Goal: Task Accomplishment & Management: Manage account settings

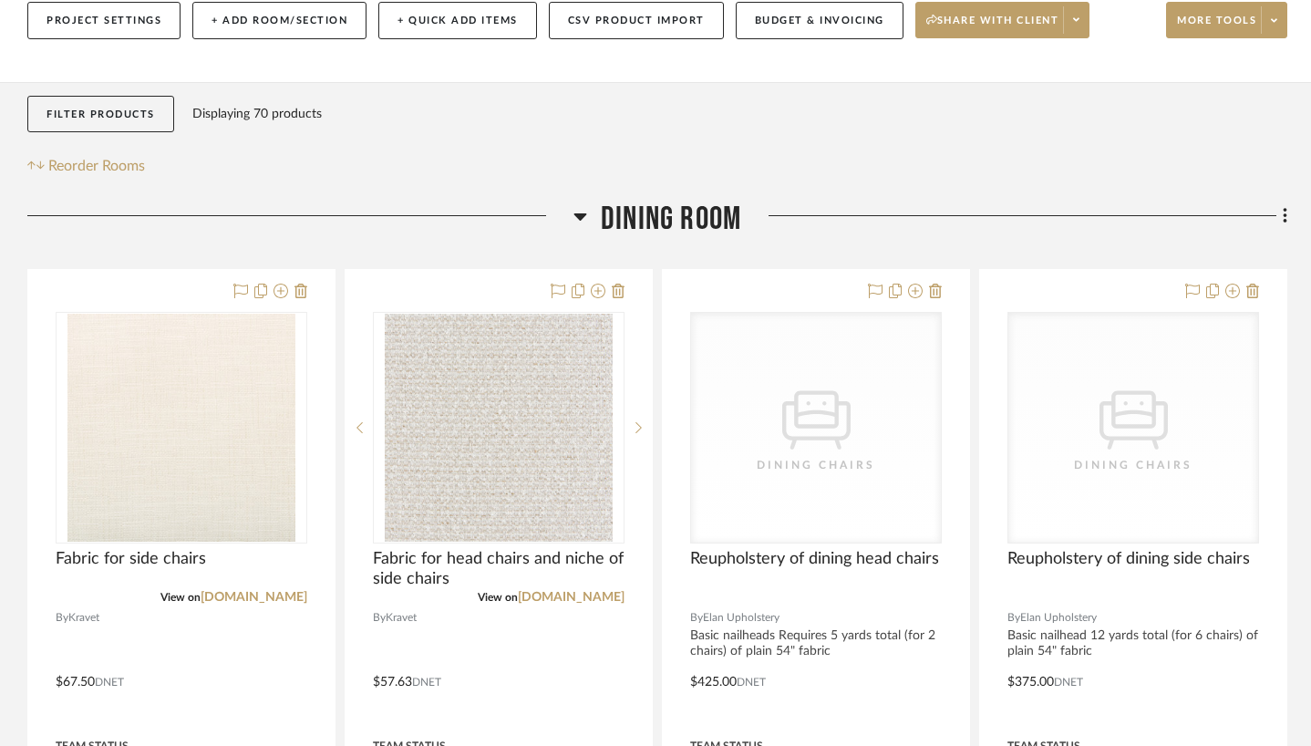
scroll to position [370, 0]
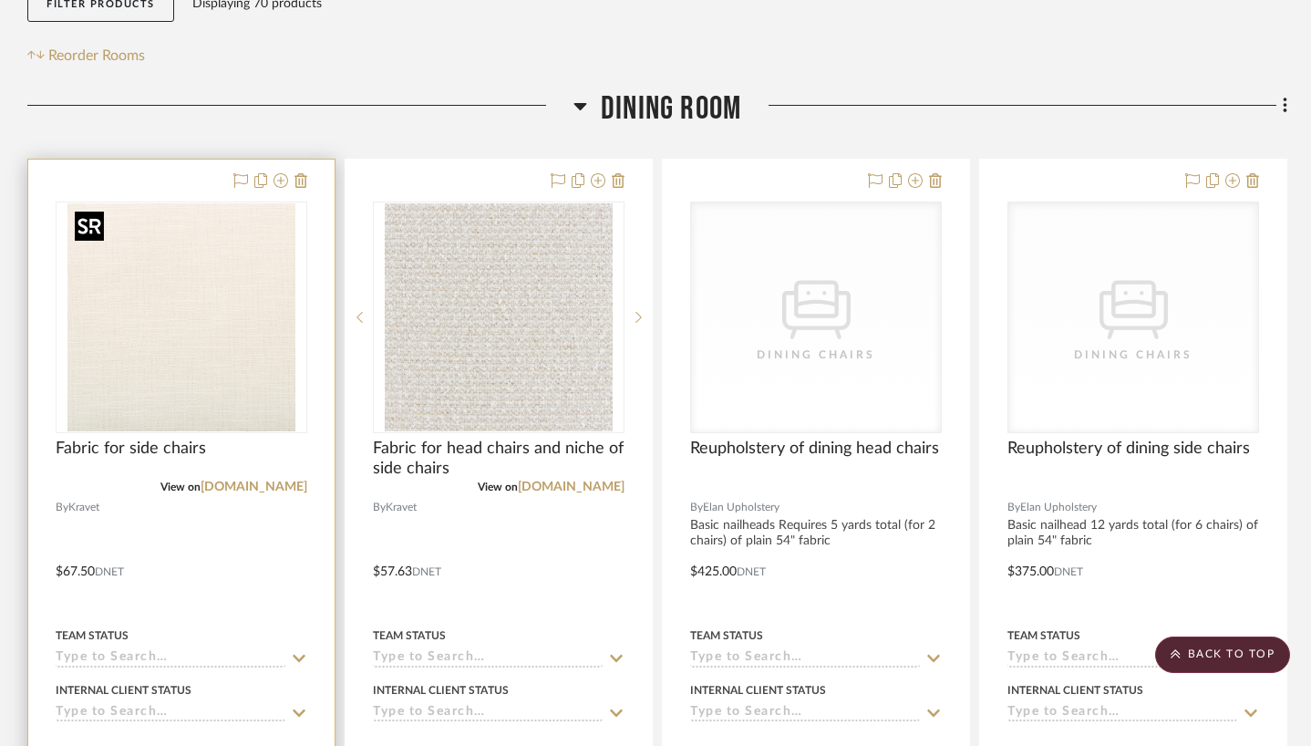
click at [199, 280] on img "0" at bounding box center [181, 317] width 228 height 228
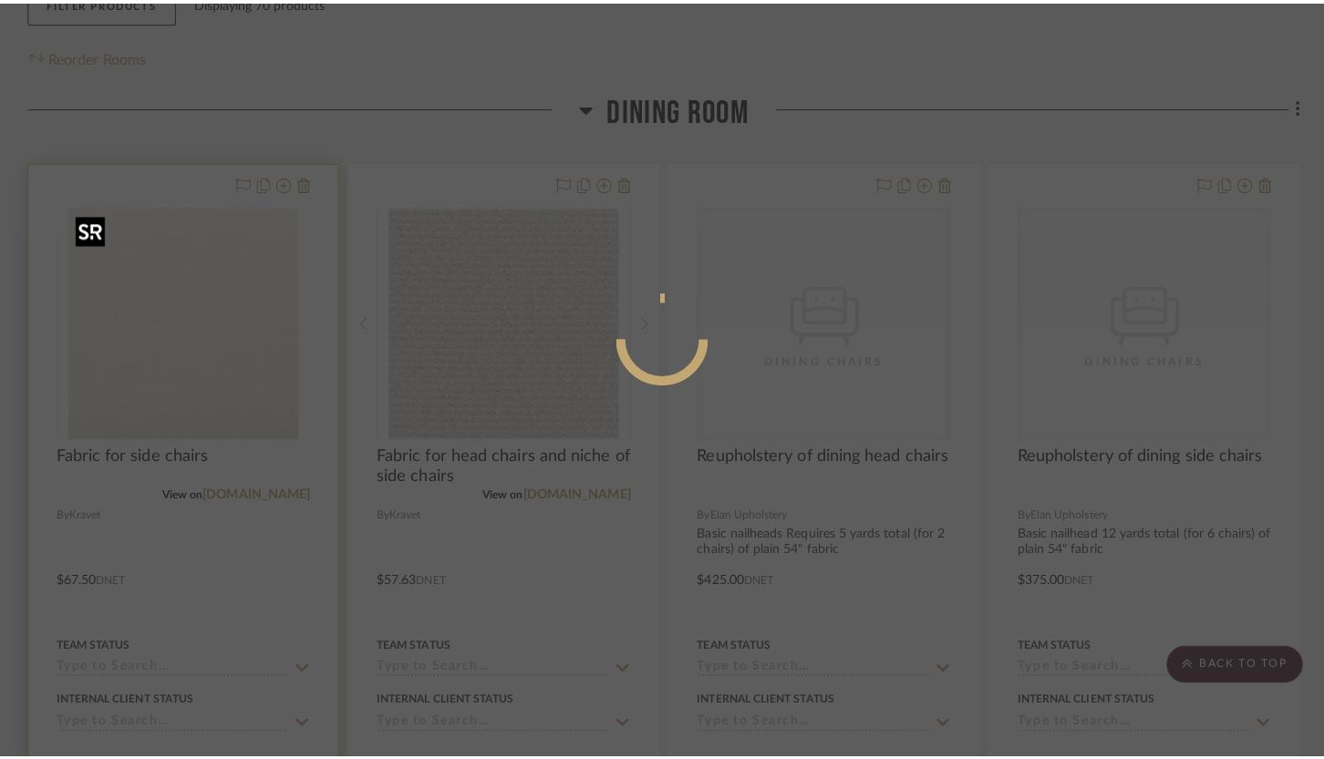
scroll to position [0, 0]
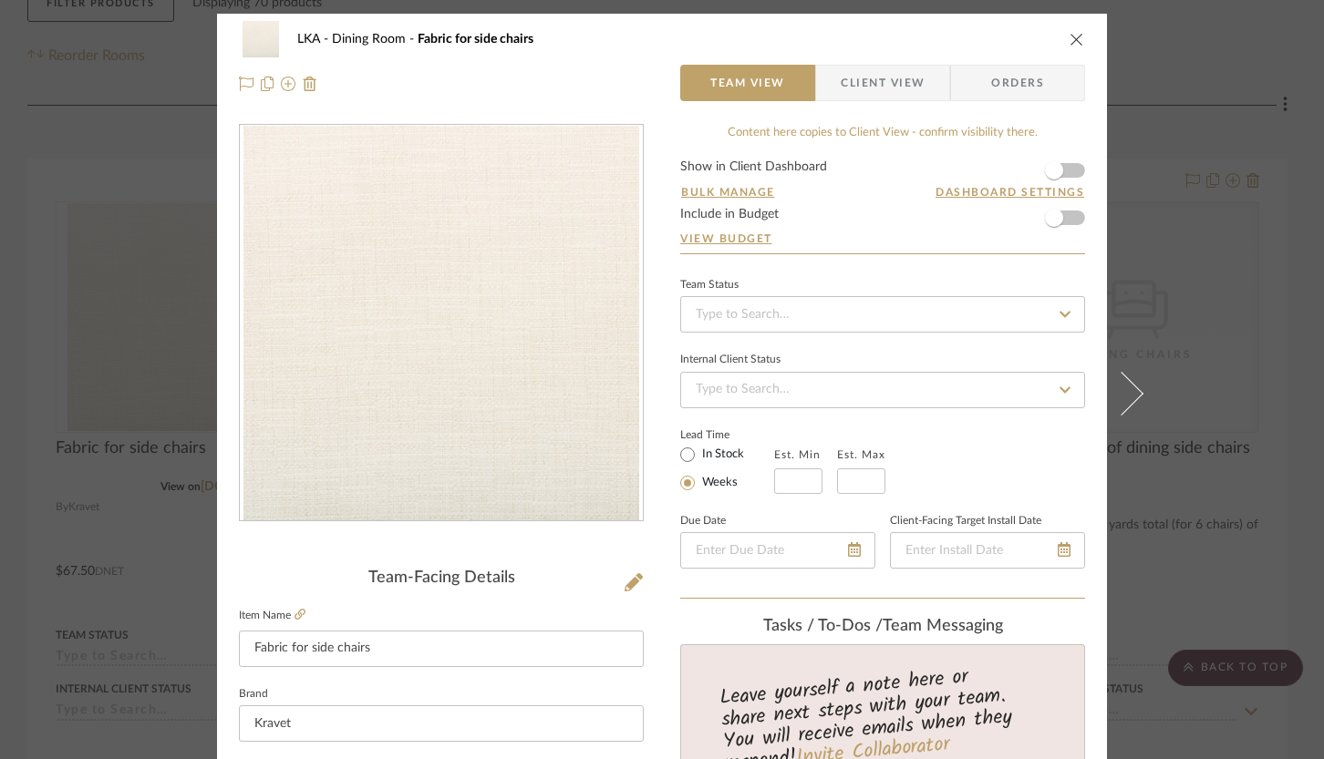
click at [850, 76] on span "Client View" at bounding box center [883, 83] width 84 height 36
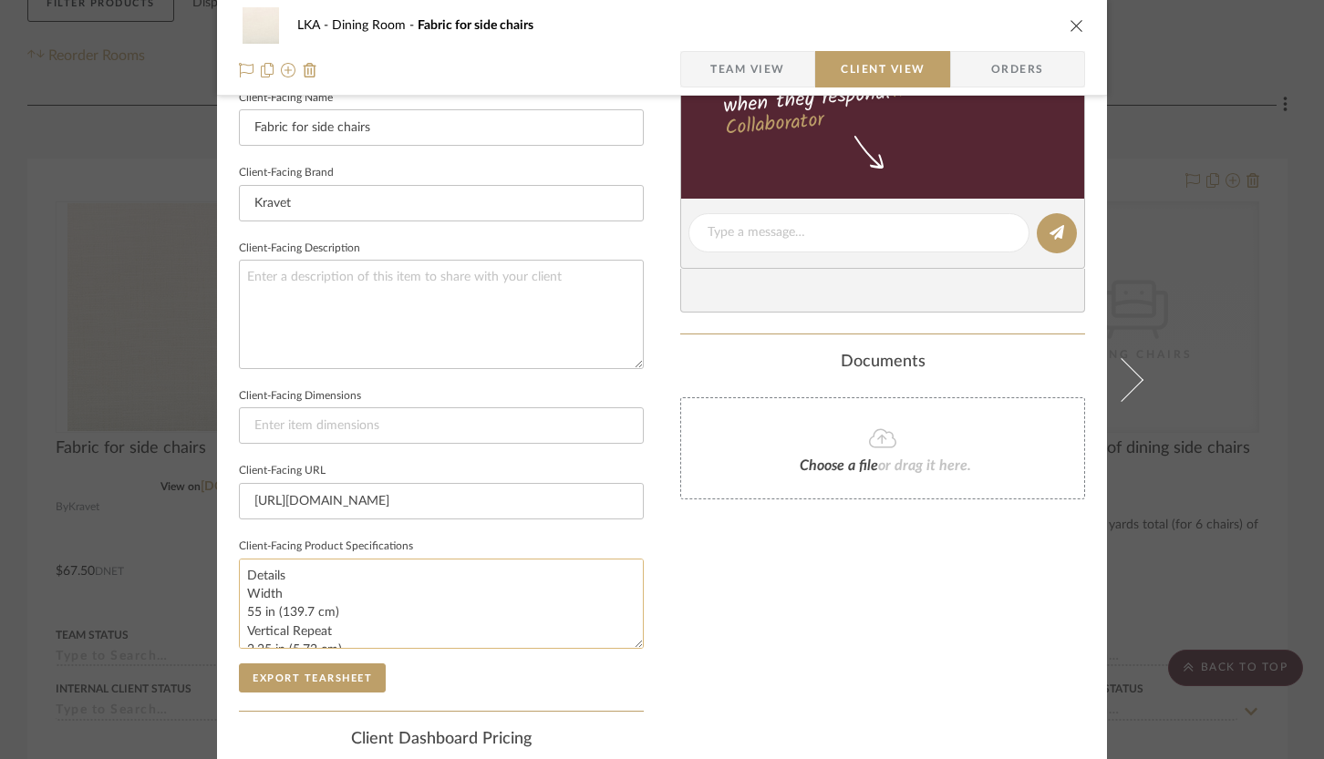
scroll to position [665, 0]
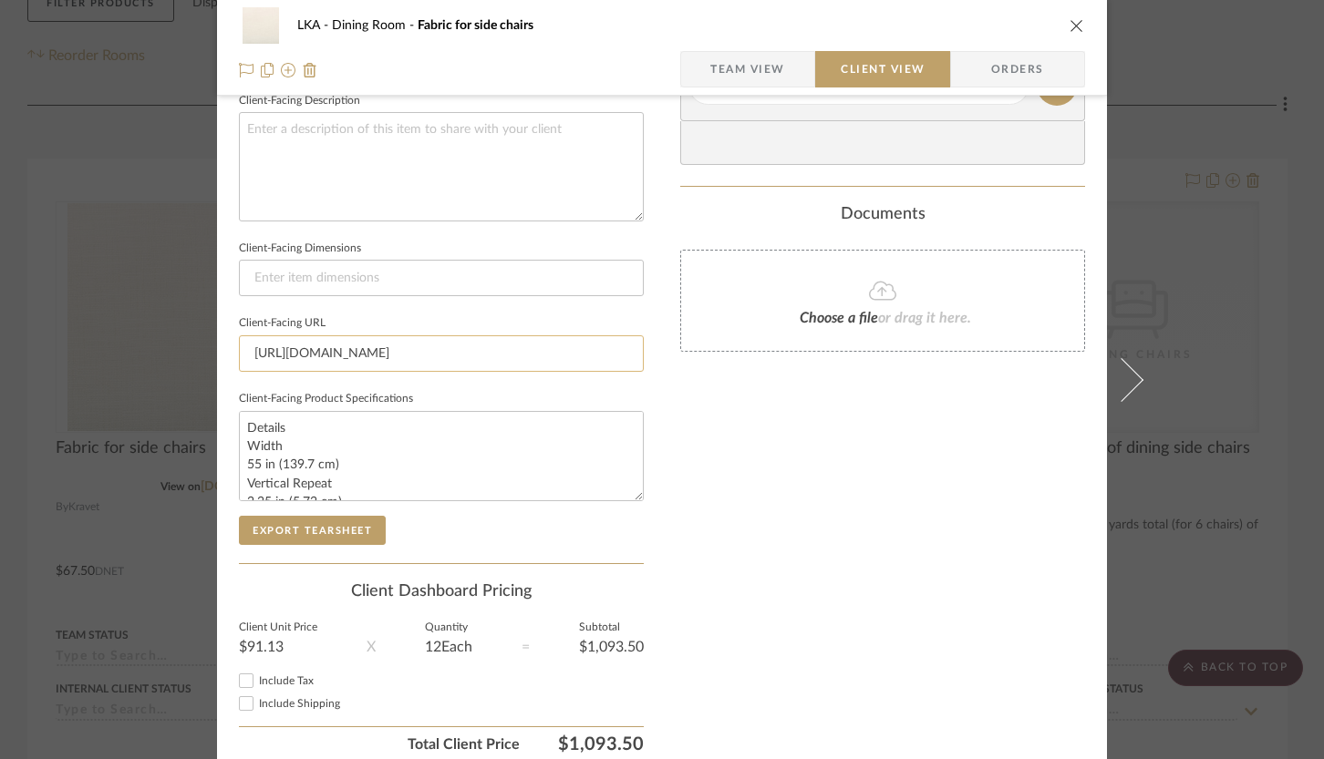
click at [441, 353] on input "[URL][DOMAIN_NAME]" at bounding box center [441, 353] width 405 height 36
click at [755, 439] on div "Only content on this tab can share to Dashboard. Click eyeball icon to show or …" at bounding box center [882, 110] width 405 height 1305
click at [782, 62] on span "Team View" at bounding box center [747, 69] width 133 height 36
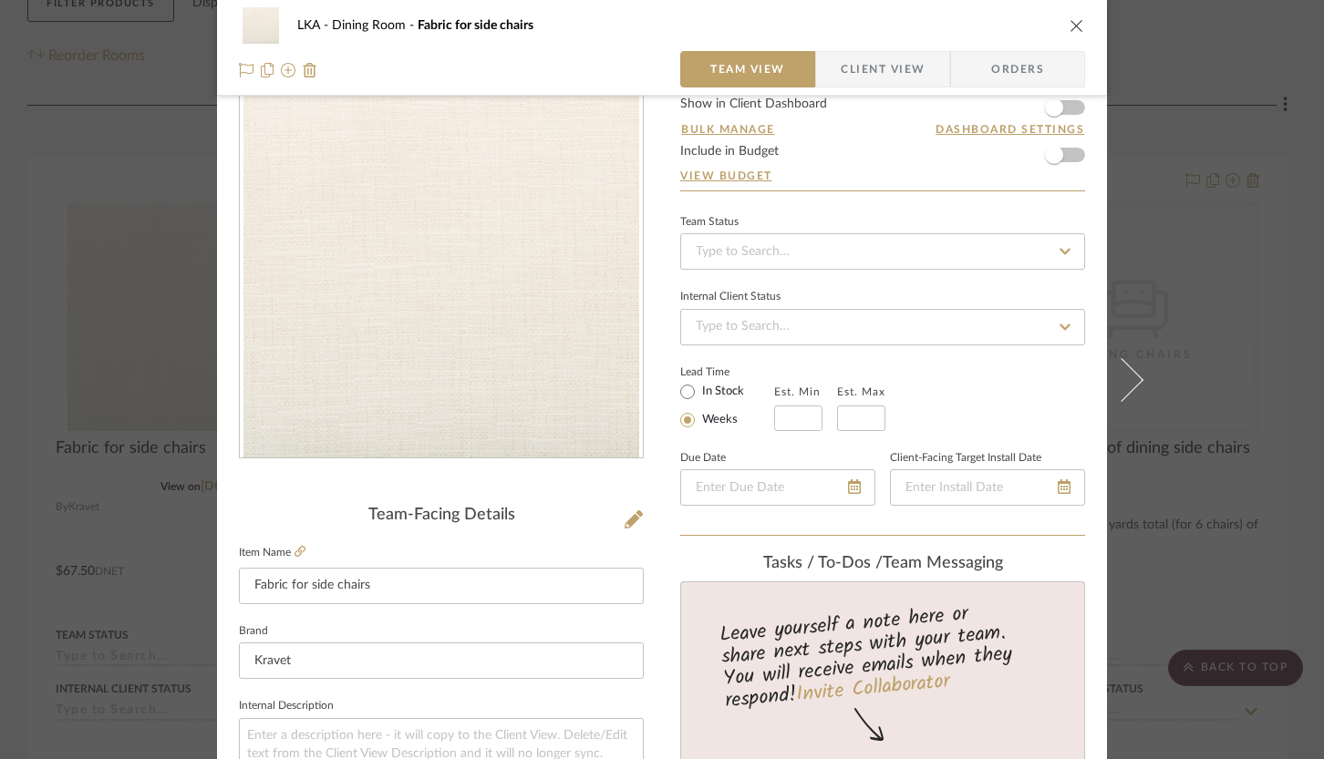
scroll to position [57, 0]
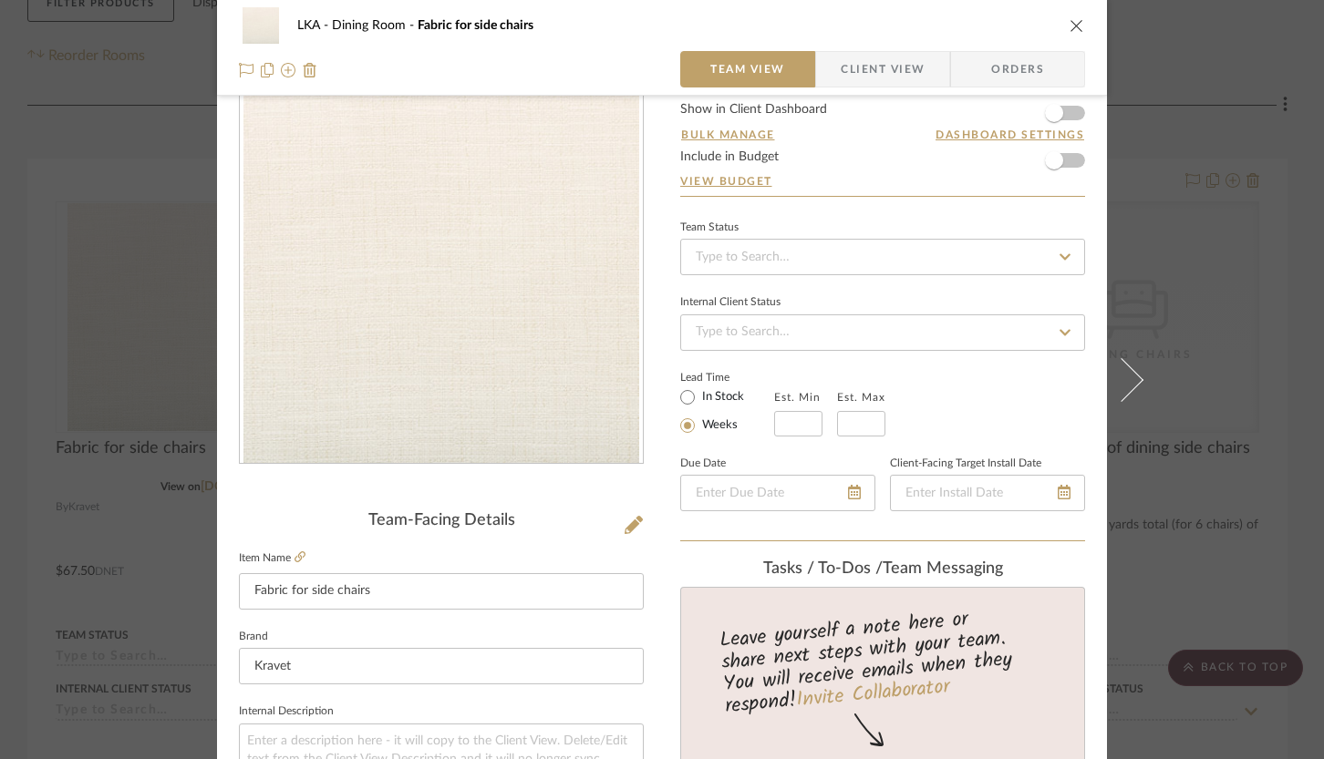
click at [1069, 27] on icon "close" at bounding box center [1076, 25] width 15 height 15
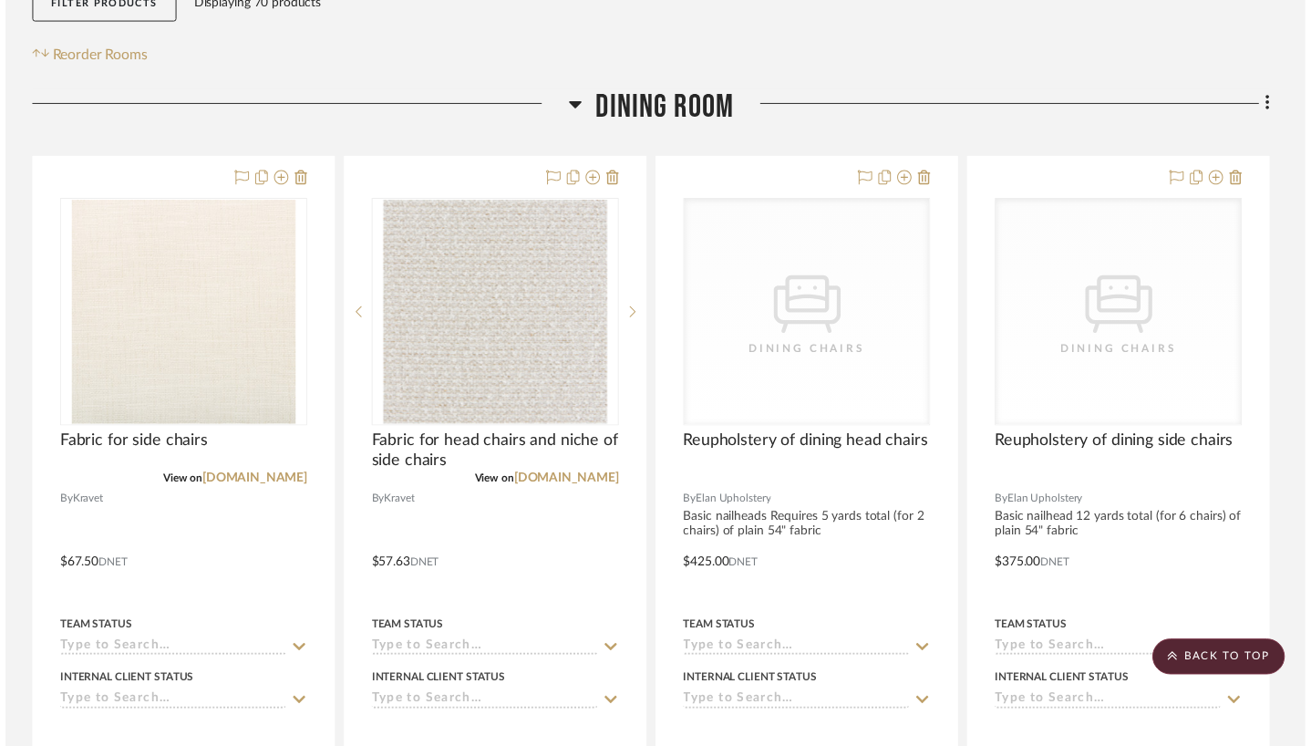
scroll to position [370, 0]
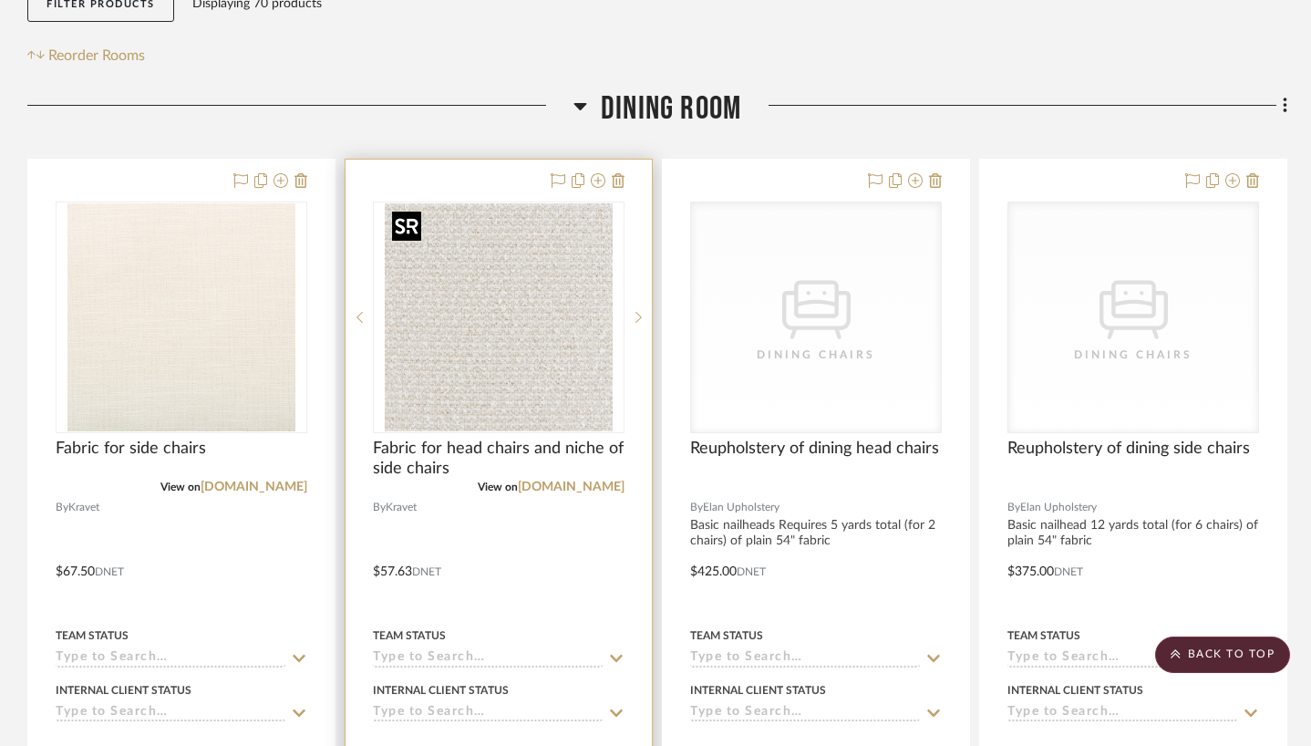
click at [431, 388] on img "0" at bounding box center [499, 317] width 228 height 228
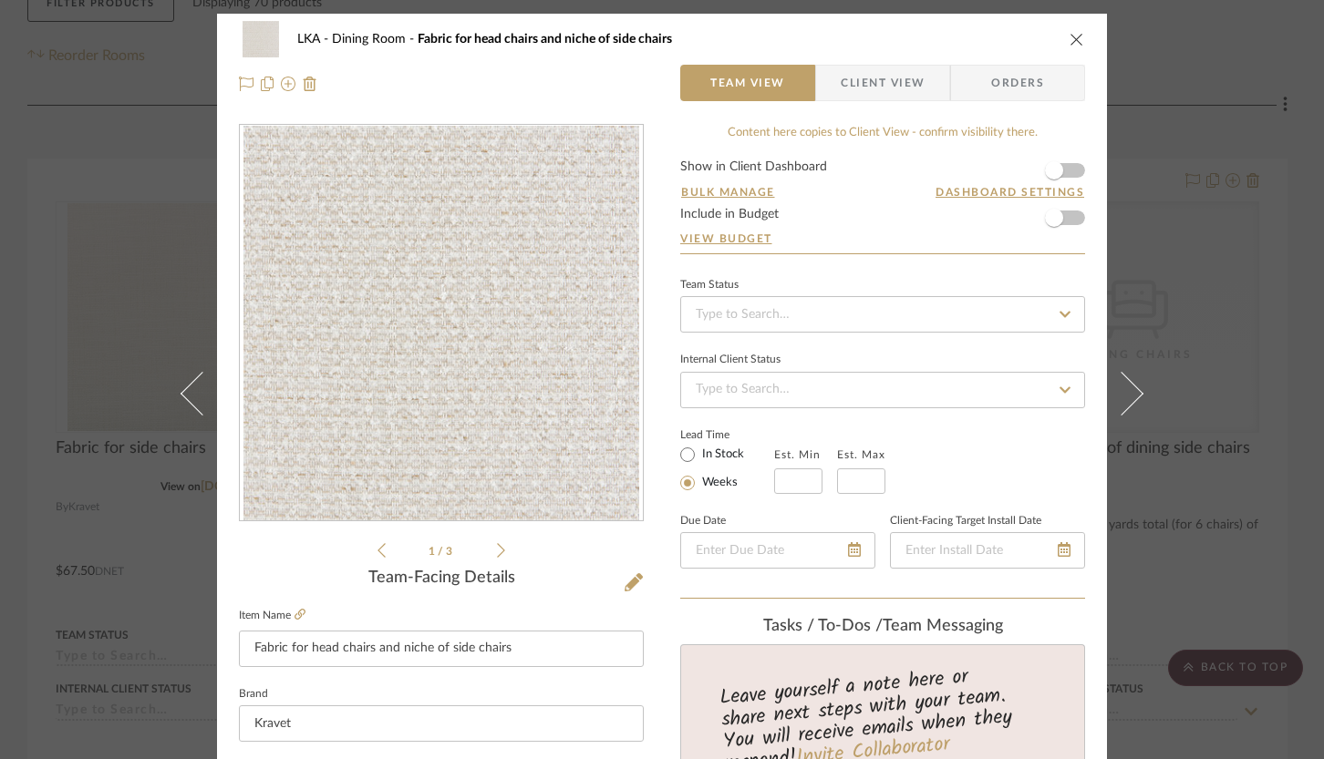
click at [843, 93] on span "Client View" at bounding box center [883, 83] width 84 height 36
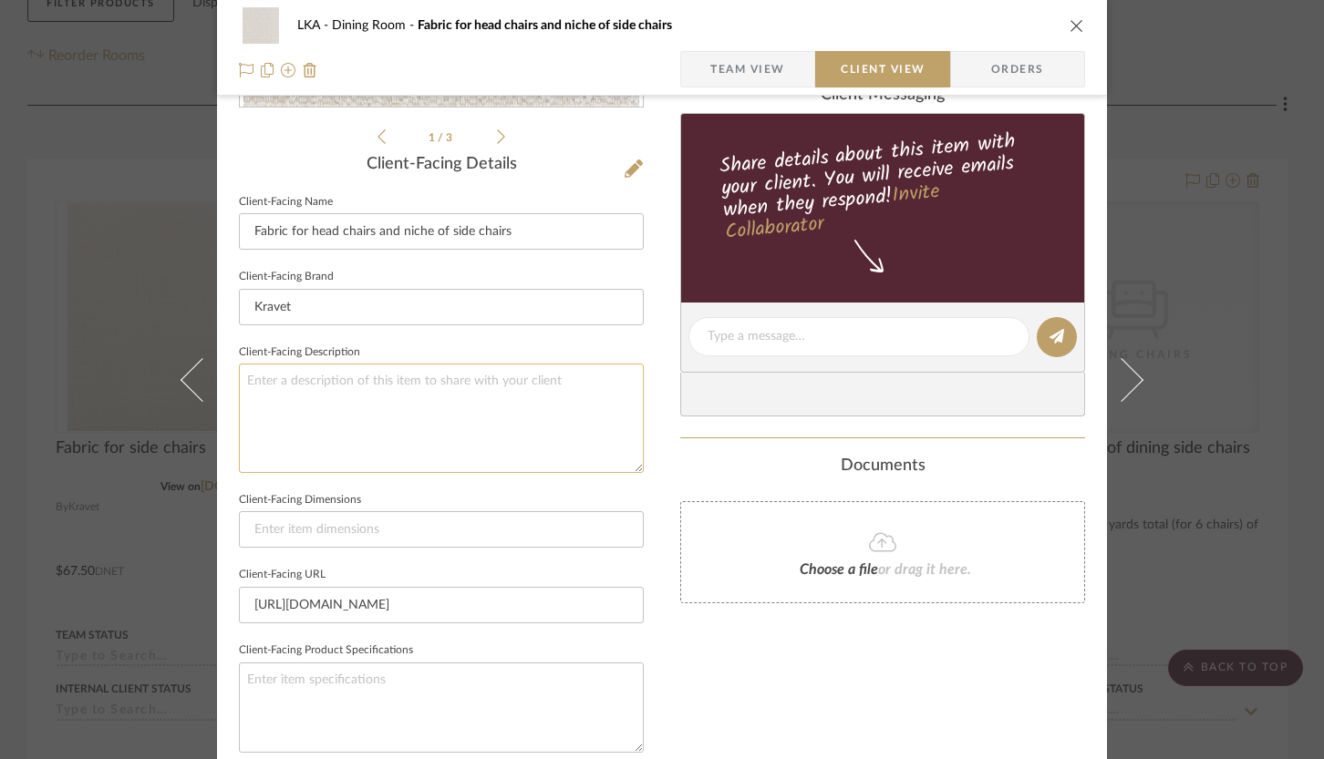
scroll to position [501, 0]
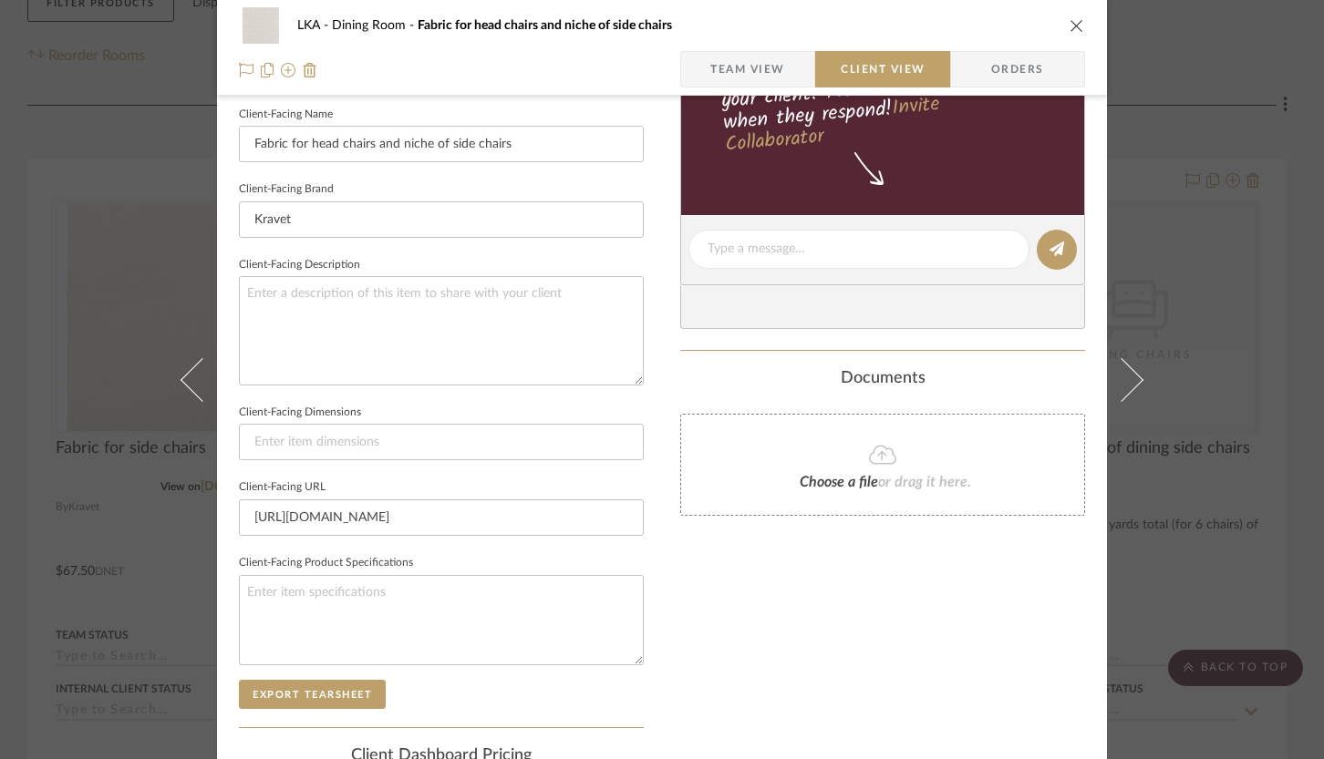
click at [1069, 26] on icon "close" at bounding box center [1076, 25] width 15 height 15
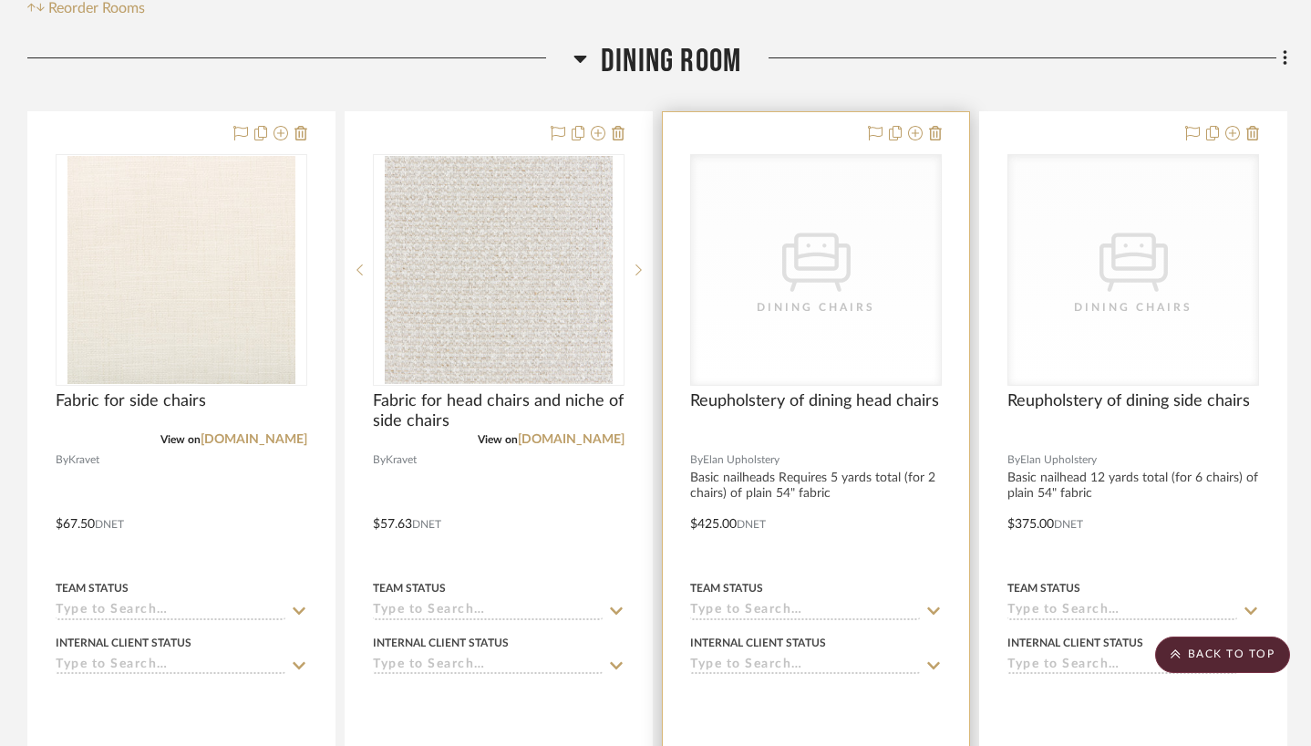
scroll to position [519, 0]
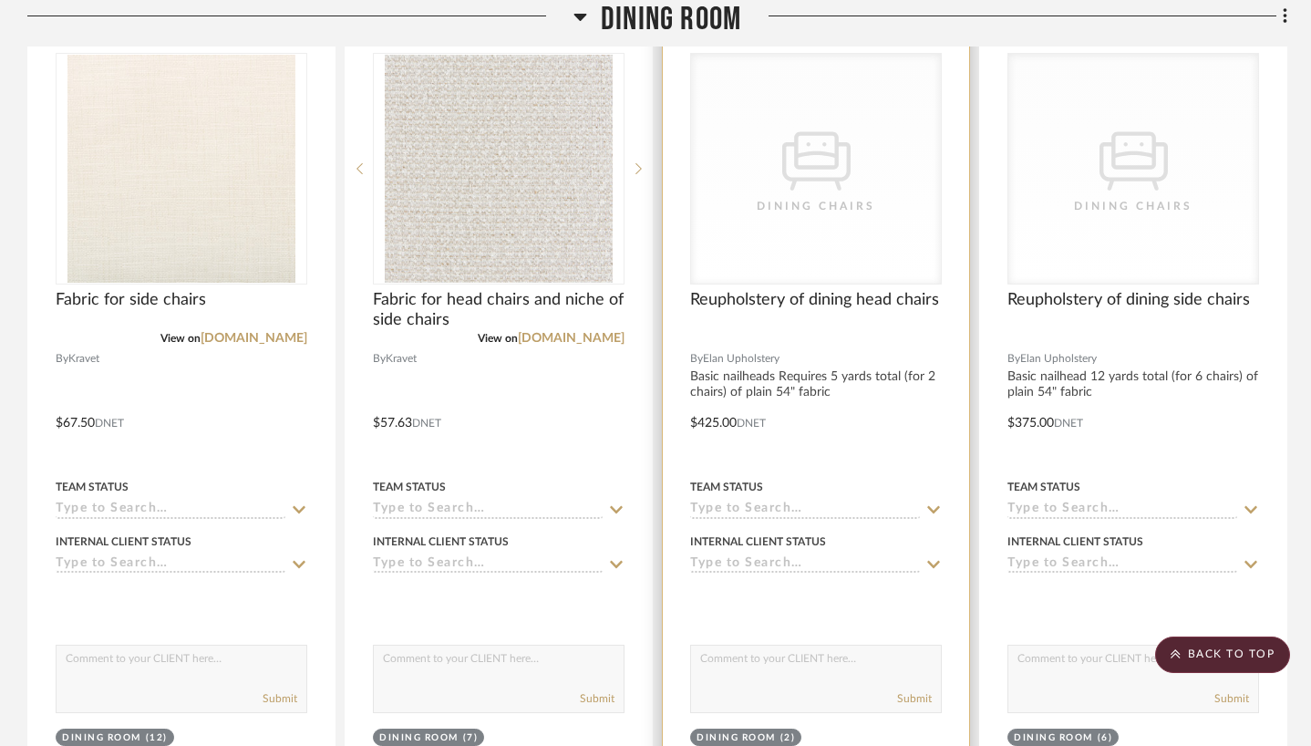
click at [825, 216] on div "CategoryIconSeating Created with Sketch. Dining Chairs" at bounding box center [816, 169] width 250 height 230
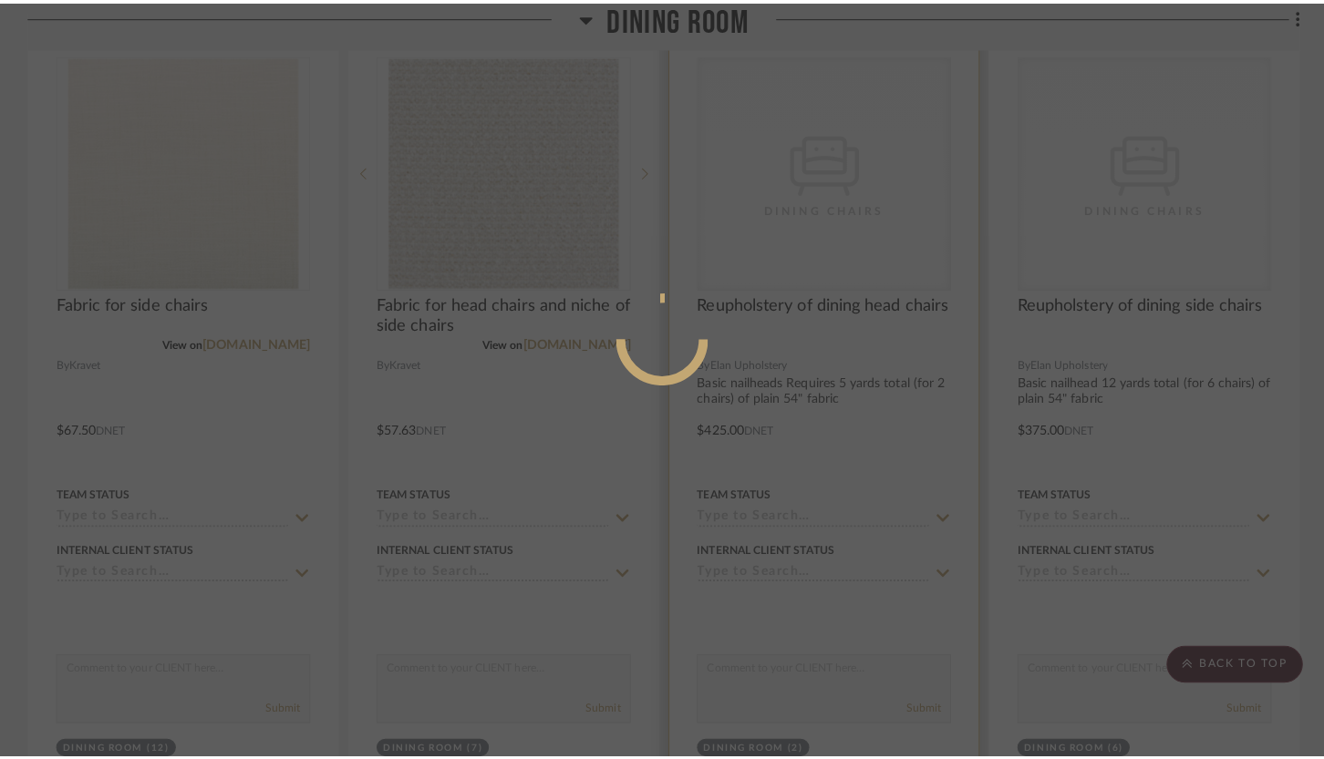
scroll to position [0, 0]
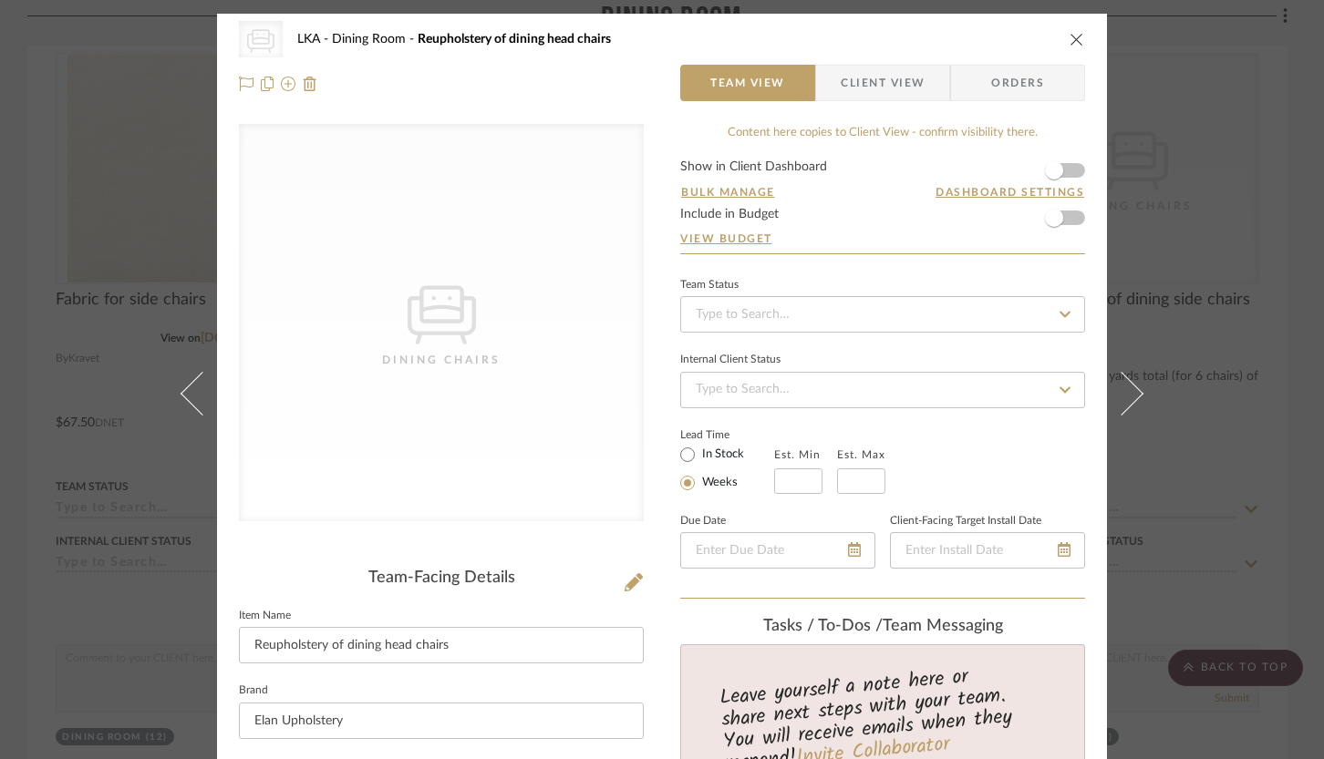
click at [857, 91] on span "Client View" at bounding box center [883, 83] width 84 height 36
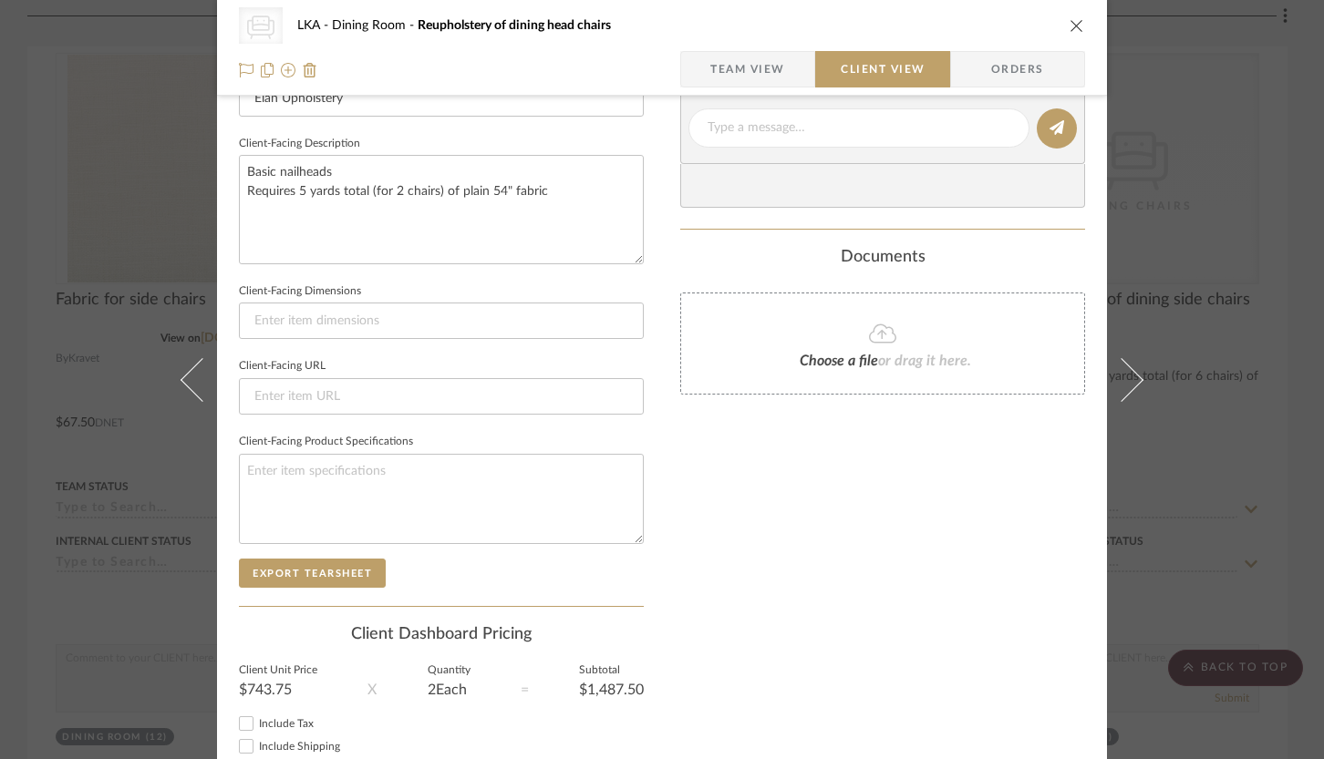
scroll to position [516, 0]
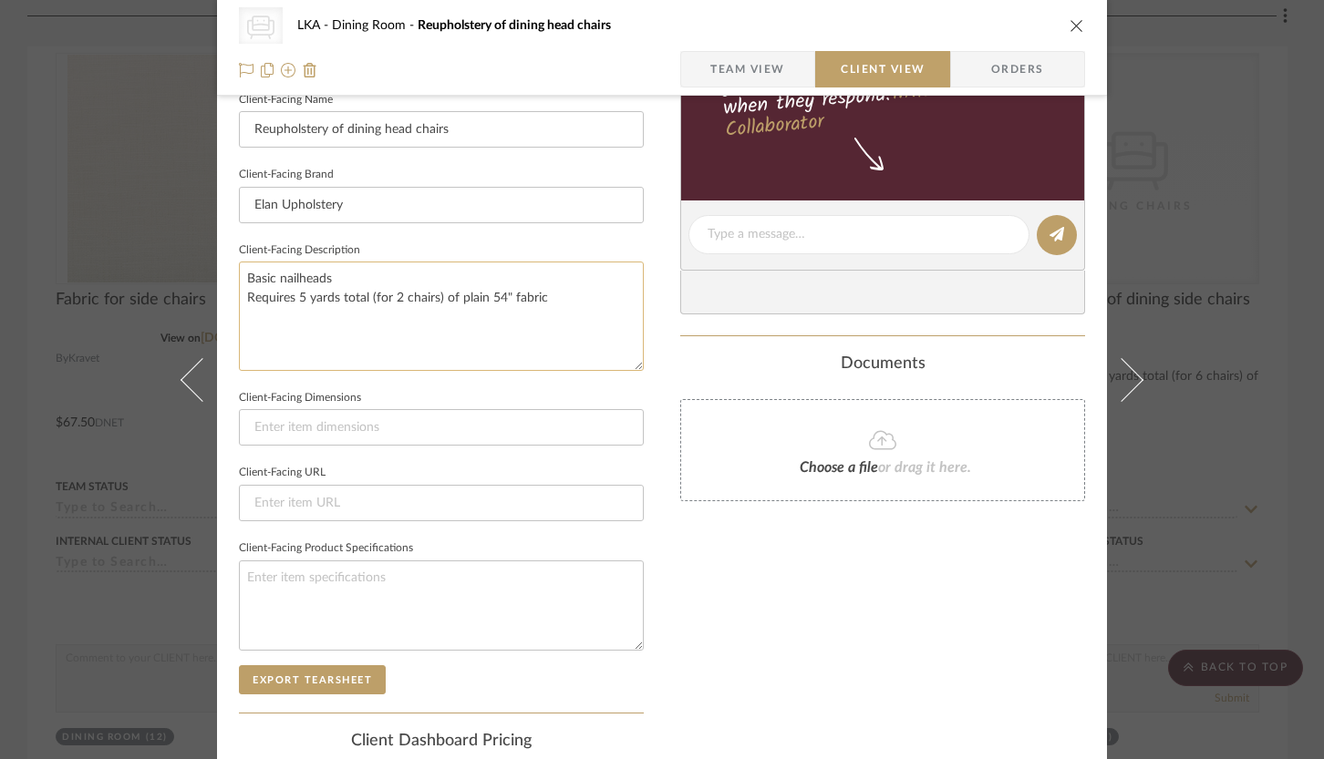
drag, startPoint x: 544, startPoint y: 294, endPoint x: 239, endPoint y: 294, distance: 305.4
click at [239, 294] on textarea "Basic nailheads Requires 5 yards total (for 2 chairs) of plain 54" fabric" at bounding box center [441, 316] width 405 height 108
click at [293, 575] on textarea at bounding box center [441, 606] width 405 height 90
paste textarea "Requires 5 yards total (for 2 chairs) of plain 54" fabric"
type textarea "Requires 5 yards total (for 2 chairs) of plain 54" fabric"
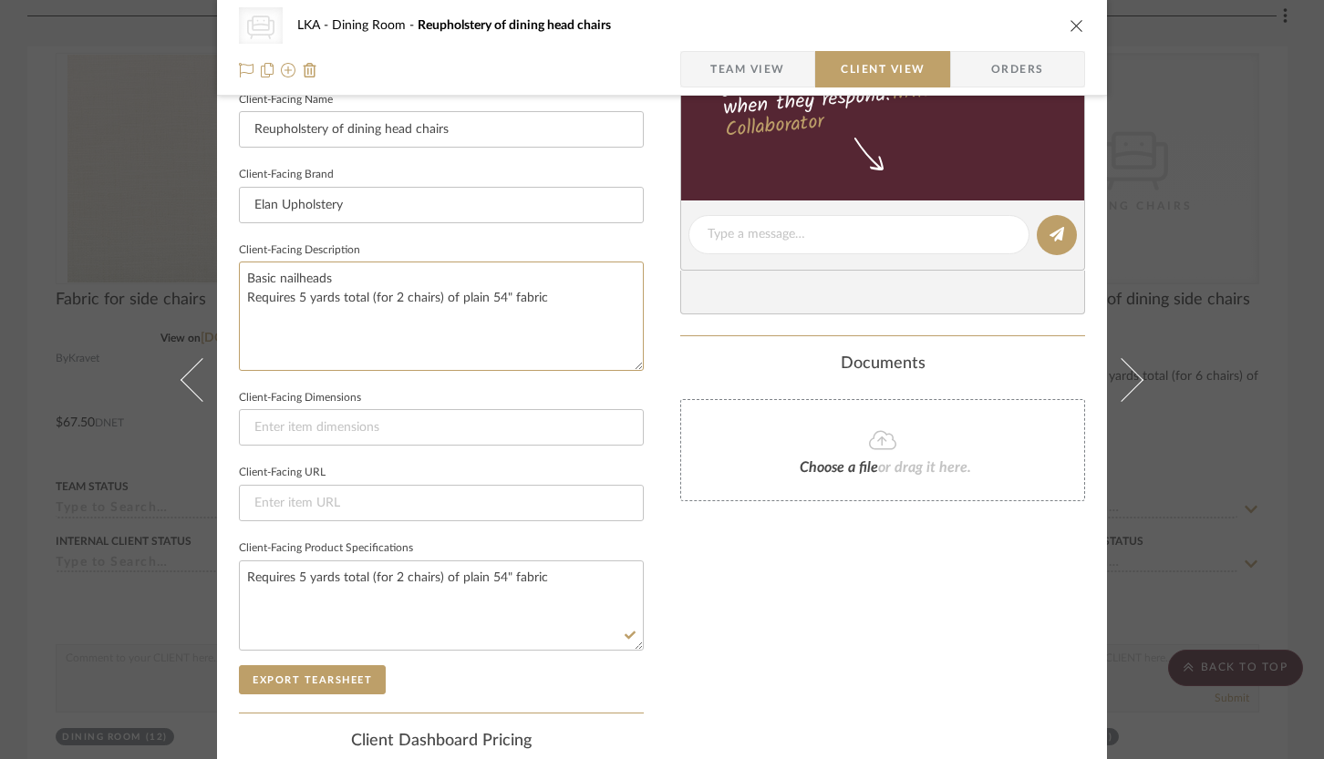
drag, startPoint x: 538, startPoint y: 297, endPoint x: 232, endPoint y: 292, distance: 306.4
click at [232, 291] on div "CategoryIconSeating Created with Sketch. Dining Chairs LKA Dining Room Reuphols…" at bounding box center [662, 242] width 890 height 1488
type textarea "Basic nailheads"
click at [1069, 30] on icon "close" at bounding box center [1076, 25] width 15 height 15
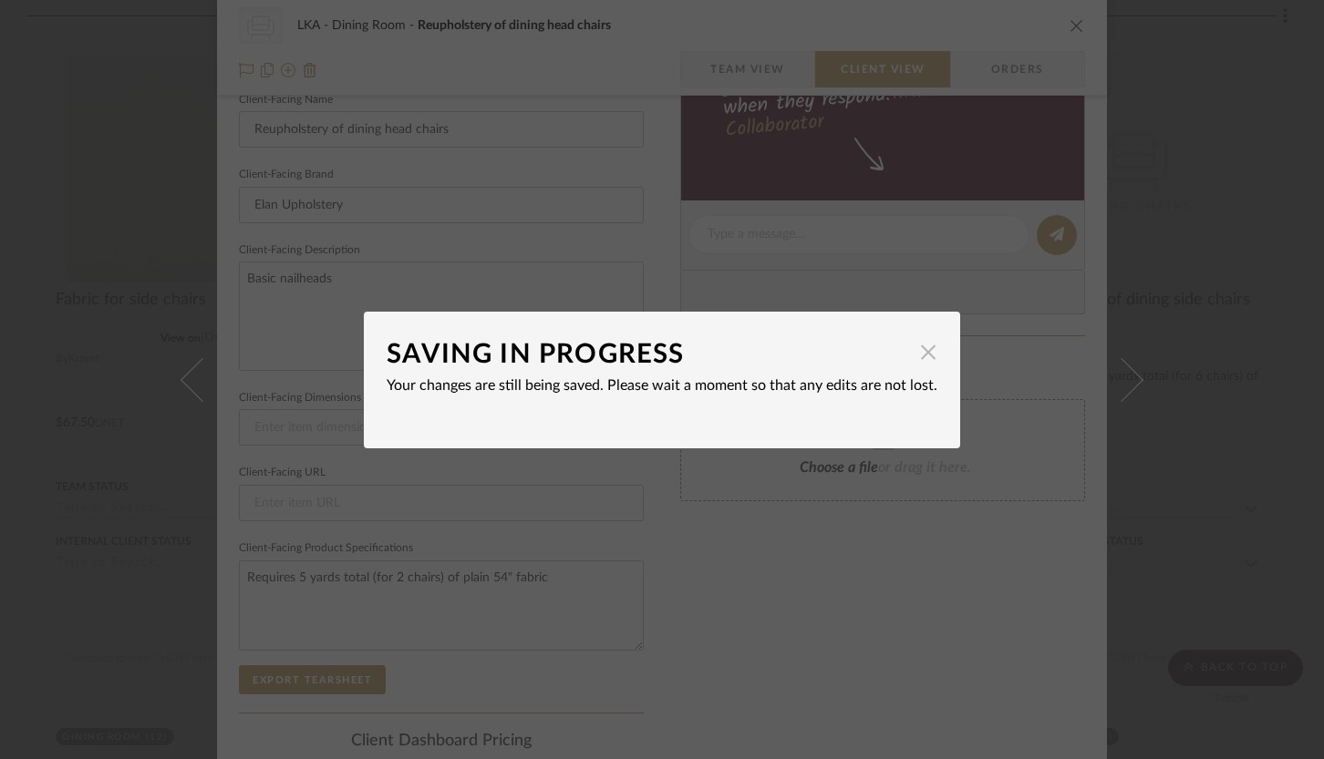
click at [913, 353] on span "button" at bounding box center [928, 353] width 36 height 36
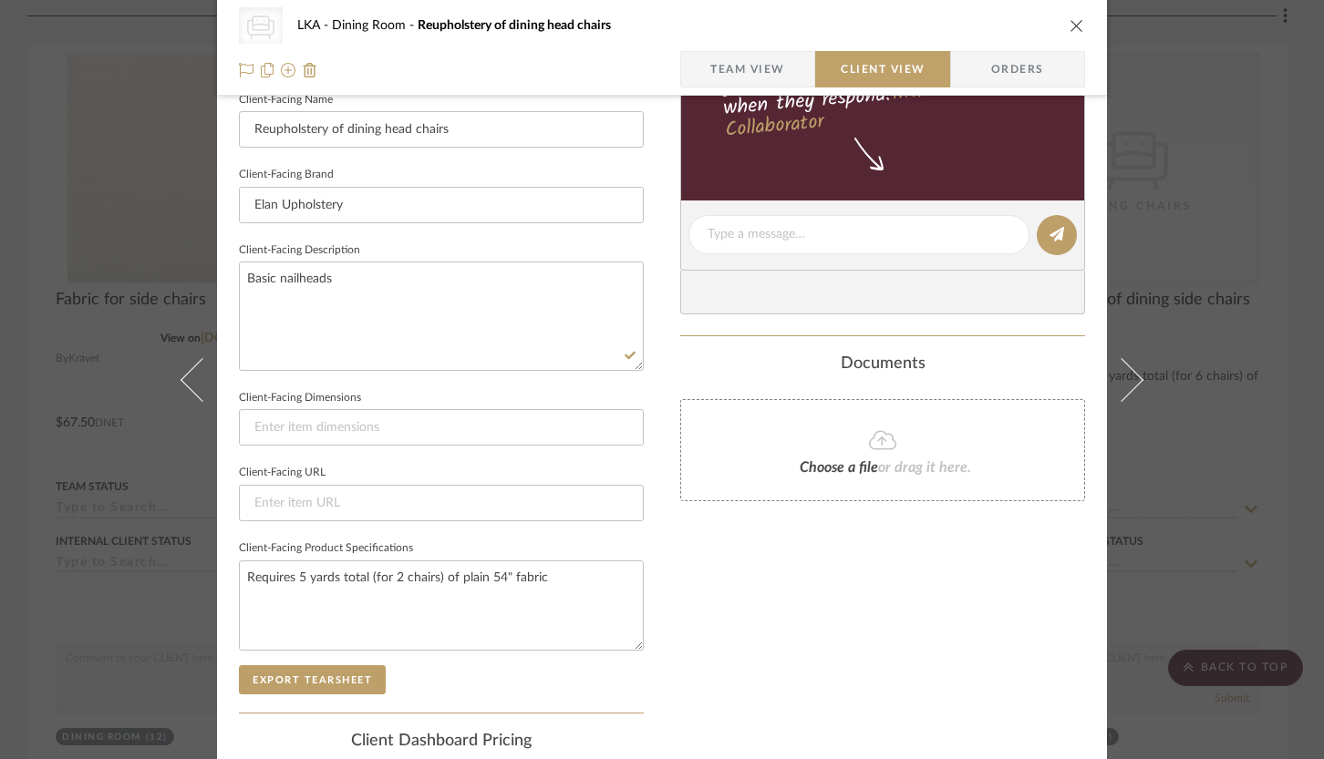
click at [1068, 355] on div "Documents" at bounding box center [882, 365] width 405 height 20
click at [1069, 24] on icon "close" at bounding box center [1076, 25] width 15 height 15
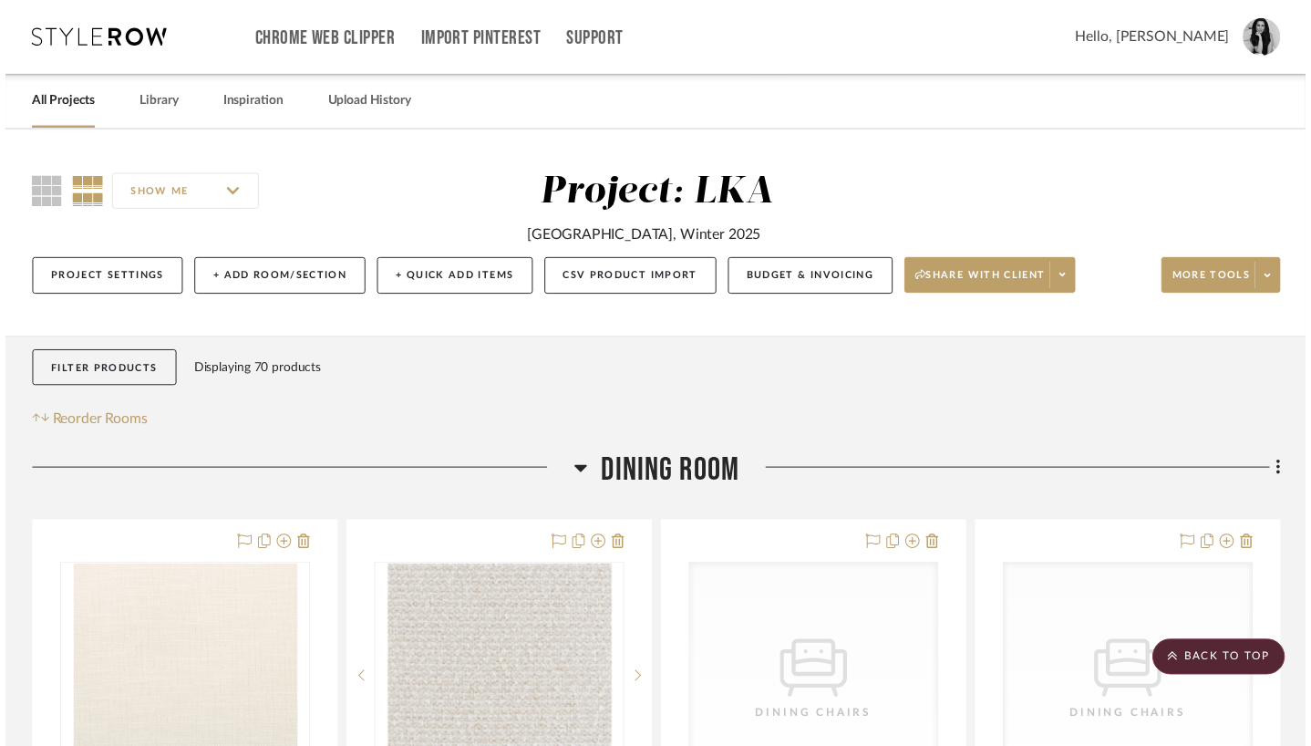
scroll to position [519, 0]
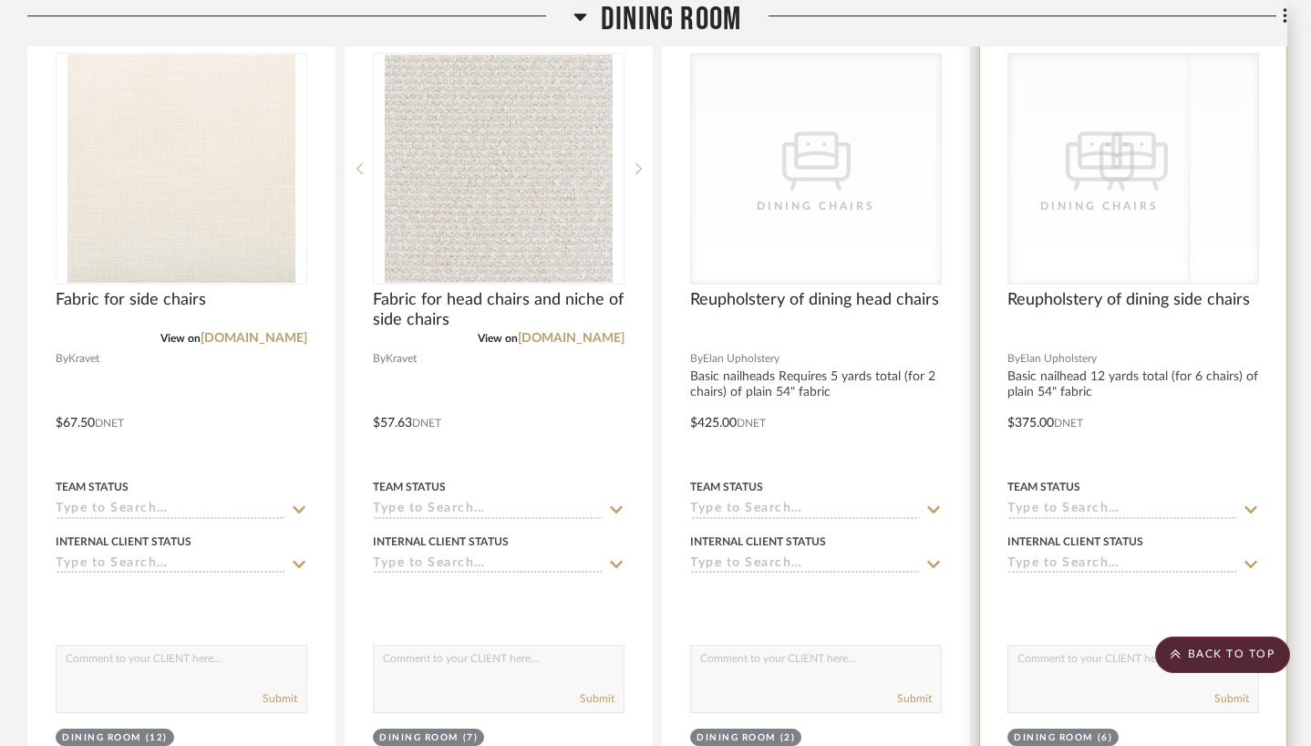
click at [1130, 151] on icon "CategoryIconSeating Created with Sketch." at bounding box center [1100, 156] width 68 height 68
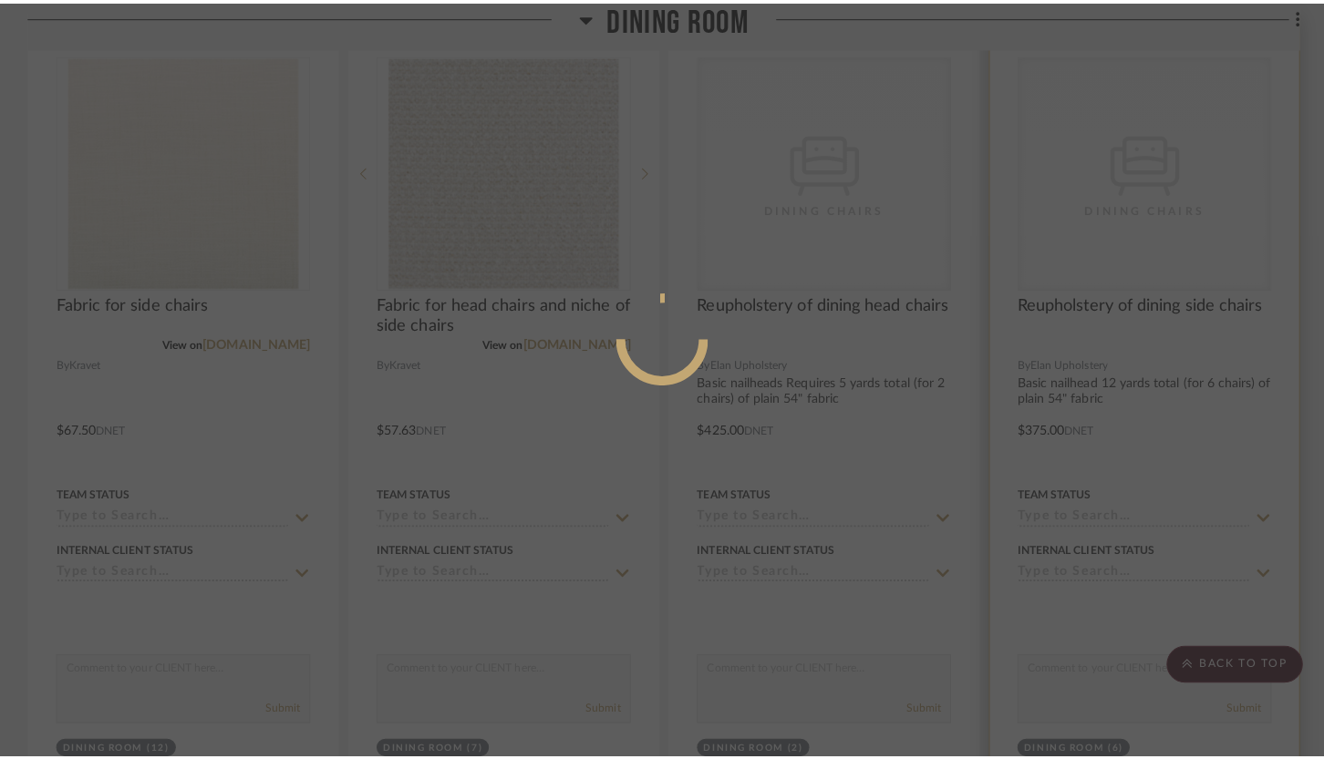
scroll to position [0, 0]
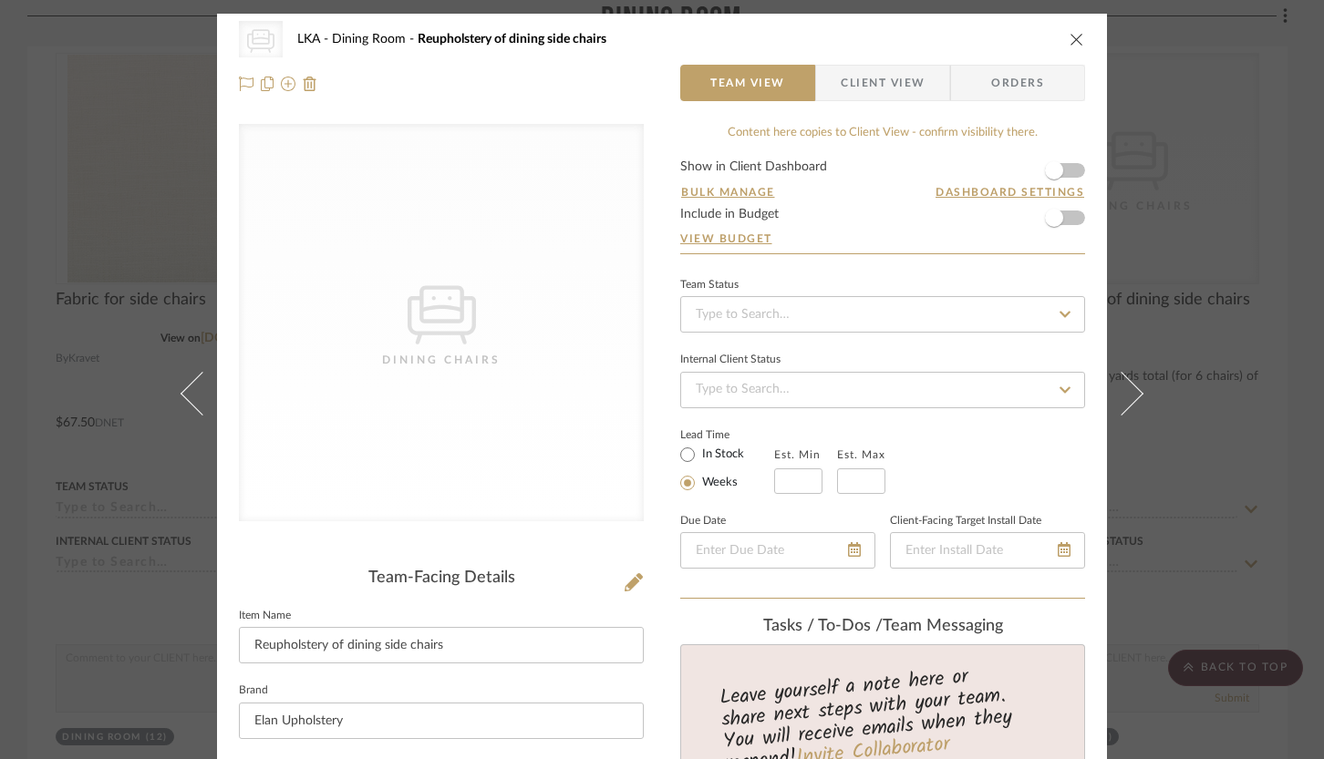
click at [859, 92] on span "Client View" at bounding box center [883, 83] width 84 height 36
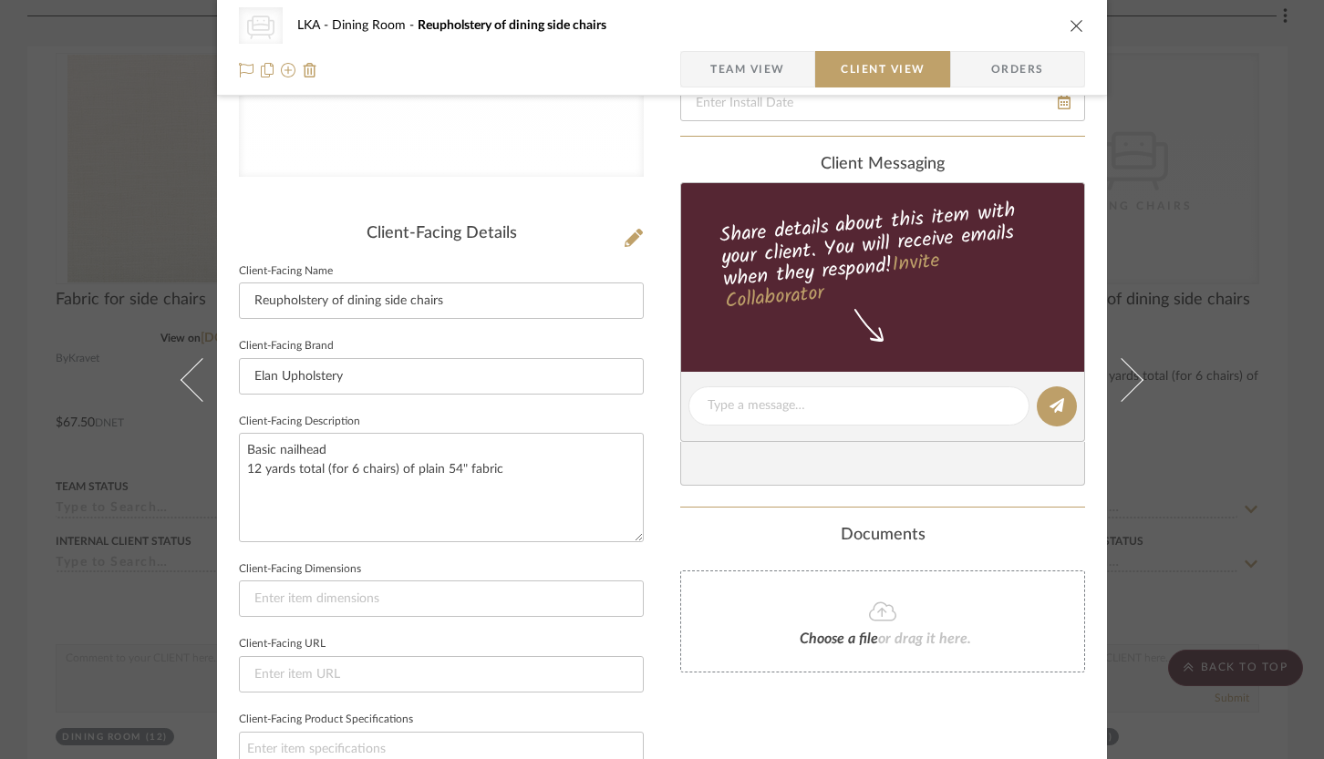
scroll to position [578, 0]
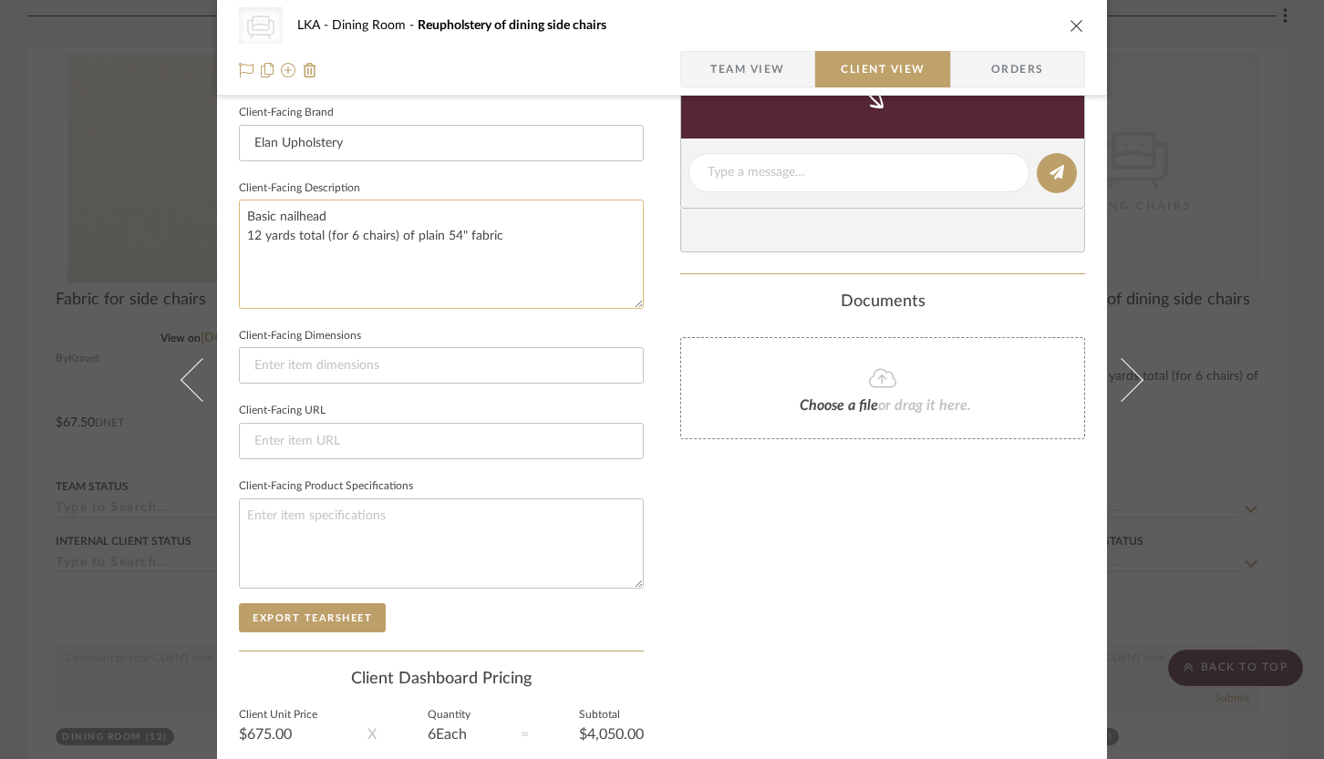
drag, startPoint x: 482, startPoint y: 236, endPoint x: 232, endPoint y: 239, distance: 249.8
click at [239, 239] on textarea "Basic nailhead 12 yards total (for 6 chairs) of plain 54" fabric" at bounding box center [441, 254] width 405 height 108
click at [278, 520] on textarea at bounding box center [441, 544] width 405 height 90
paste textarea "12 yards total (for 6 chairs) of plain 54" fabric"
type textarea "12 yards total (for 6 chairs) of plain 54" fabric"
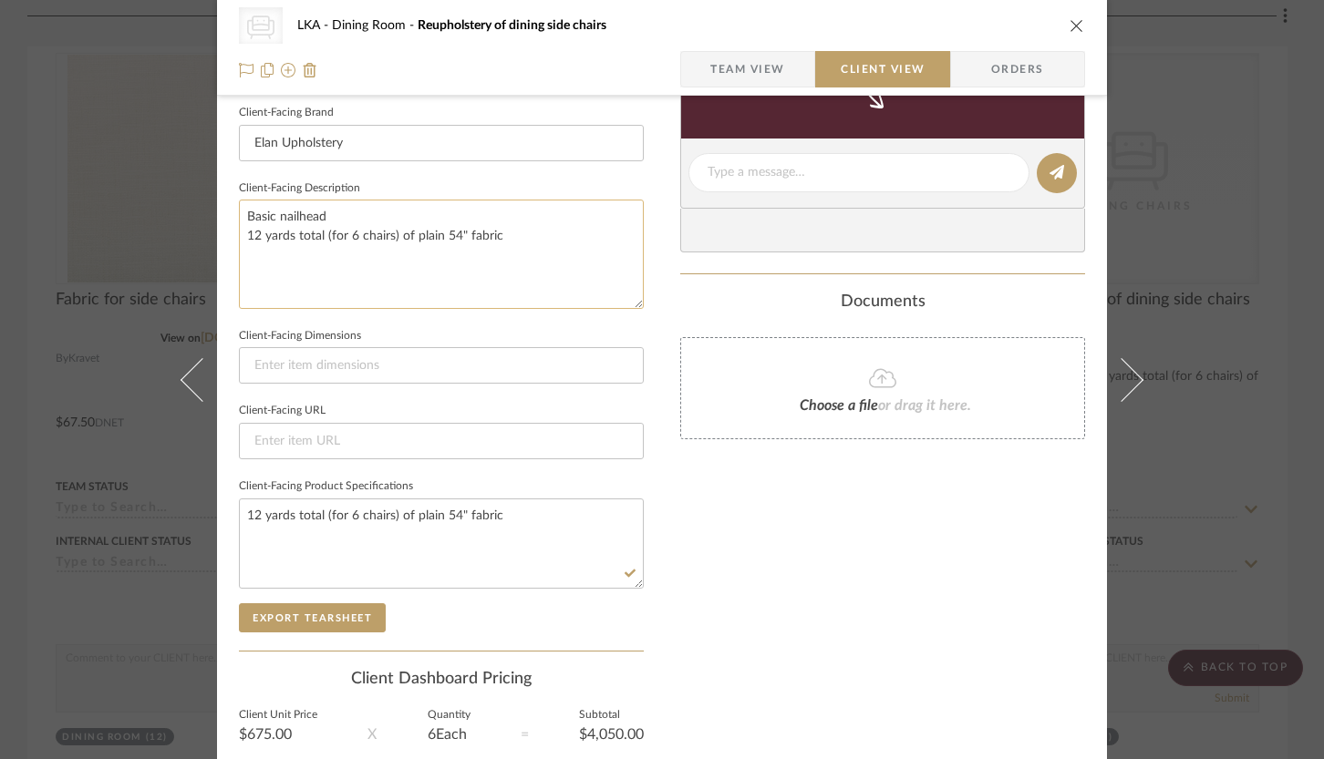
drag, startPoint x: 491, startPoint y: 233, endPoint x: 236, endPoint y: 241, distance: 255.4
click at [253, 238] on textarea "Basic nailhead 12 yards total (for 6 chairs) of plain 54" fabric" at bounding box center [441, 254] width 405 height 108
click at [239, 236] on textarea "Basic nailhead 12 yards total (for 6 chairs) of plain 54" fabric" at bounding box center [441, 254] width 405 height 108
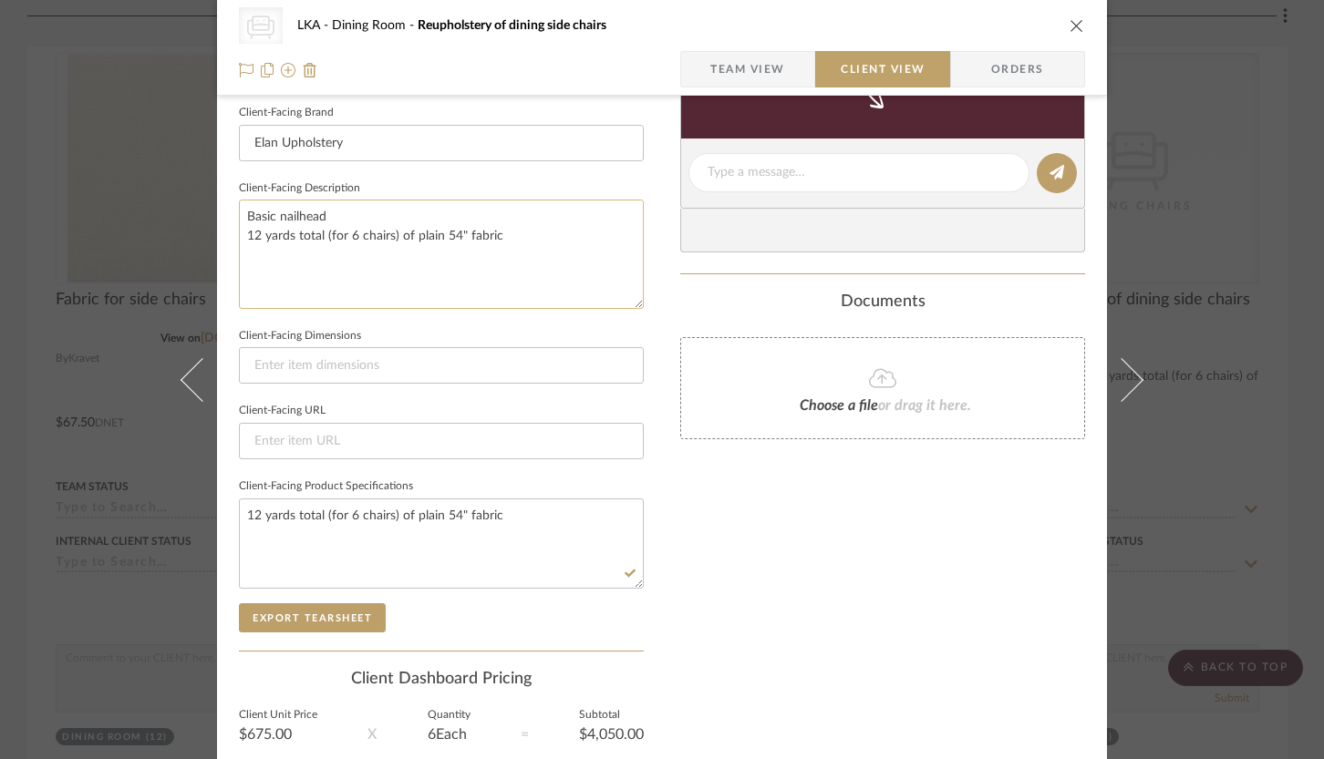
click at [239, 236] on textarea "Basic nailhead 12 yards total (for 6 chairs) of plain 54" fabric" at bounding box center [441, 254] width 405 height 108
type textarea "Basic nailhead"
click at [885, 571] on div "Only content on this tab can share to Dashboard. Click eyeball icon to show or …" at bounding box center [882, 198] width 405 height 1305
click at [1071, 30] on icon "close" at bounding box center [1076, 25] width 15 height 15
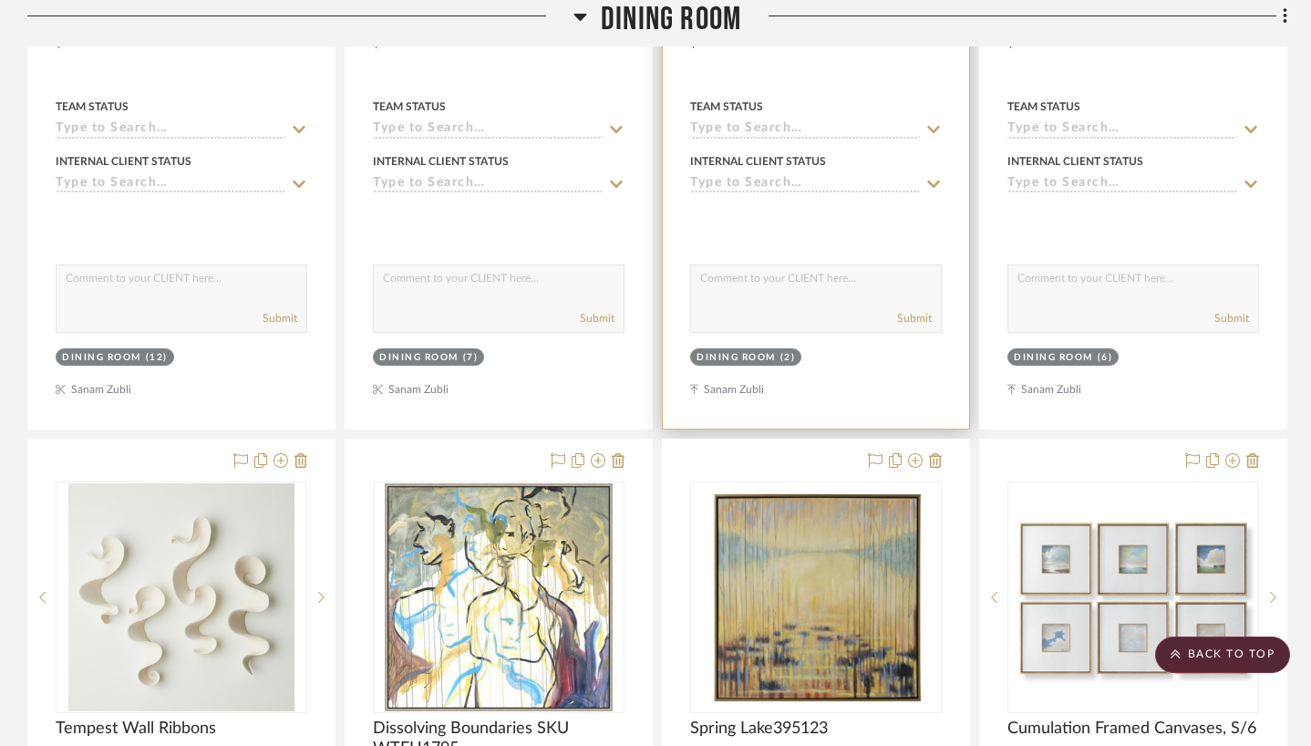
scroll to position [1128, 0]
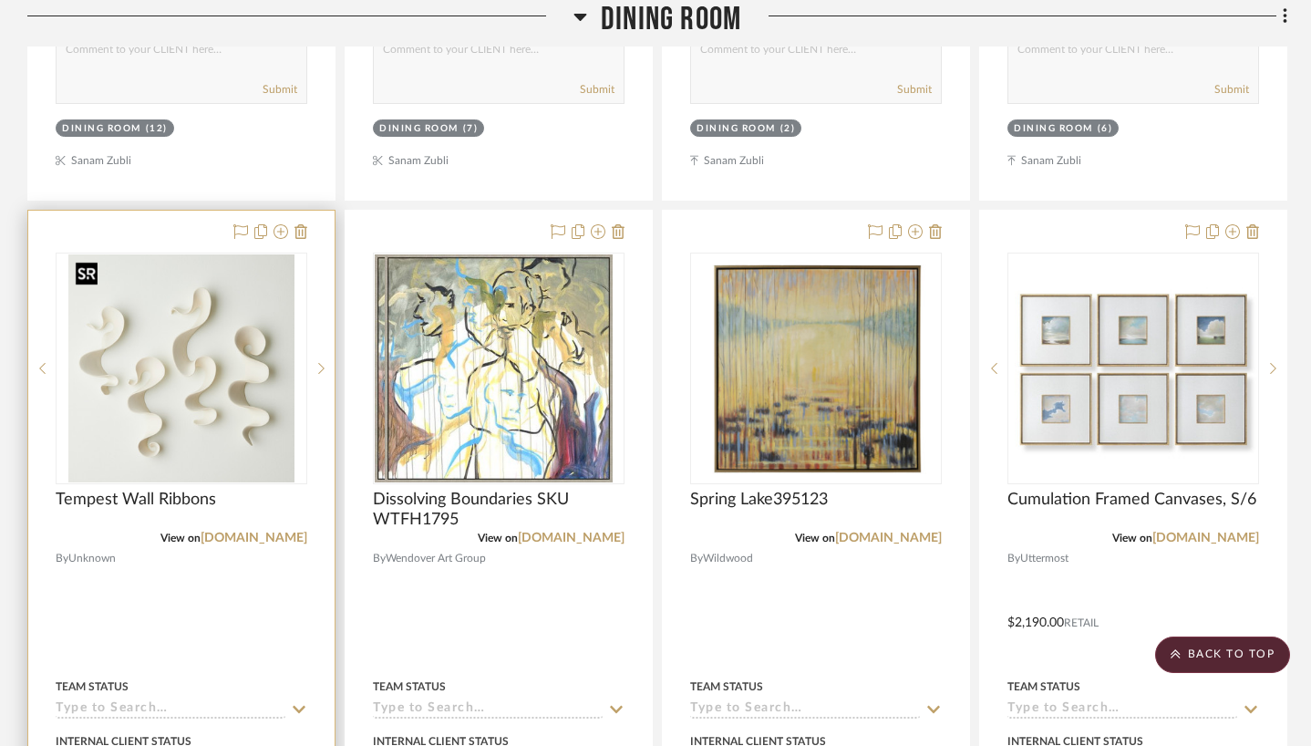
click at [0, 0] on img at bounding box center [0, 0] width 0 height 0
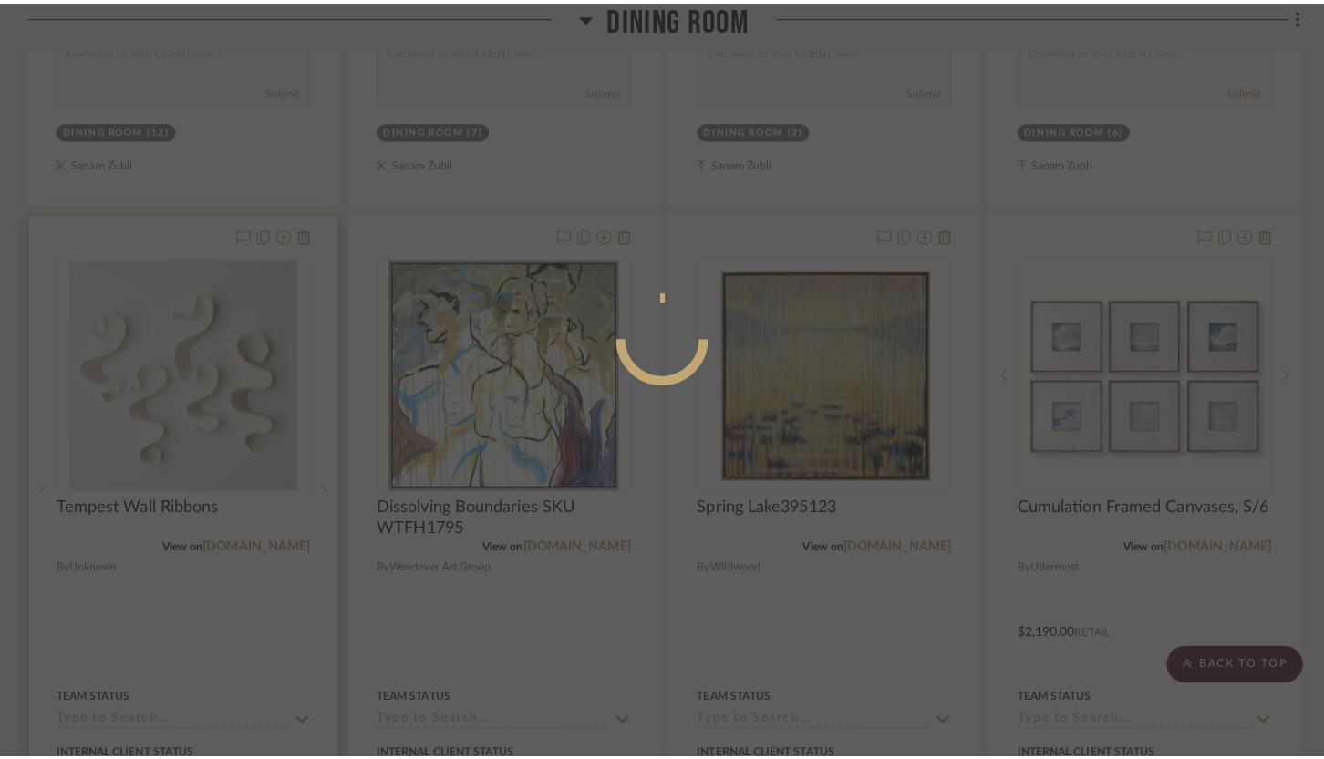
scroll to position [0, 0]
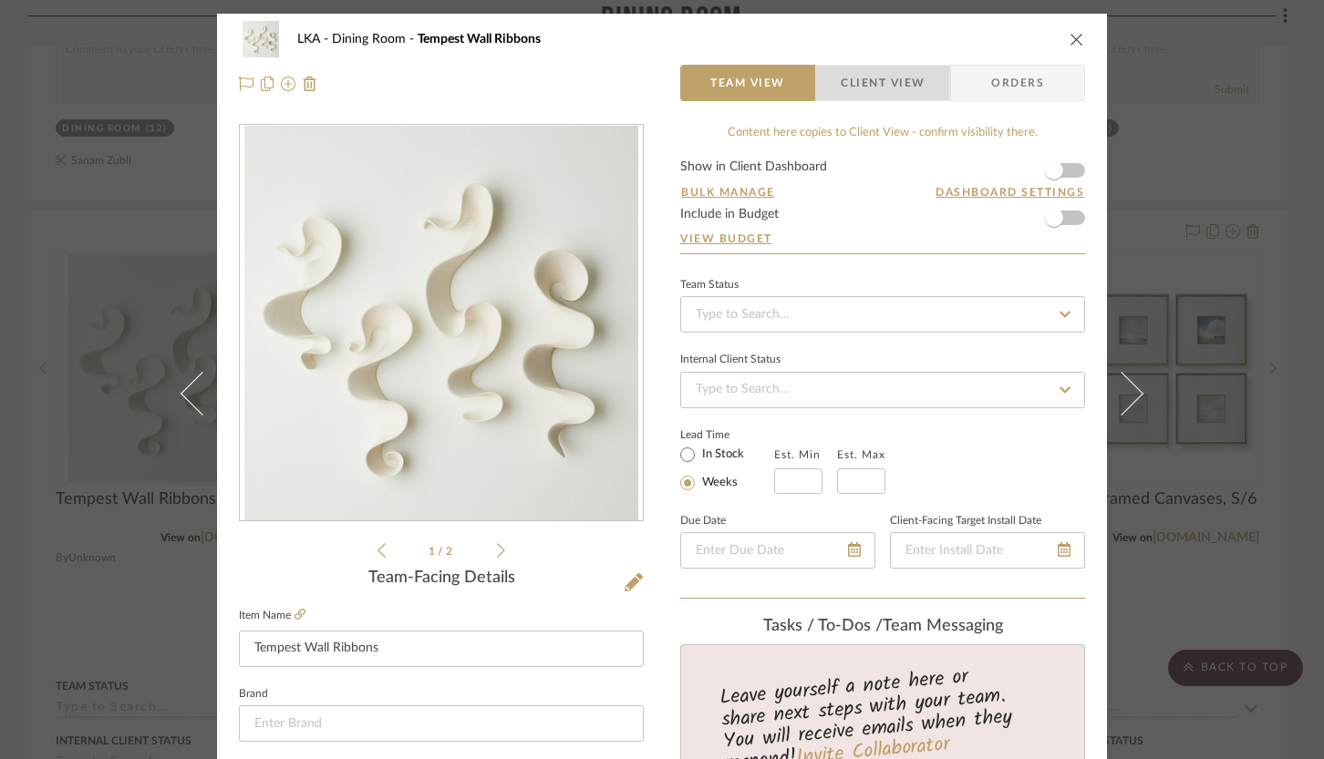
click at [854, 94] on span "Client View" at bounding box center [883, 83] width 84 height 36
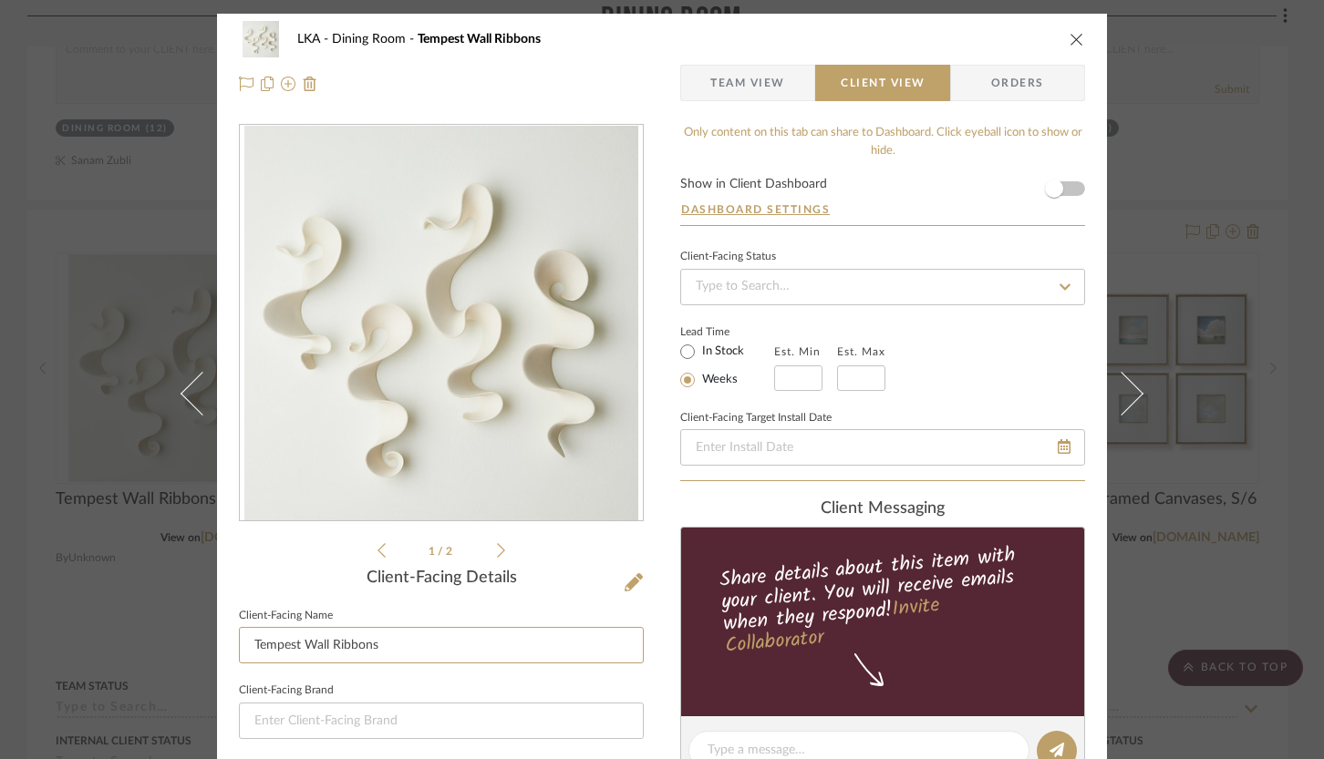
drag, startPoint x: 376, startPoint y: 644, endPoint x: 230, endPoint y: 640, distance: 146.8
click at [229, 640] on div "LKA Dining Room Tempest Wall Ribbons Team View Client View Orders 1 / 2 Client-…" at bounding box center [662, 758] width 890 height 1488
click at [284, 649] on input "Wall Art" at bounding box center [441, 645] width 405 height 36
click at [284, 650] on input "Wall Art" at bounding box center [441, 645] width 405 height 36
type input "Wall Sculptures"
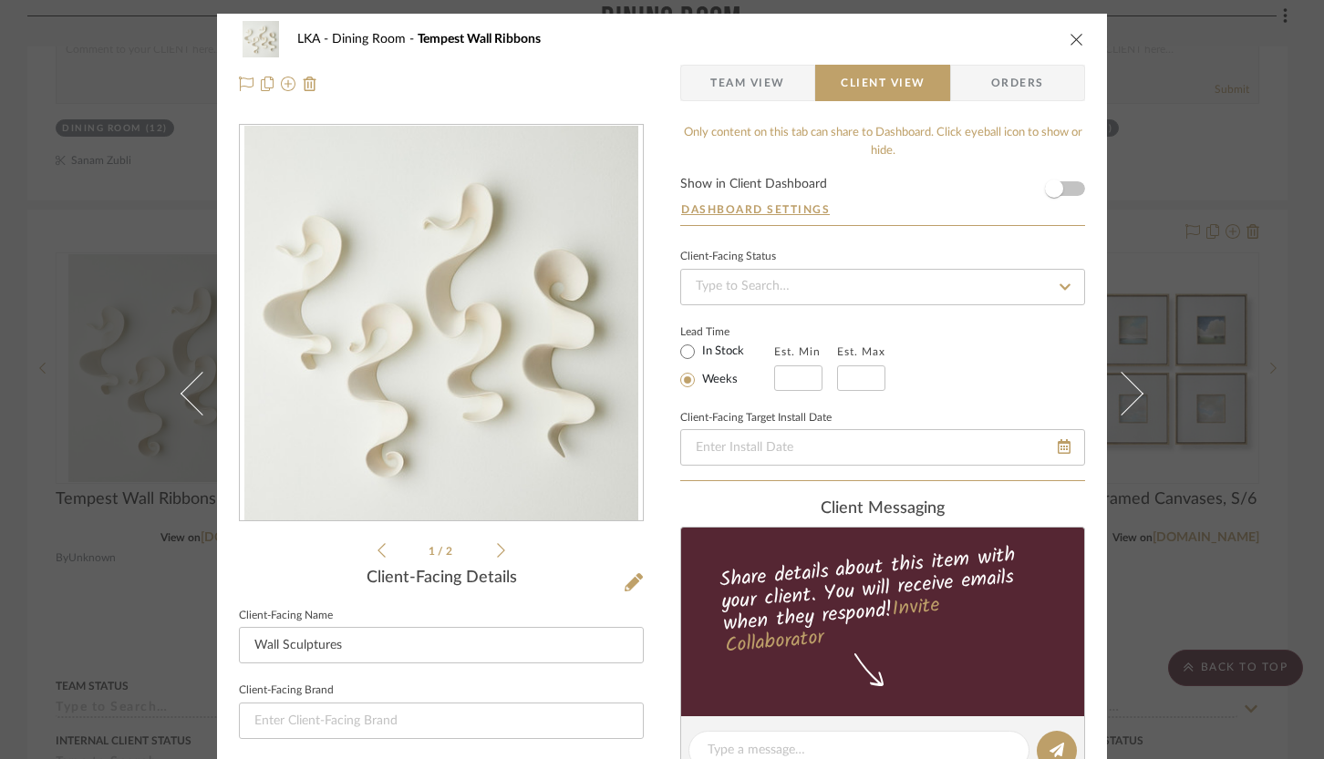
click at [653, 465] on div "LKA Dining Room Tempest Wall Ribbons Team View Client View Orders 1 / 2 Client-…" at bounding box center [662, 758] width 890 height 1488
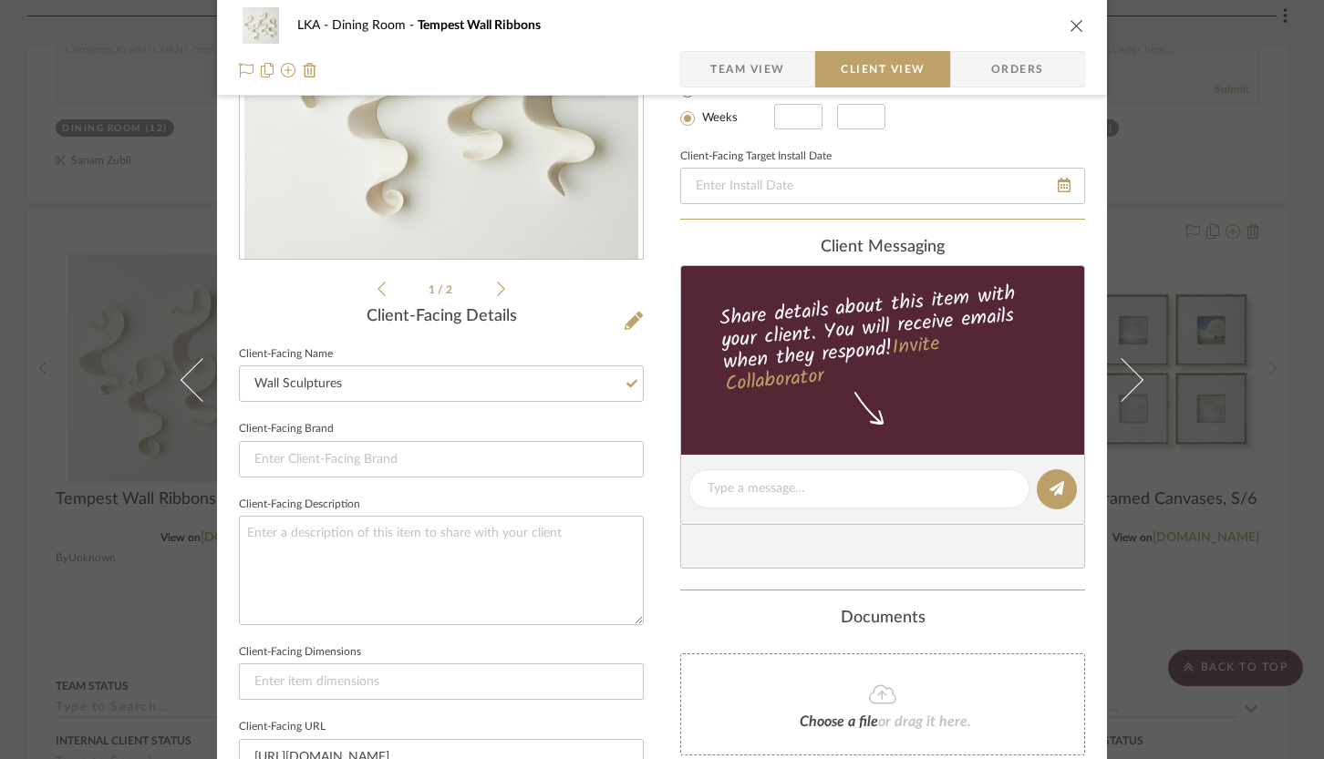
scroll to position [121, 0]
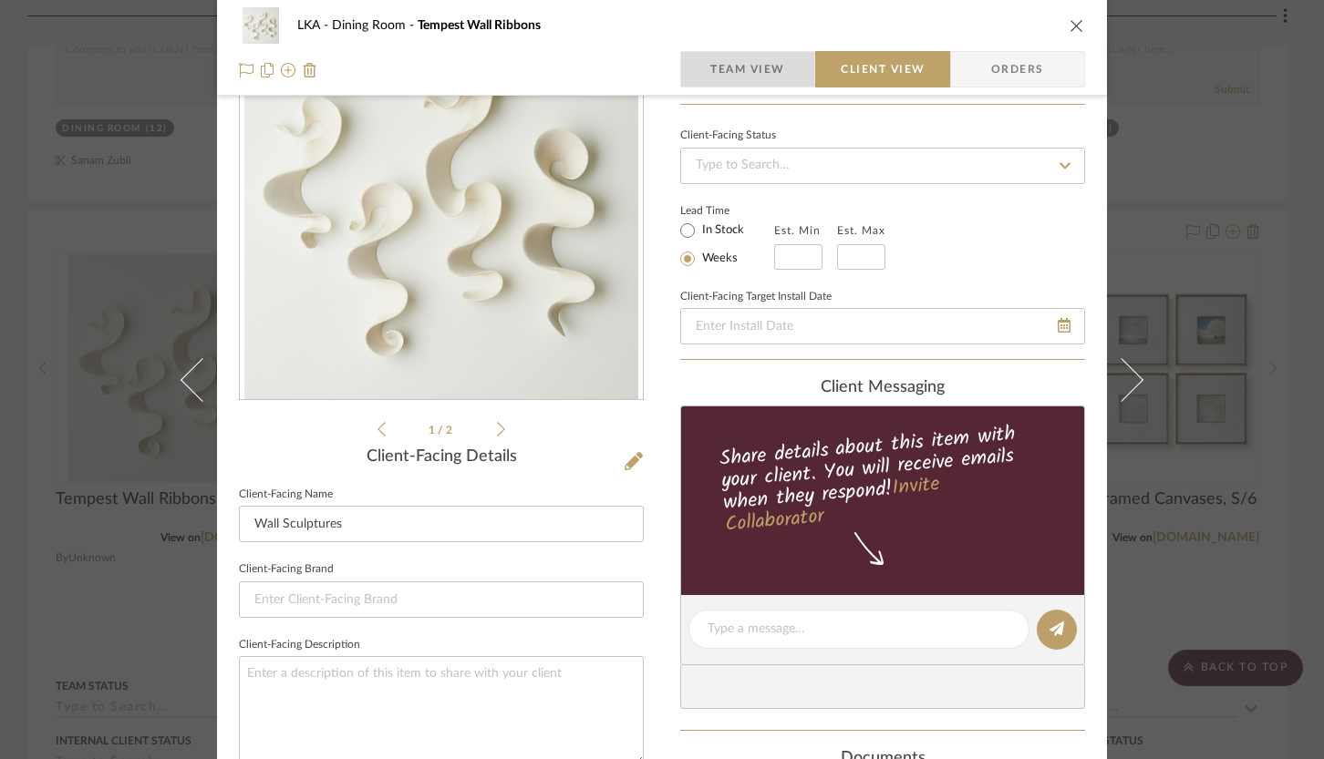
click at [768, 63] on span "Team View" at bounding box center [747, 69] width 75 height 36
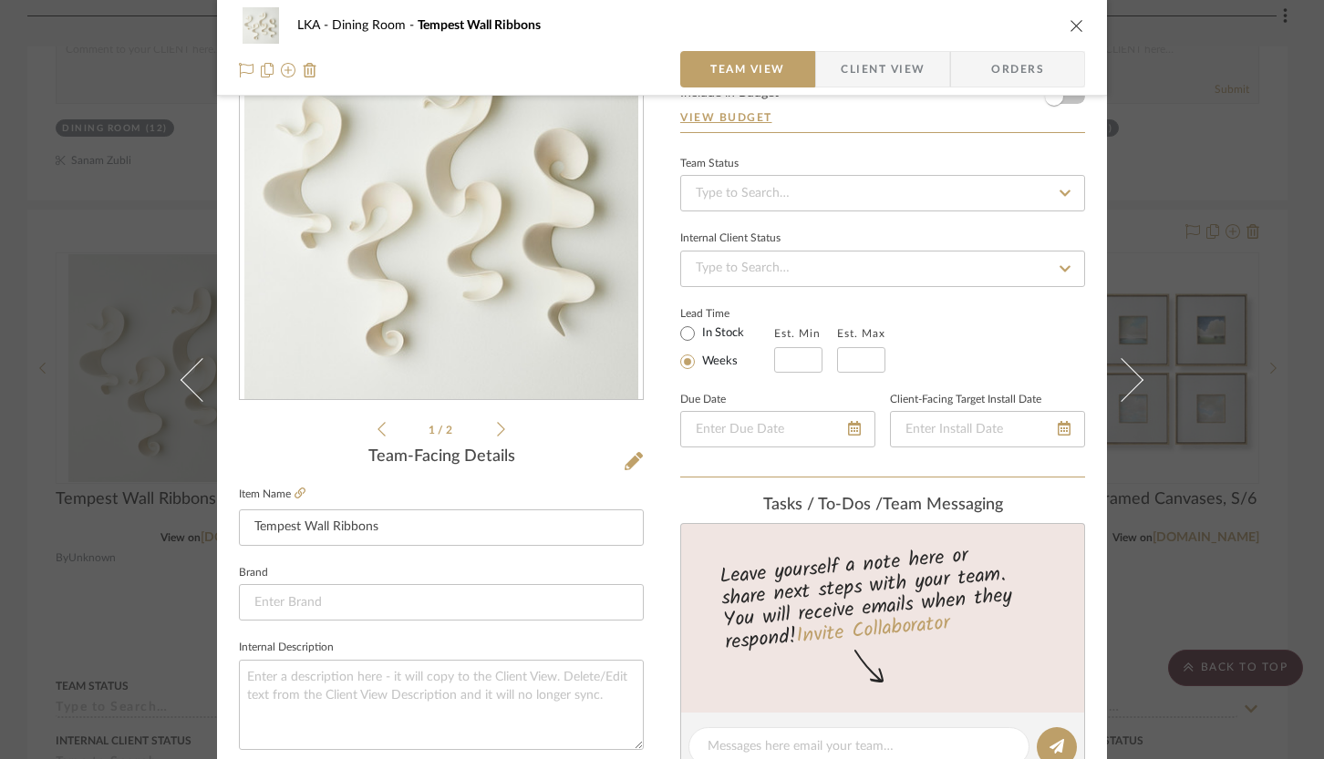
click at [1075, 21] on icon "close" at bounding box center [1076, 25] width 15 height 15
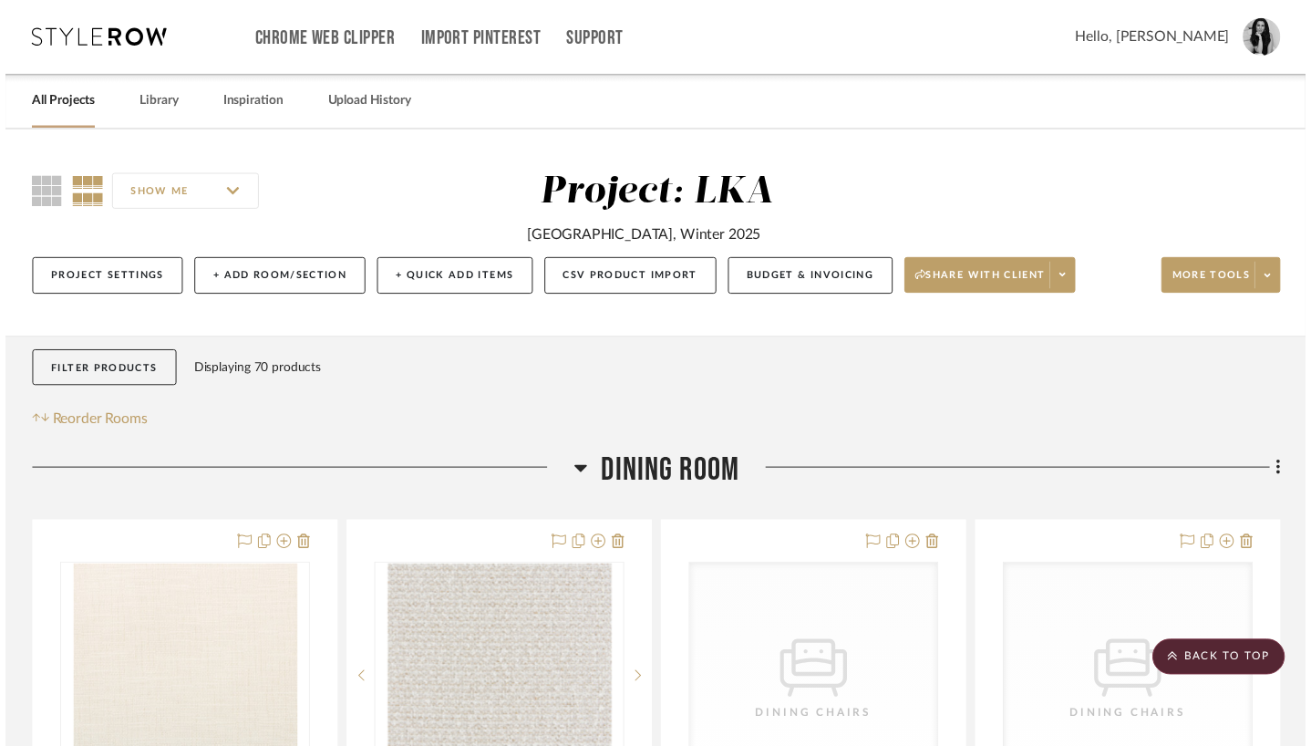
scroll to position [1128, 0]
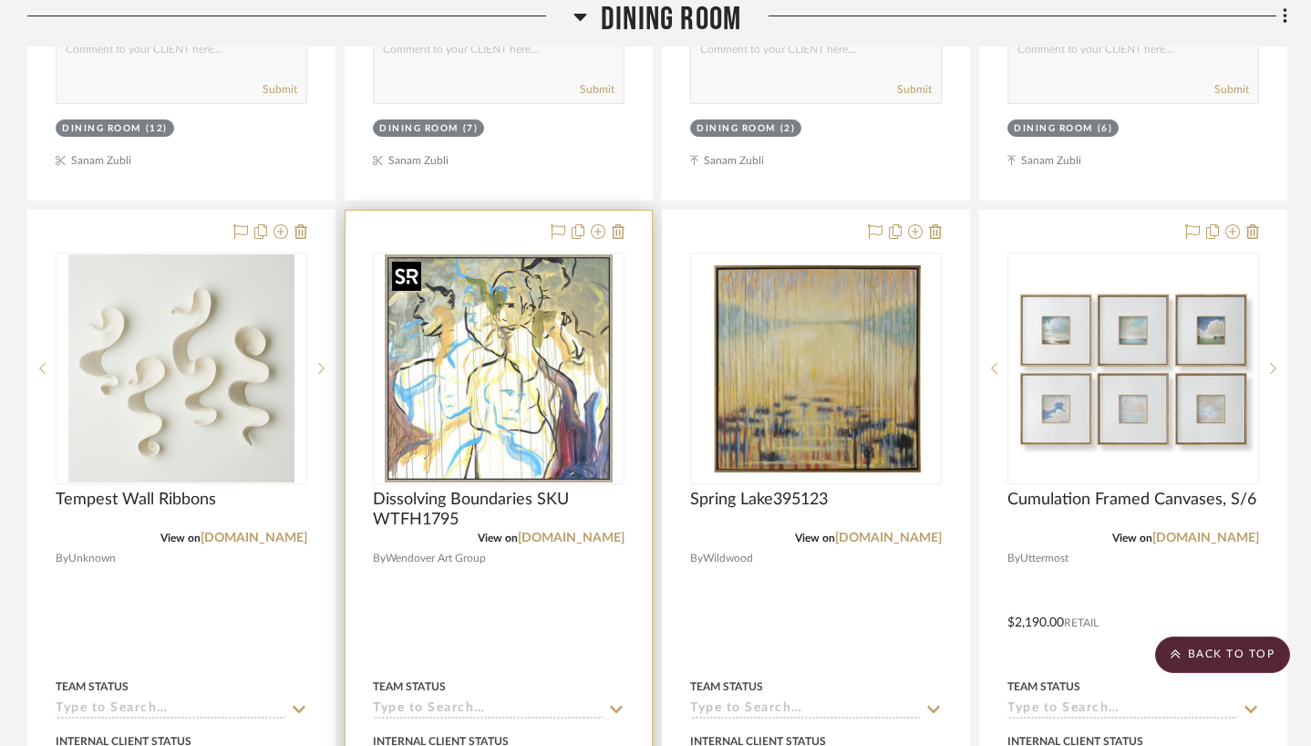
click at [439, 431] on img "0" at bounding box center [499, 368] width 228 height 228
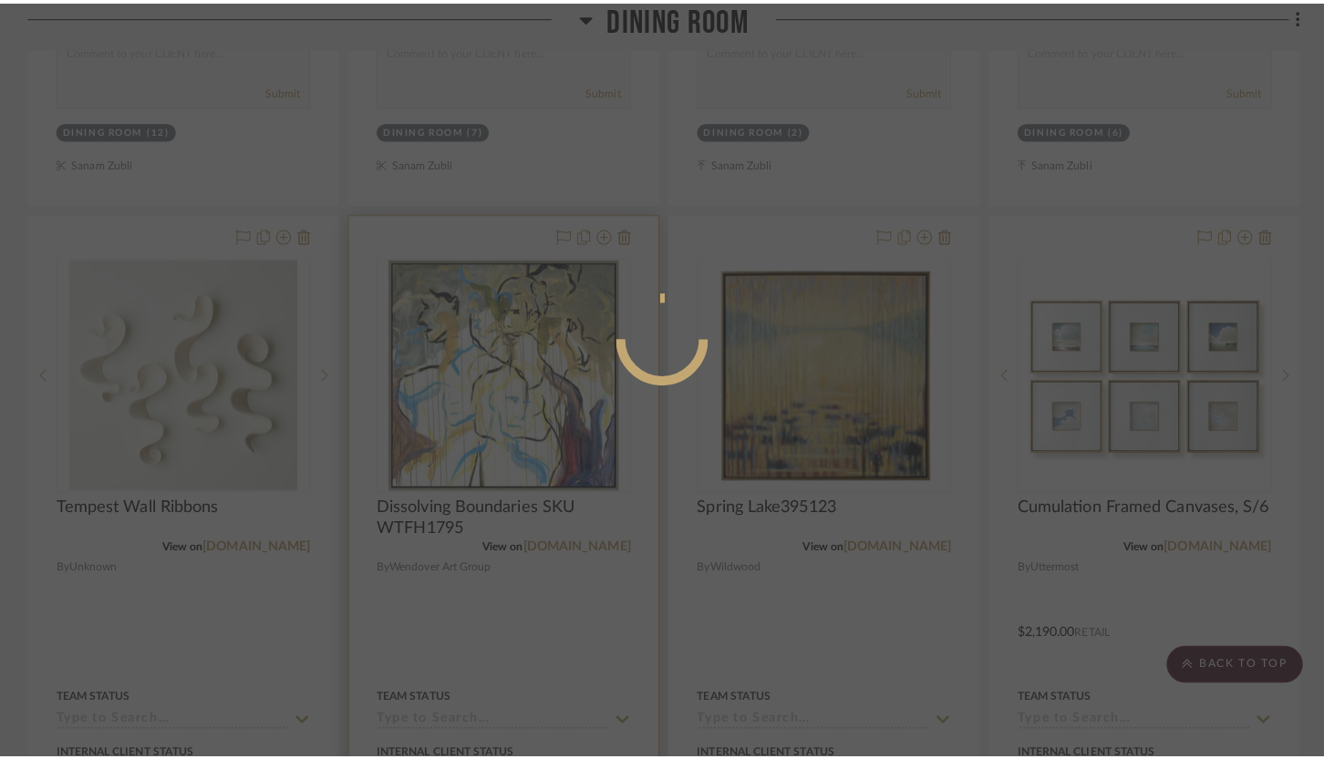
scroll to position [0, 0]
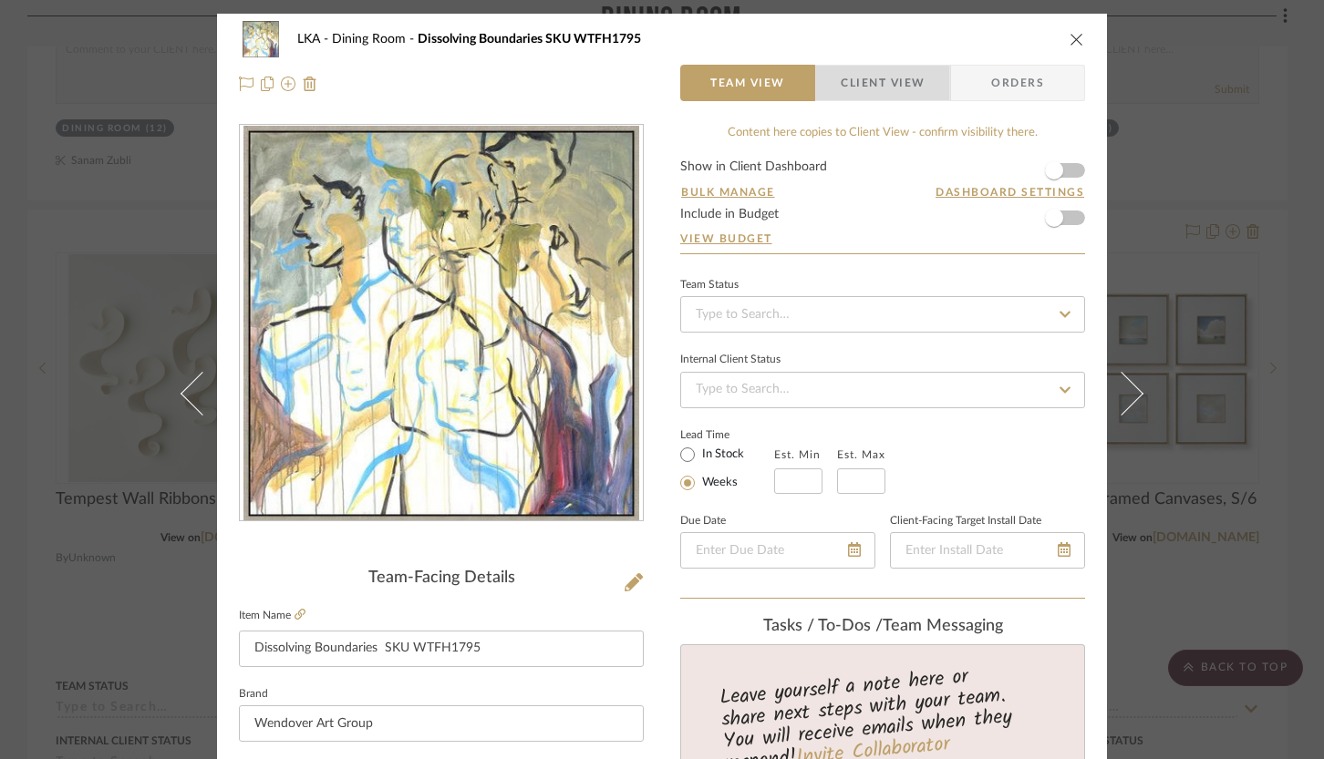
click at [862, 96] on span "Client View" at bounding box center [883, 83] width 84 height 36
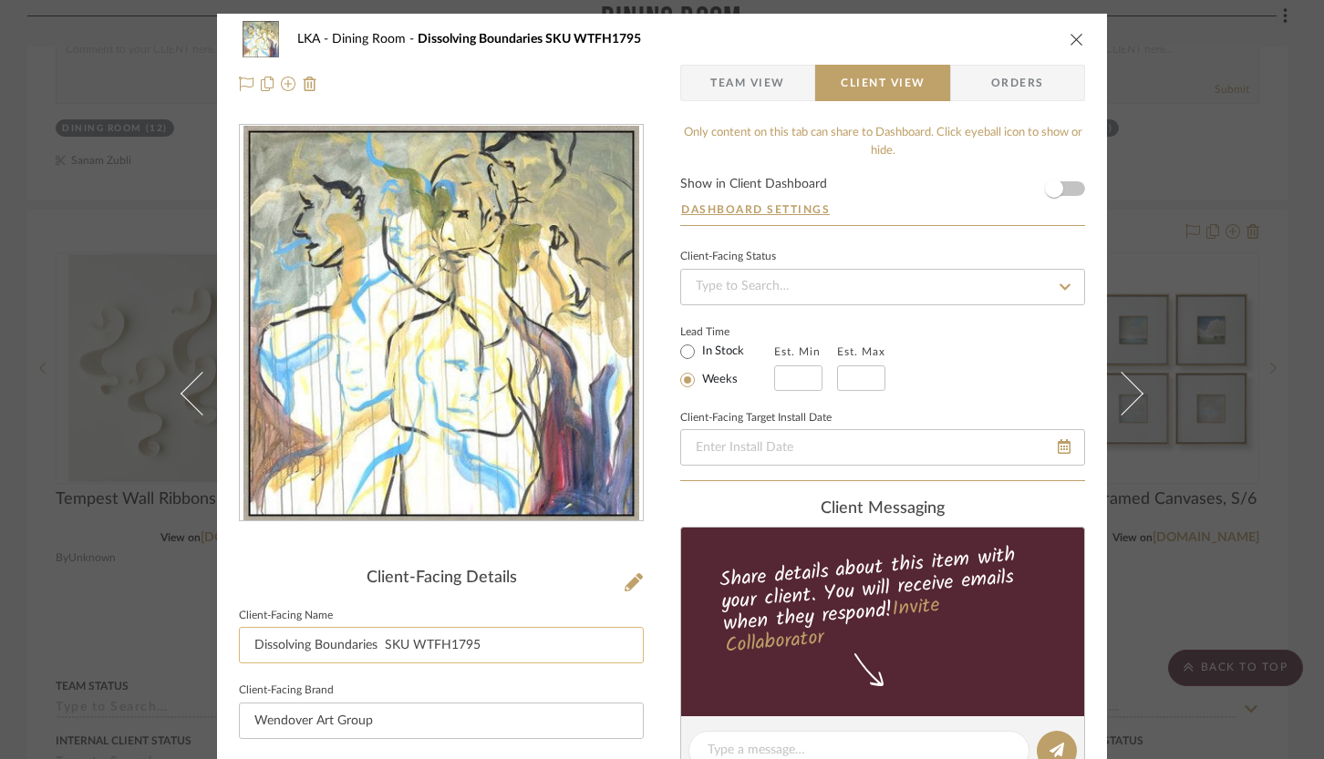
click at [487, 655] on input "Dissolving Boundaries SKU WTFH1795" at bounding box center [441, 645] width 405 height 36
click at [484, 655] on input "Dissolving Boundaries SKU WTFH1795" at bounding box center [441, 645] width 405 height 36
click at [481, 655] on input "Dissolving Boundaries SKU WTFH1795" at bounding box center [441, 645] width 405 height 36
click at [487, 648] on input "Dissolving Boundaries SKU WTFH1795" at bounding box center [441, 645] width 405 height 36
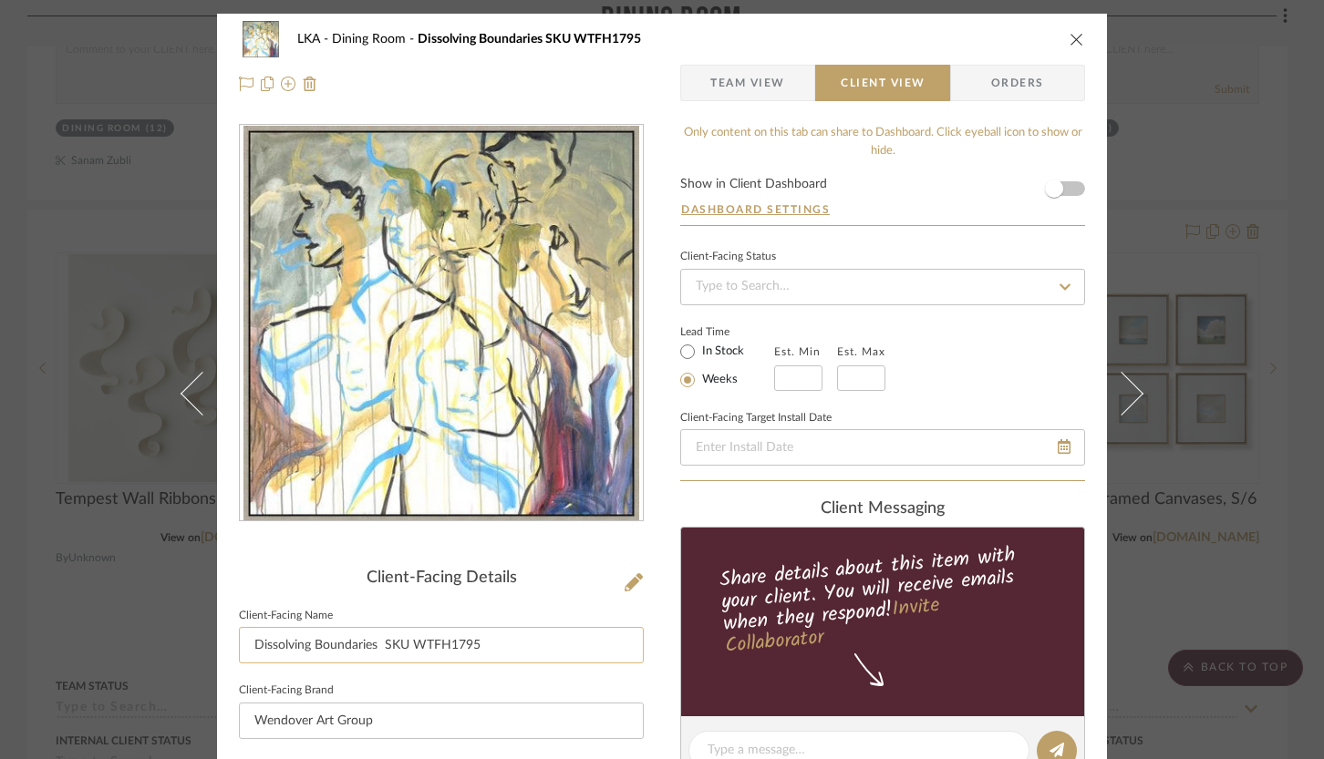
click at [487, 648] on input "Dissolving Boundaries SKU WTFH1795" at bounding box center [441, 645] width 405 height 36
type input "Wall Art"
click at [670, 521] on div "LKA Dining Room Dissolving Boundaries SKU WTFH1795 Team View Client View Orders…" at bounding box center [662, 758] width 890 height 1488
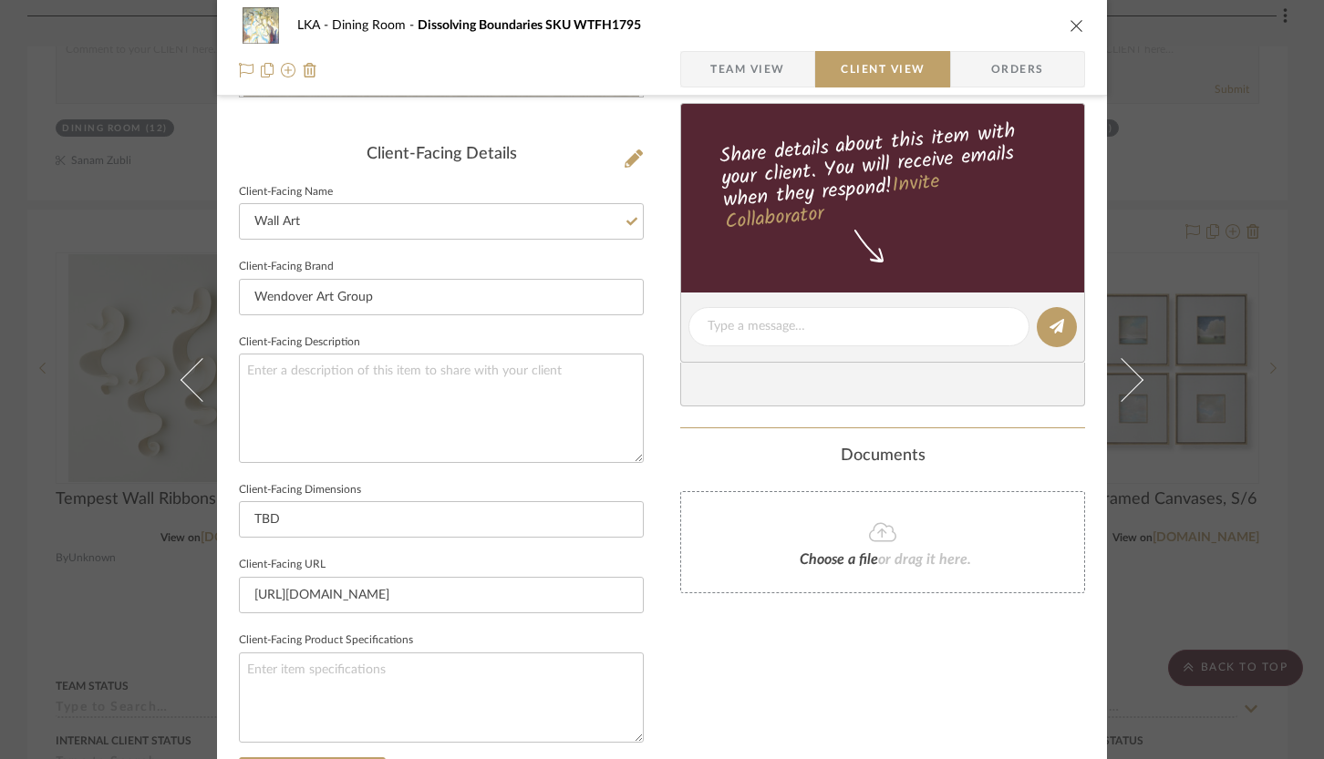
scroll to position [619, 0]
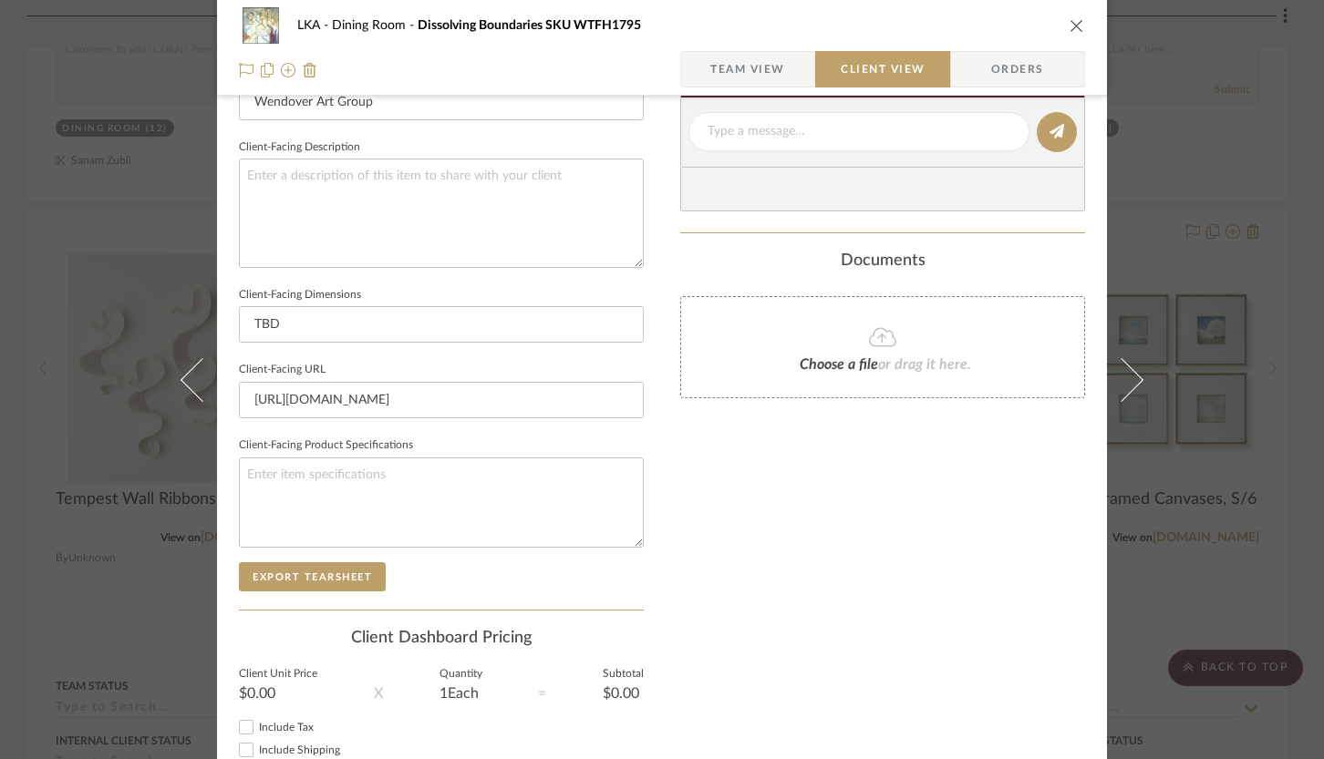
click at [1060, 22] on div "LKA Dining Room Dissolving Boundaries SKU WTFH1795" at bounding box center [662, 25] width 846 height 36
click at [1069, 23] on icon "close" at bounding box center [1076, 25] width 15 height 15
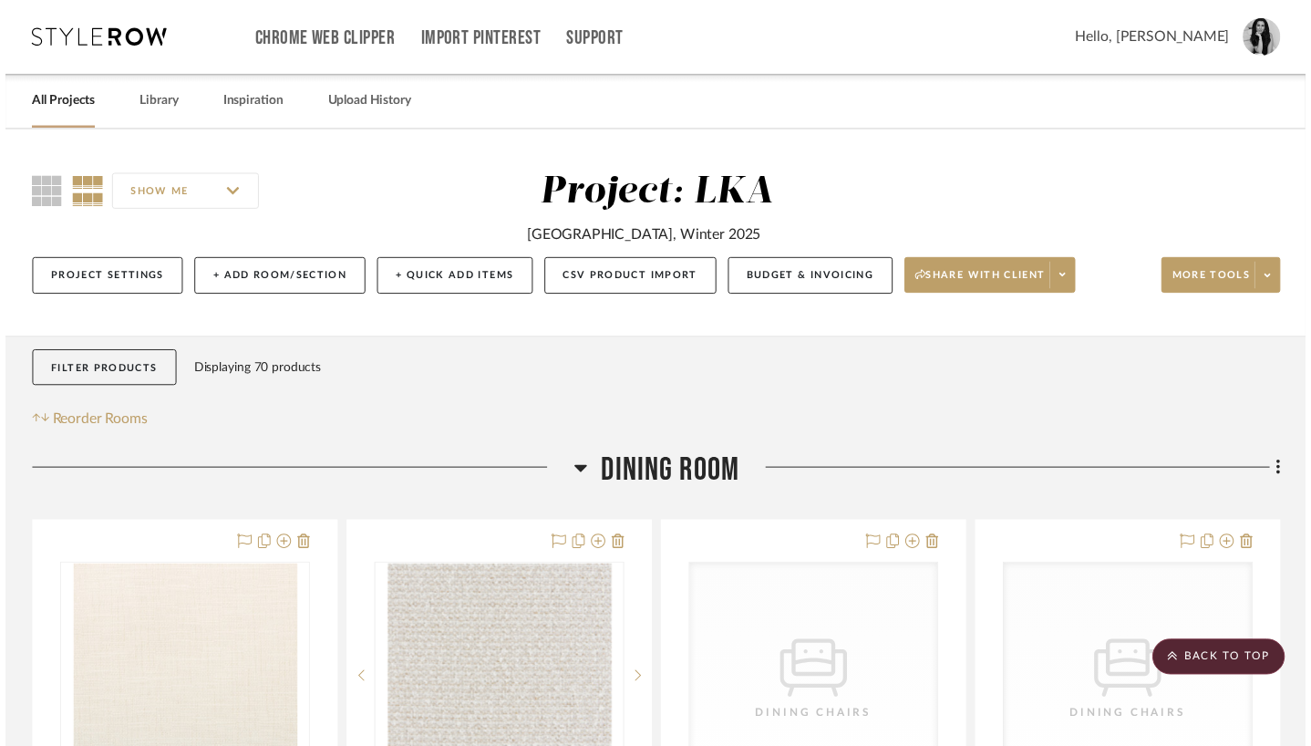
scroll to position [1128, 0]
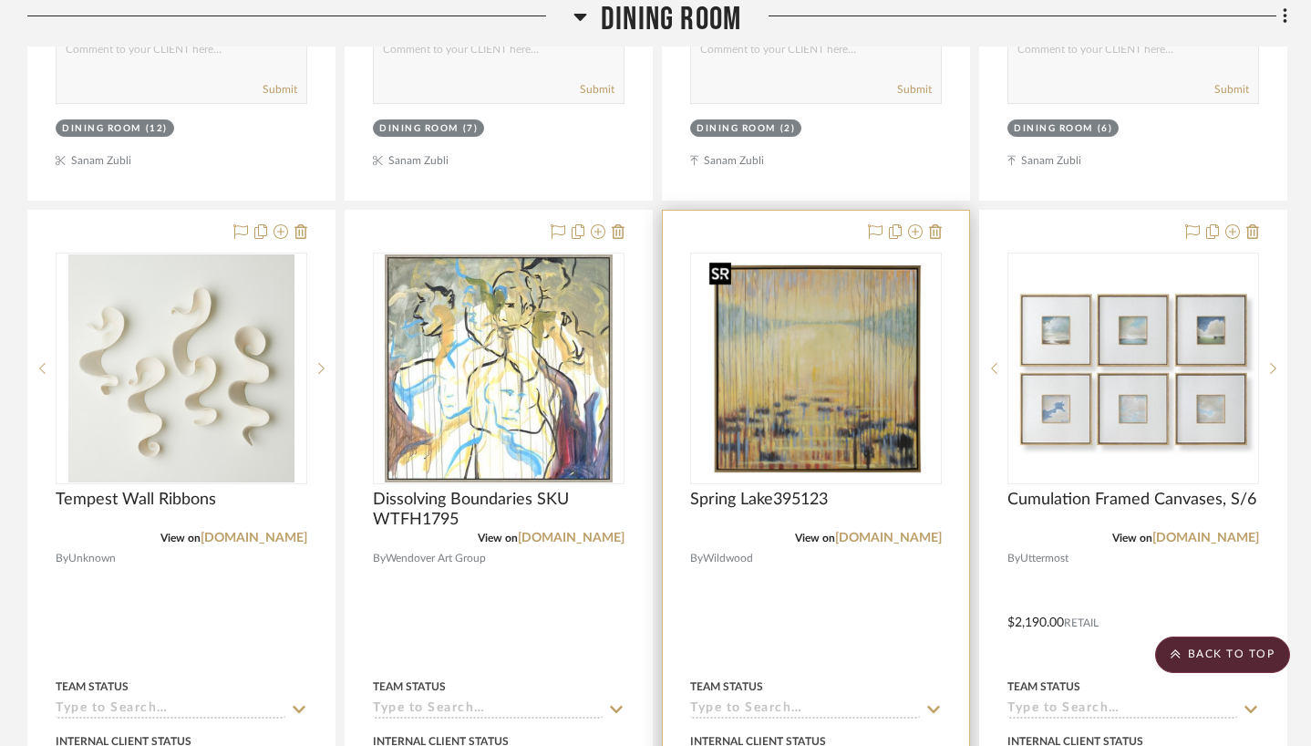
click at [834, 325] on img "0" at bounding box center [816, 368] width 229 height 228
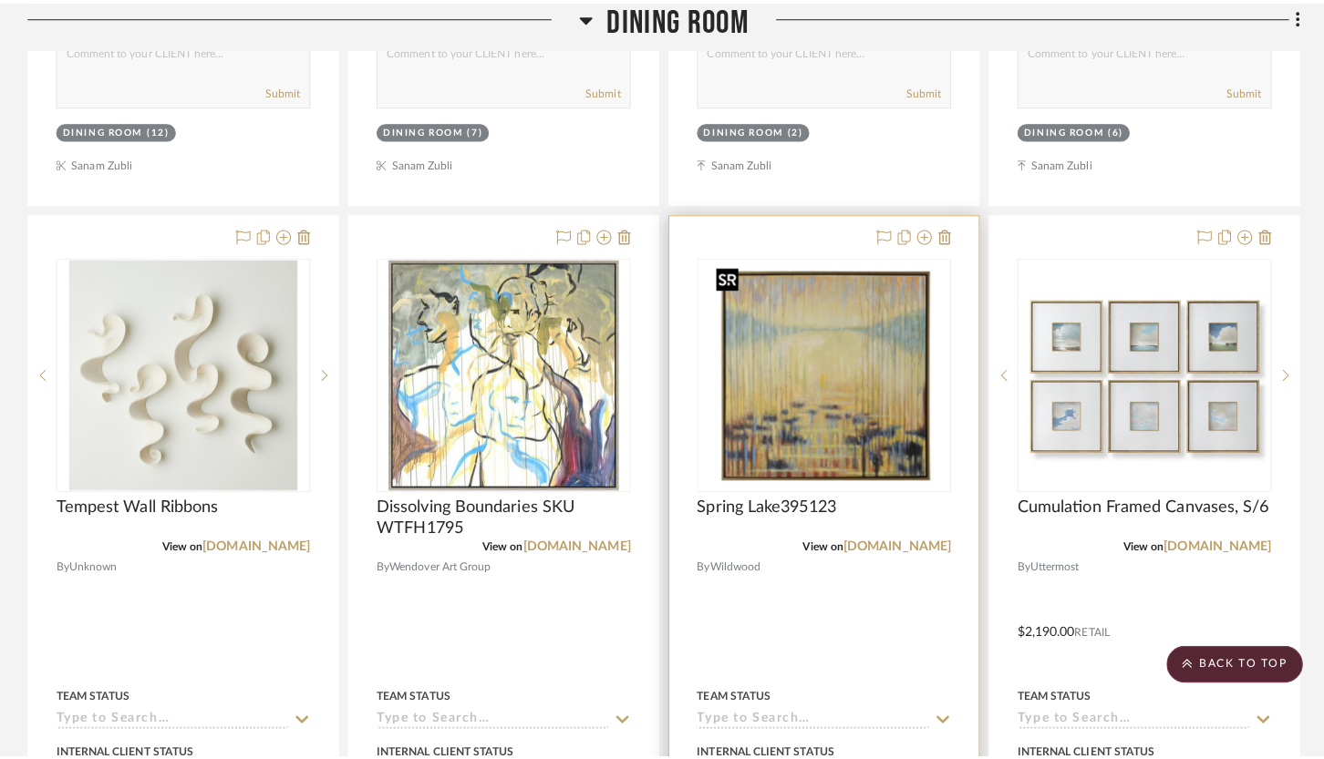
scroll to position [0, 0]
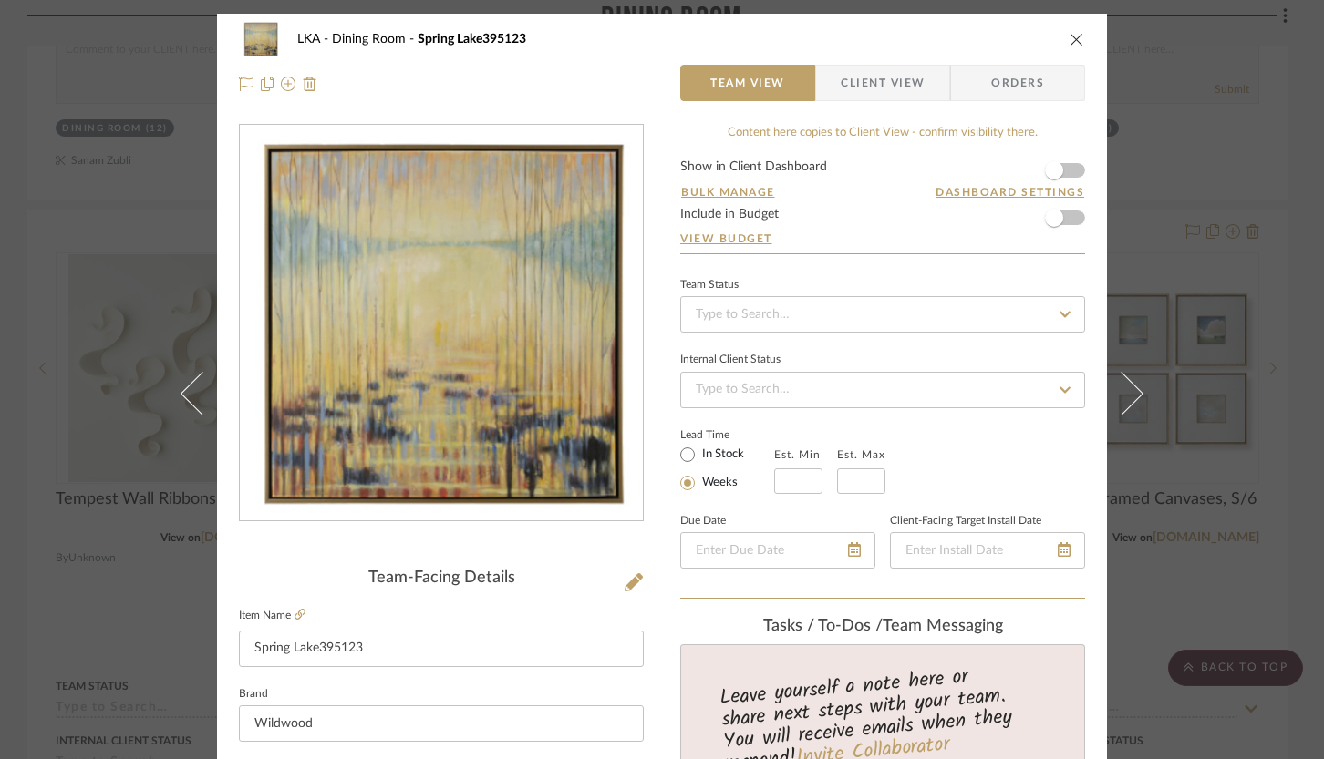
click at [860, 86] on span "Client View" at bounding box center [883, 83] width 84 height 36
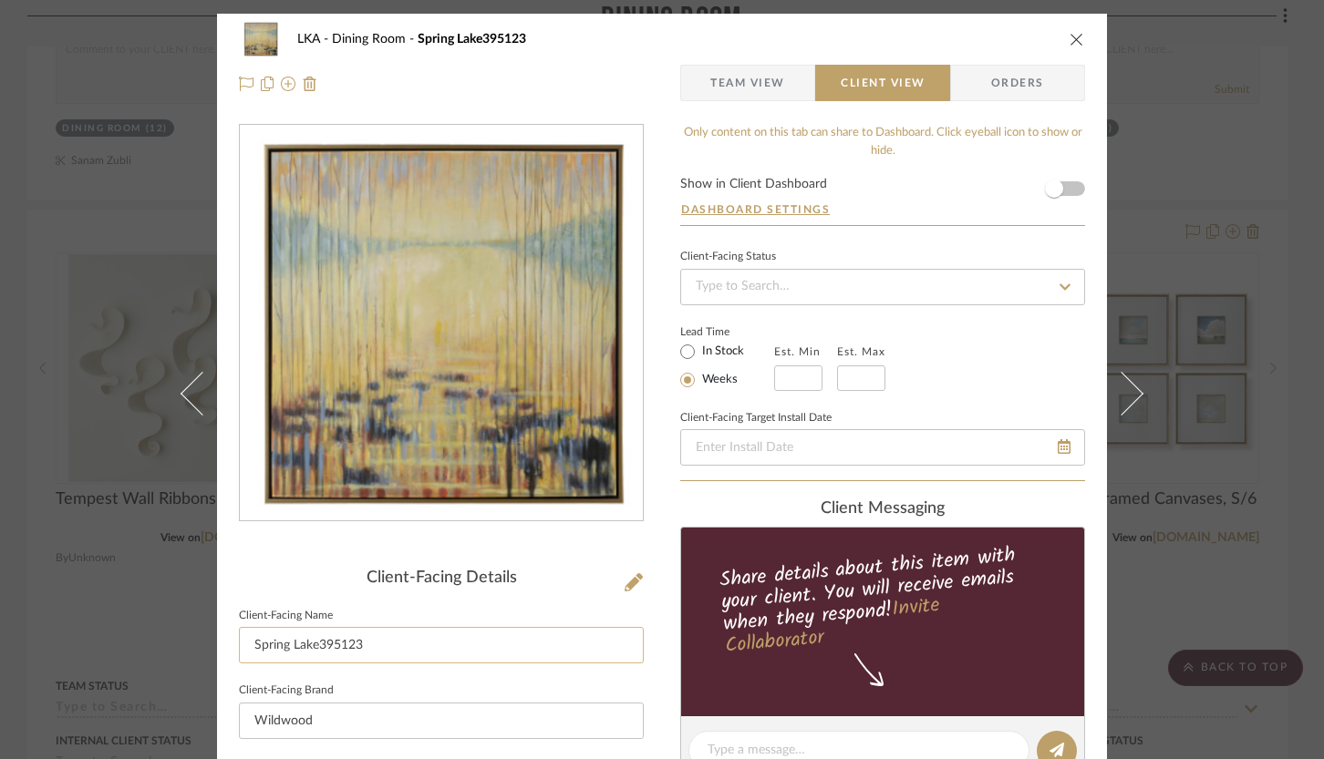
click at [364, 637] on input "Spring Lake395123" at bounding box center [441, 645] width 405 height 36
type input "Wall Art"
click at [665, 531] on div "LKA Dining Room Spring Lake395123 Team View Client View Orders Client-Facing De…" at bounding box center [662, 758] width 890 height 1488
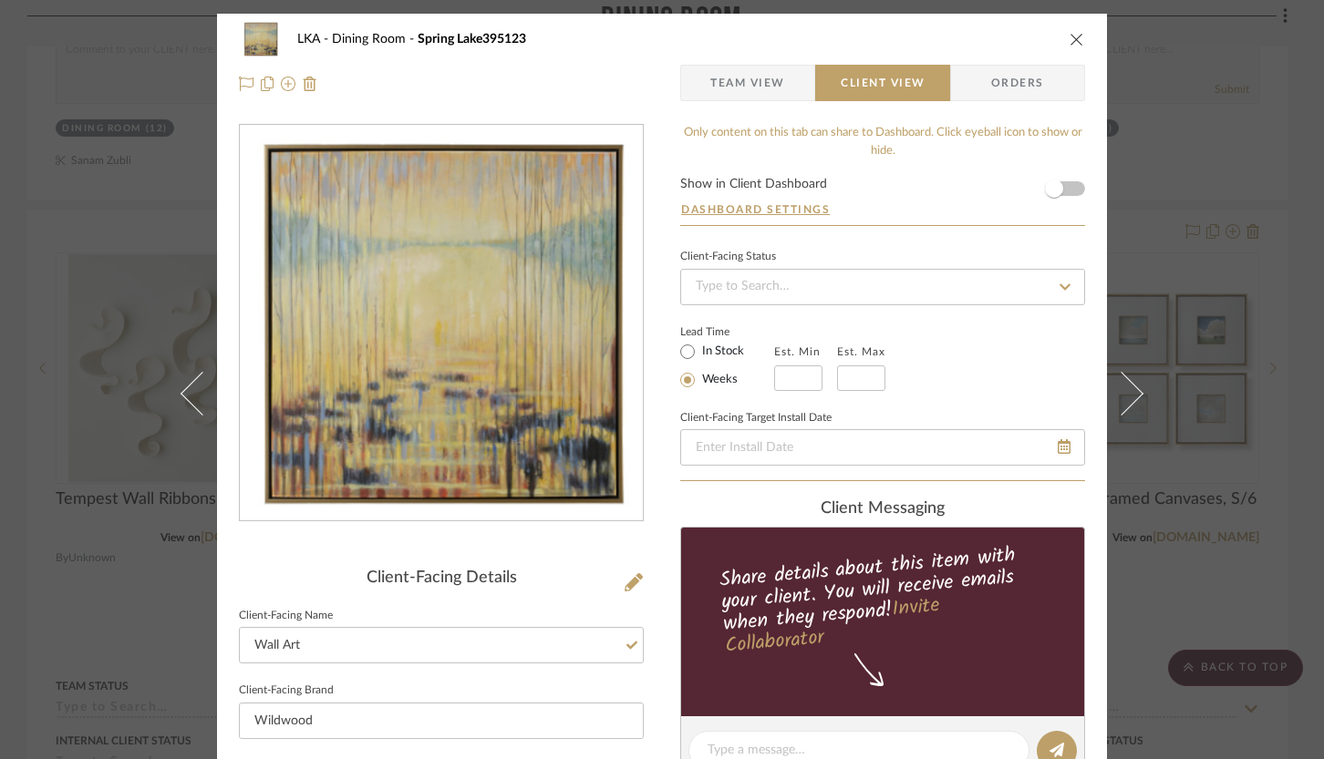
click at [1072, 38] on icon "close" at bounding box center [1076, 39] width 15 height 15
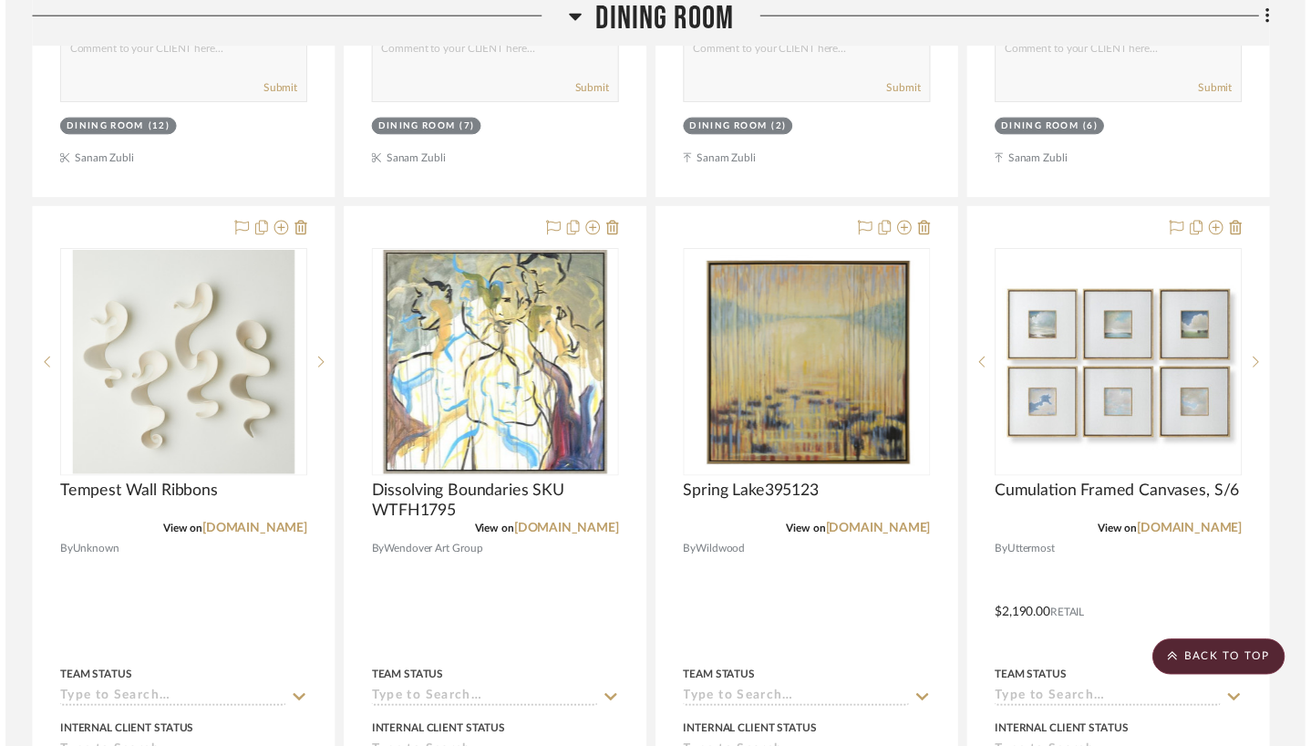
scroll to position [1128, 0]
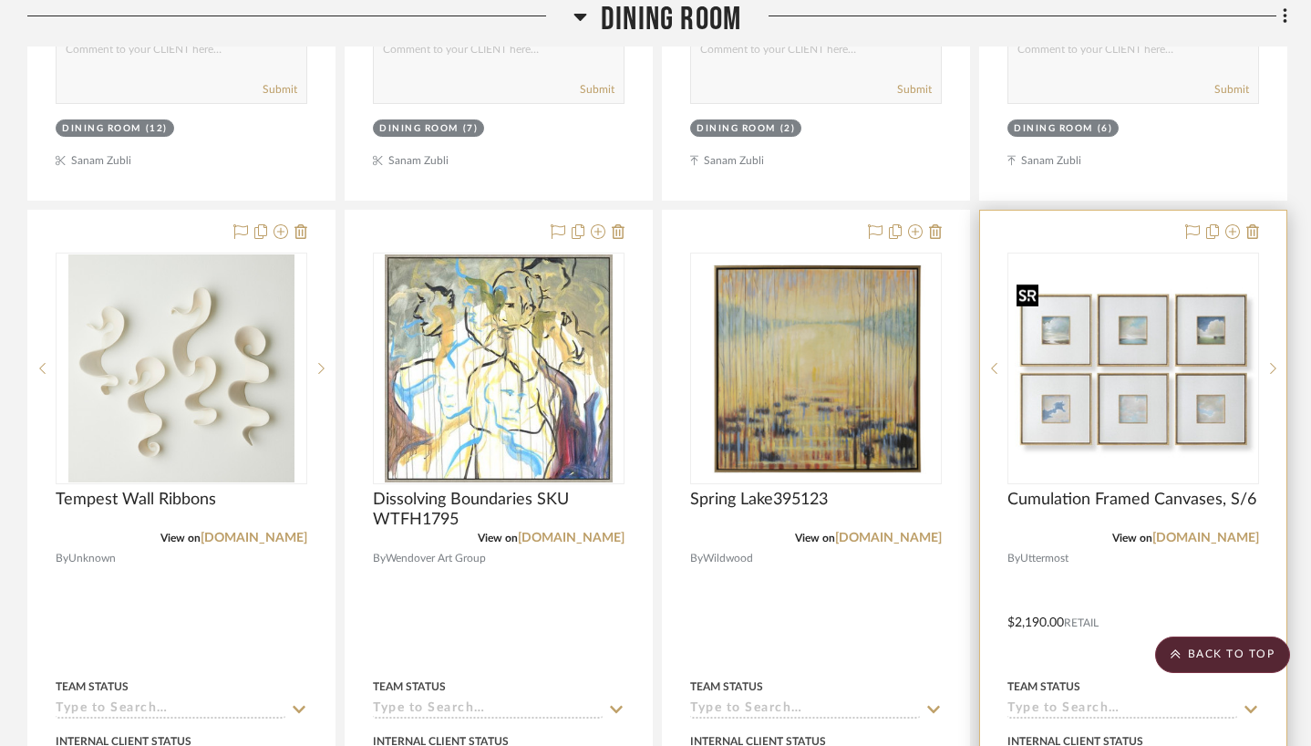
click at [0, 0] on img at bounding box center [0, 0] width 0 height 0
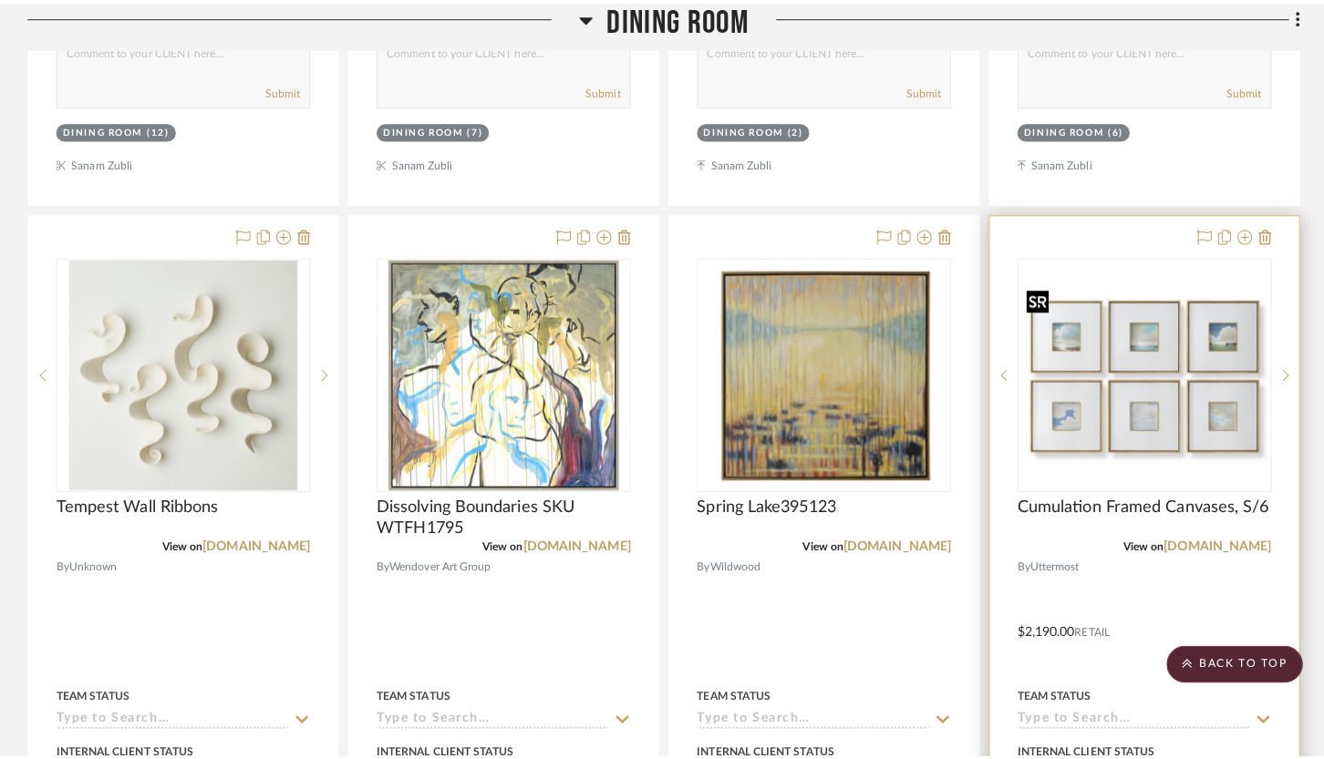
scroll to position [0, 0]
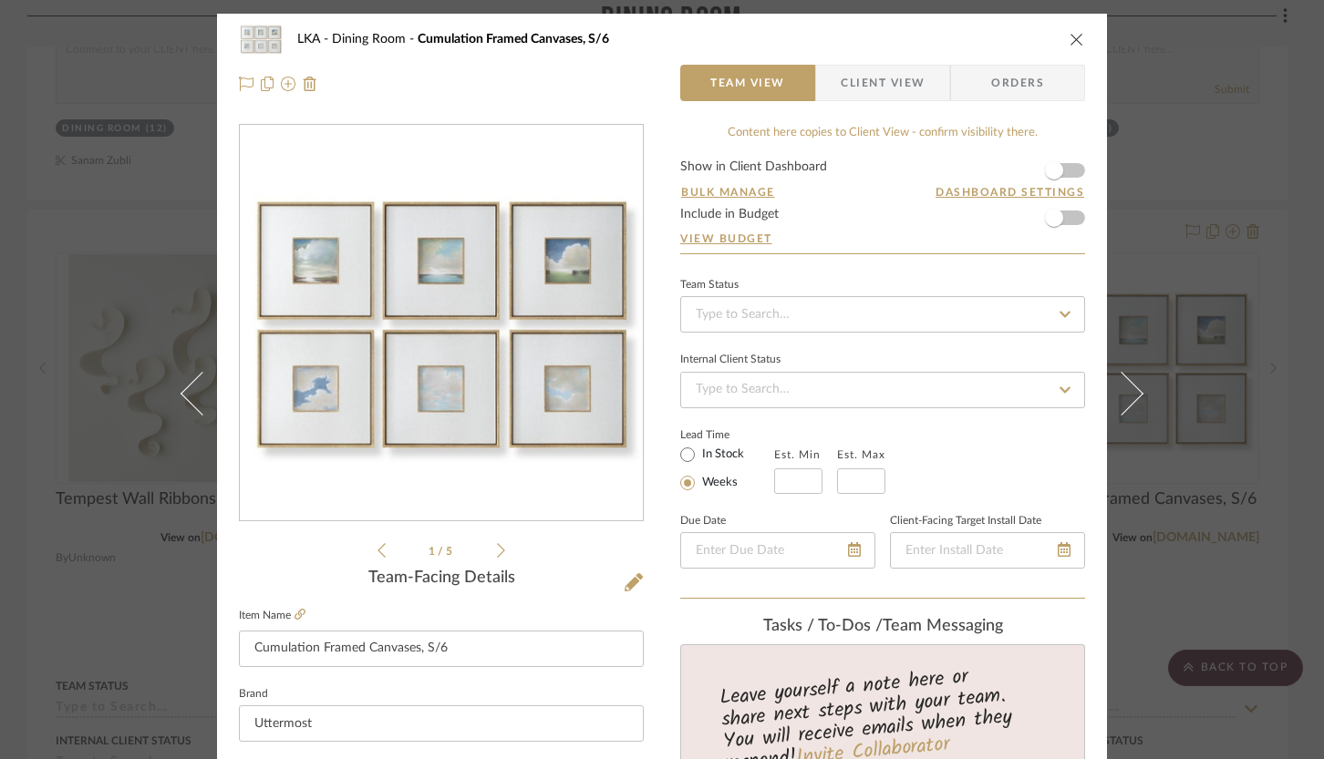
click at [891, 96] on span "Client View" at bounding box center [883, 83] width 84 height 36
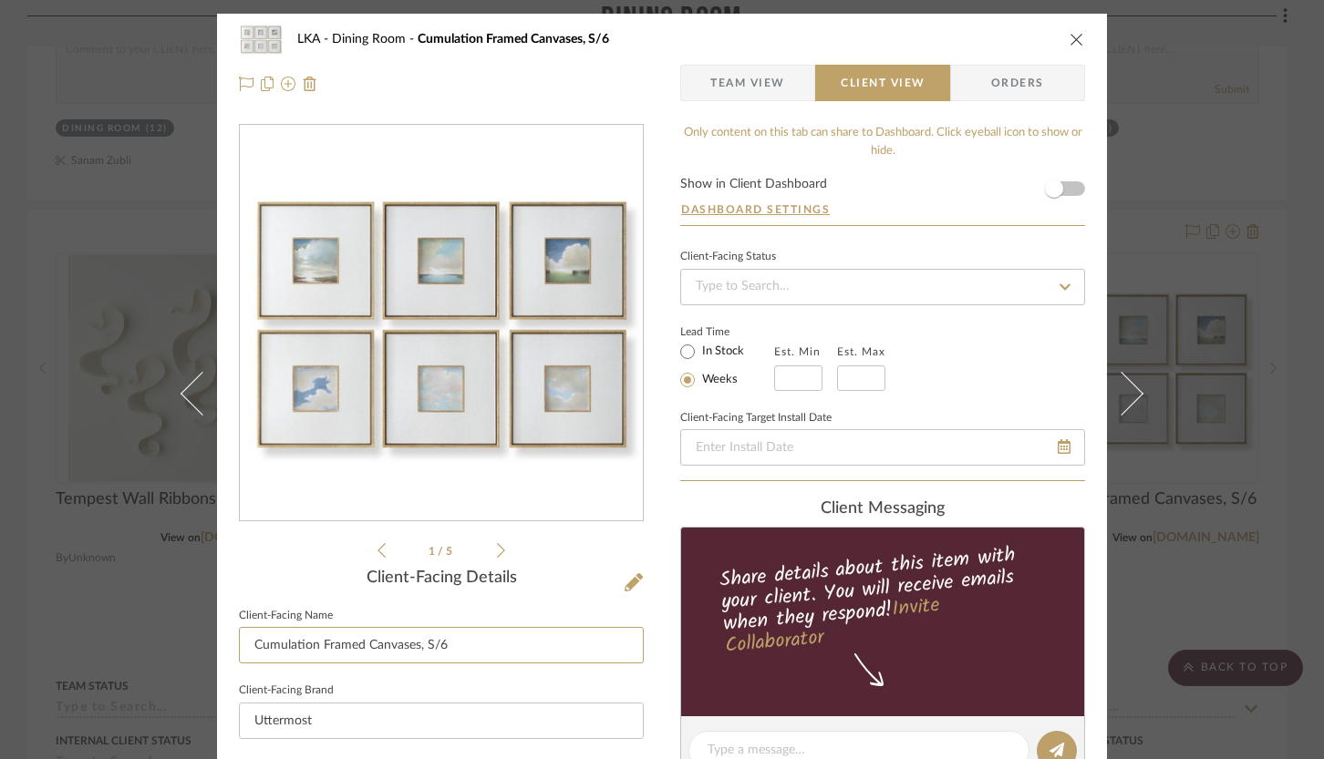
drag, startPoint x: 318, startPoint y: 645, endPoint x: 230, endPoint y: 639, distance: 88.6
click at [230, 639] on div "LKA Dining Room Cumulation Framed Canvases, S/6 Team View Client View Orders 1 …" at bounding box center [662, 758] width 890 height 1488
click at [316, 642] on input "Framed Canvases, S/6" at bounding box center [441, 645] width 405 height 36
click at [365, 651] on input "Framed Wall Art, S/6" at bounding box center [441, 645] width 405 height 36
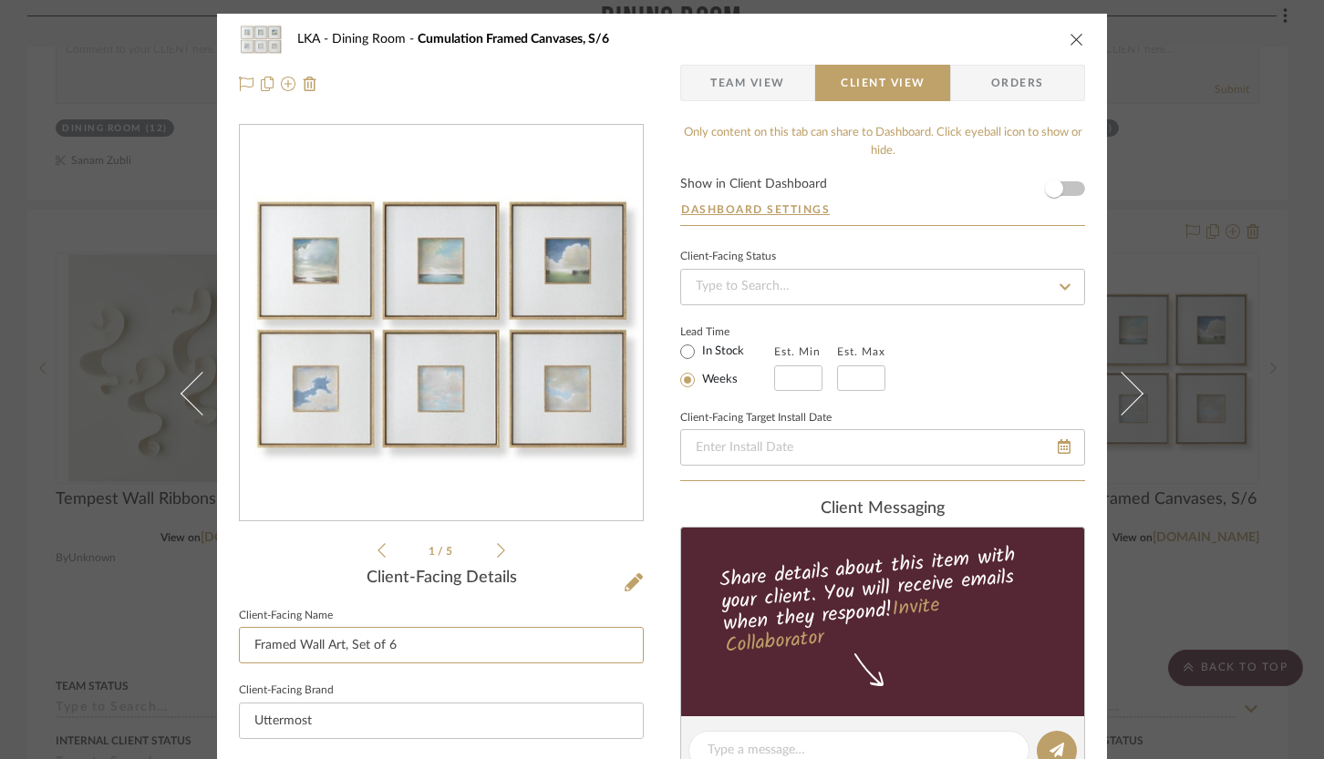
type input "Framed Wall Art, Set of 6"
click at [658, 483] on div "LKA Dining Room Cumulation Framed Canvases, S/6 Team View Client View Orders 1 …" at bounding box center [662, 758] width 890 height 1488
click at [1072, 37] on icon "close" at bounding box center [1076, 39] width 15 height 15
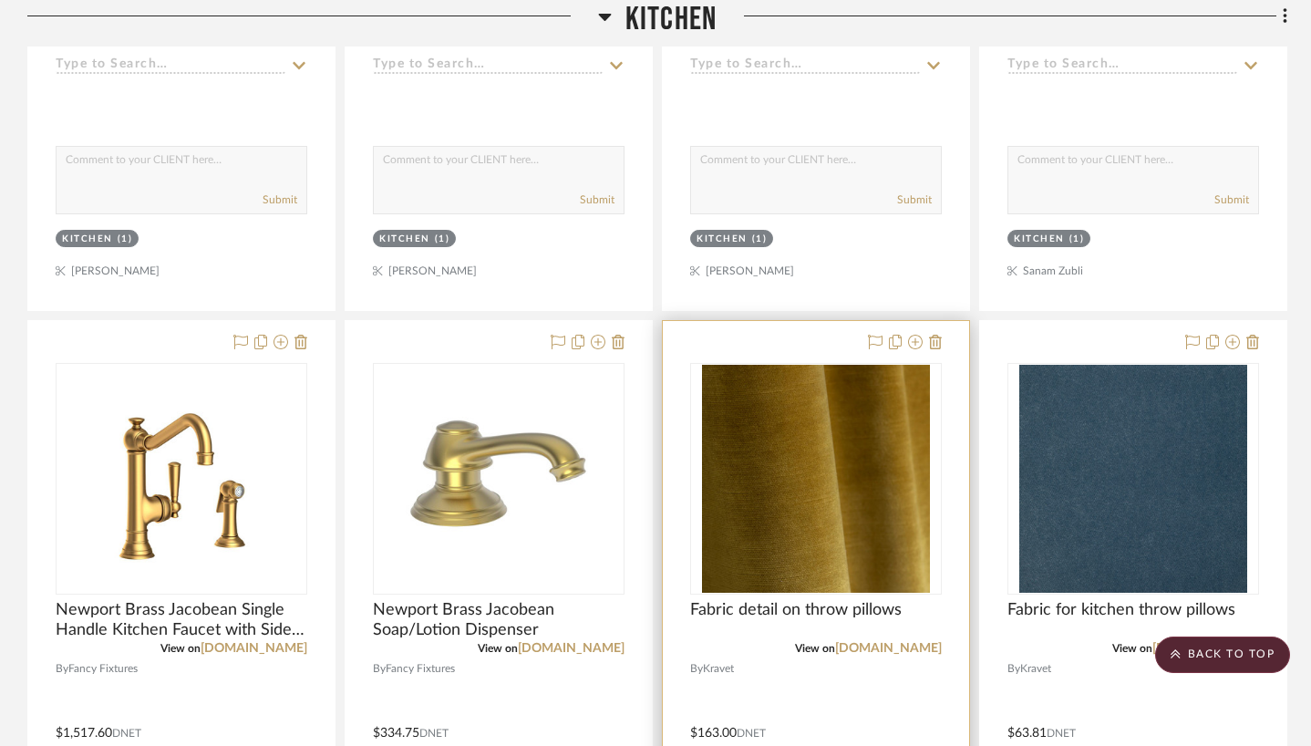
scroll to position [3834, 0]
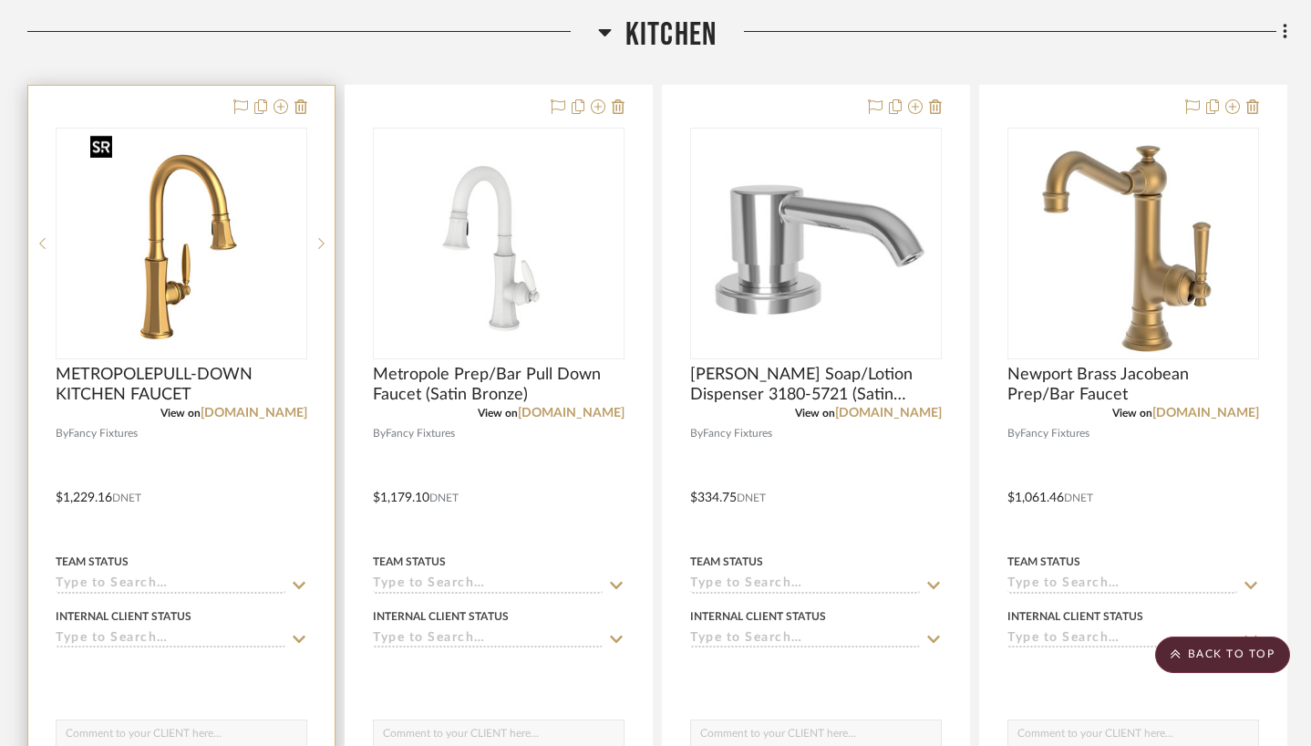
click at [119, 273] on img "0" at bounding box center [181, 243] width 197 height 228
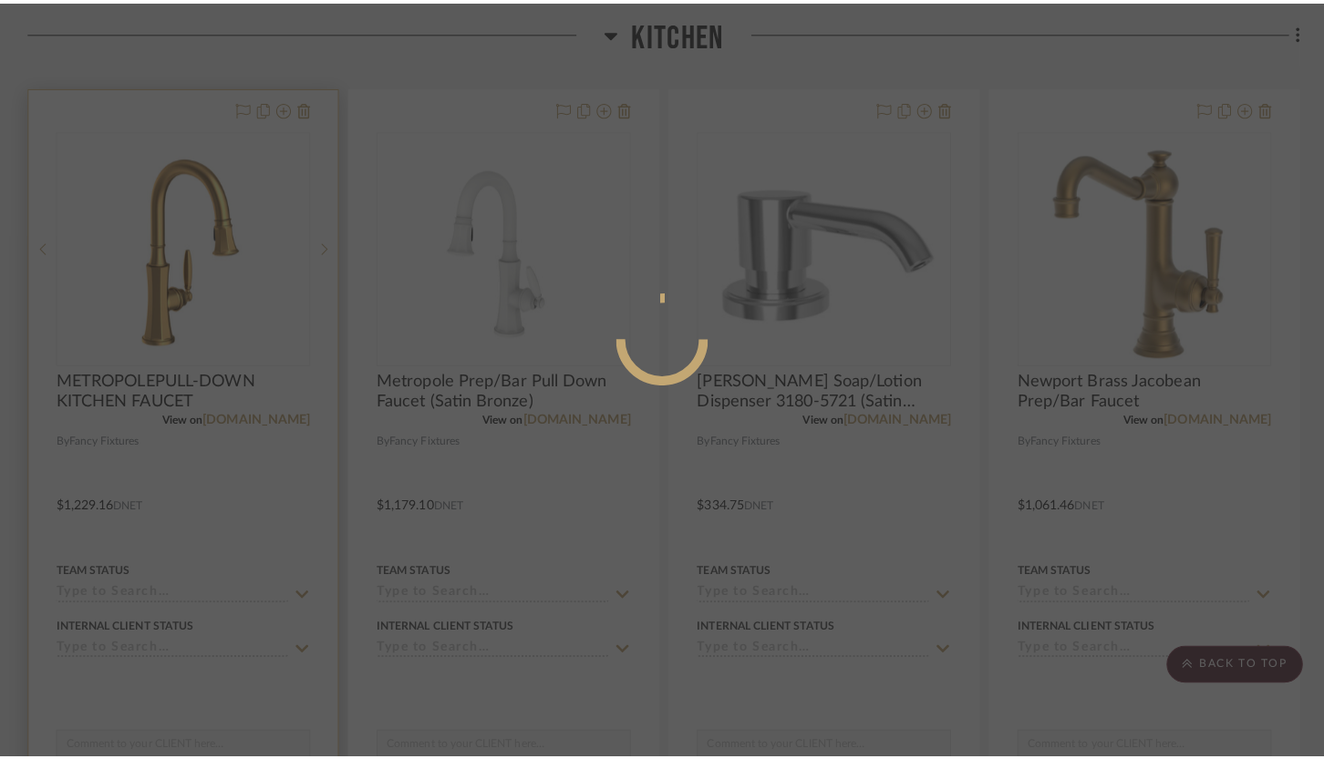
scroll to position [0, 0]
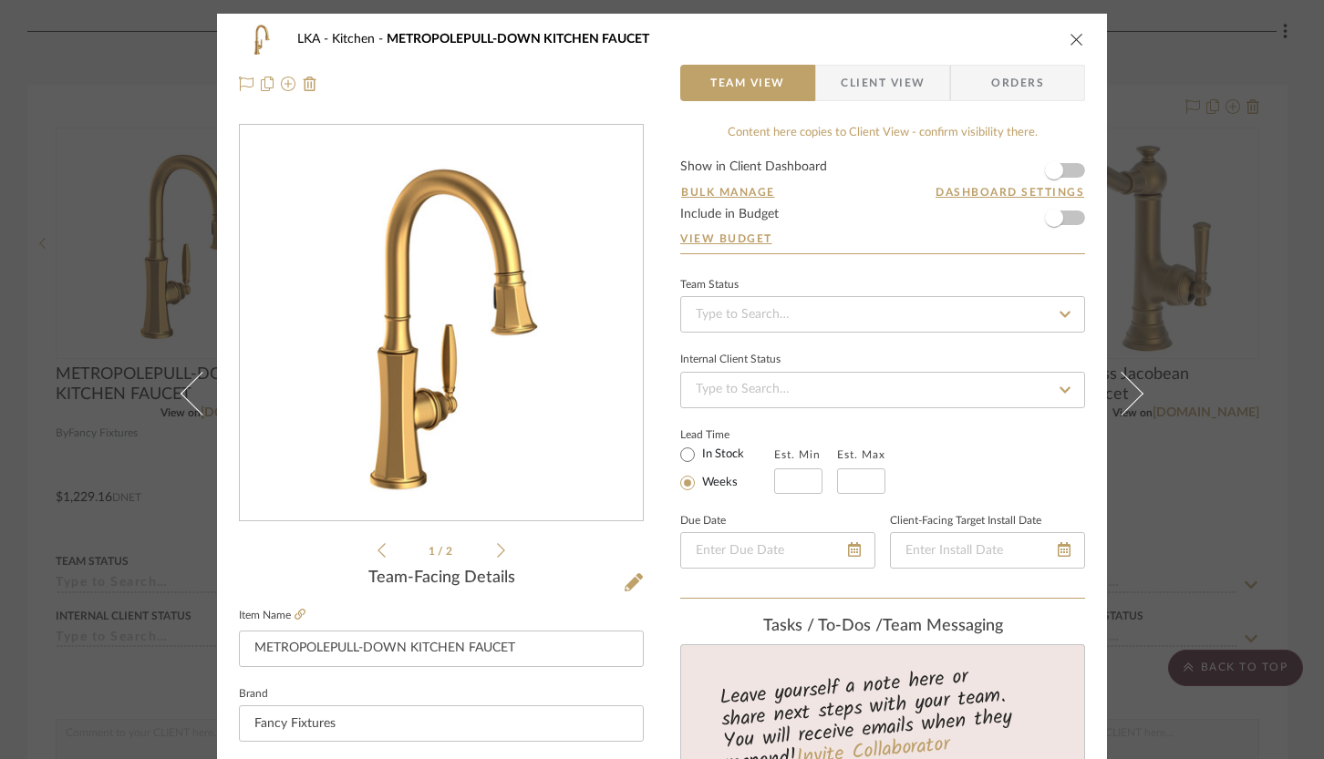
click at [850, 87] on span "Client View" at bounding box center [883, 83] width 84 height 36
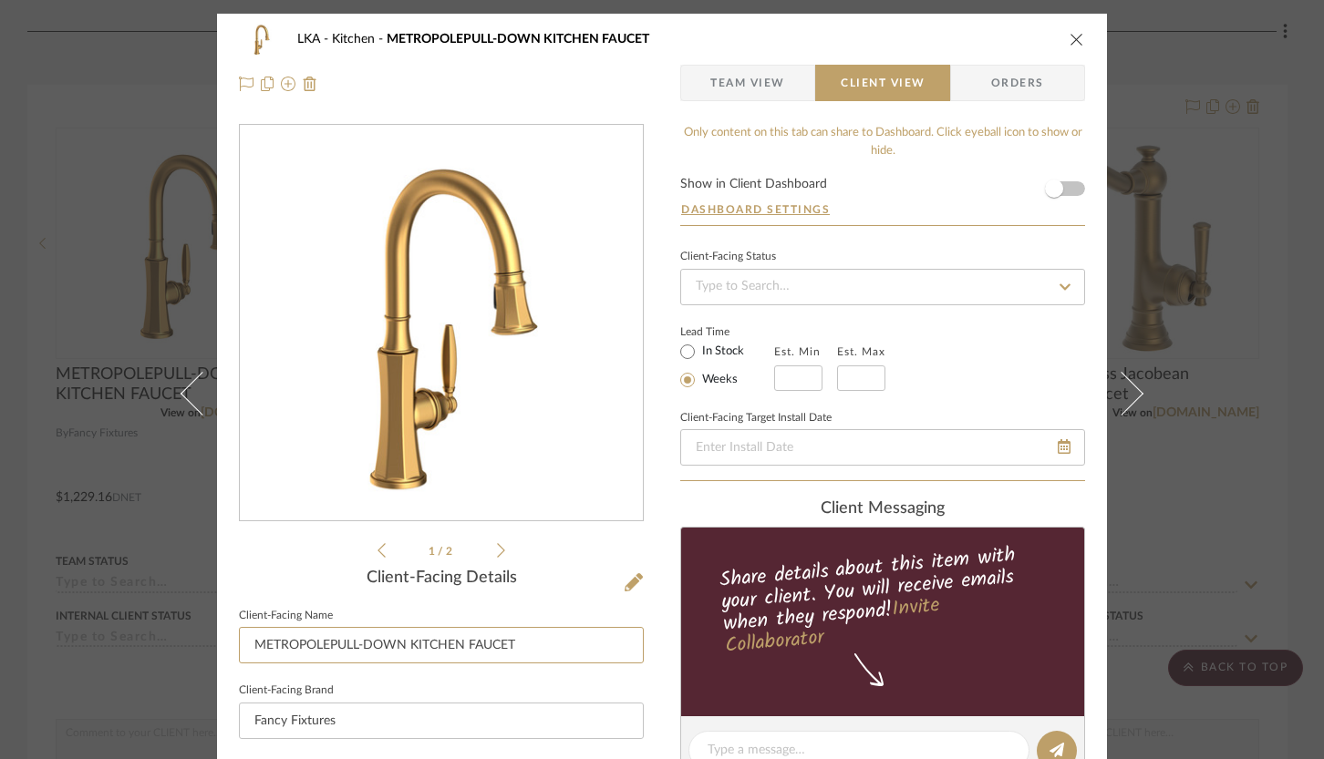
drag, startPoint x: 406, startPoint y: 644, endPoint x: 230, endPoint y: 652, distance: 176.1
click at [230, 652] on div "LKA Kitchen METROPOLEPULL-DOWN KITCHEN FAUCET Team View Client View Orders 1 / …" at bounding box center [662, 758] width 890 height 1488
click at [377, 643] on input "KITCHEN FAUCET" at bounding box center [441, 645] width 405 height 36
type input "KITCHEN FAUCET Option 1"
click at [1069, 36] on icon "close" at bounding box center [1076, 39] width 15 height 15
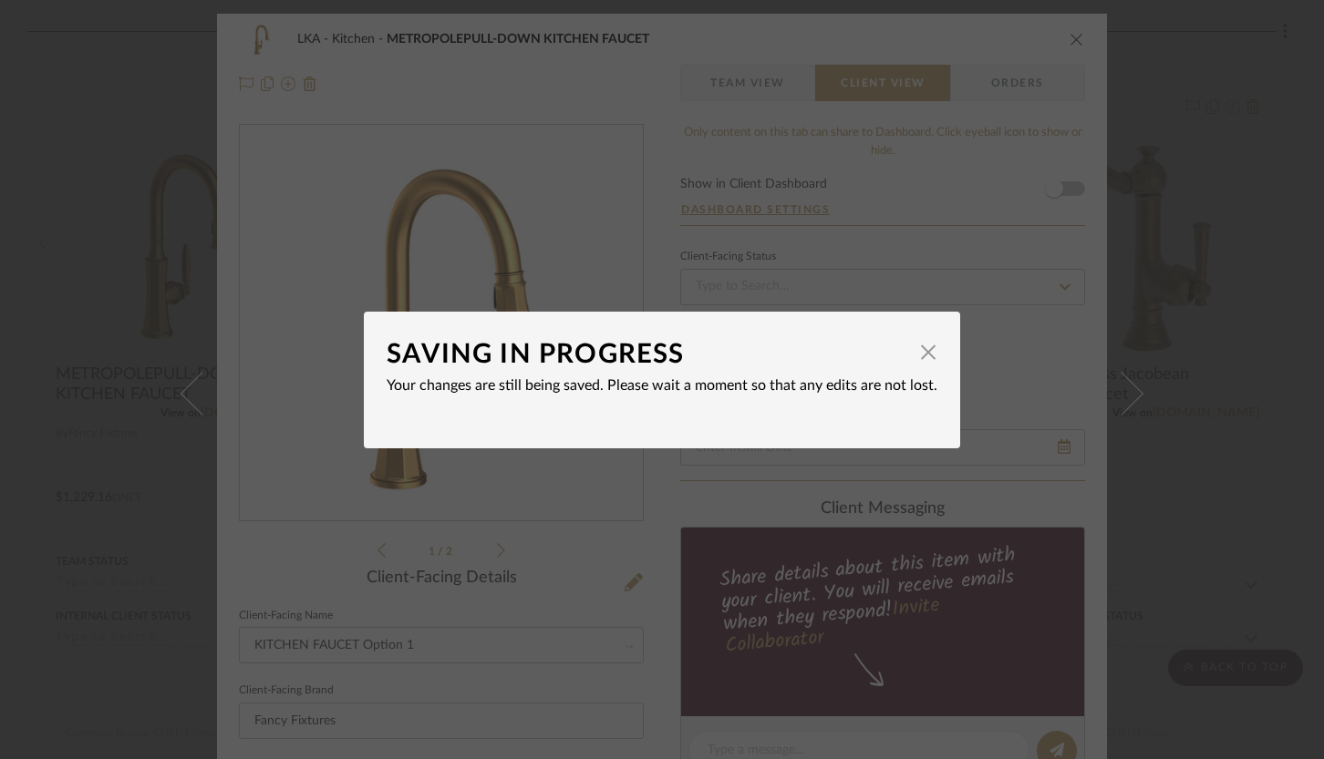
click at [915, 356] on span "button" at bounding box center [928, 353] width 36 height 36
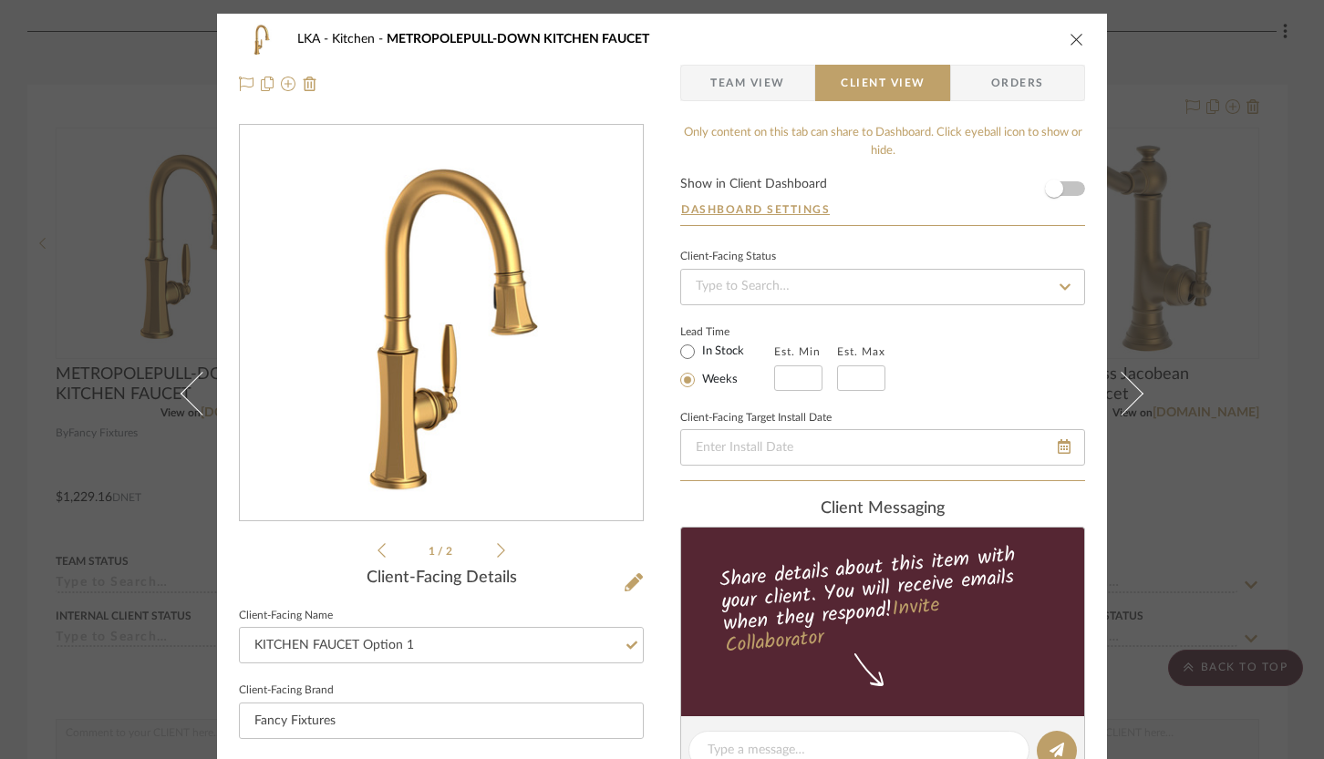
click at [571, 545] on div "1 / 2" at bounding box center [441, 343] width 405 height 438
click at [1069, 36] on icon "close" at bounding box center [1076, 39] width 15 height 15
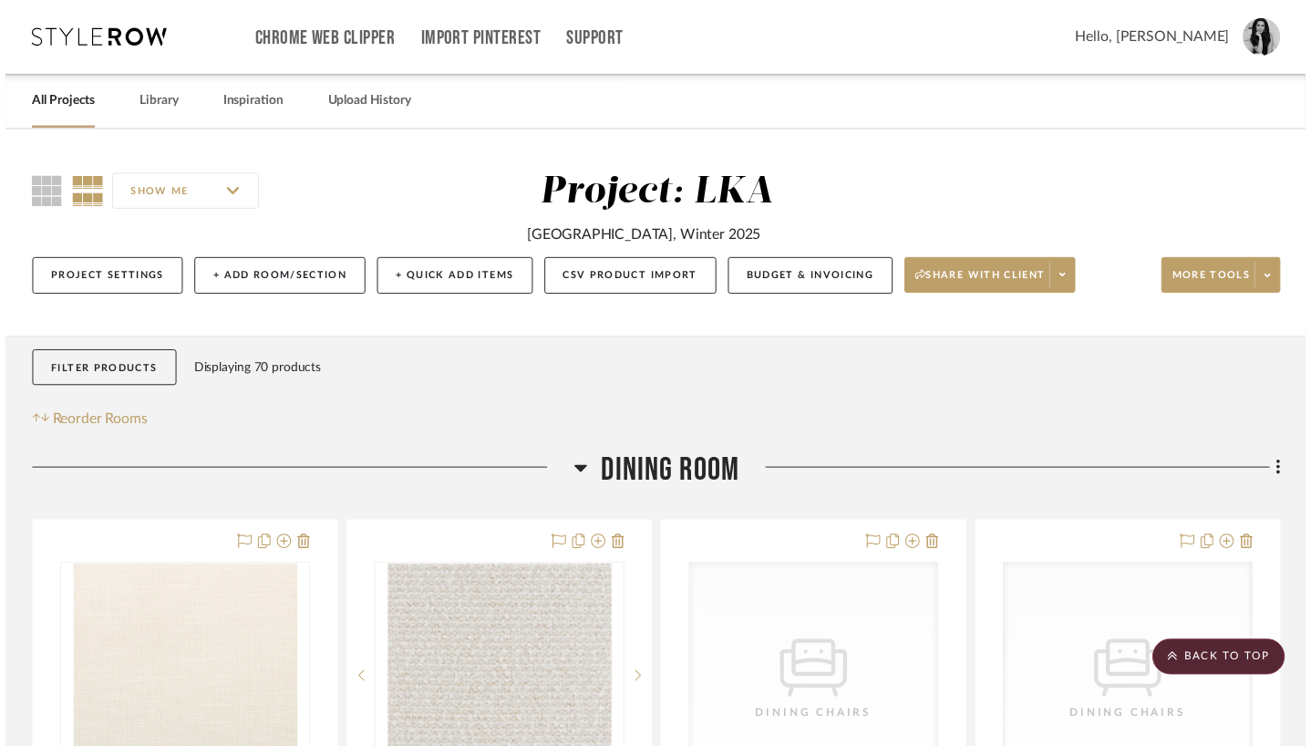
scroll to position [3834, 0]
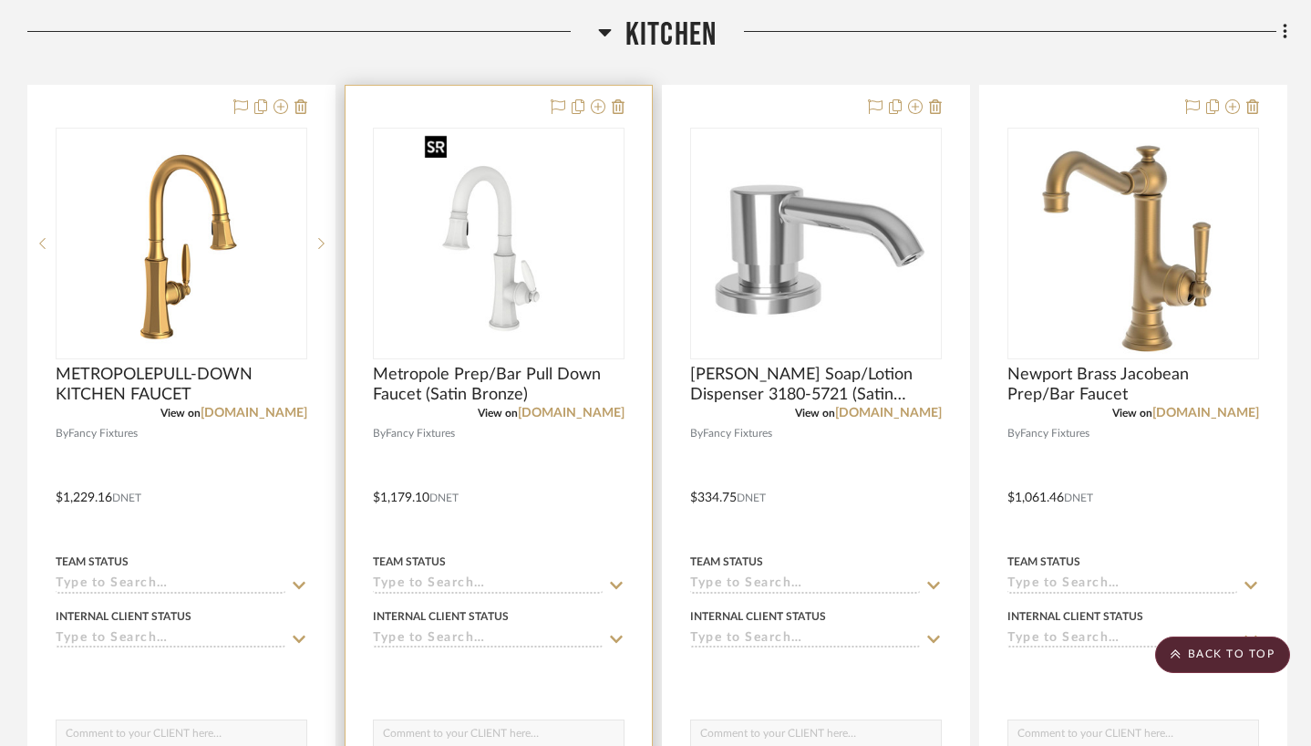
click at [570, 283] on img "0" at bounding box center [499, 243] width 163 height 228
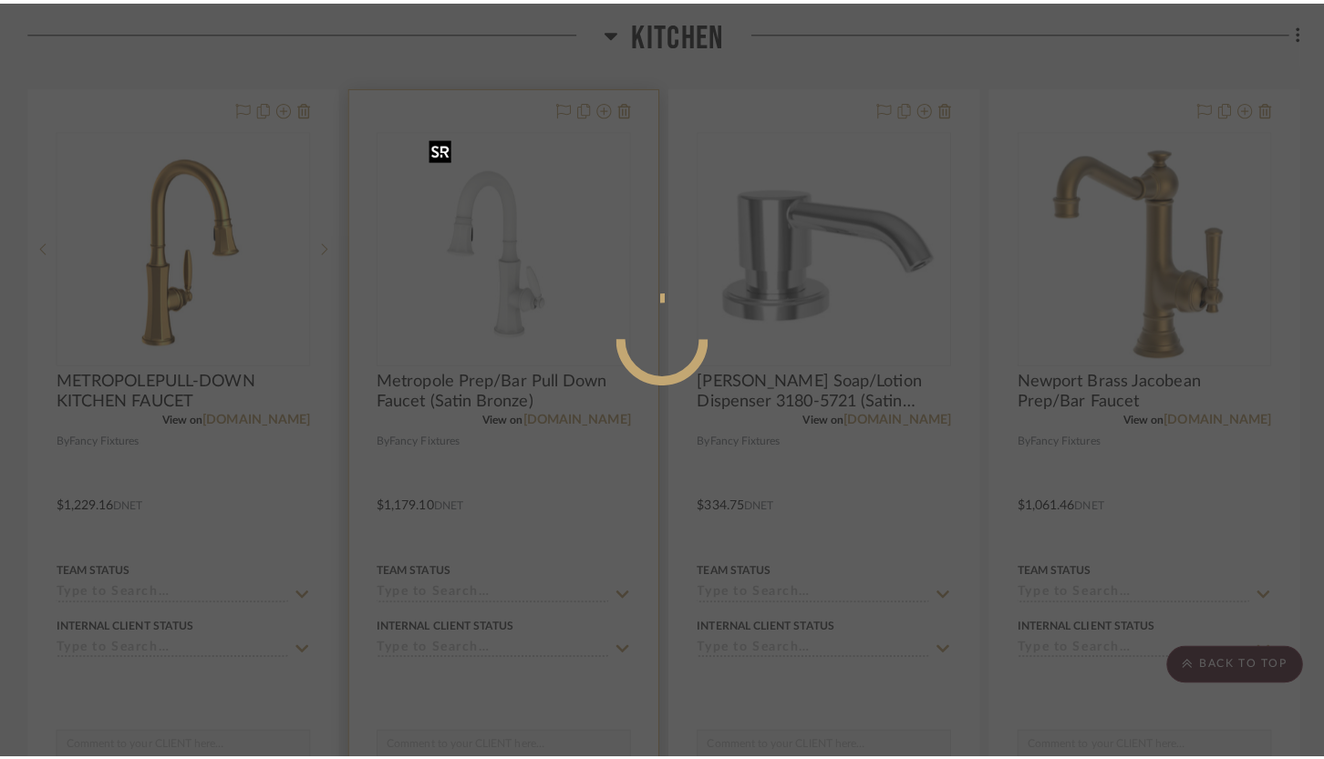
scroll to position [0, 0]
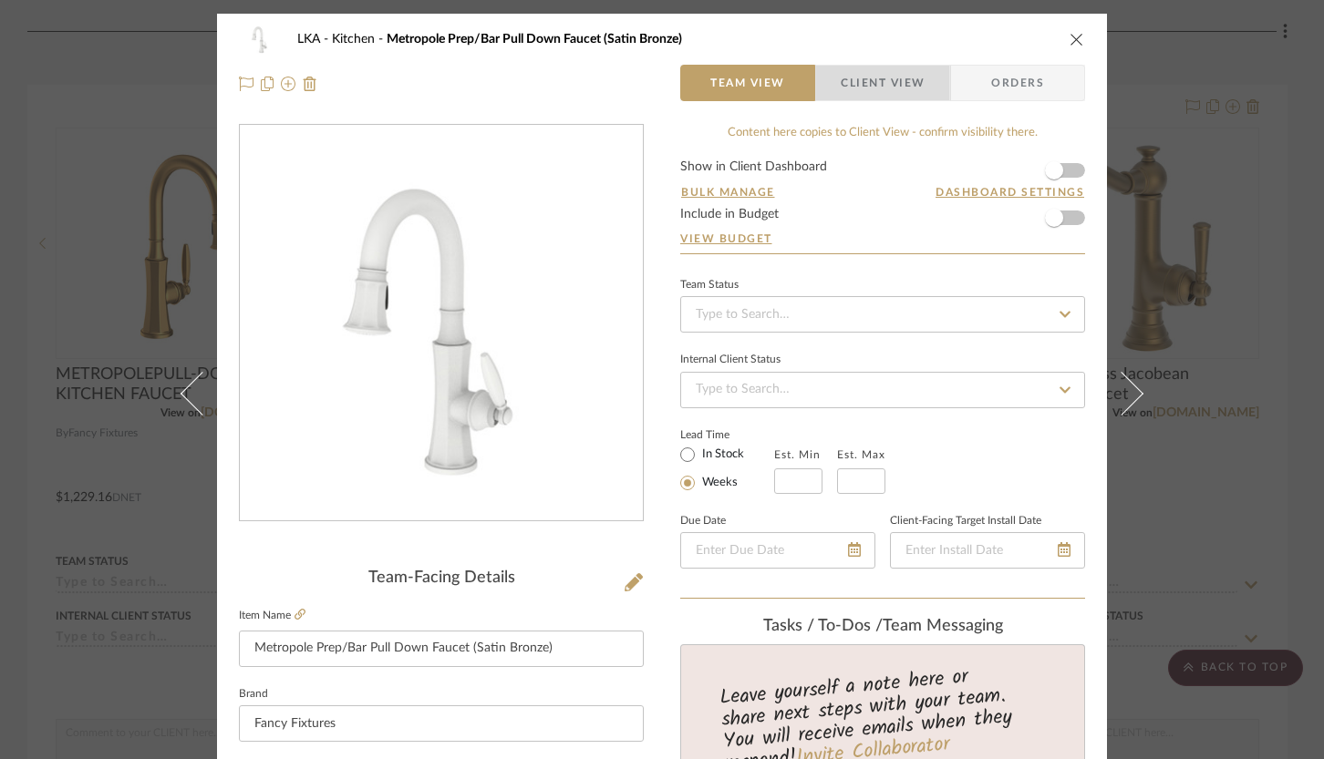
click at [851, 79] on span "Client View" at bounding box center [883, 83] width 84 height 36
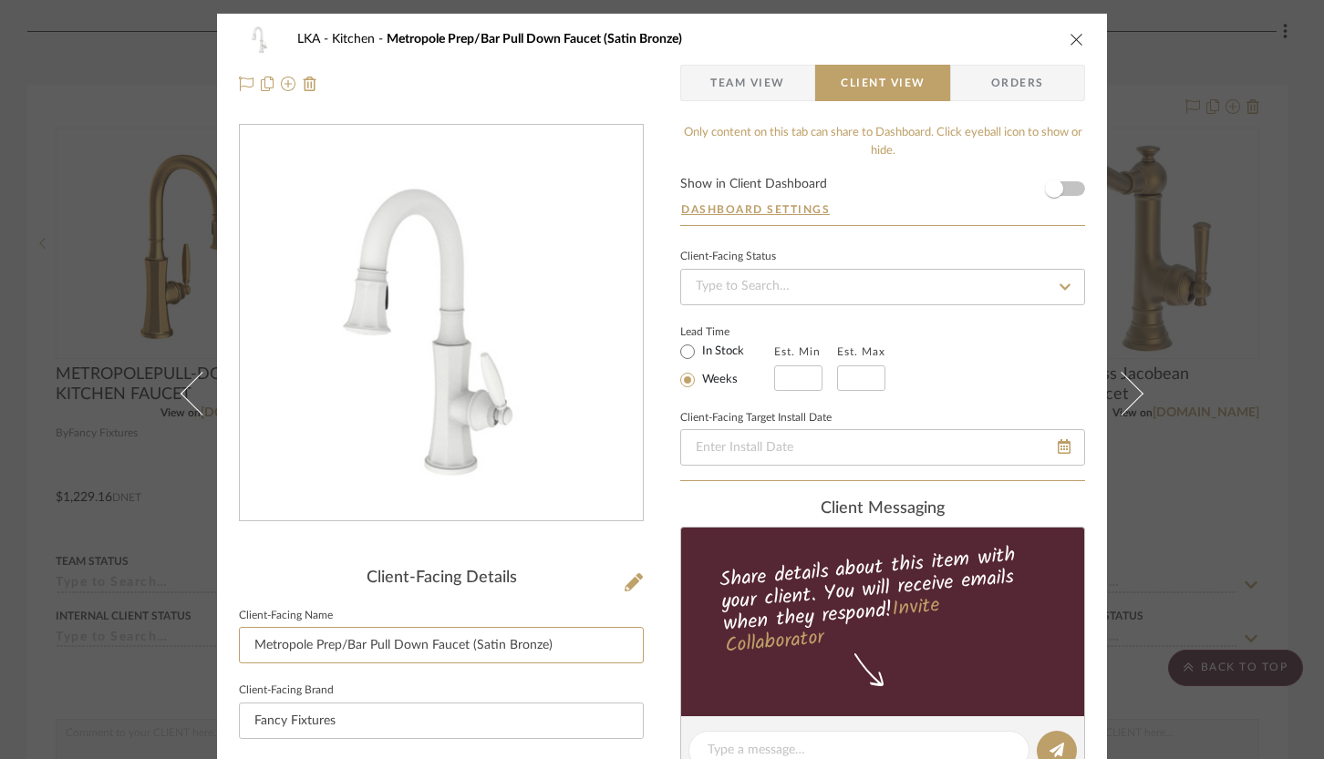
drag, startPoint x: 558, startPoint y: 646, endPoint x: 220, endPoint y: 646, distance: 338.2
click at [220, 646] on div "LKA Kitchen Metropole Prep/Bar Pull Down Faucet (Satin Bronze) Team View Client…" at bounding box center [662, 758] width 890 height 1488
type input "ISLAND FAUCET (Finish would be Satin Bronze)"
click at [662, 502] on div "LKA Kitchen Metropole Prep/Bar Pull Down Faucet (Satin Bronze) Team View Client…" at bounding box center [662, 758] width 890 height 1488
click at [1071, 35] on icon "close" at bounding box center [1076, 39] width 15 height 15
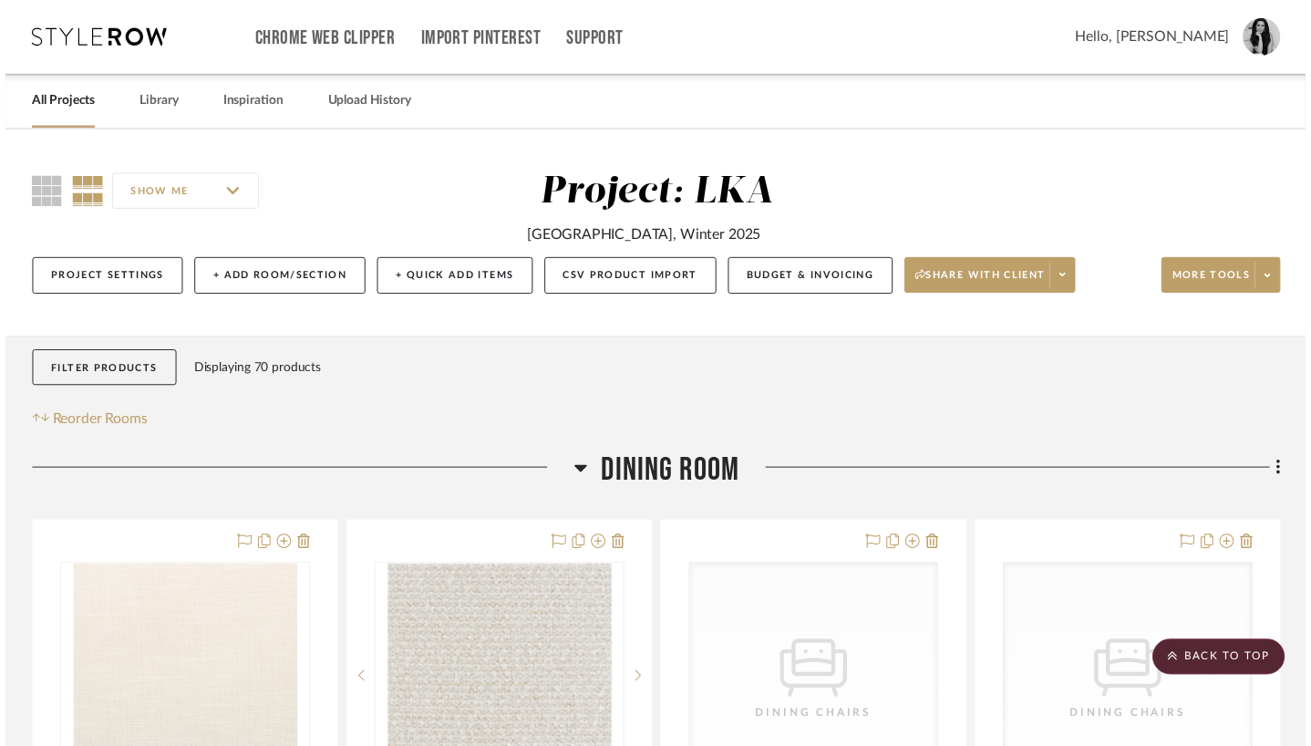
scroll to position [3834, 0]
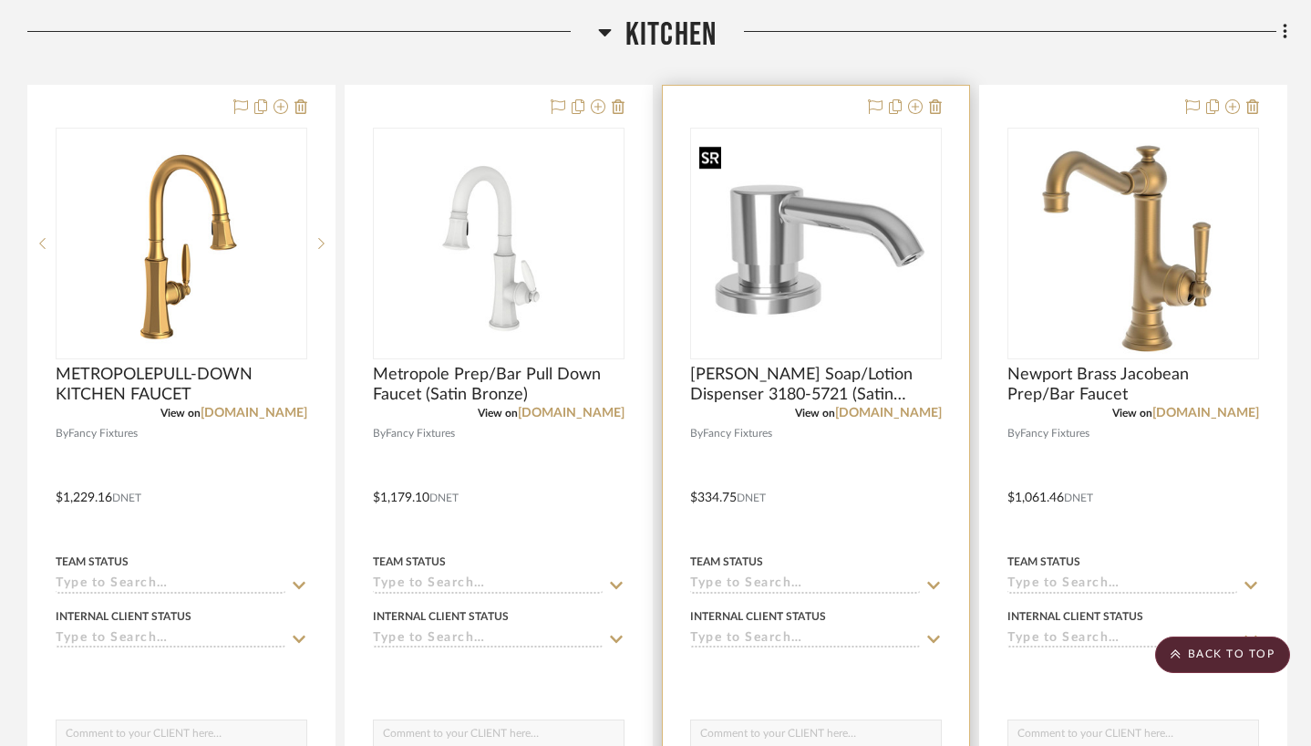
click at [840, 297] on img "0" at bounding box center [816, 243] width 248 height 205
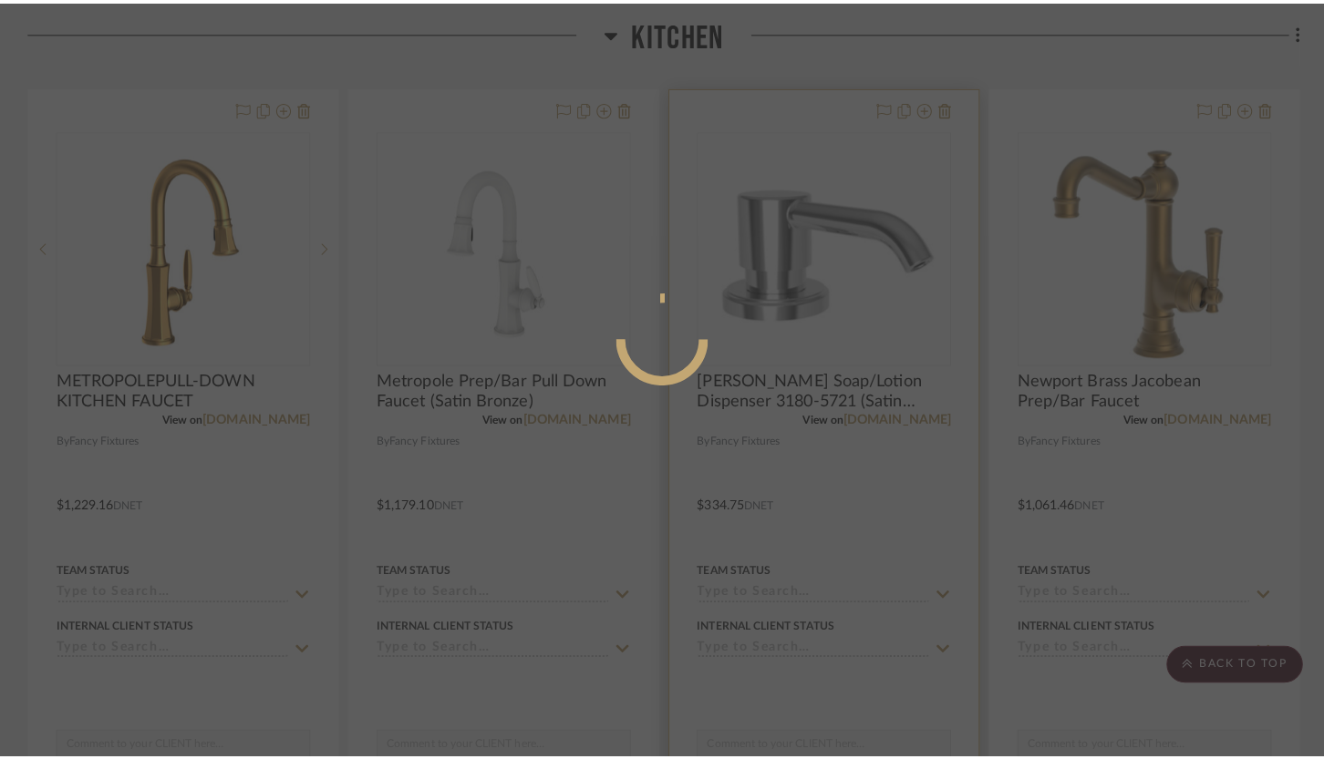
scroll to position [0, 0]
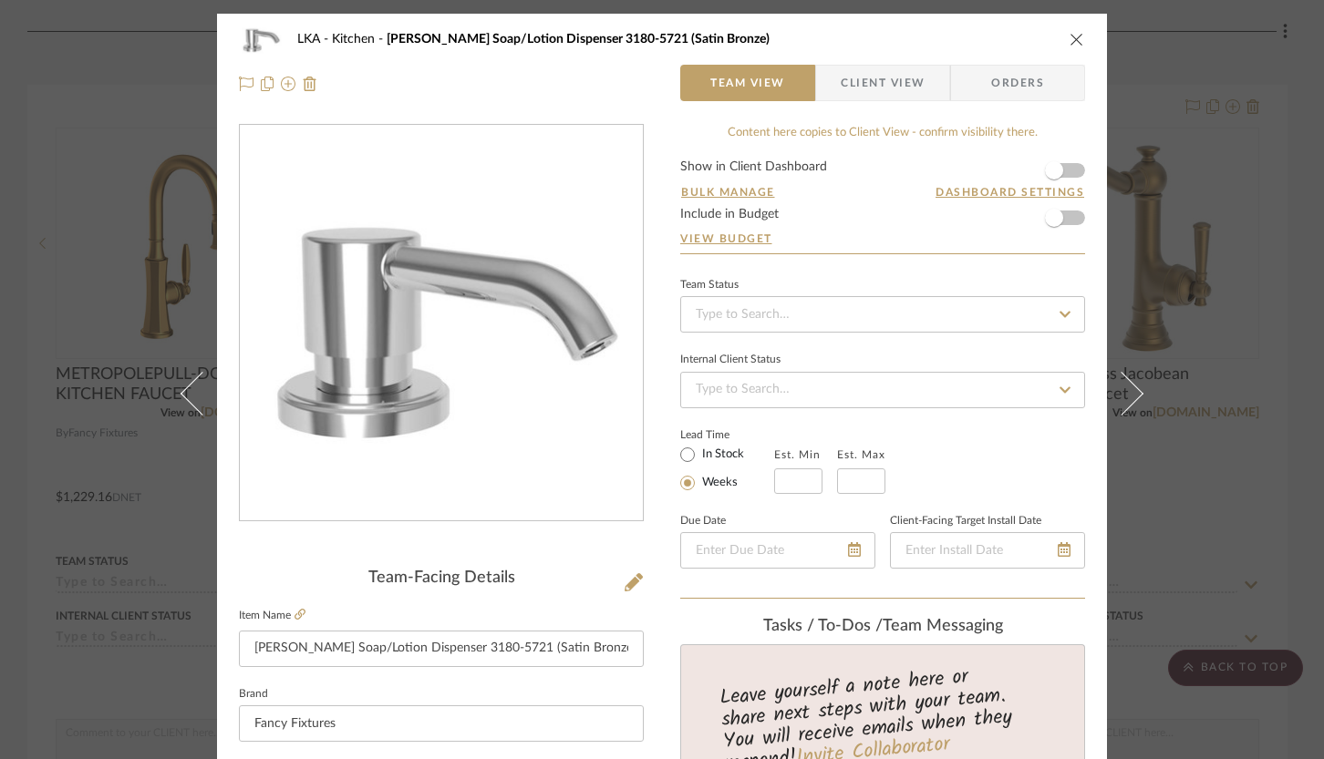
click at [850, 90] on span "Client View" at bounding box center [883, 83] width 84 height 36
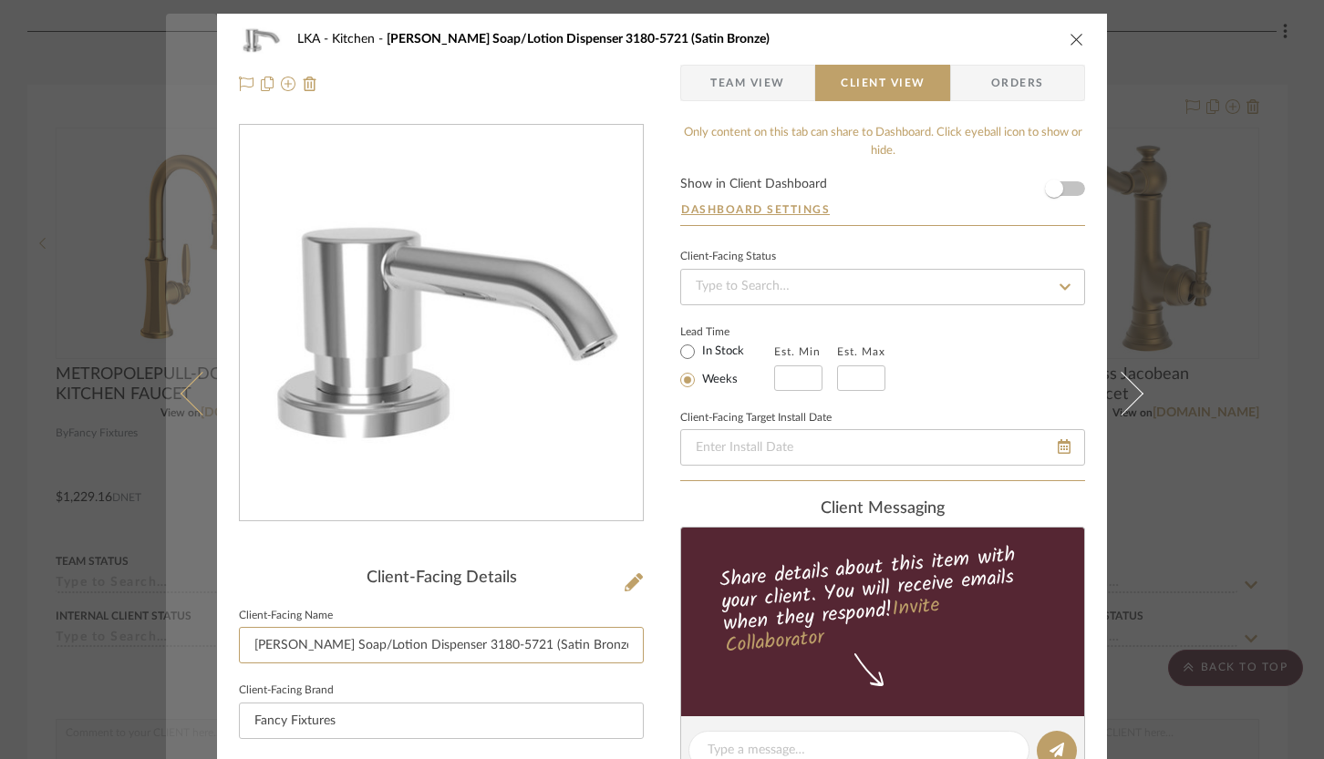
drag, startPoint x: 491, startPoint y: 645, endPoint x: 204, endPoint y: 650, distance: 287.2
click at [204, 650] on mat-dialog-content "LKA Kitchen [PERSON_NAME] Soap/Lotion Dispenser 3180-5721 (Satin Bronze) Team V…" at bounding box center [662, 758] width 992 height 1488
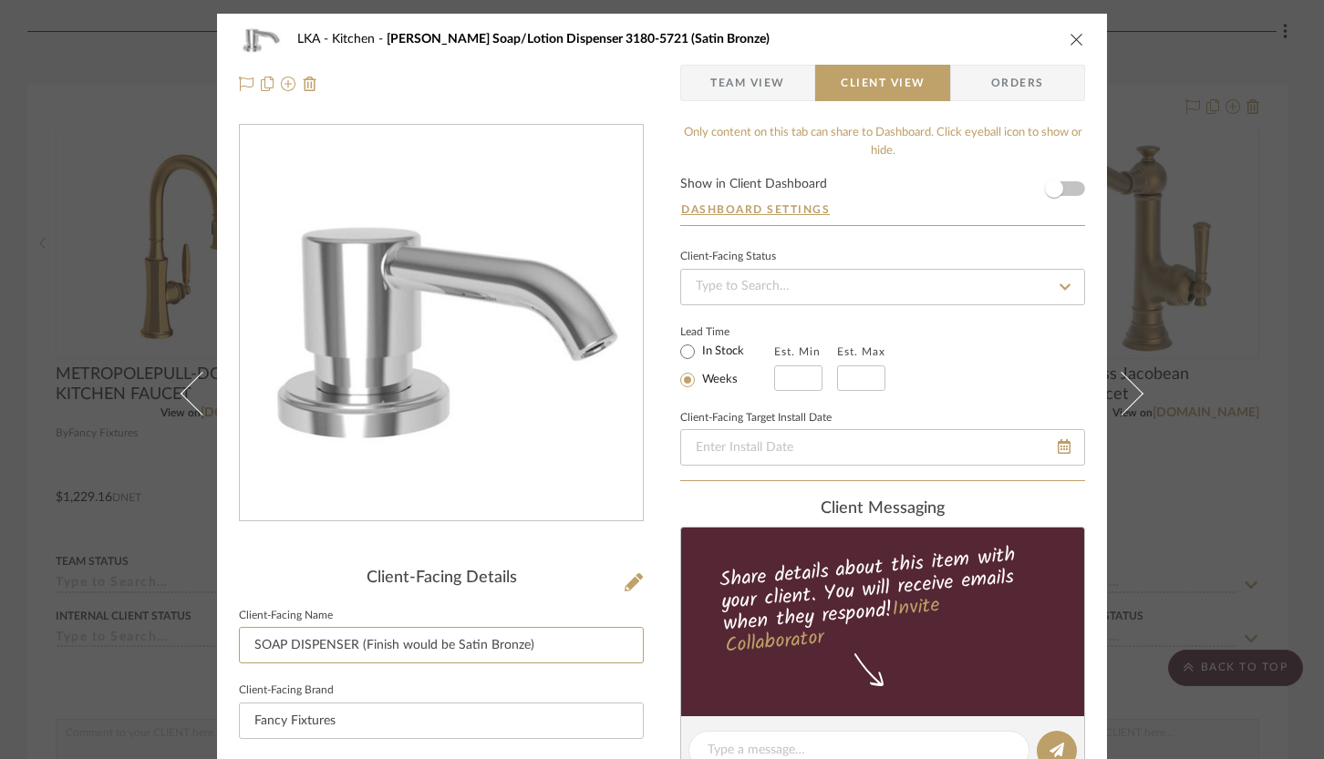
type input "SOAP DISPENSER (Finish would be Satin Bronze)"
click at [655, 500] on div "LKA Kitchen [PERSON_NAME] Soap/Lotion Dispenser 3180-5721 (Satin Bronze) Team V…" at bounding box center [662, 758] width 890 height 1488
click at [654, 474] on div "LKA Kitchen [PERSON_NAME] Soap/Lotion Dispenser 3180-5721 (Satin Bronze) Team V…" at bounding box center [662, 758] width 890 height 1488
click at [1076, 45] on icon "close" at bounding box center [1076, 39] width 15 height 15
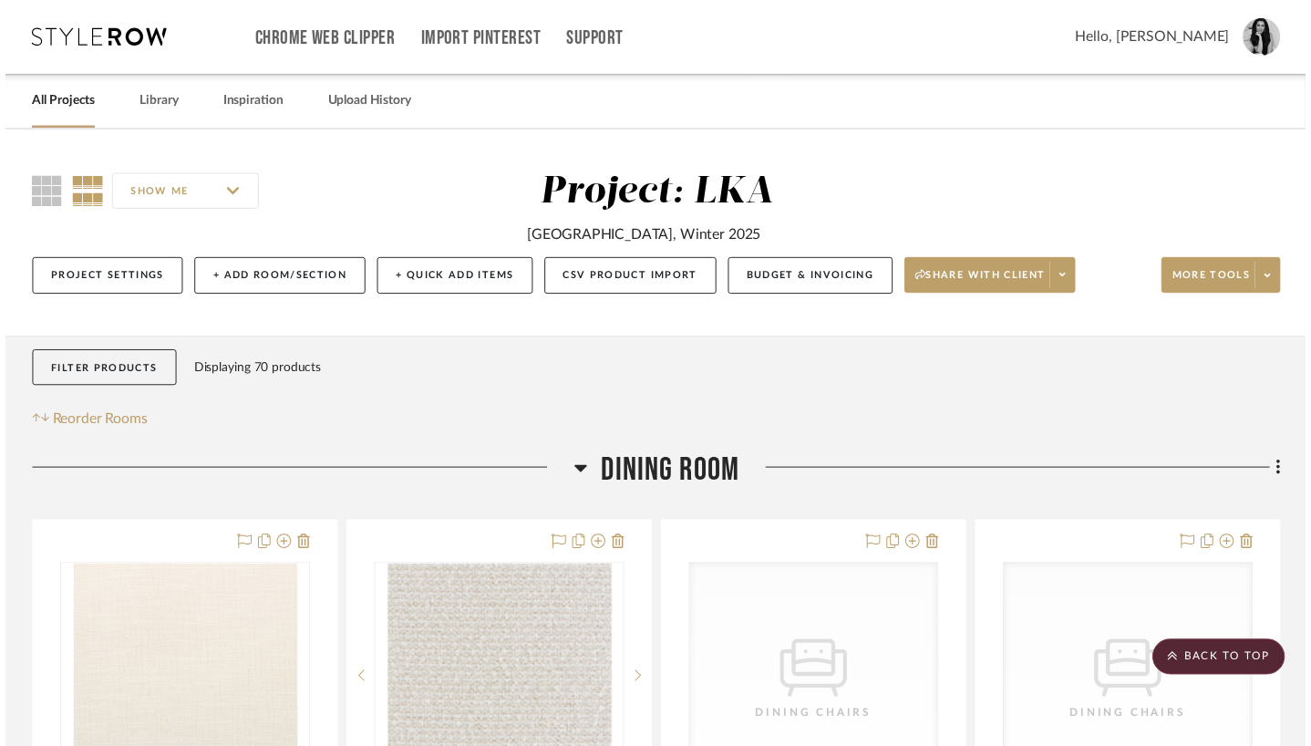
scroll to position [3834, 0]
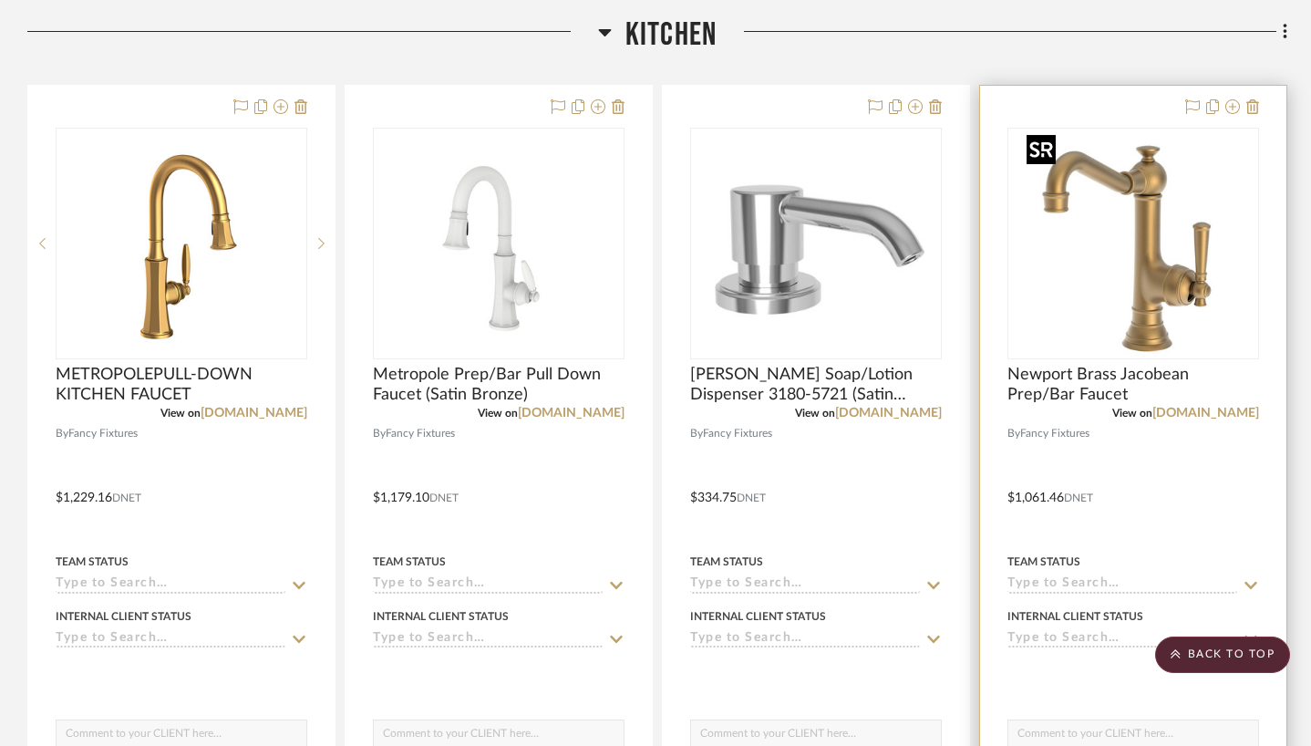
click at [1112, 305] on img "0" at bounding box center [1133, 243] width 228 height 228
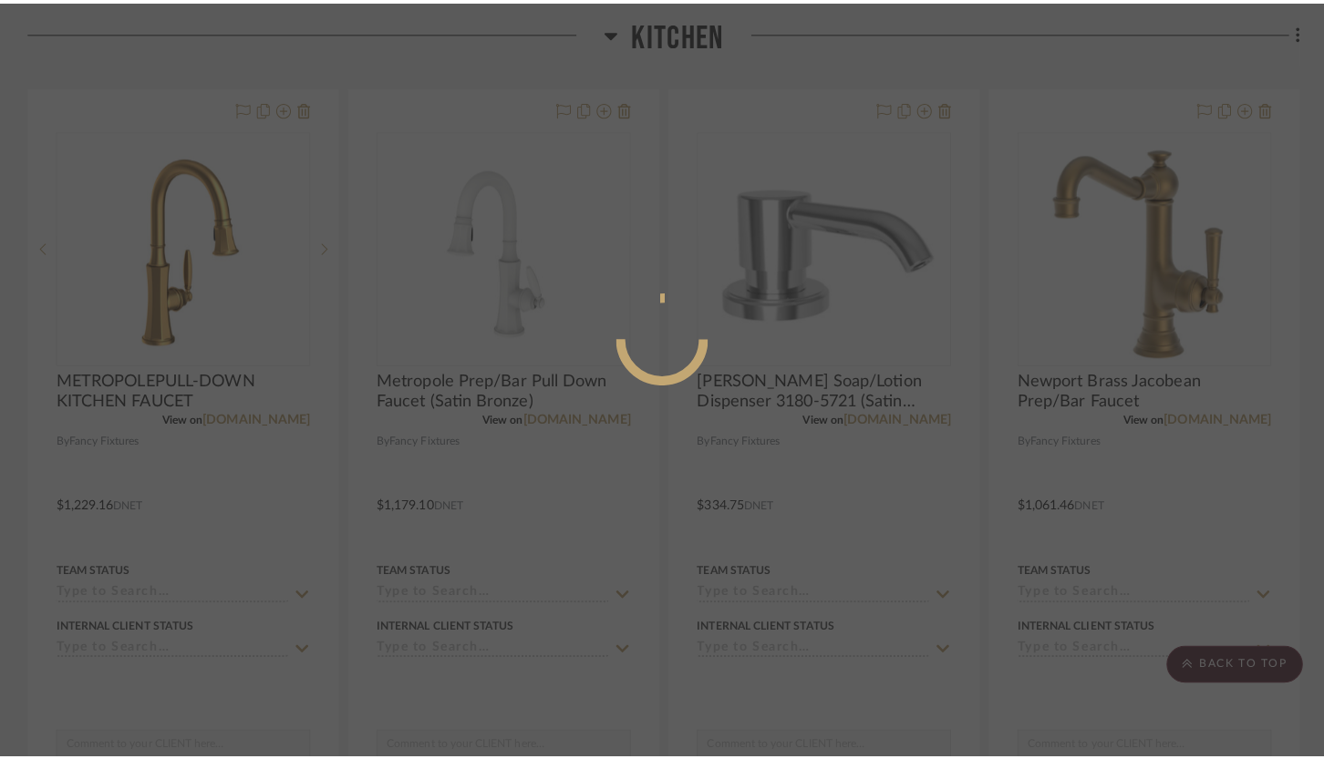
scroll to position [0, 0]
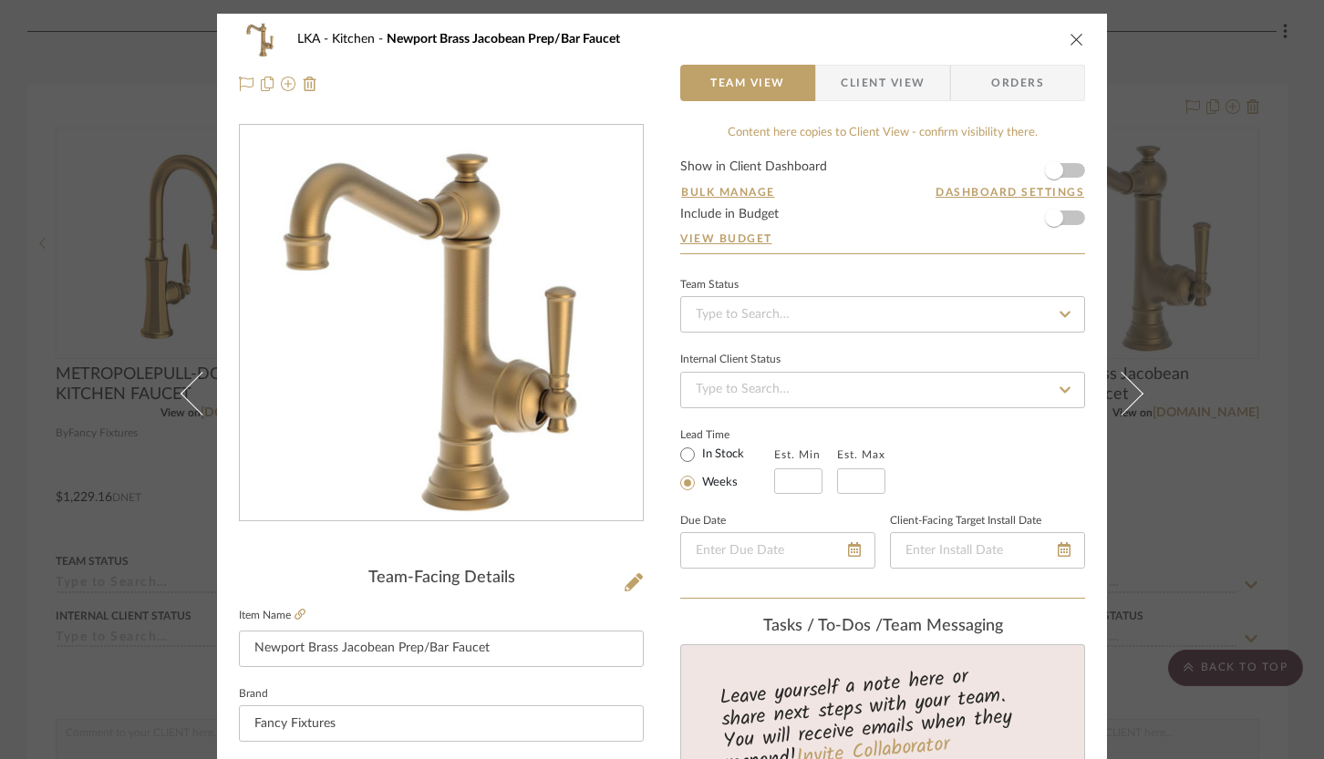
click at [852, 81] on span "Client View" at bounding box center [883, 83] width 84 height 36
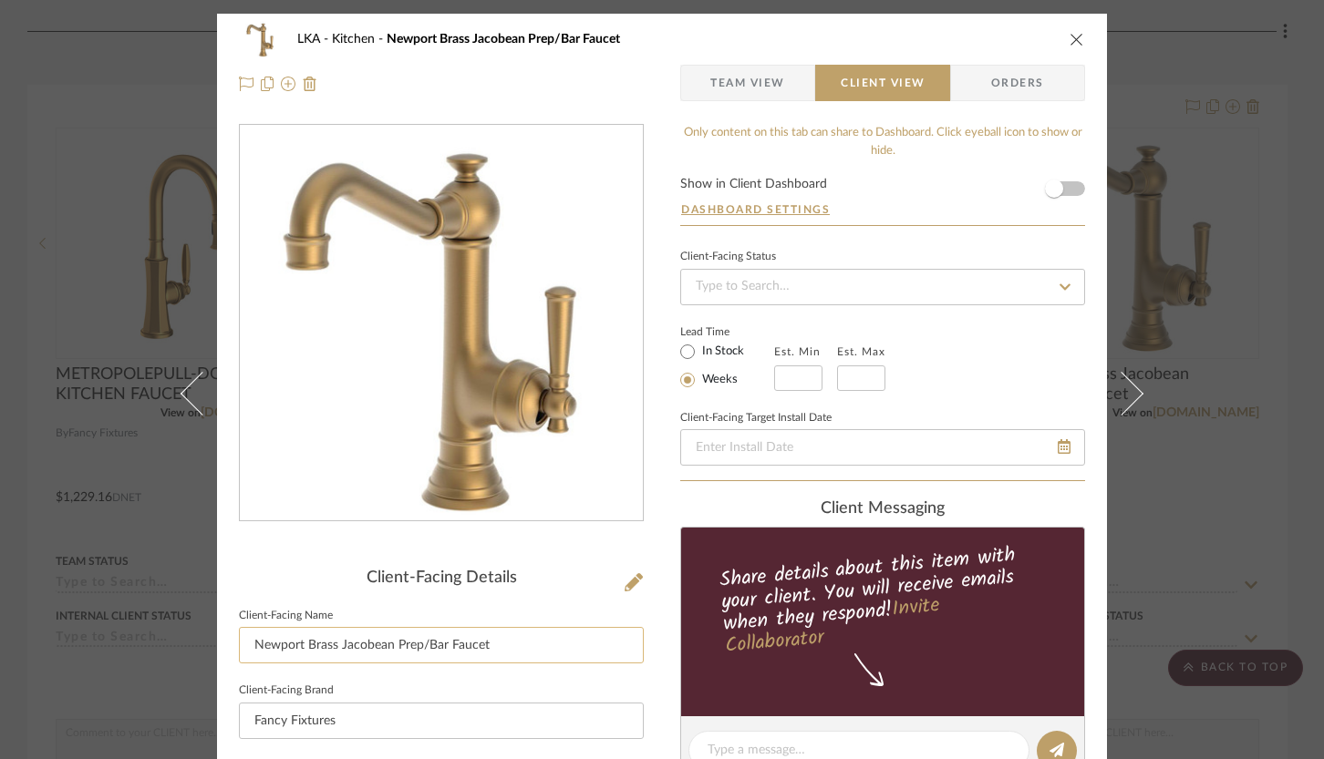
click at [495, 645] on input "Newport Brass Jacobean Prep/Bar Faucet" at bounding box center [441, 645] width 405 height 36
click at [1071, 33] on icon "close" at bounding box center [1076, 39] width 15 height 15
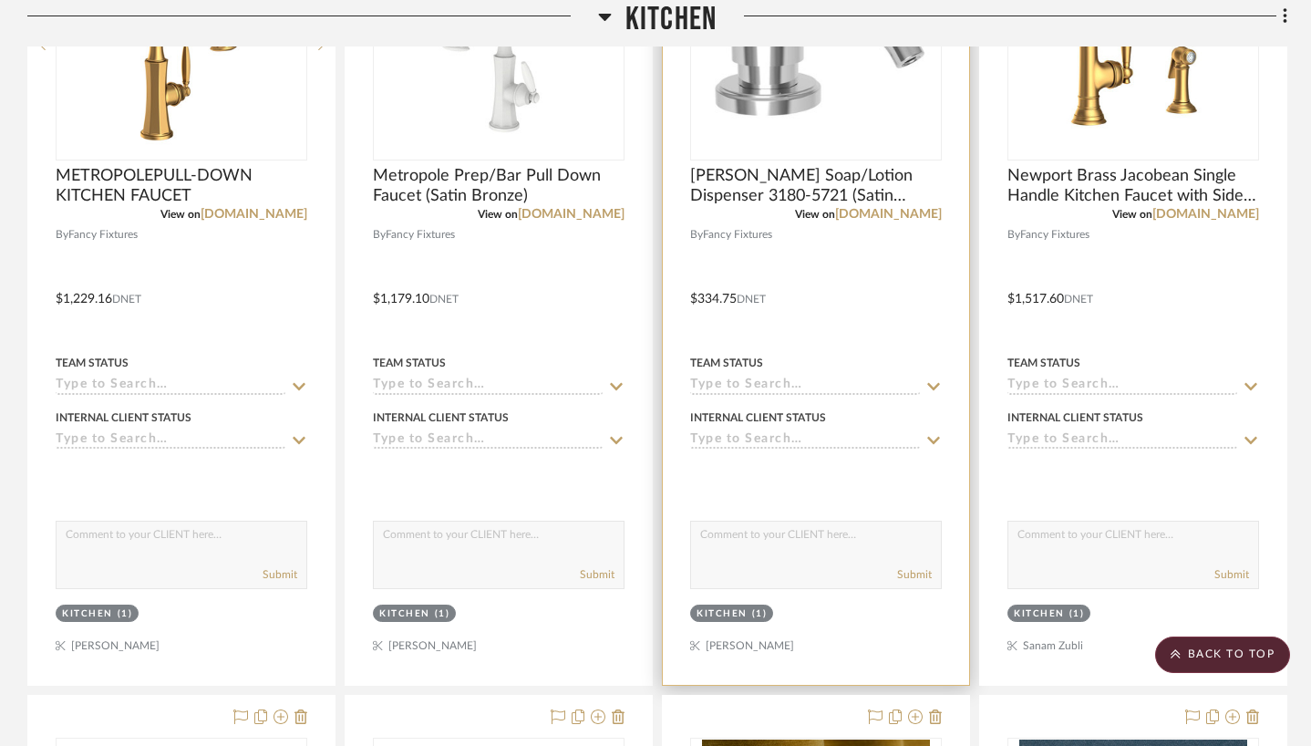
scroll to position [3666, 0]
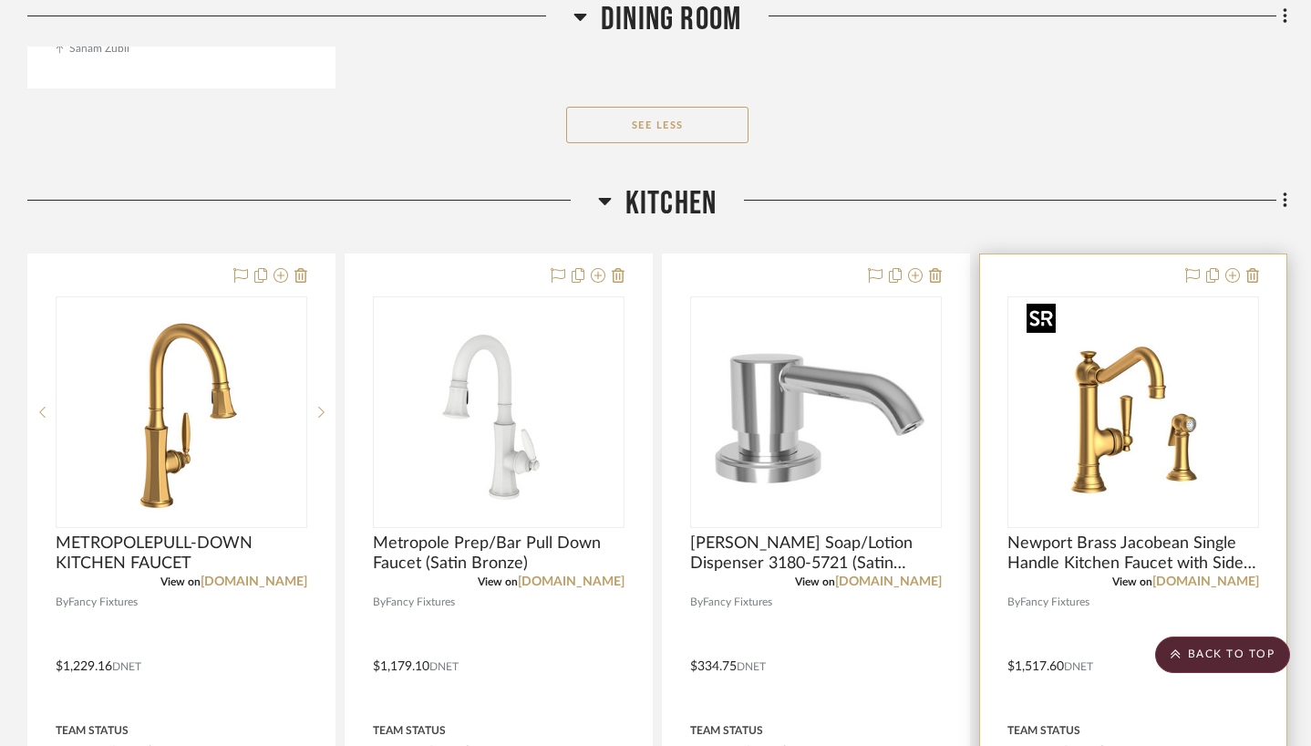
click at [1143, 417] on img "0" at bounding box center [1133, 412] width 228 height 228
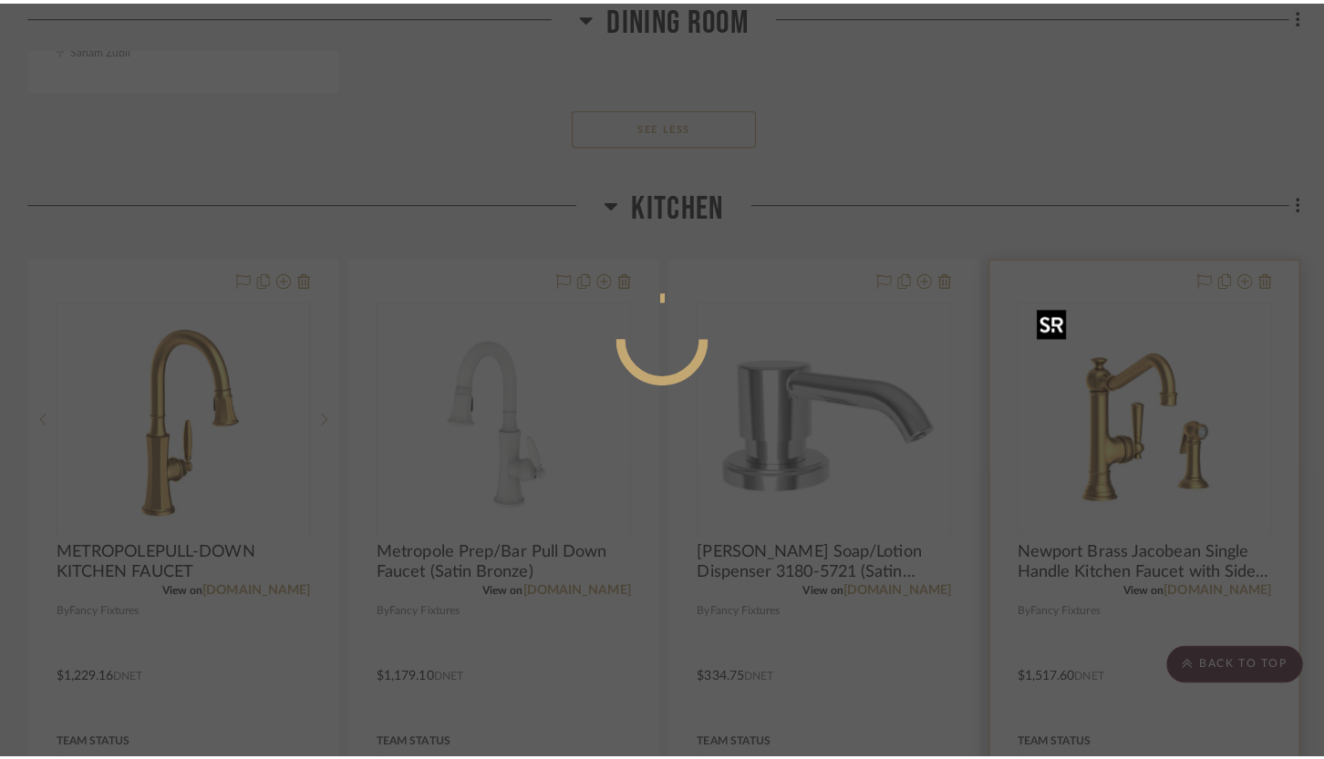
scroll to position [0, 0]
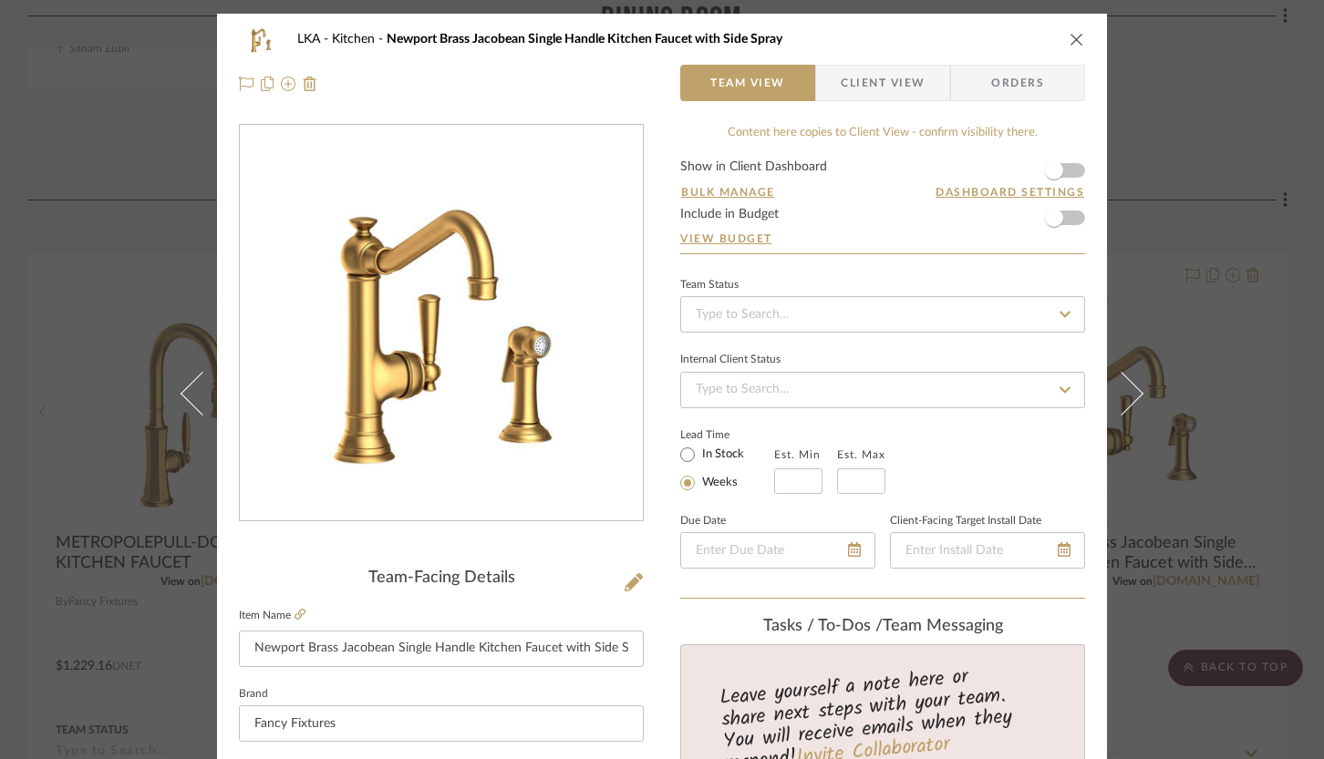
click at [850, 88] on span "Client View" at bounding box center [883, 83] width 84 height 36
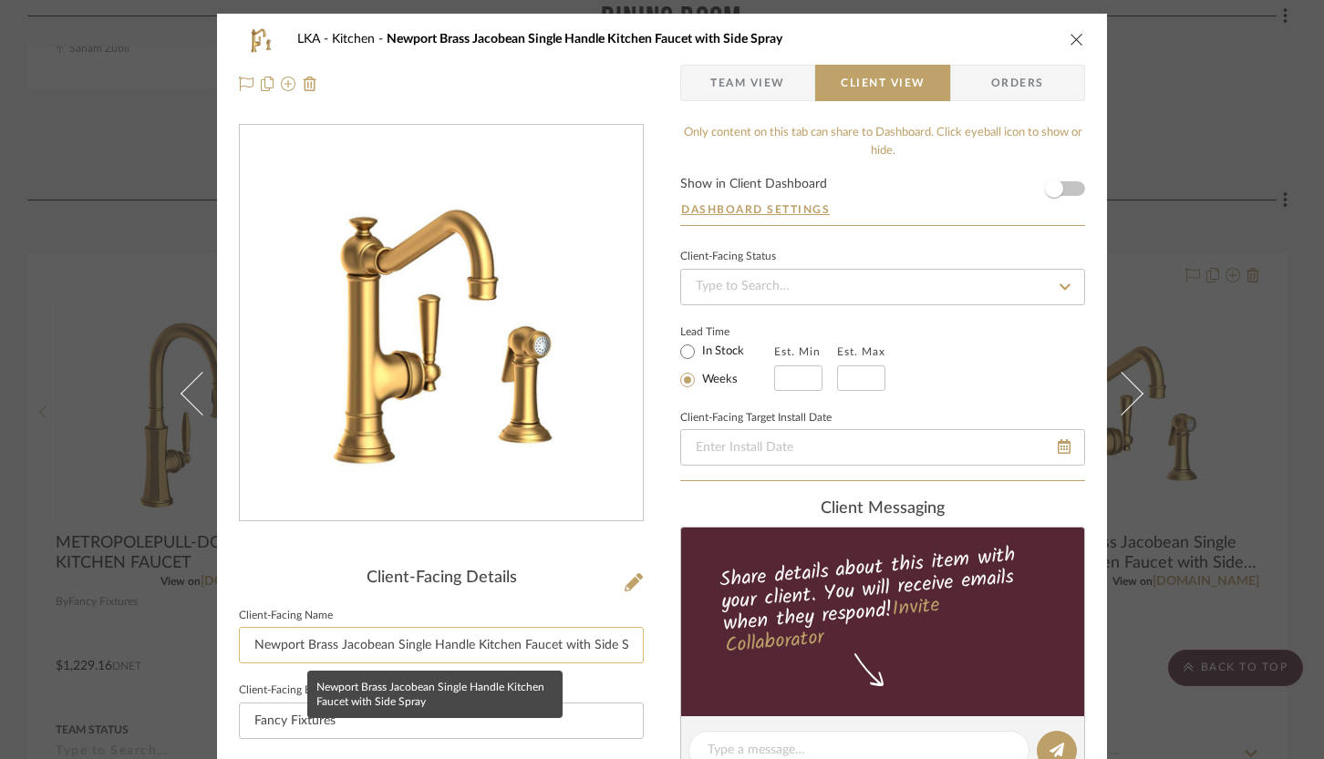
click at [566, 639] on input "Newport Brass Jacobean Single Handle Kitchen Faucet with Side Spray" at bounding box center [441, 645] width 405 height 36
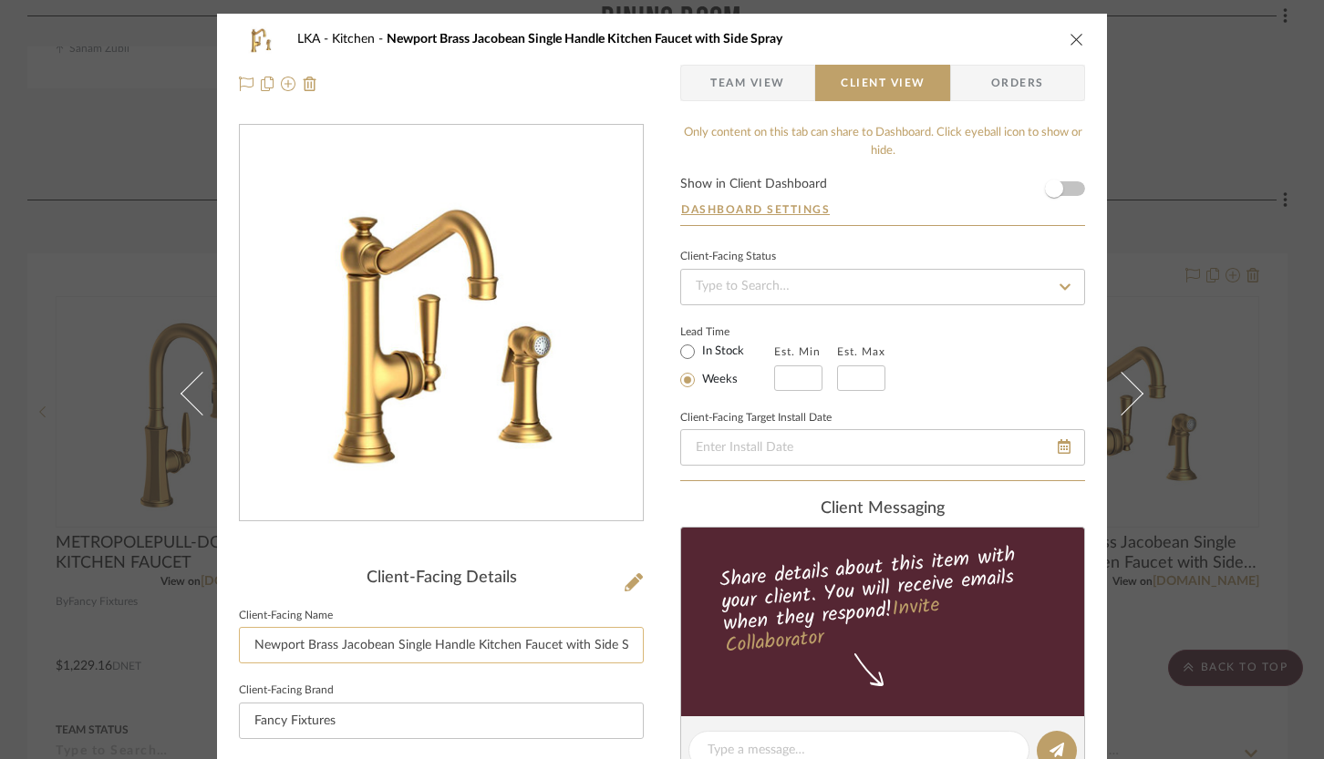
click at [566, 639] on input "Newport Brass Jacobean Single Handle Kitchen Faucet with Side Spray" at bounding box center [441, 645] width 405 height 36
type input "KITCHEN FAUCET Option 2"
click at [655, 508] on div "LKA Kitchen Newport Brass Jacobean Single Handle Kitchen Faucet with Side Spray…" at bounding box center [662, 758] width 890 height 1488
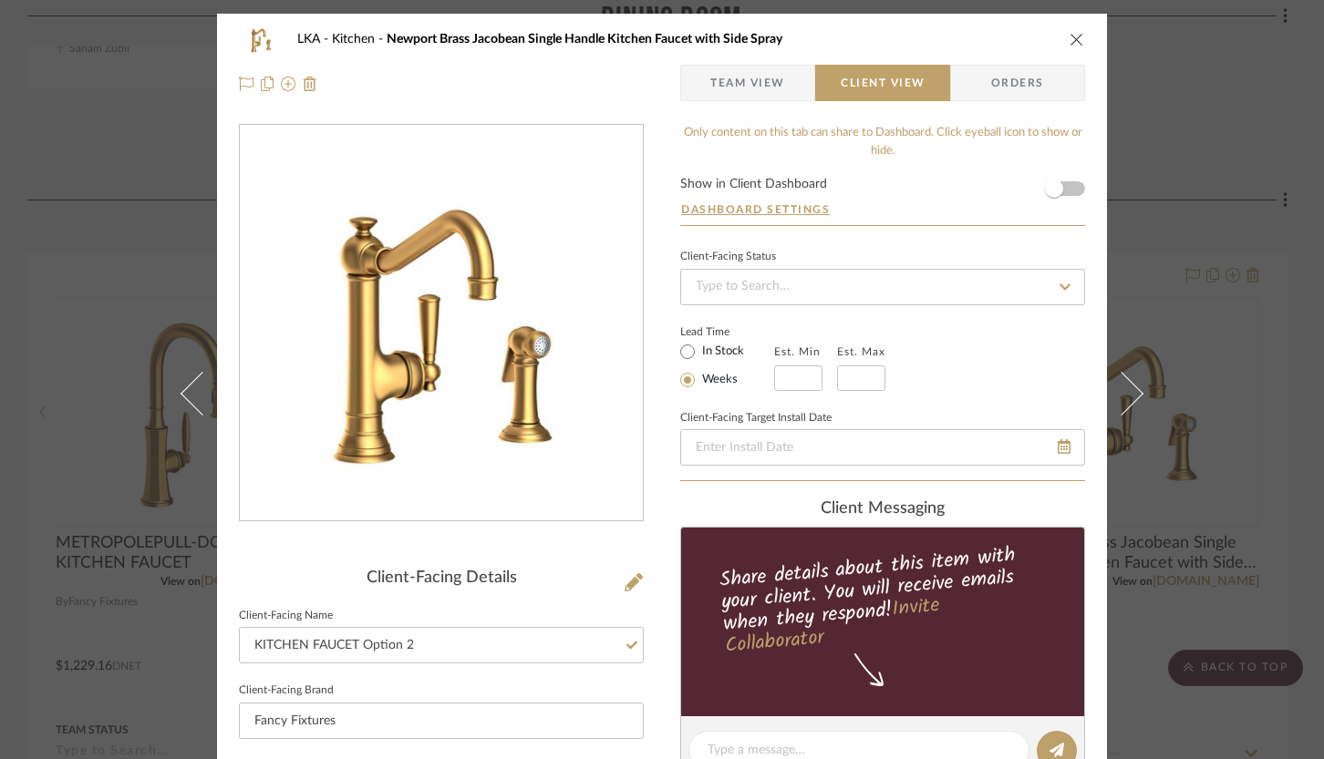
click at [1069, 36] on icon "close" at bounding box center [1076, 39] width 15 height 15
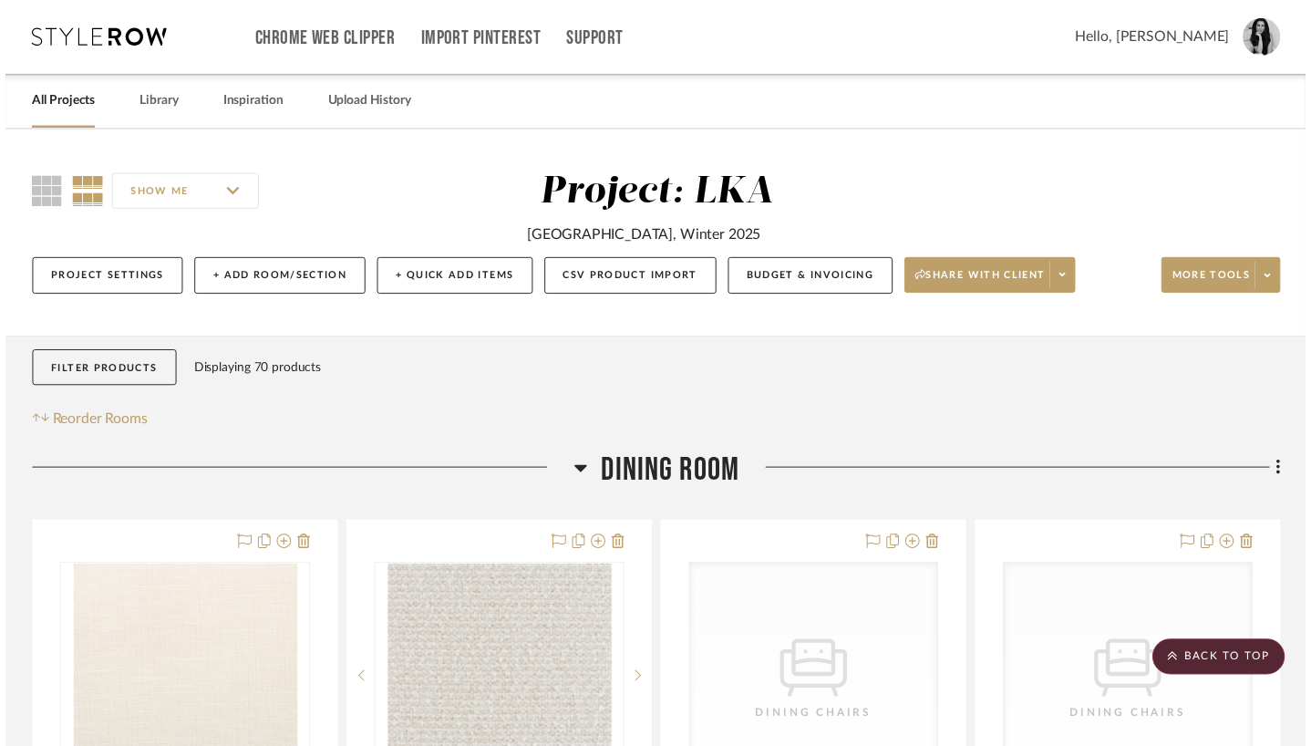
scroll to position [3666, 0]
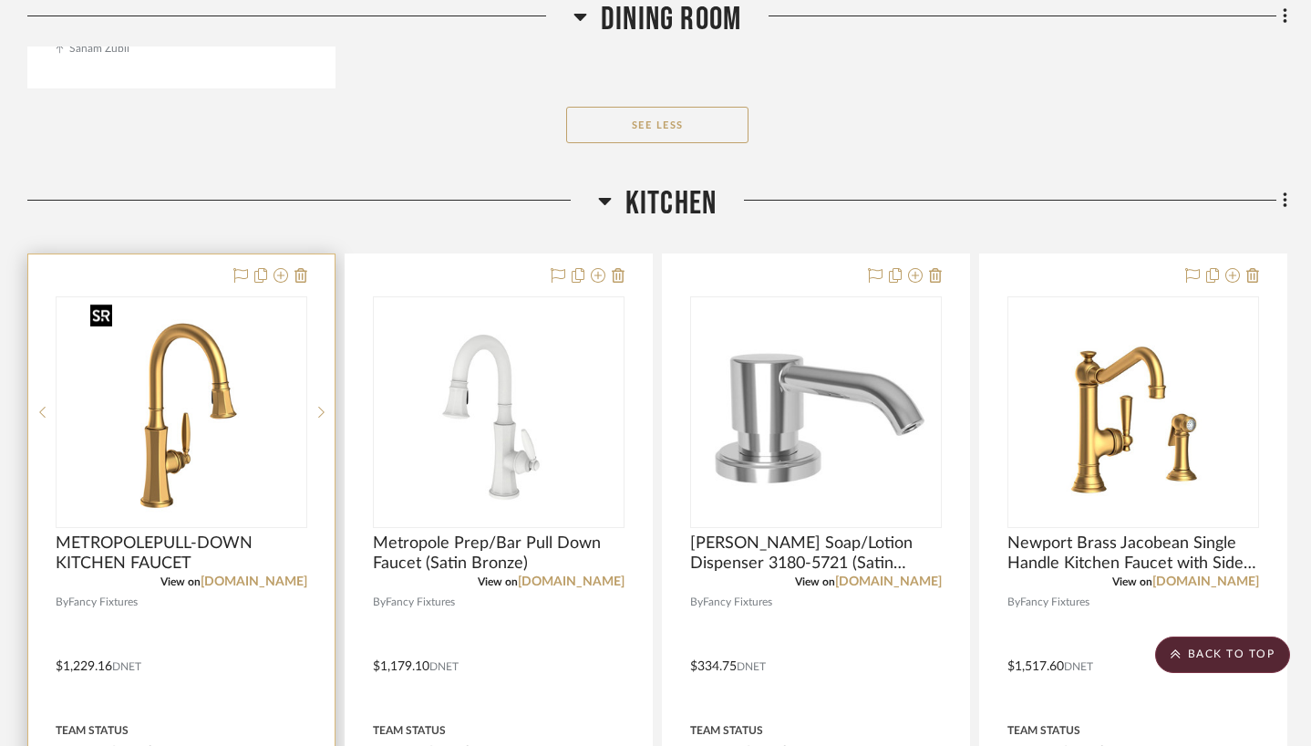
click at [216, 478] on img "0" at bounding box center [181, 412] width 197 height 228
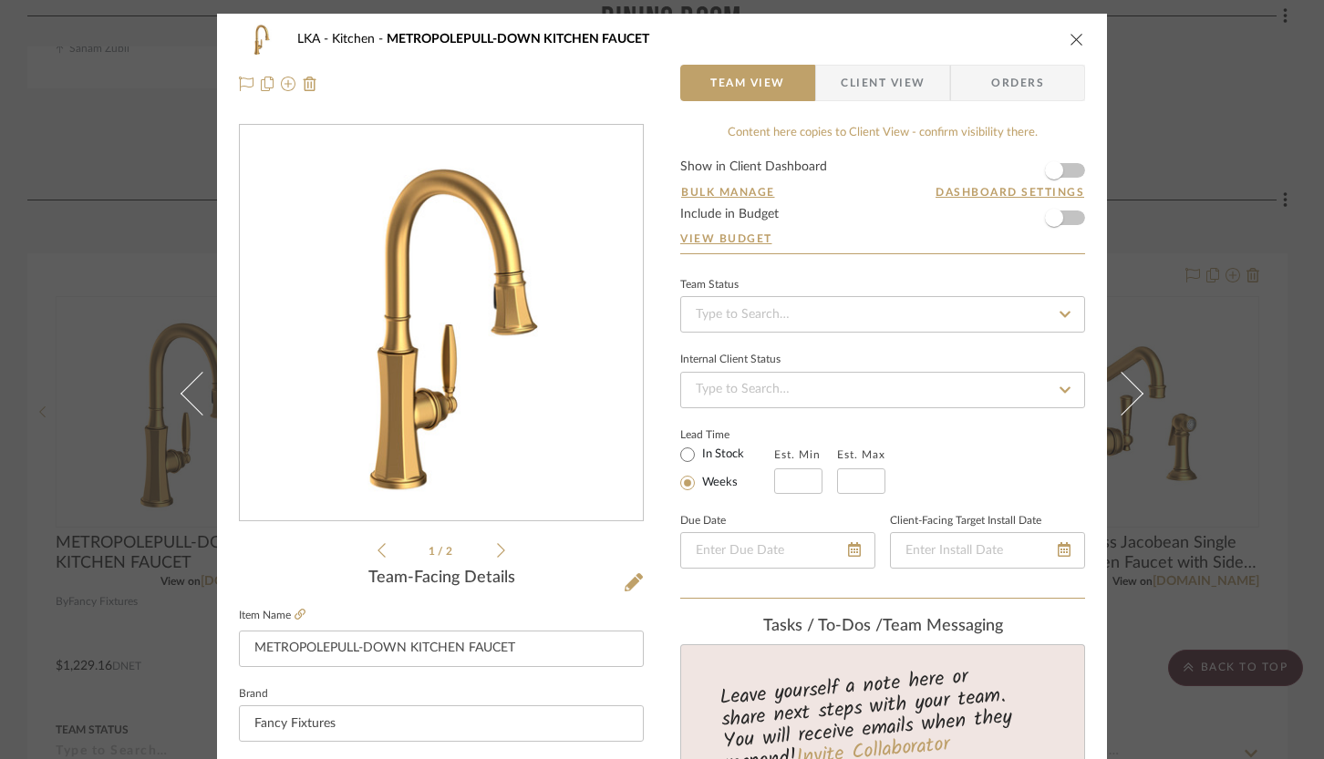
click at [841, 83] on span "Client View" at bounding box center [883, 83] width 84 height 36
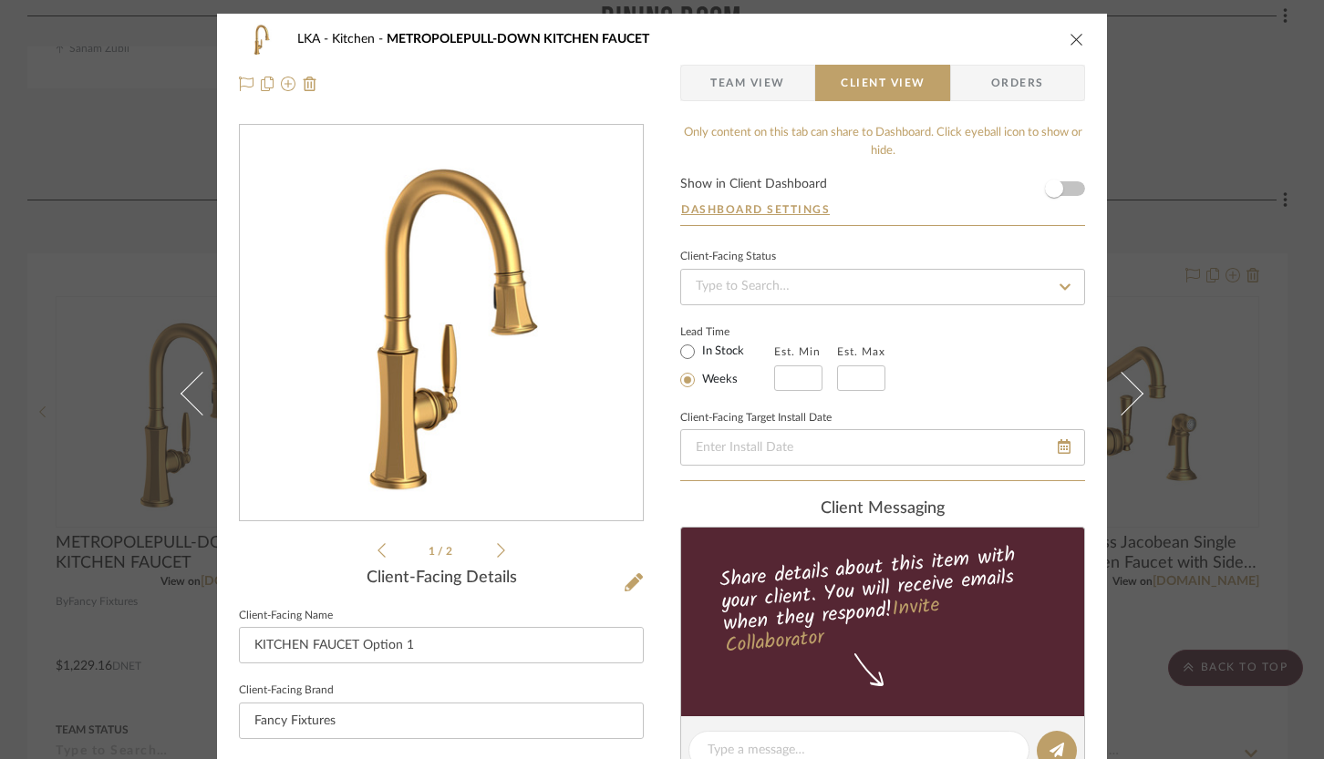
click at [1069, 45] on icon "close" at bounding box center [1076, 39] width 15 height 15
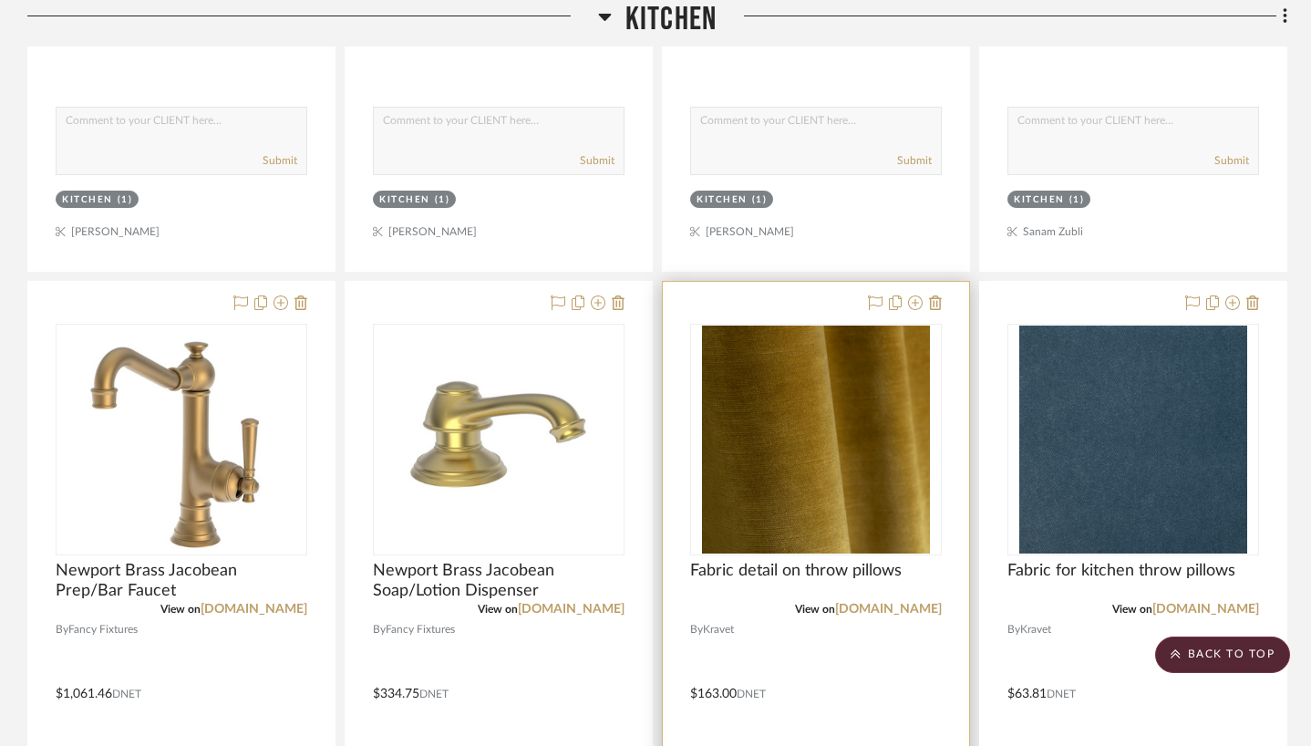
scroll to position [4604, 0]
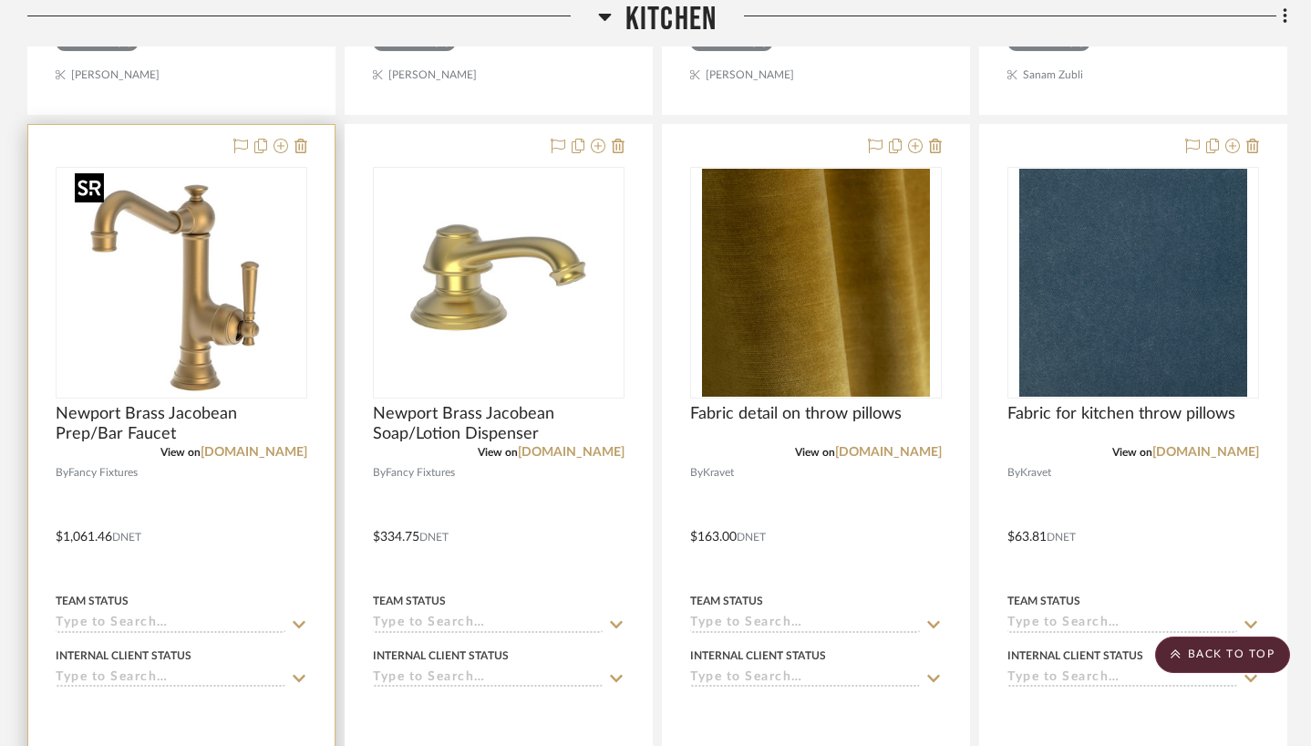
click at [242, 315] on img "0" at bounding box center [181, 283] width 228 height 228
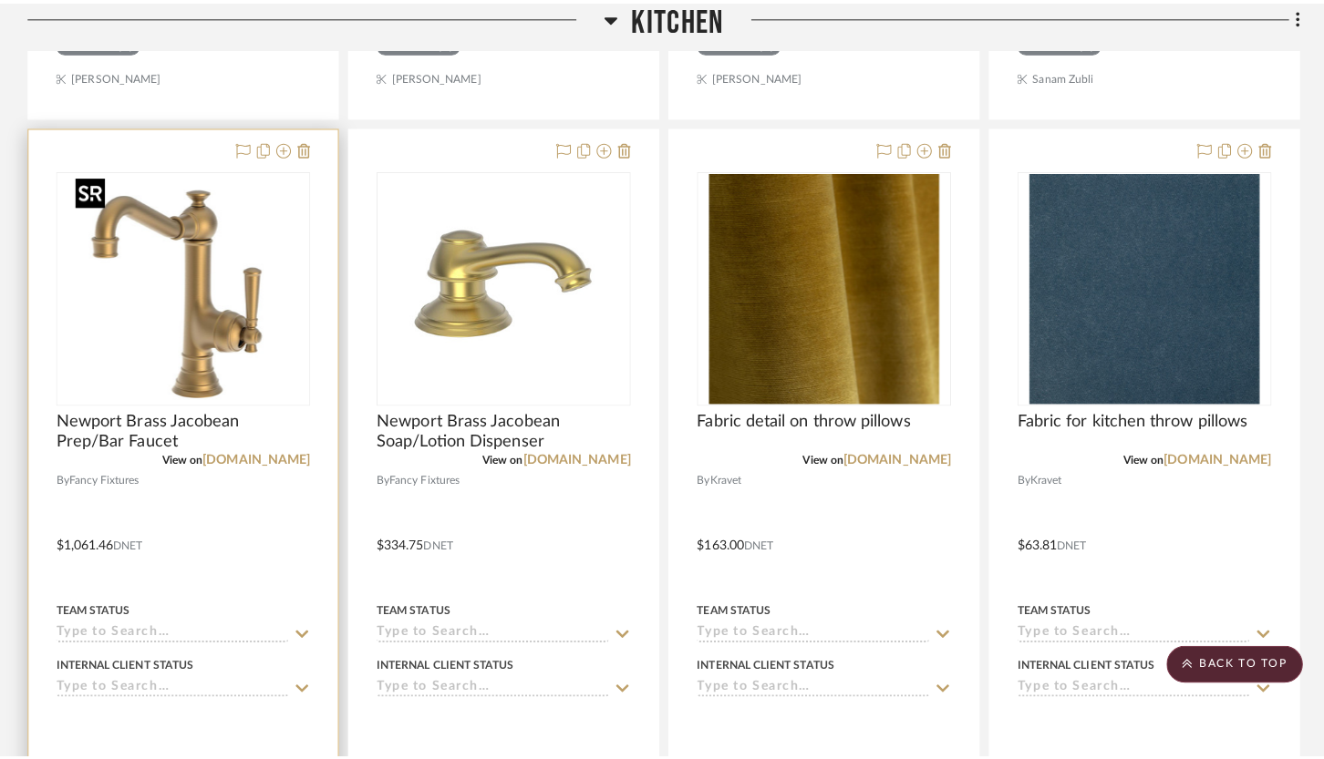
scroll to position [0, 0]
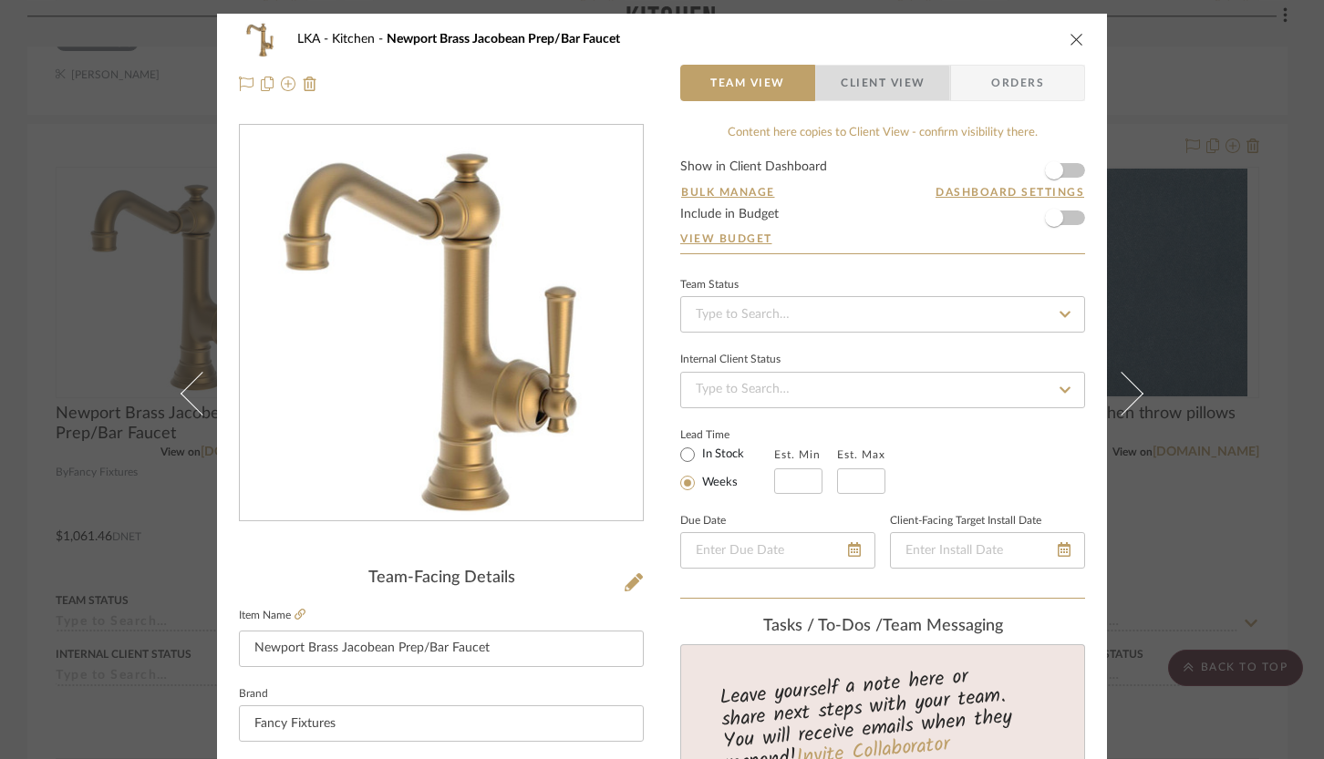
click at [841, 90] on span "Client View" at bounding box center [883, 83] width 84 height 36
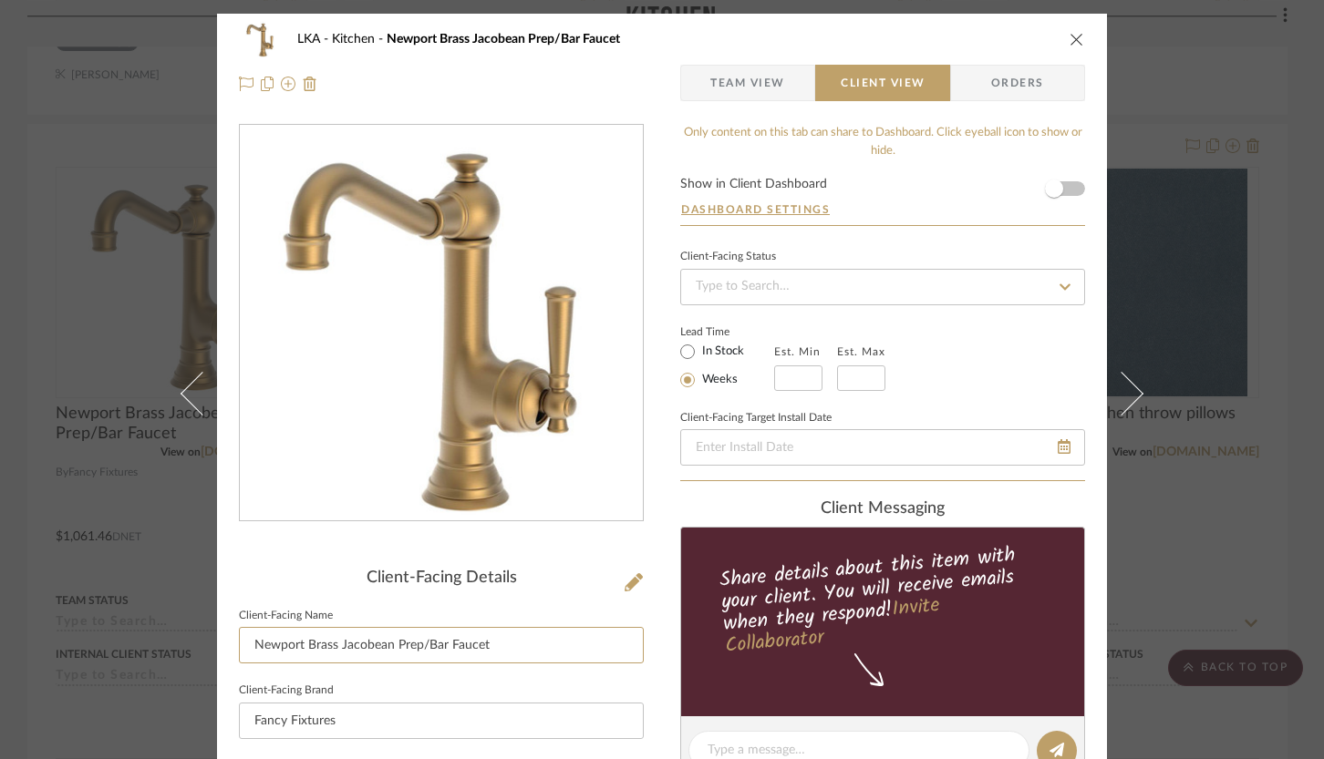
drag, startPoint x: 484, startPoint y: 645, endPoint x: 113, endPoint y: 673, distance: 372.1
click at [113, 673] on div "LKA Kitchen Newport Brass Jacobean Prep/Bar Faucet Team View Client View Orders…" at bounding box center [662, 379] width 1324 height 759
click at [485, 650] on input "Newport Brass Jacobean Prep/Bar Faucet" at bounding box center [441, 645] width 405 height 36
click at [485, 649] on input "Newport Brass Jacobean Prep/Bar Faucet" at bounding box center [441, 645] width 405 height 36
click at [484, 649] on input "Newport Brass Jacobean Prep/Bar Faucet" at bounding box center [441, 645] width 405 height 36
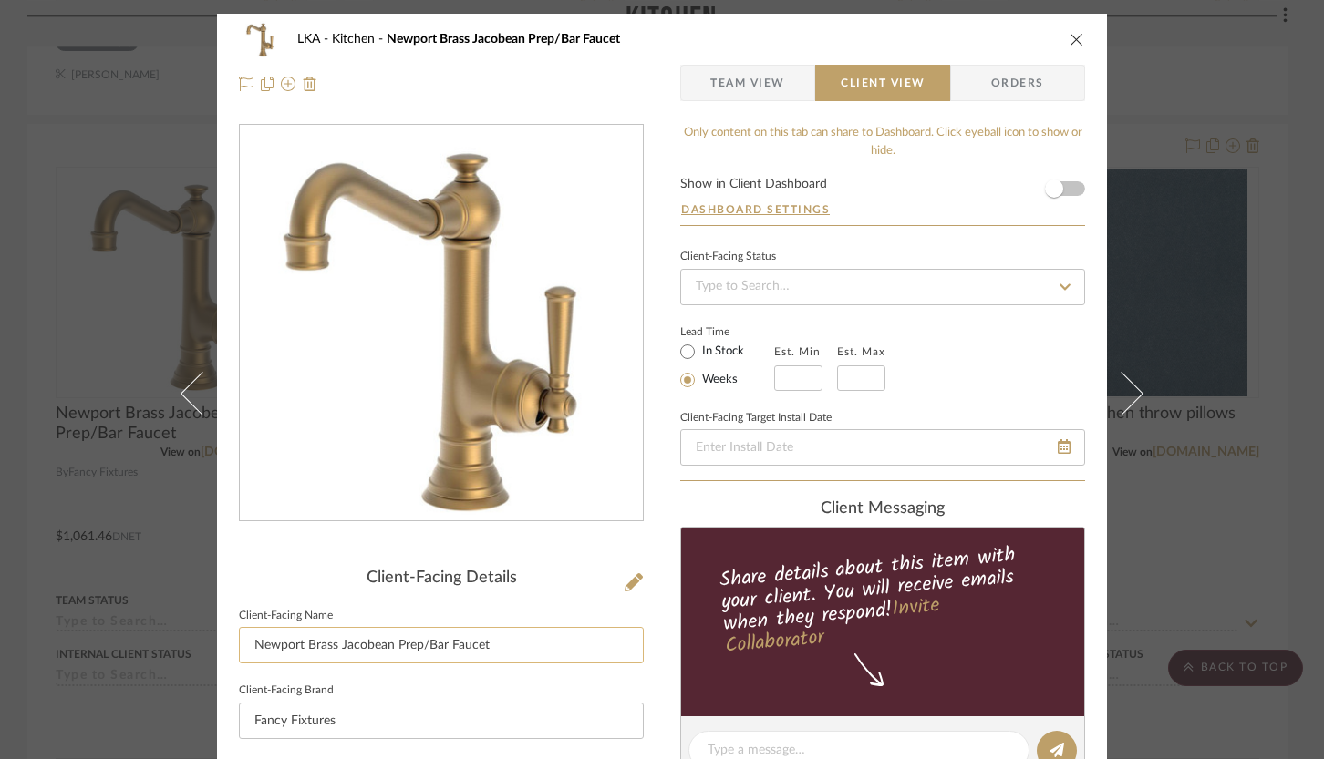
click at [484, 649] on input "Newport Brass Jacobean Prep/Bar Faucet" at bounding box center [441, 645] width 405 height 36
type input "I"
type input "ISLAND FAUCET"
click at [655, 534] on div "LKA Kitchen Newport Brass Jacobean Prep/Bar Faucet Team View Client View Orders…" at bounding box center [662, 758] width 890 height 1488
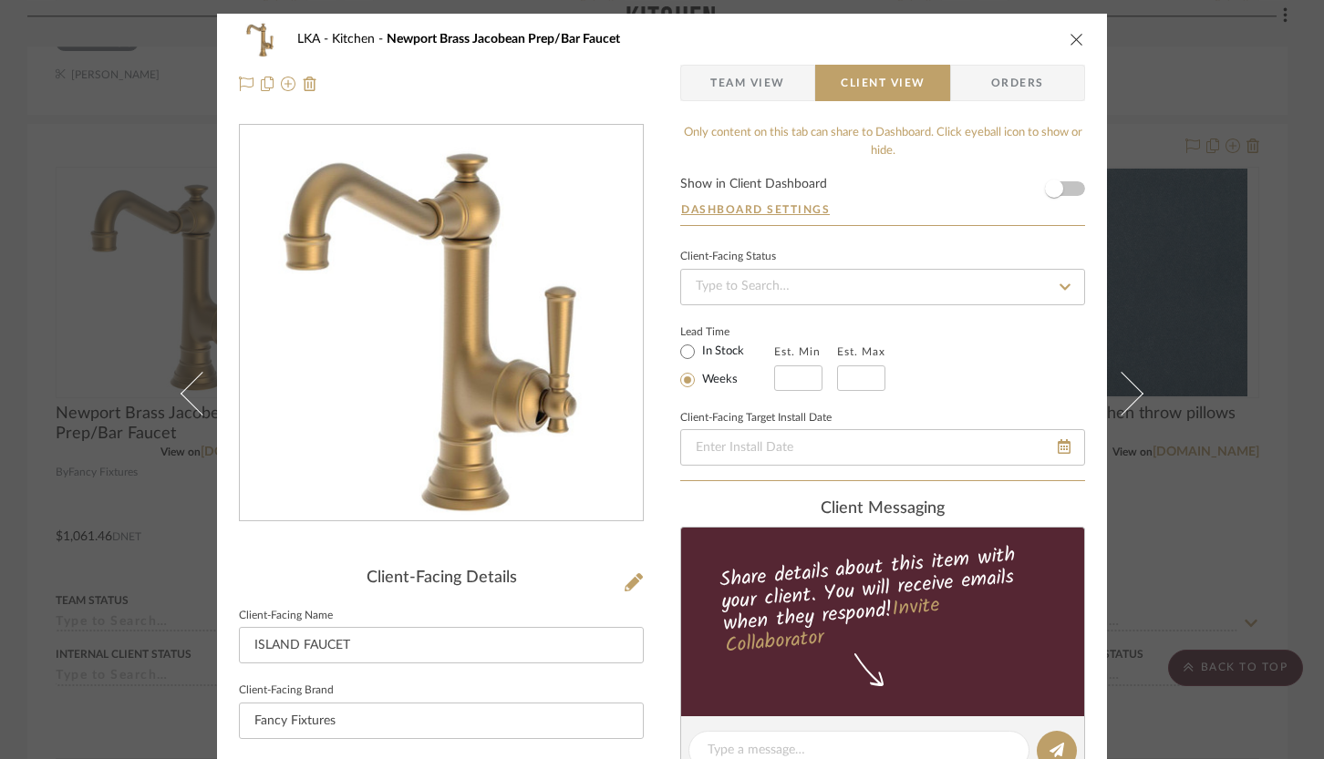
click at [1073, 36] on icon "close" at bounding box center [1076, 39] width 15 height 15
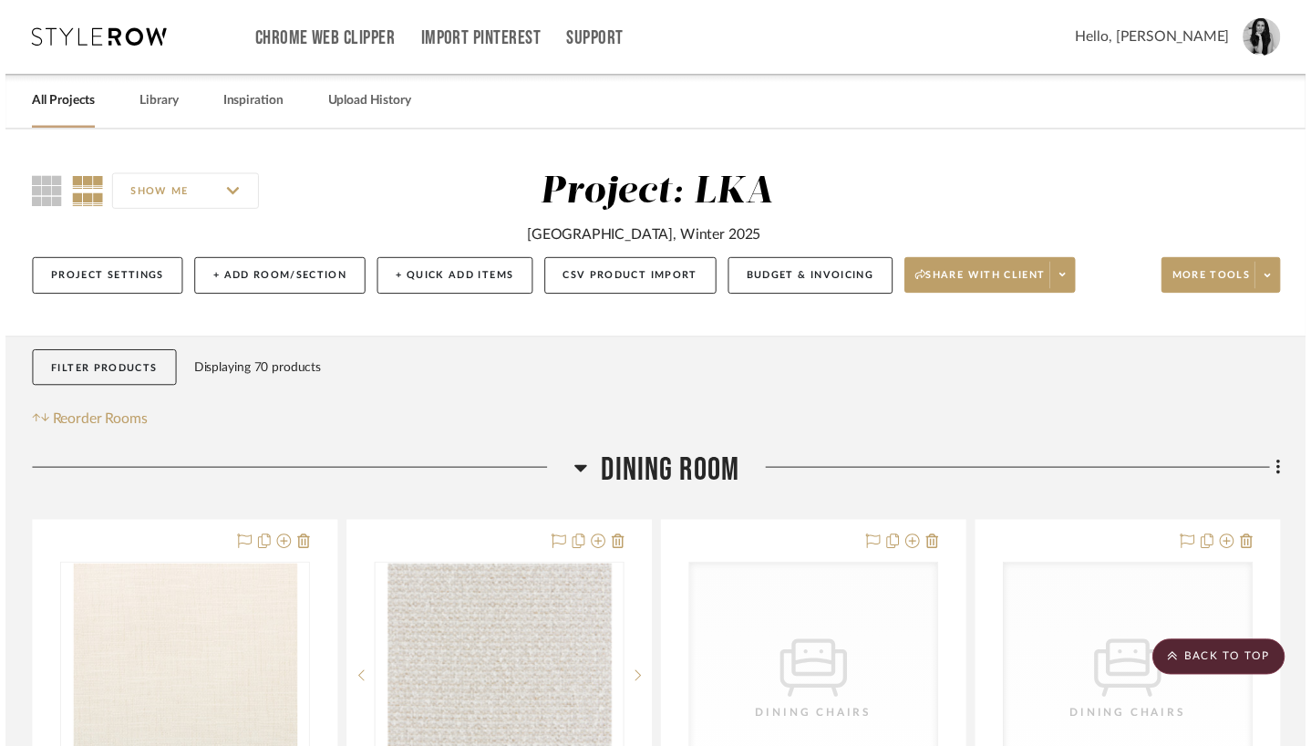
scroll to position [4604, 0]
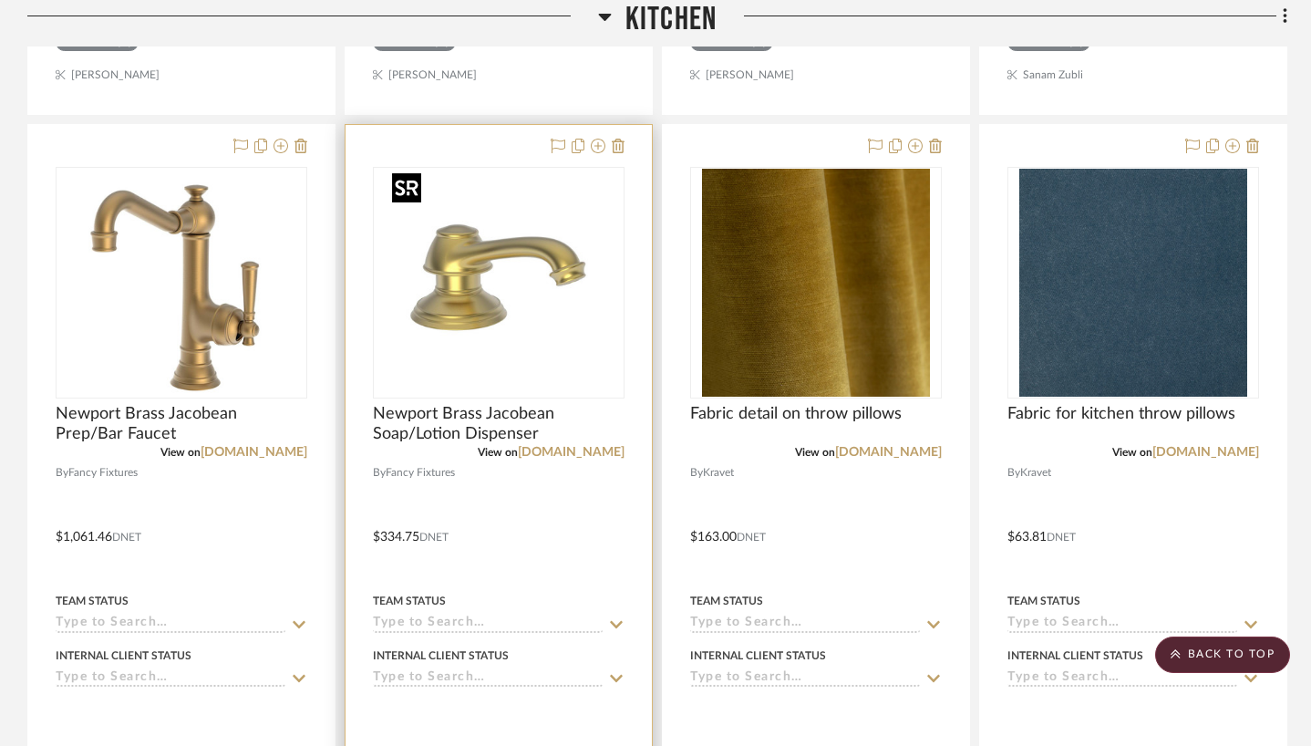
click at [563, 312] on img "0" at bounding box center [499, 283] width 228 height 228
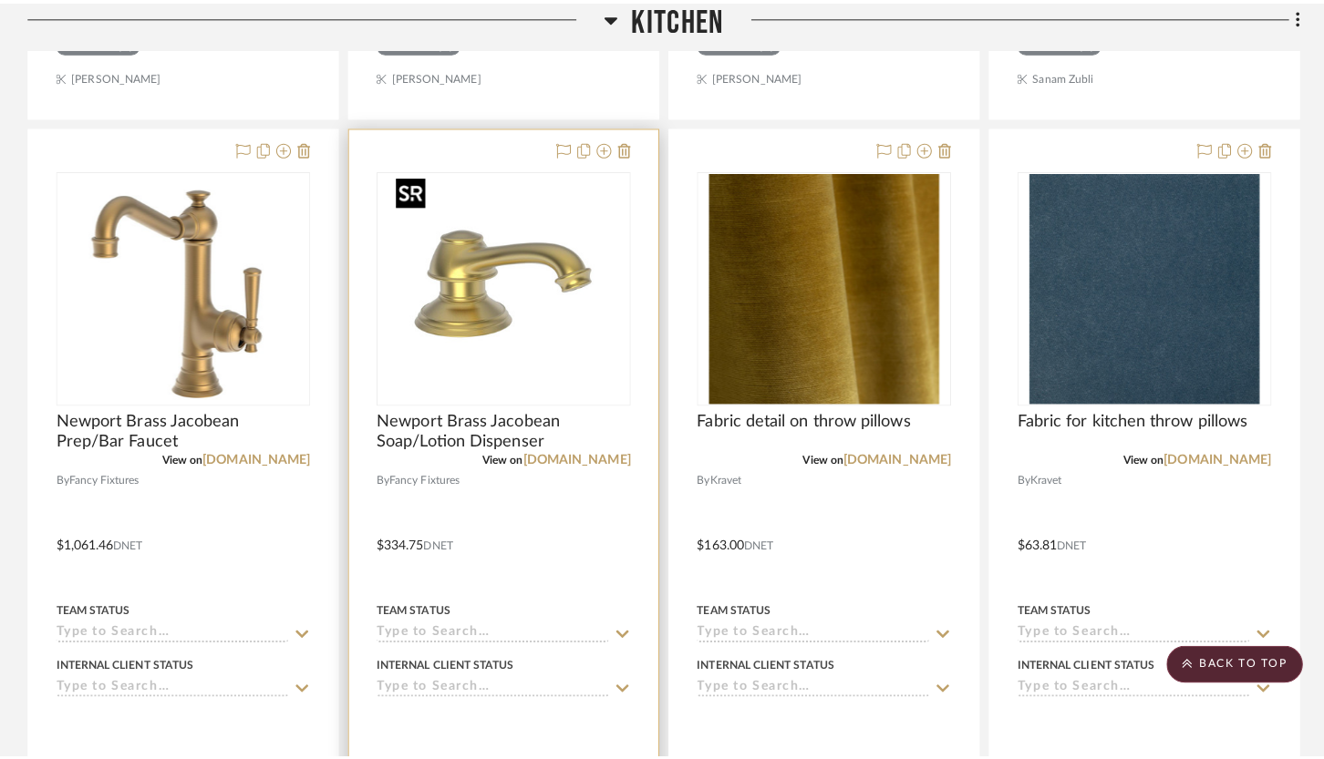
scroll to position [0, 0]
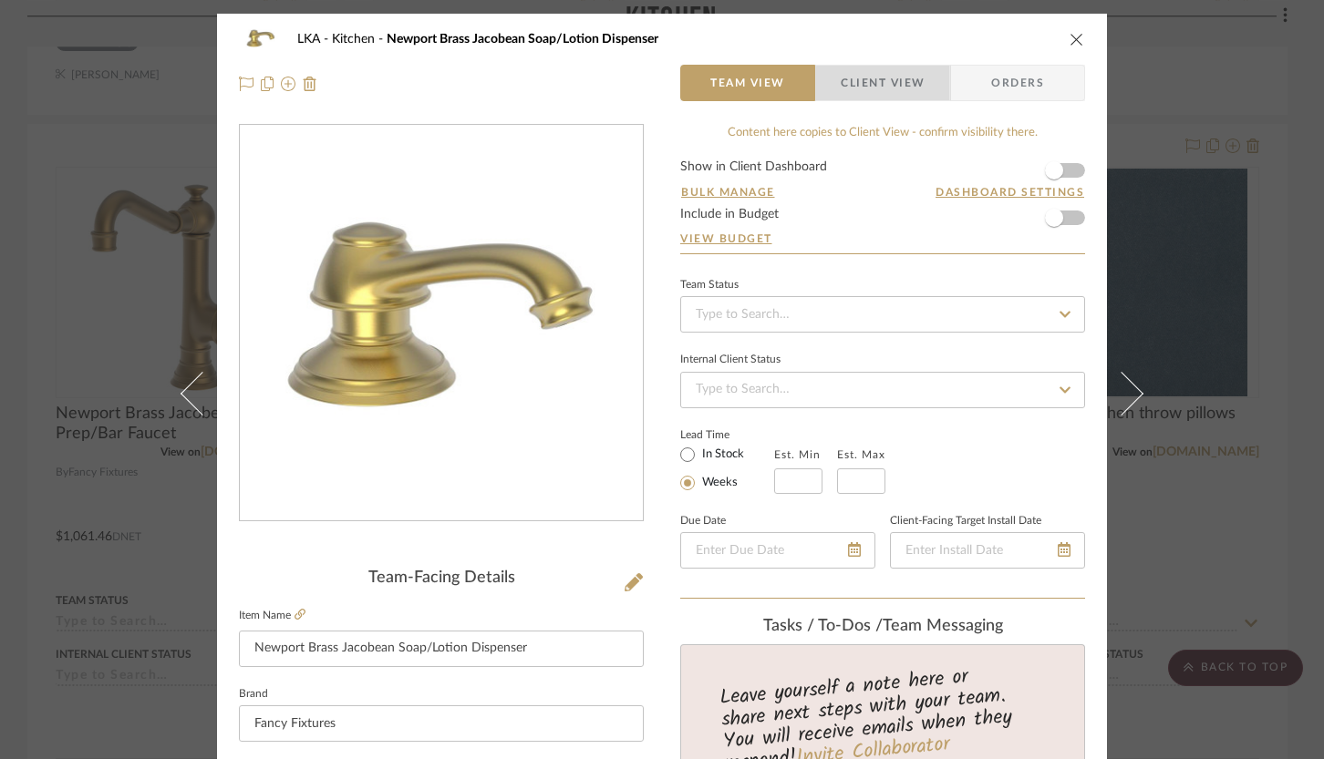
click at [891, 84] on span "Client View" at bounding box center [883, 83] width 84 height 36
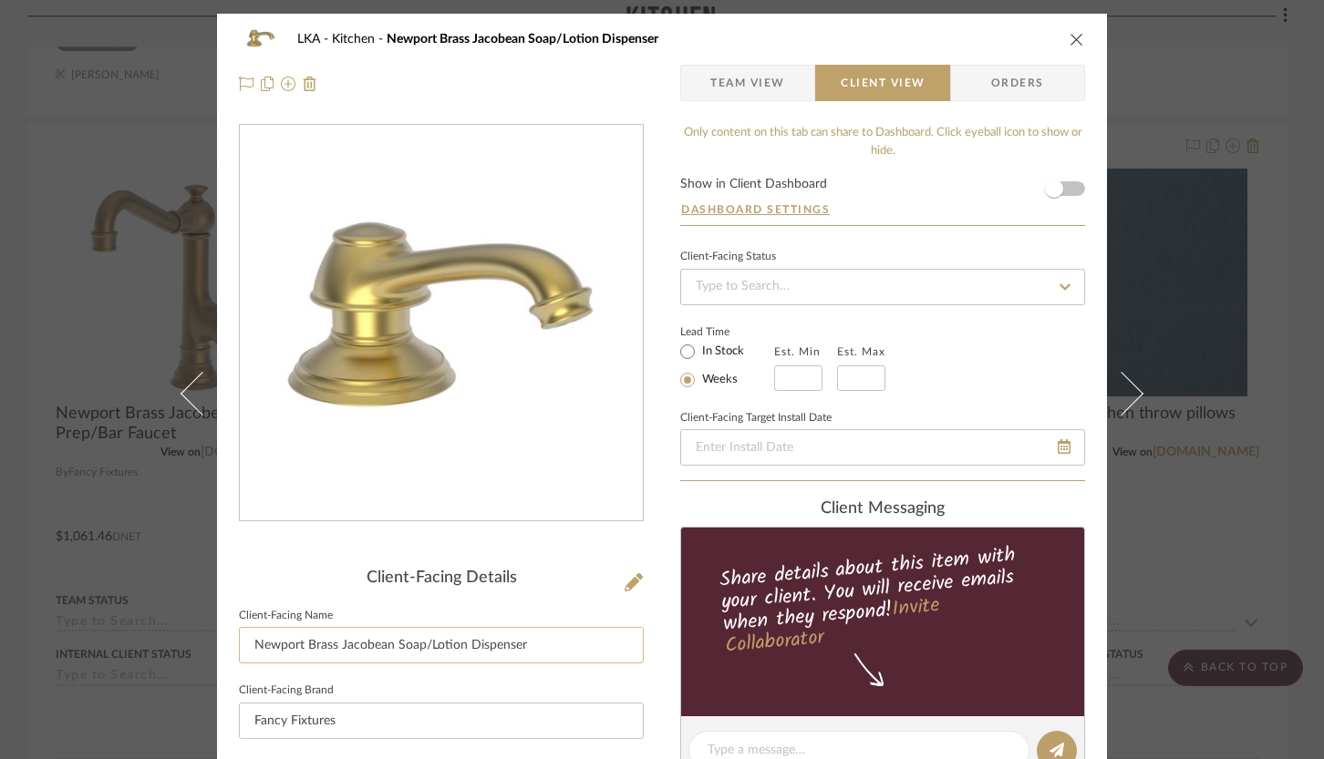
click at [519, 638] on input "Newport Brass Jacobean Soap/Lotion Dispenser" at bounding box center [441, 645] width 405 height 36
type input "SOAP DISPENSER"
click at [655, 506] on div "LKA Kitchen Newport Brass Jacobean Soap/Lotion Dispenser Team View Client View …" at bounding box center [662, 758] width 890 height 1488
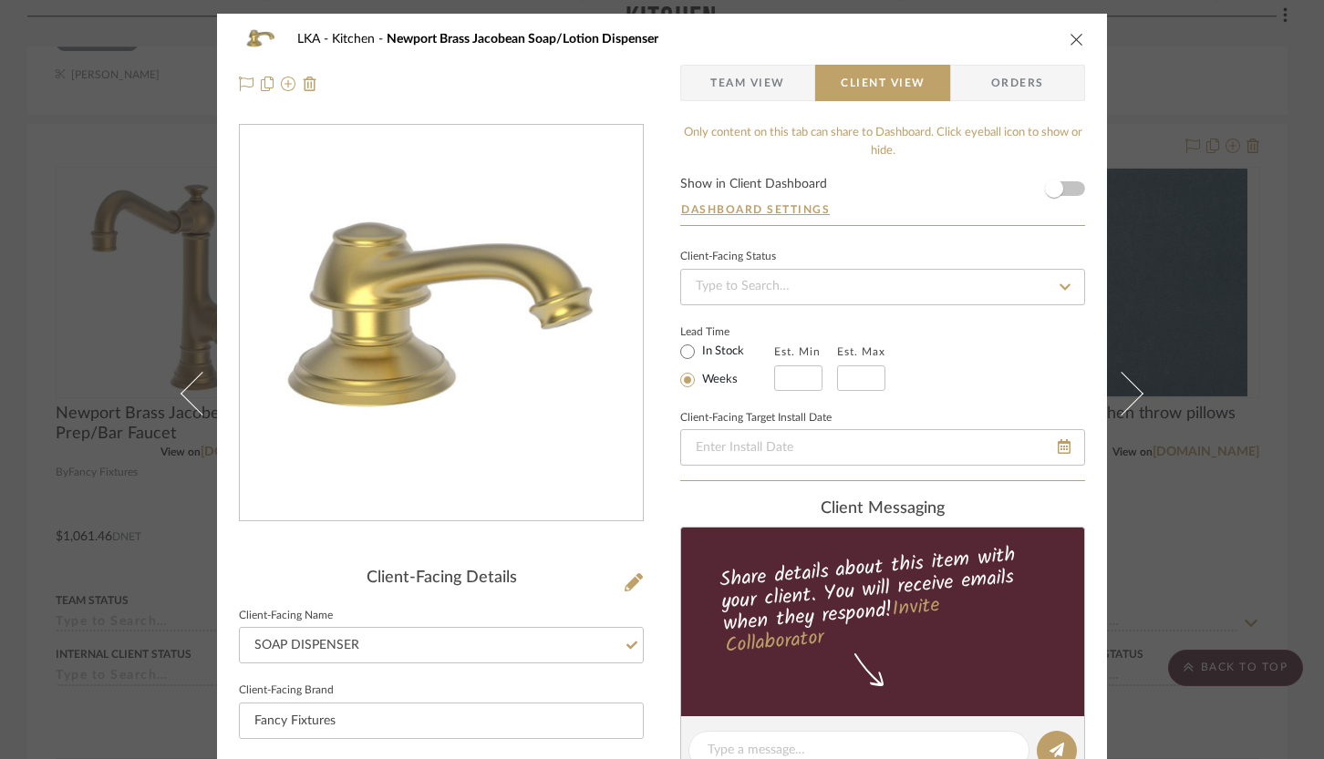
click at [661, 495] on div "LKA Kitchen Newport Brass Jacobean Soap/Lotion Dispenser Team View Client View …" at bounding box center [662, 758] width 890 height 1488
click at [1073, 38] on icon "close" at bounding box center [1076, 39] width 15 height 15
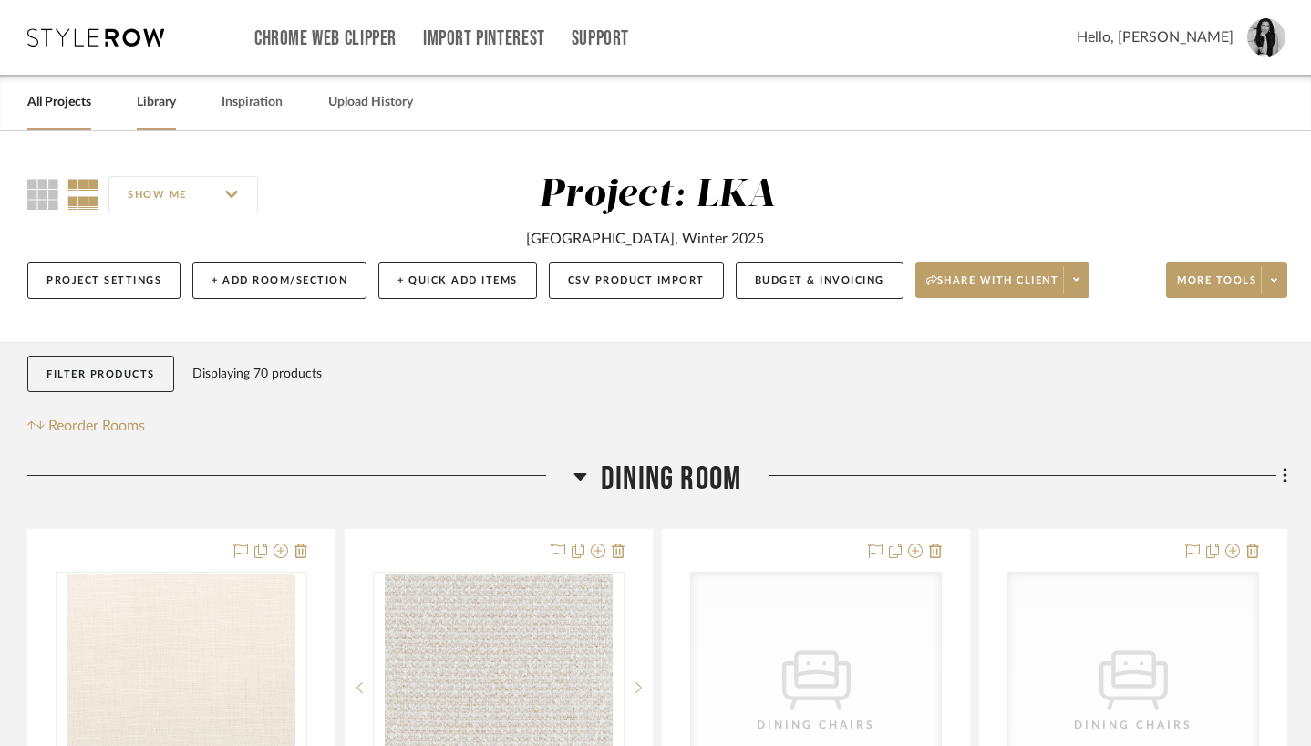
click at [153, 98] on link "Library" at bounding box center [156, 102] width 39 height 25
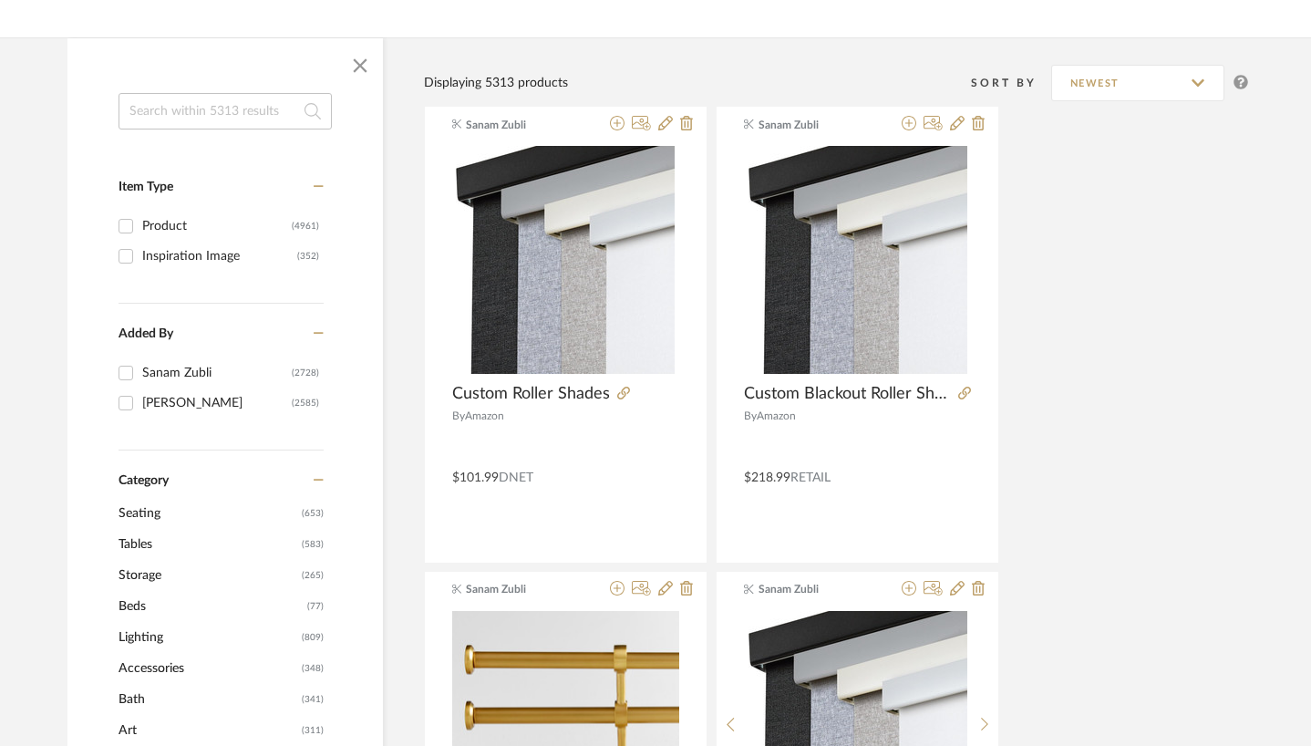
scroll to position [570, 0]
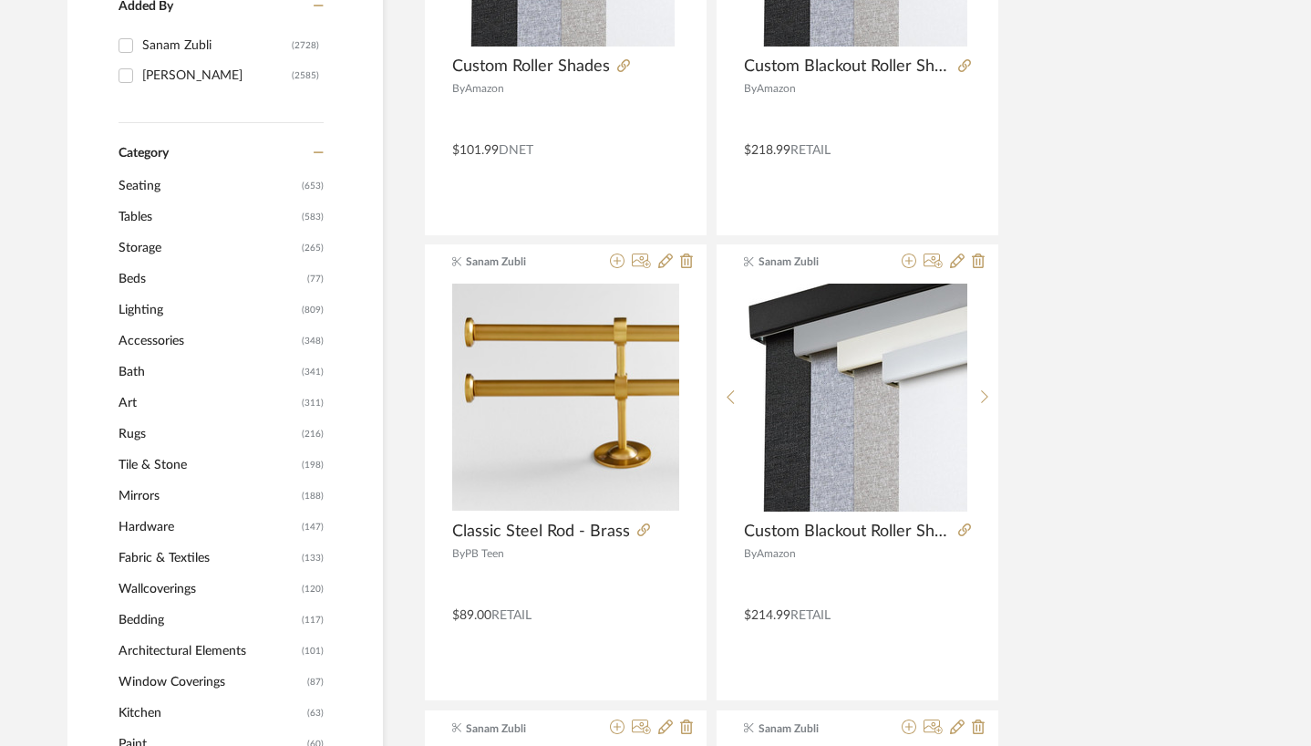
click at [119, 374] on span "Bath" at bounding box center [208, 371] width 179 height 31
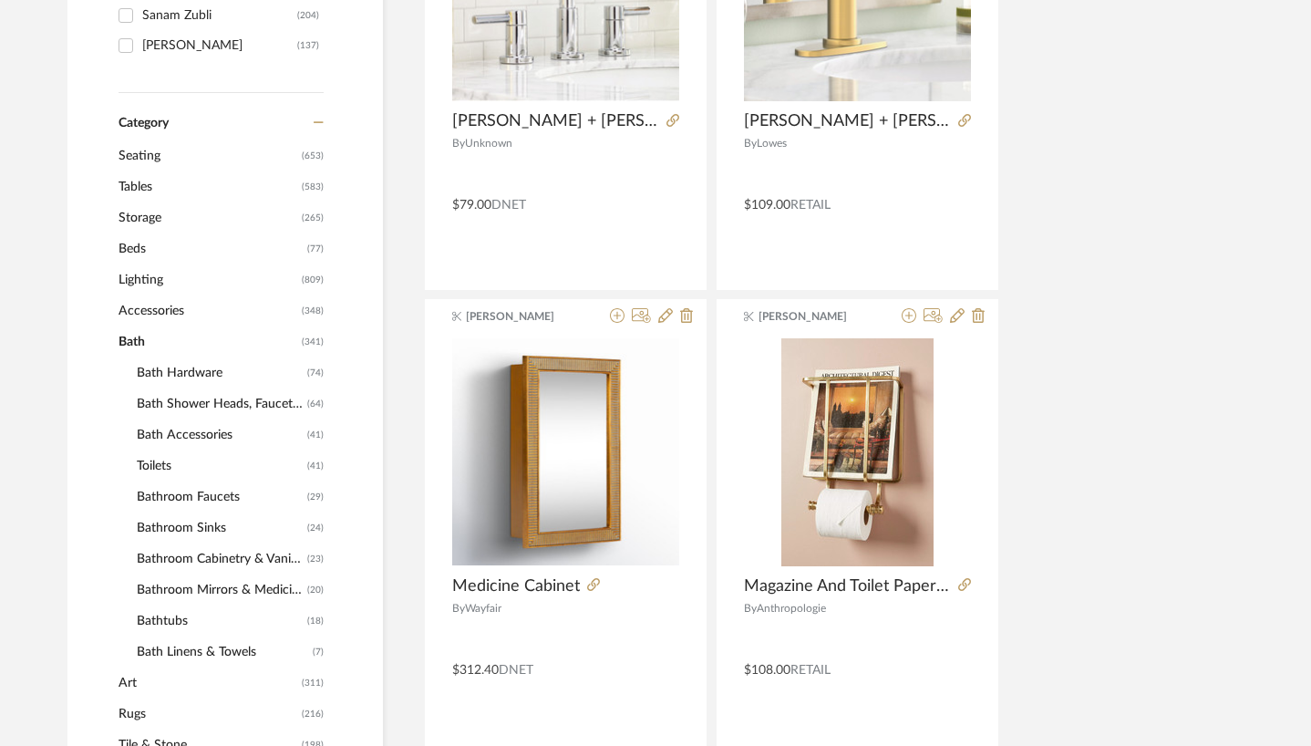
scroll to position [594, 0]
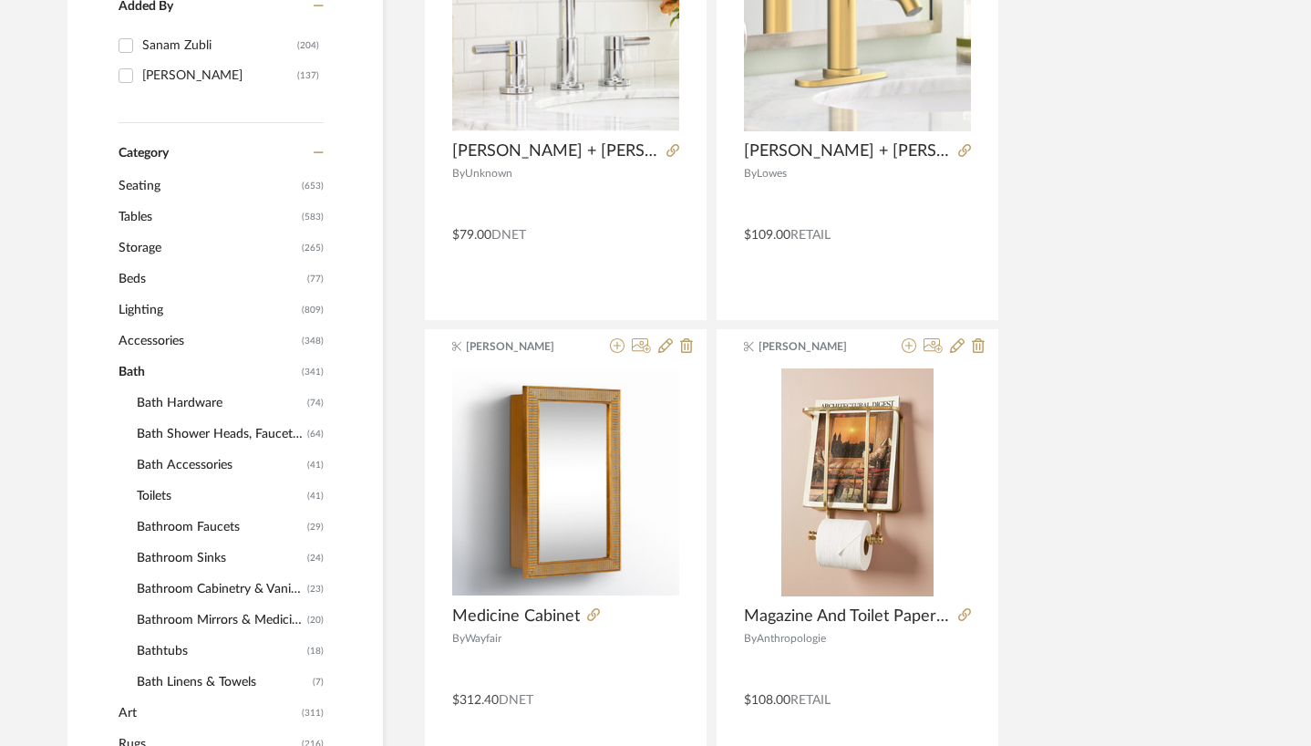
click at [160, 563] on span "Bathroom Sinks" at bounding box center [220, 557] width 166 height 31
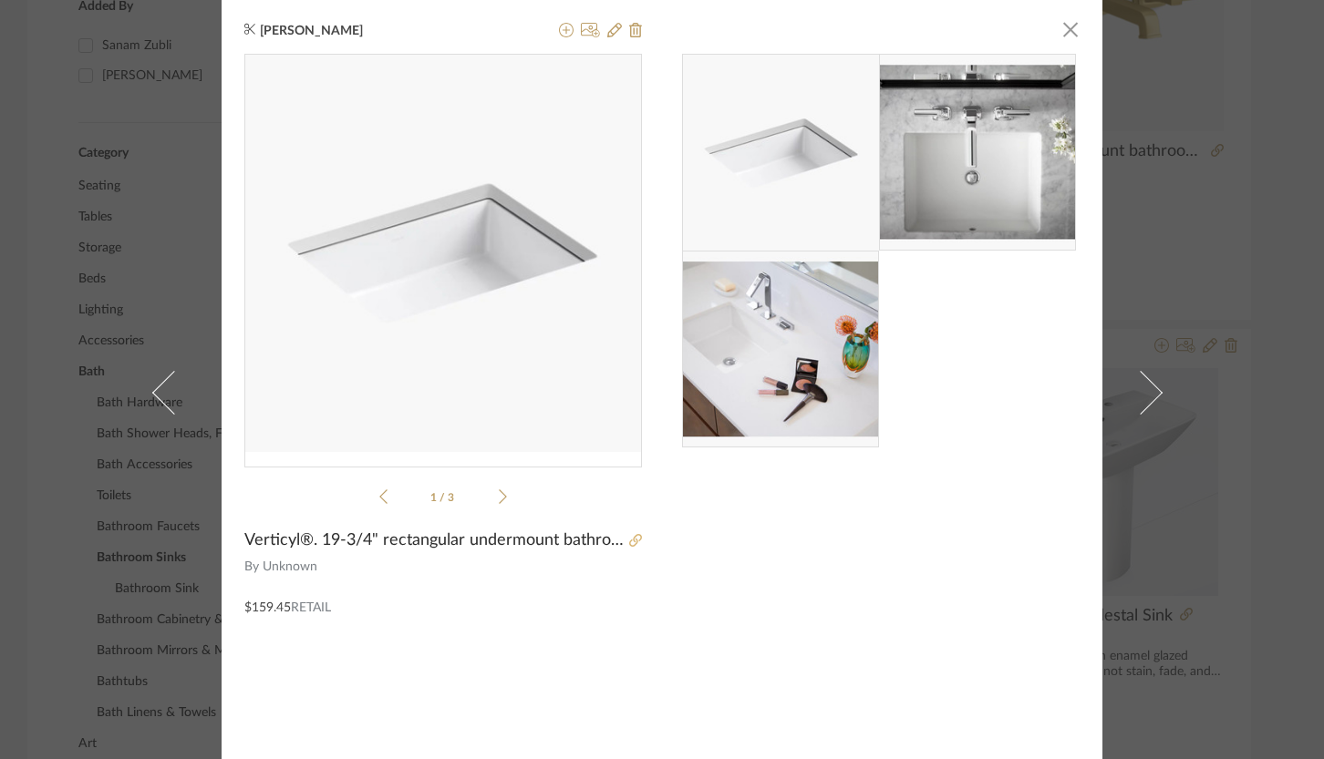
click at [629, 540] on icon at bounding box center [635, 540] width 13 height 13
click at [1060, 33] on span "button" at bounding box center [1070, 29] width 36 height 36
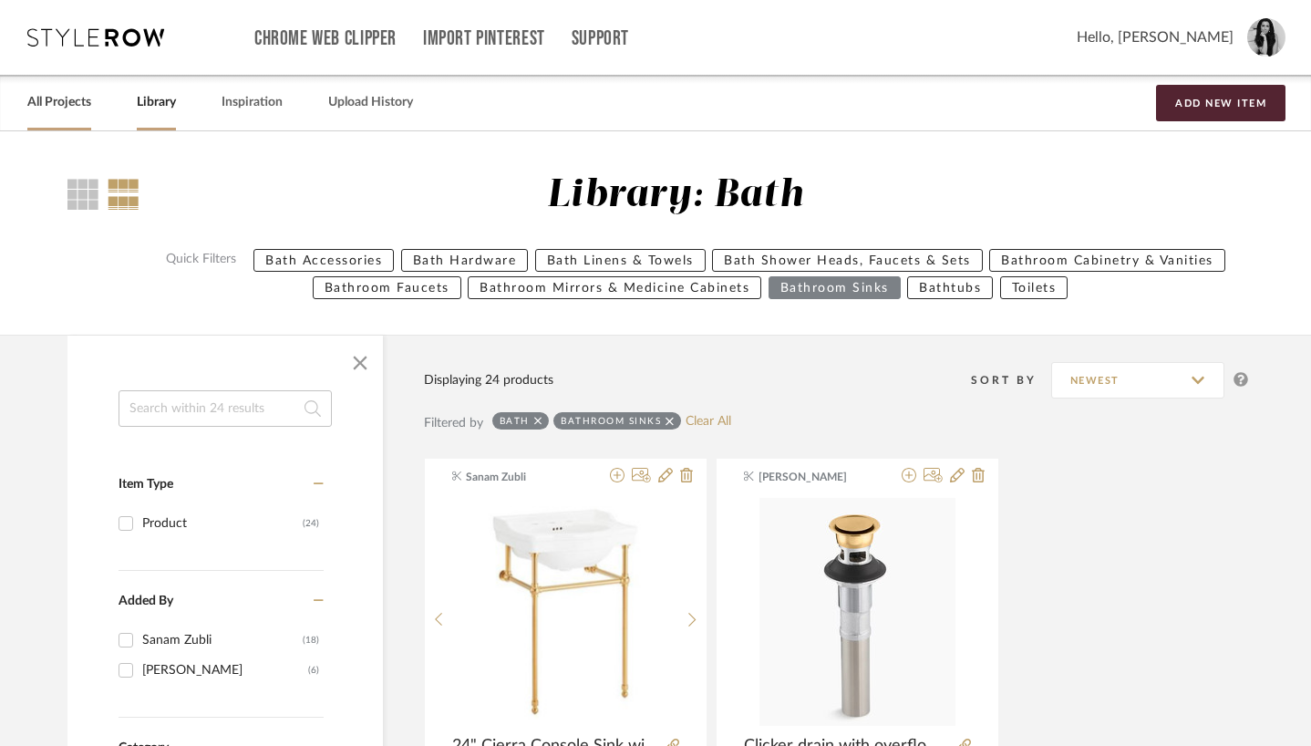
click at [78, 98] on link "All Projects" at bounding box center [59, 102] width 64 height 25
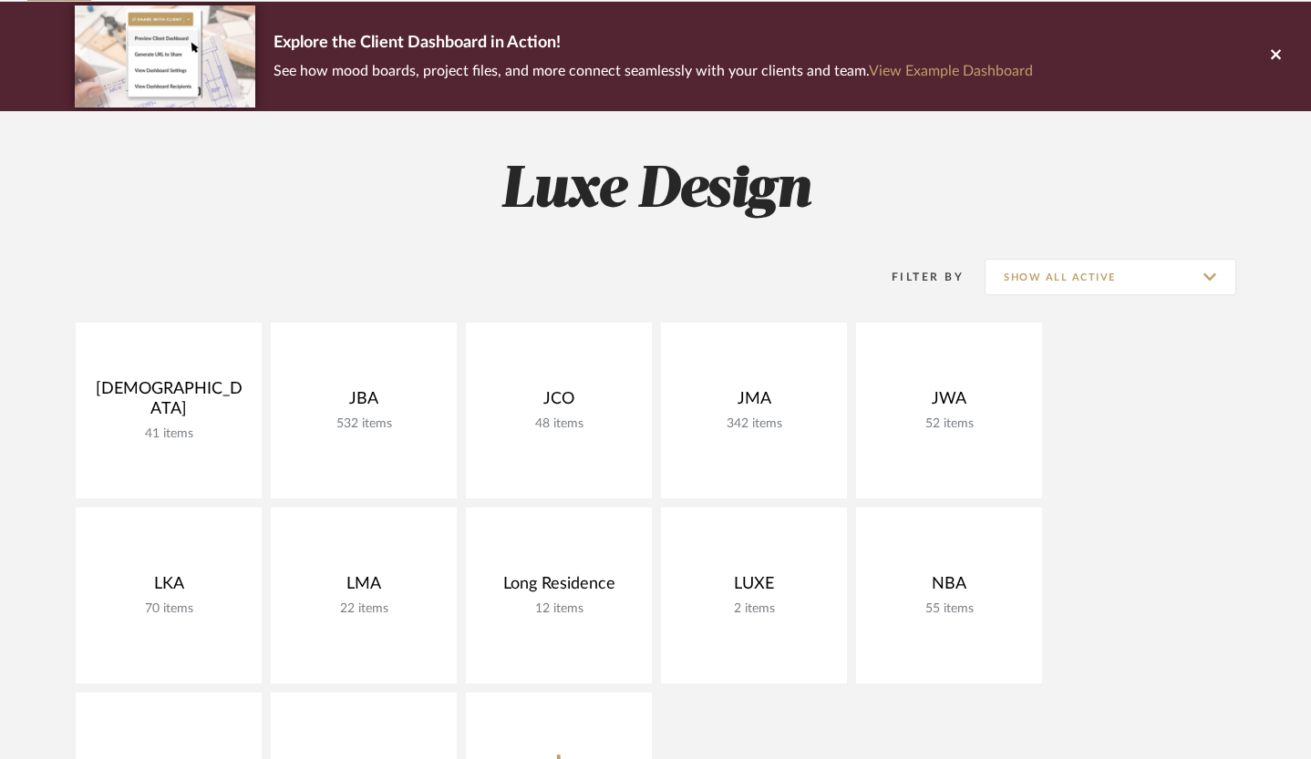
scroll to position [317, 0]
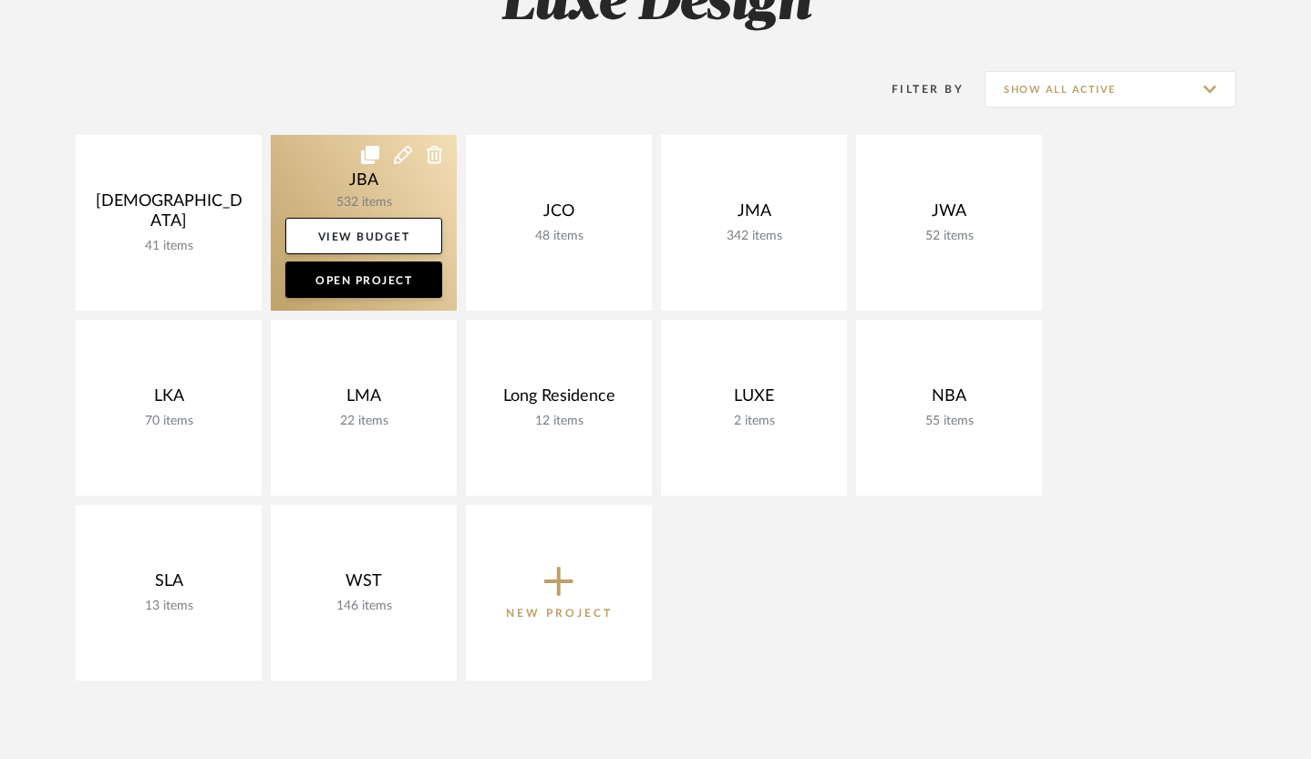
click at [360, 198] on link at bounding box center [364, 223] width 186 height 176
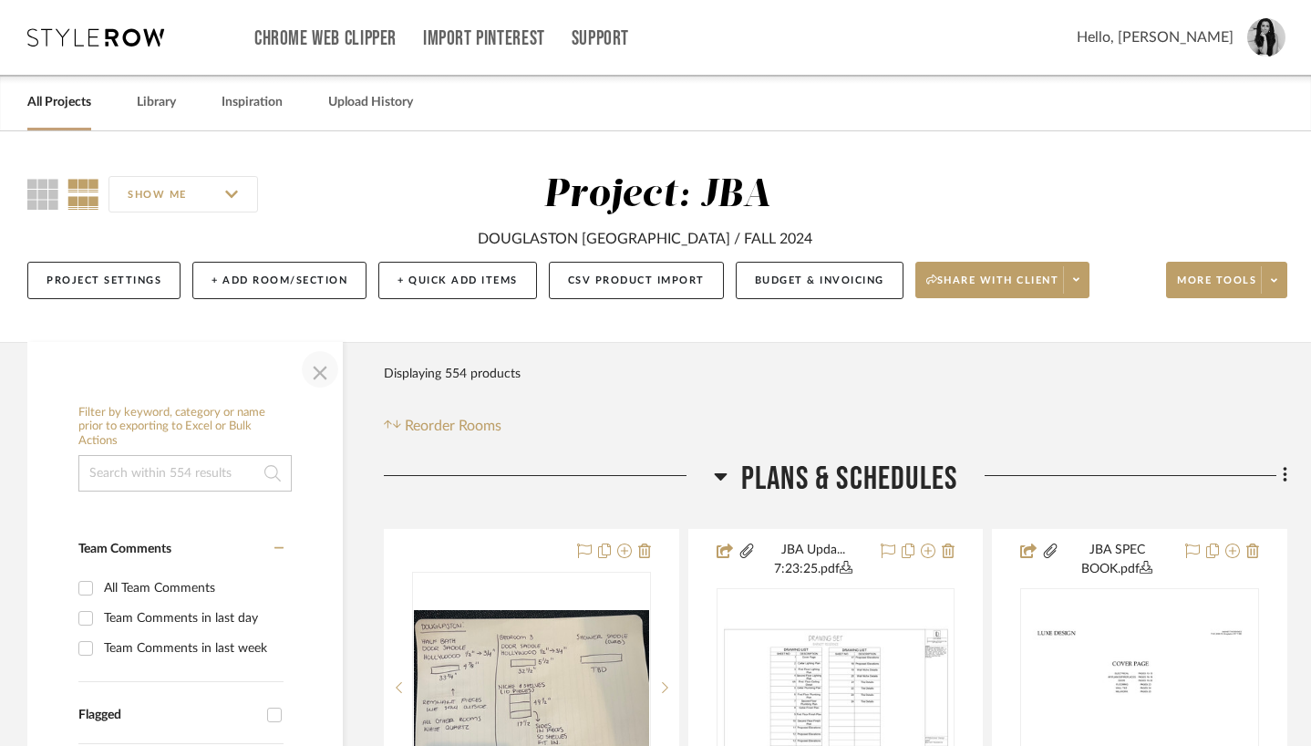
click at [324, 371] on span "button" at bounding box center [320, 369] width 44 height 44
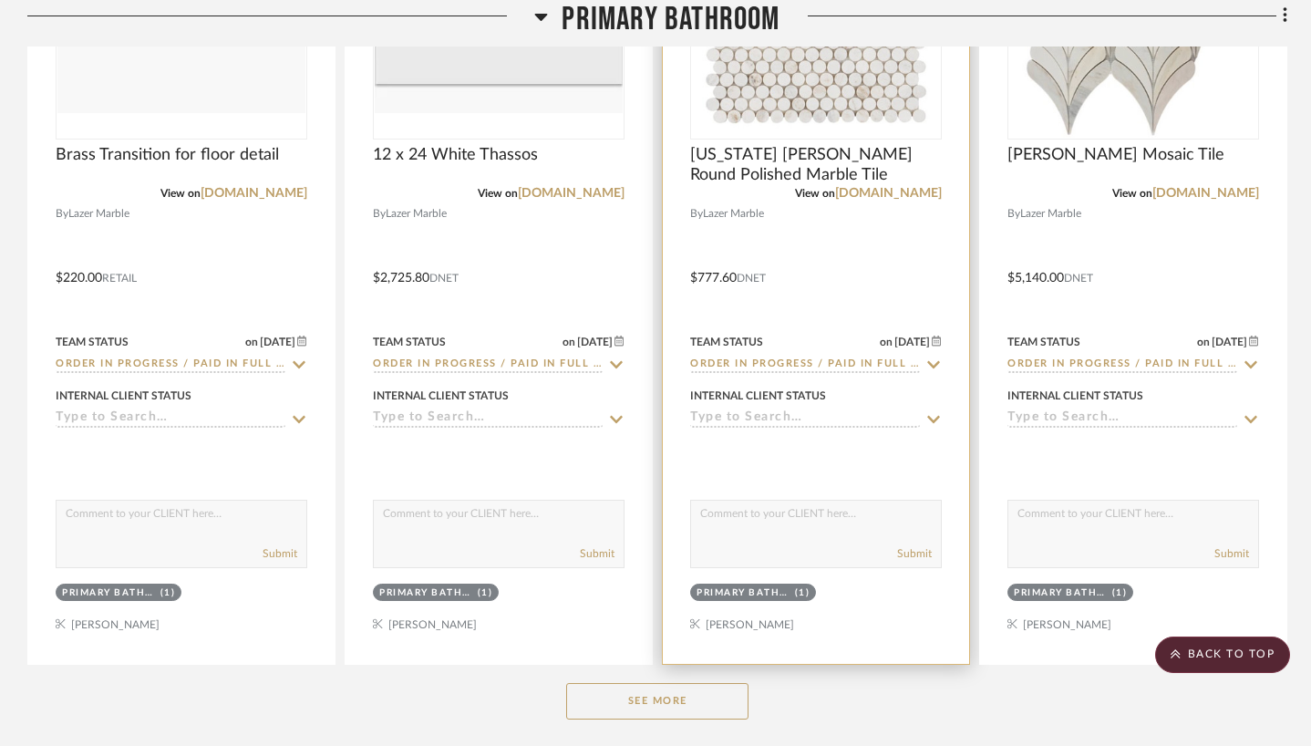
scroll to position [19211, 0]
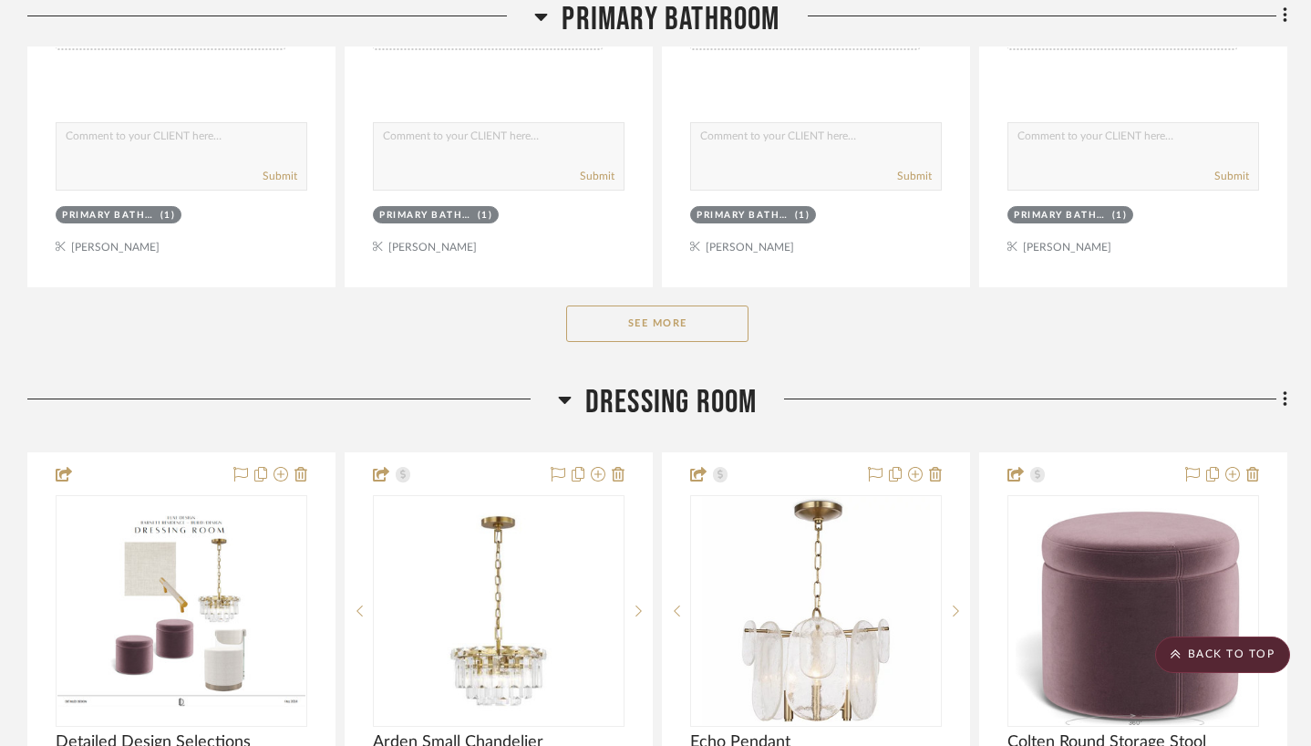
click at [725, 305] on button "See More" at bounding box center [657, 323] width 182 height 36
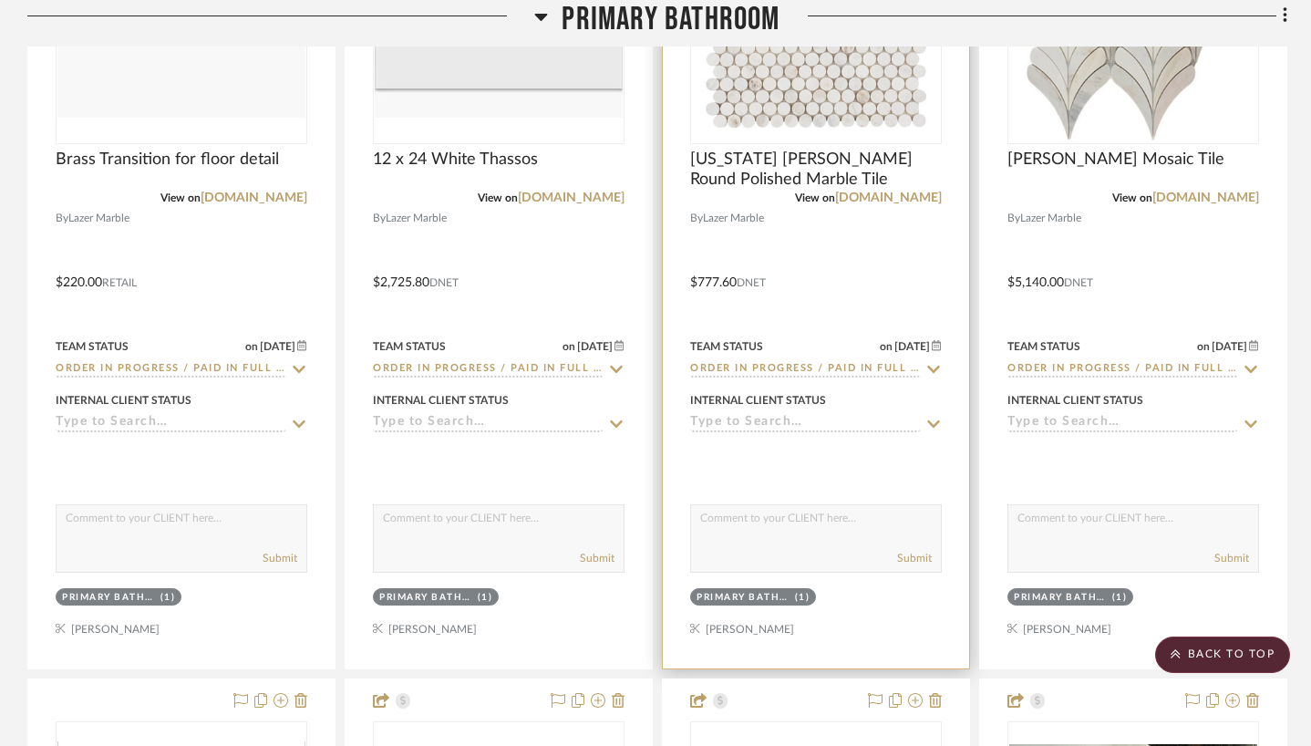
scroll to position [18442, 0]
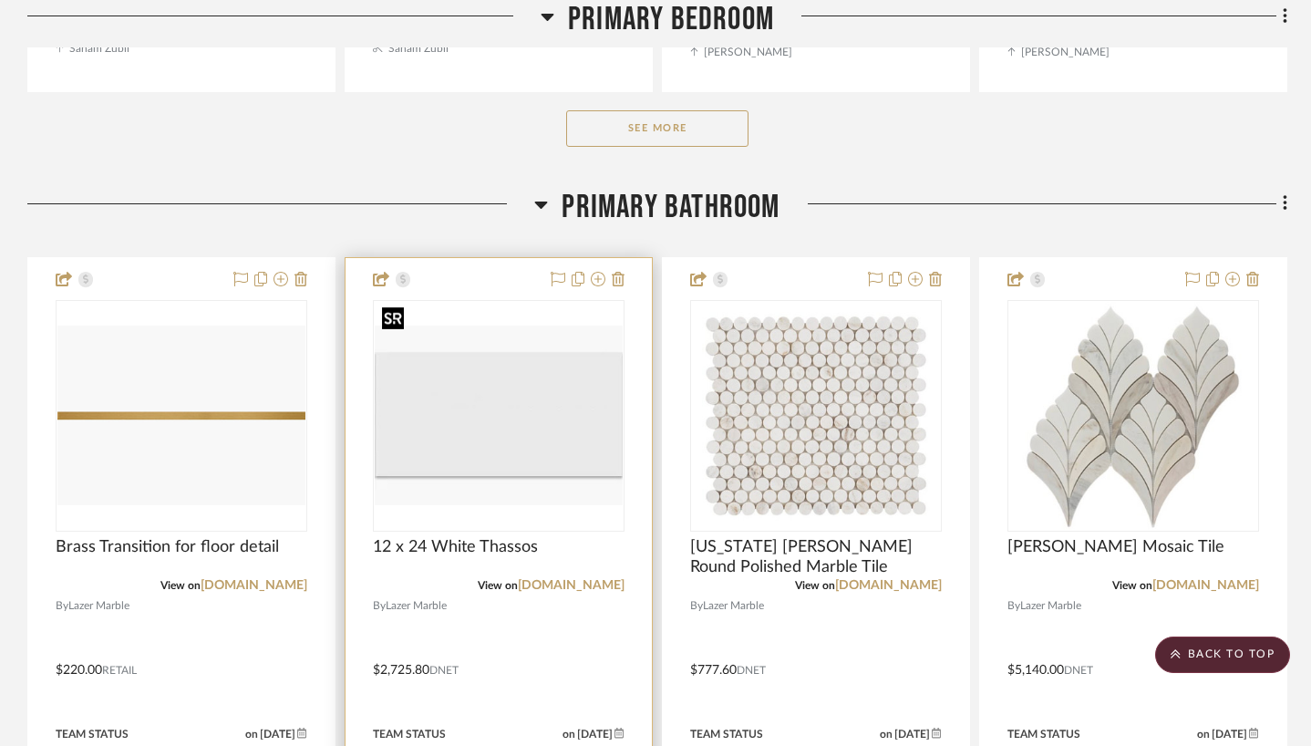
click at [506, 332] on img "0" at bounding box center [499, 415] width 248 height 180
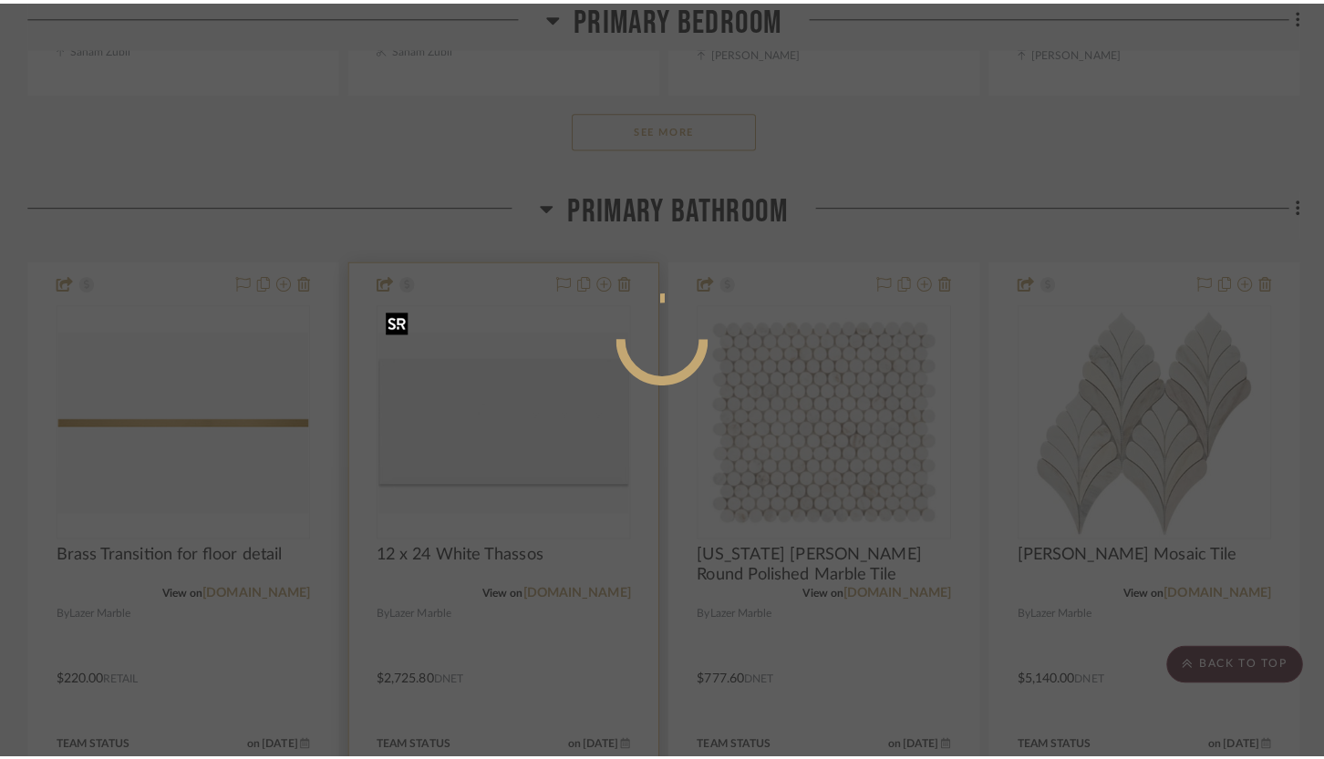
scroll to position [0, 0]
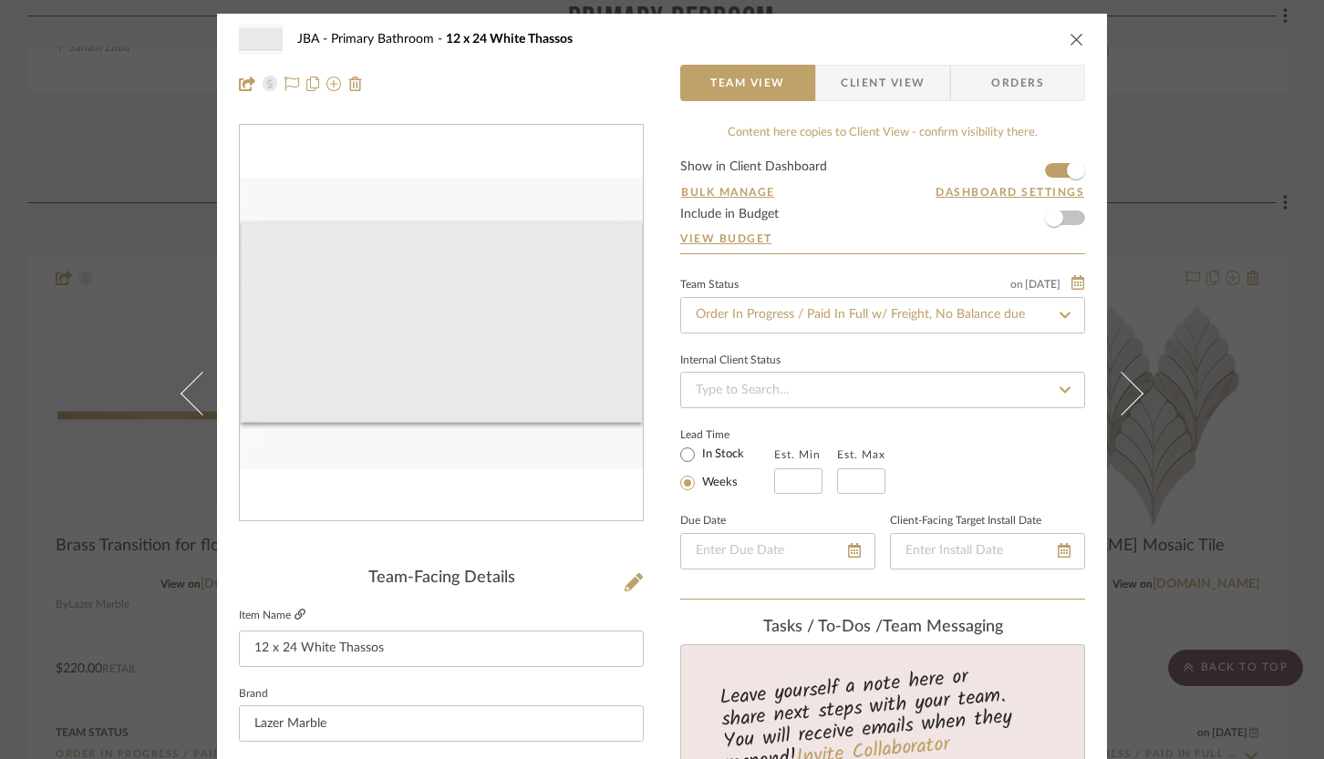
click at [294, 620] on icon at bounding box center [299, 614] width 11 height 11
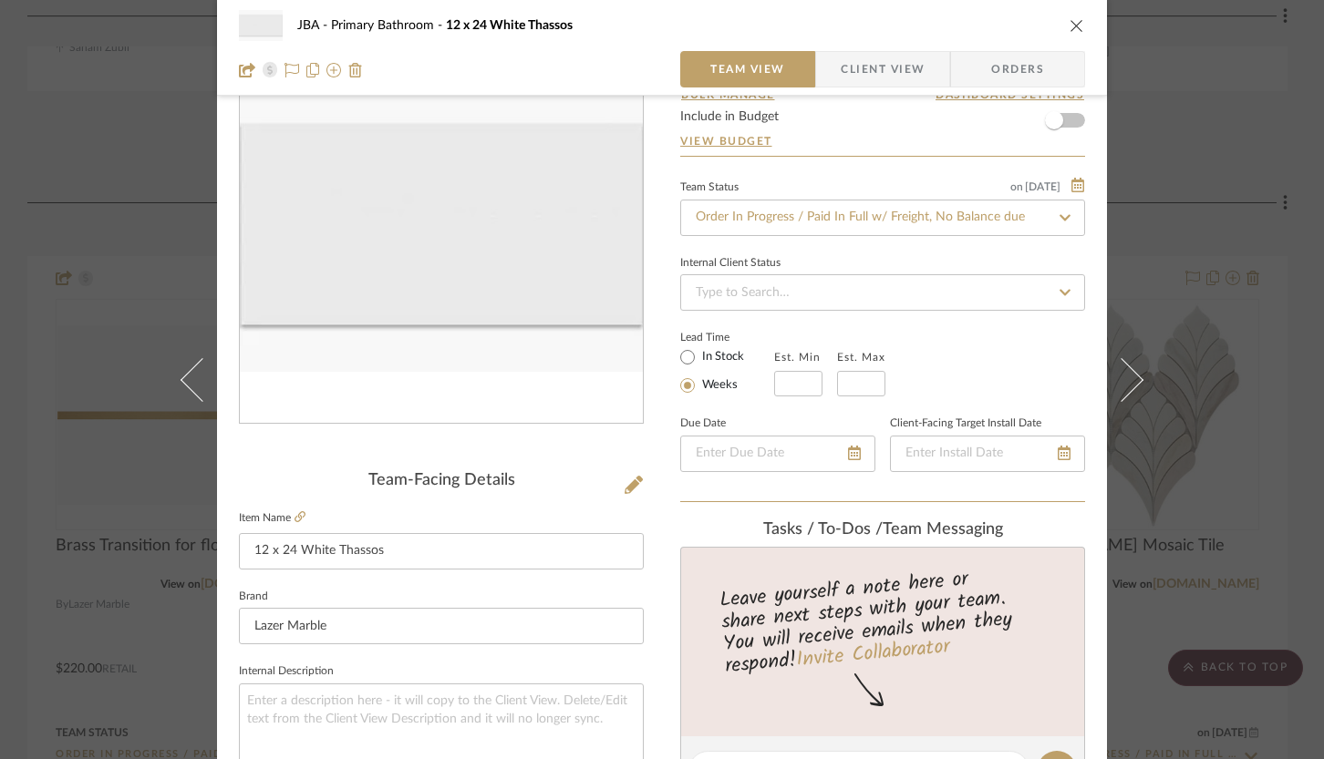
scroll to position [163, 0]
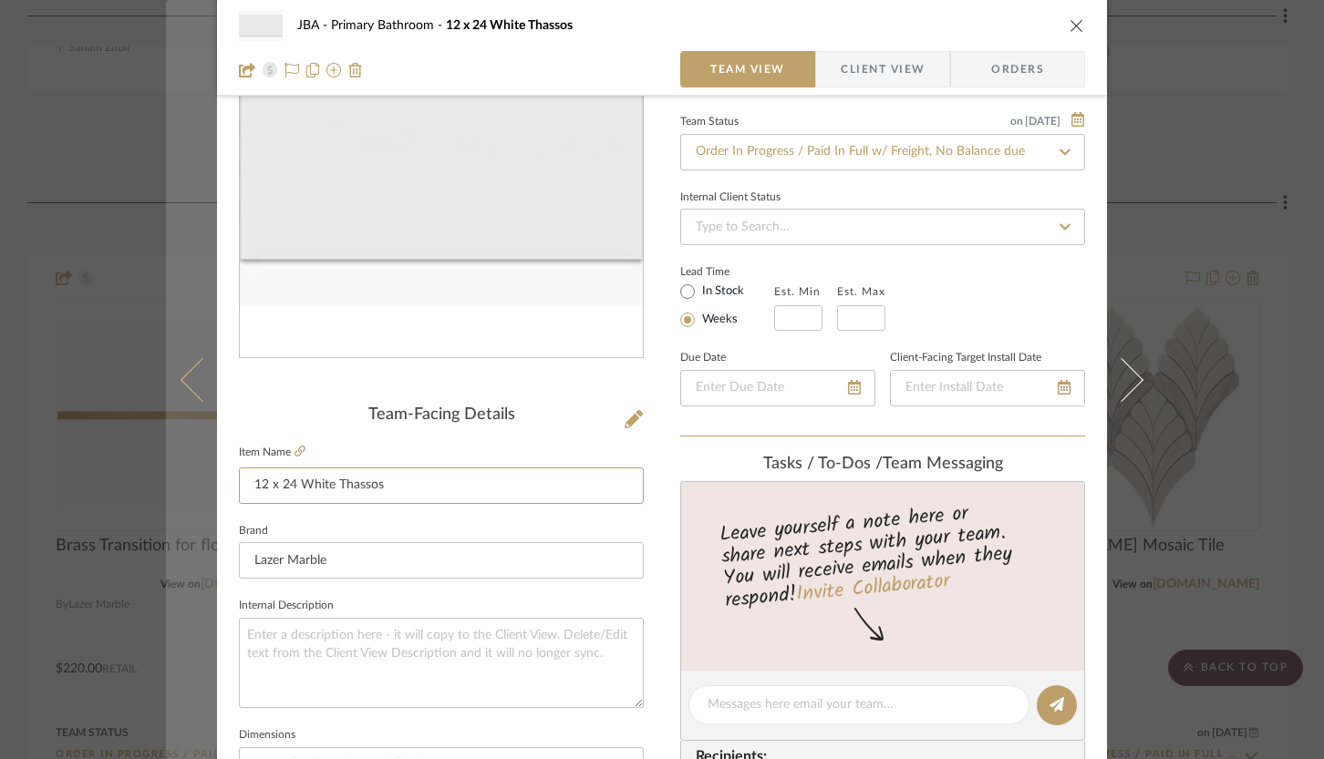
drag, startPoint x: 385, startPoint y: 487, endPoint x: 201, endPoint y: 485, distance: 183.2
click at [201, 485] on mat-dialog-content "JBA Primary Bathroom 12 x 24 White Thassos Team View Client View Orders Team-Fa…" at bounding box center [662, 692] width 992 height 1684
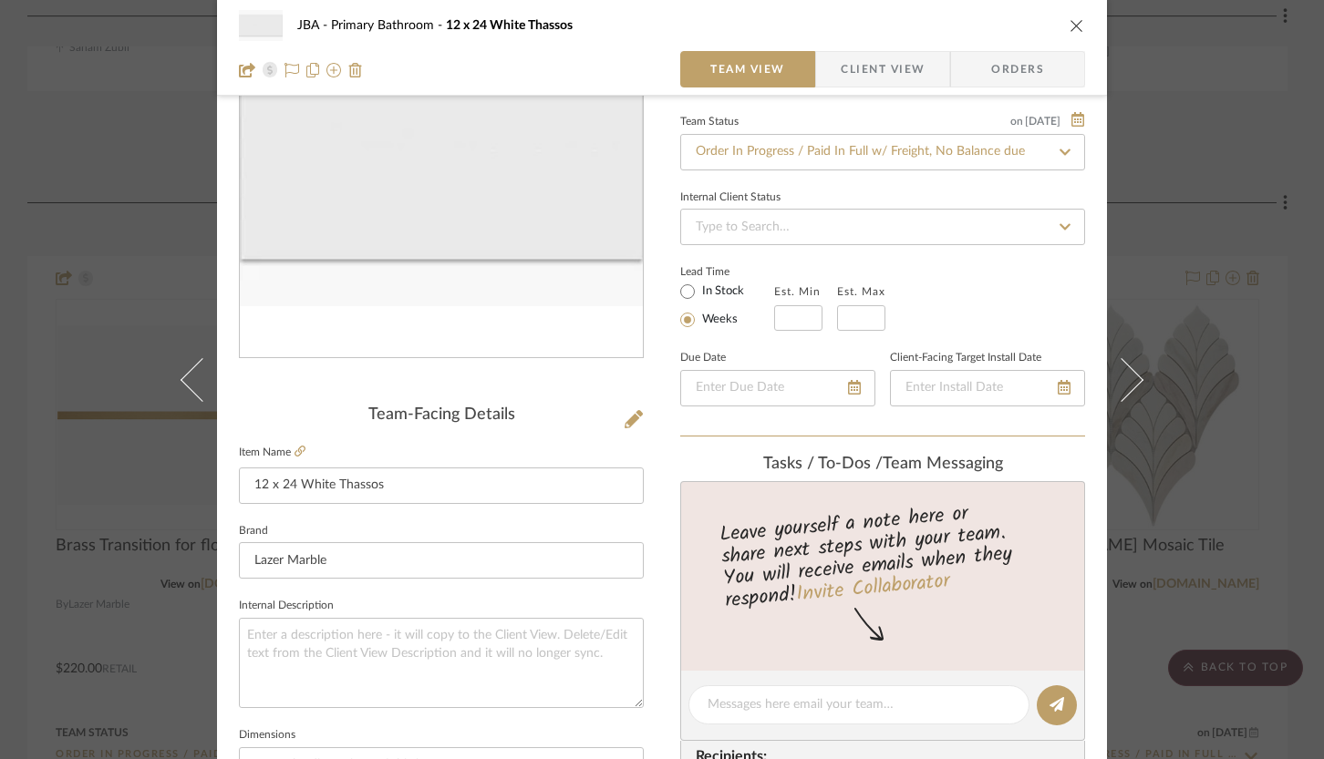
click at [1069, 25] on icon "close" at bounding box center [1076, 25] width 15 height 15
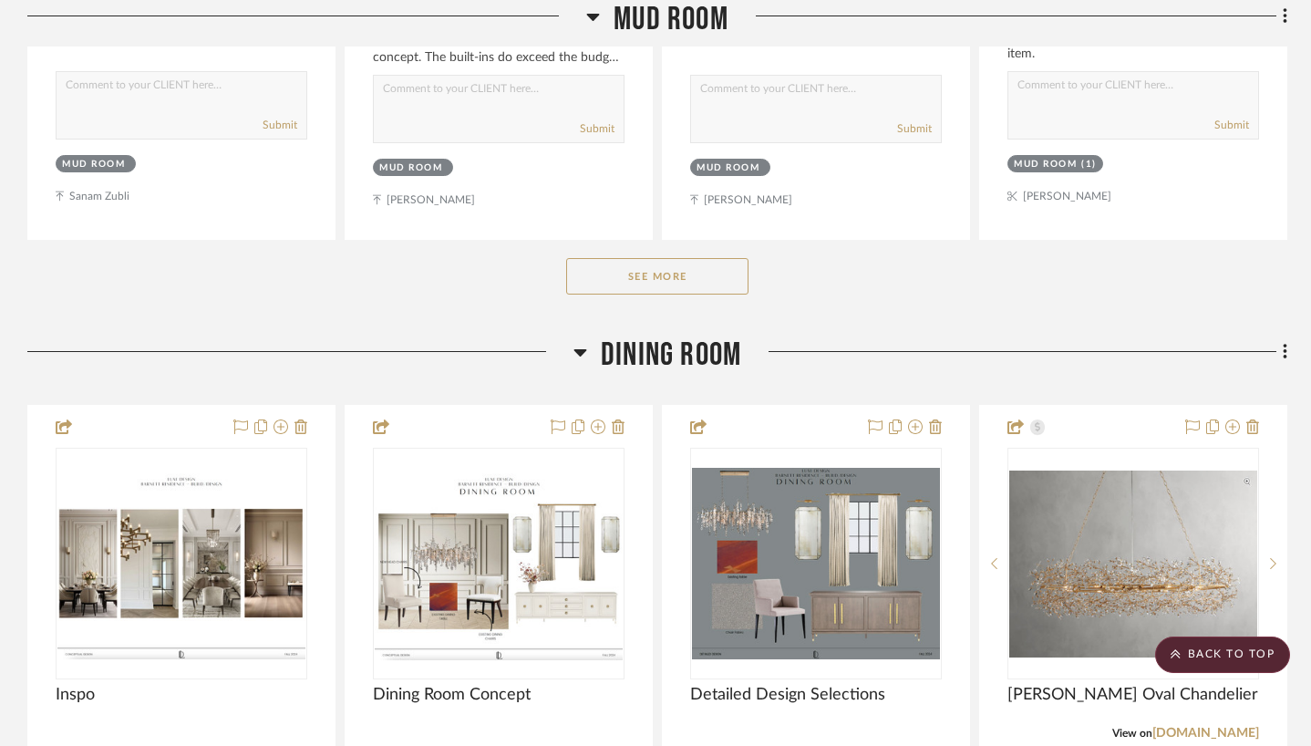
scroll to position [15156, 0]
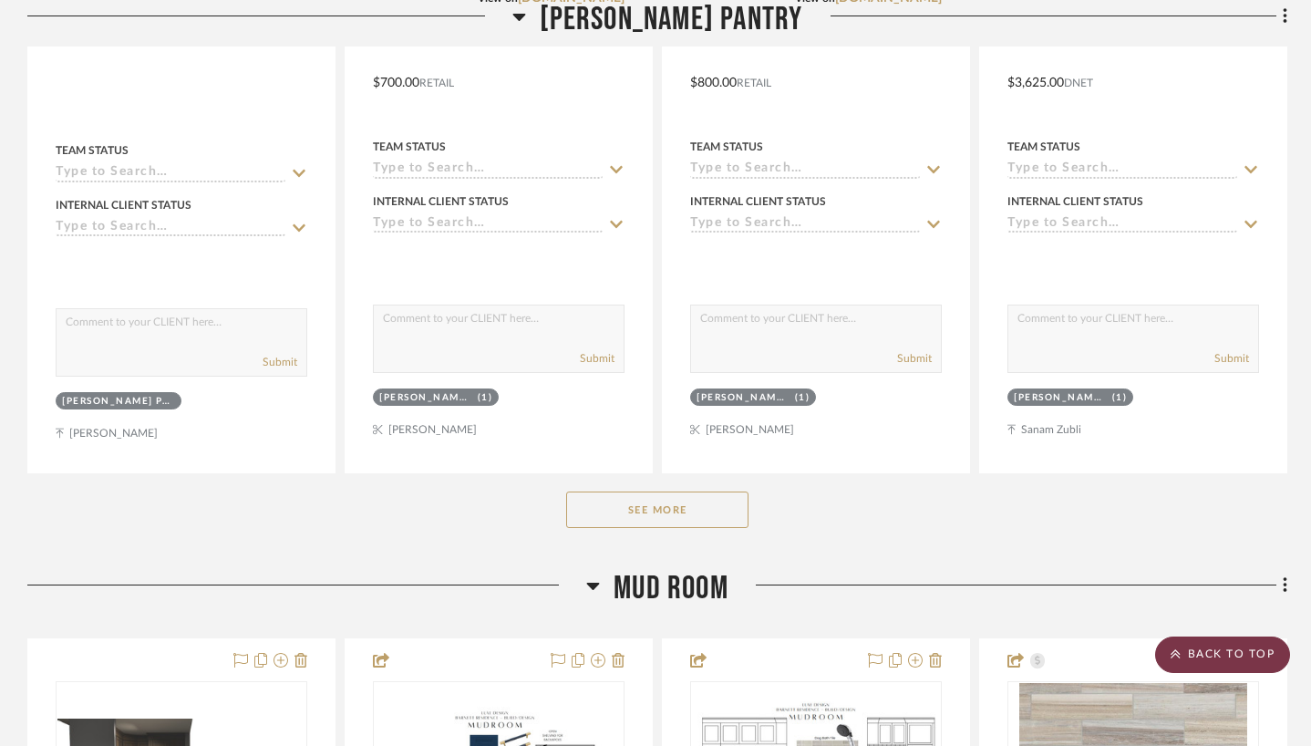
click at [1196, 648] on scroll-to-top-button "BACK TO TOP" at bounding box center [1222, 654] width 135 height 36
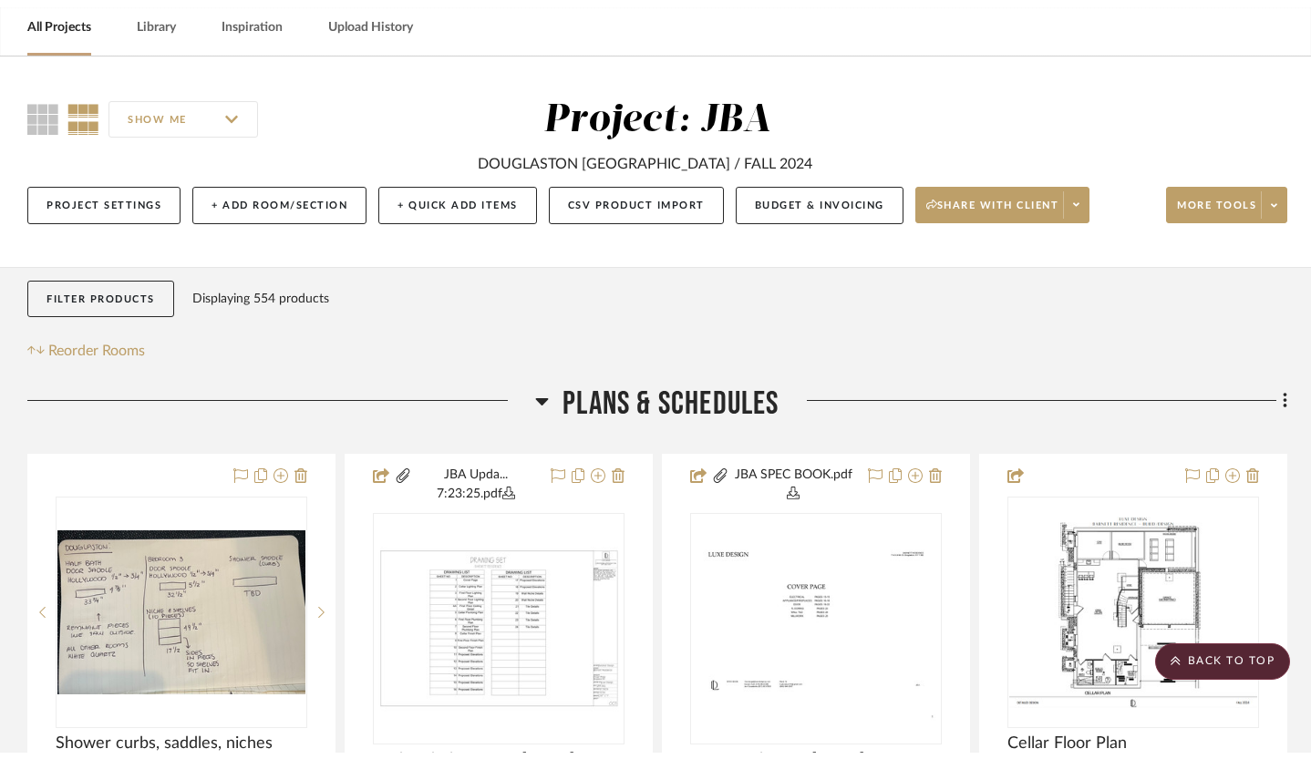
scroll to position [0, 0]
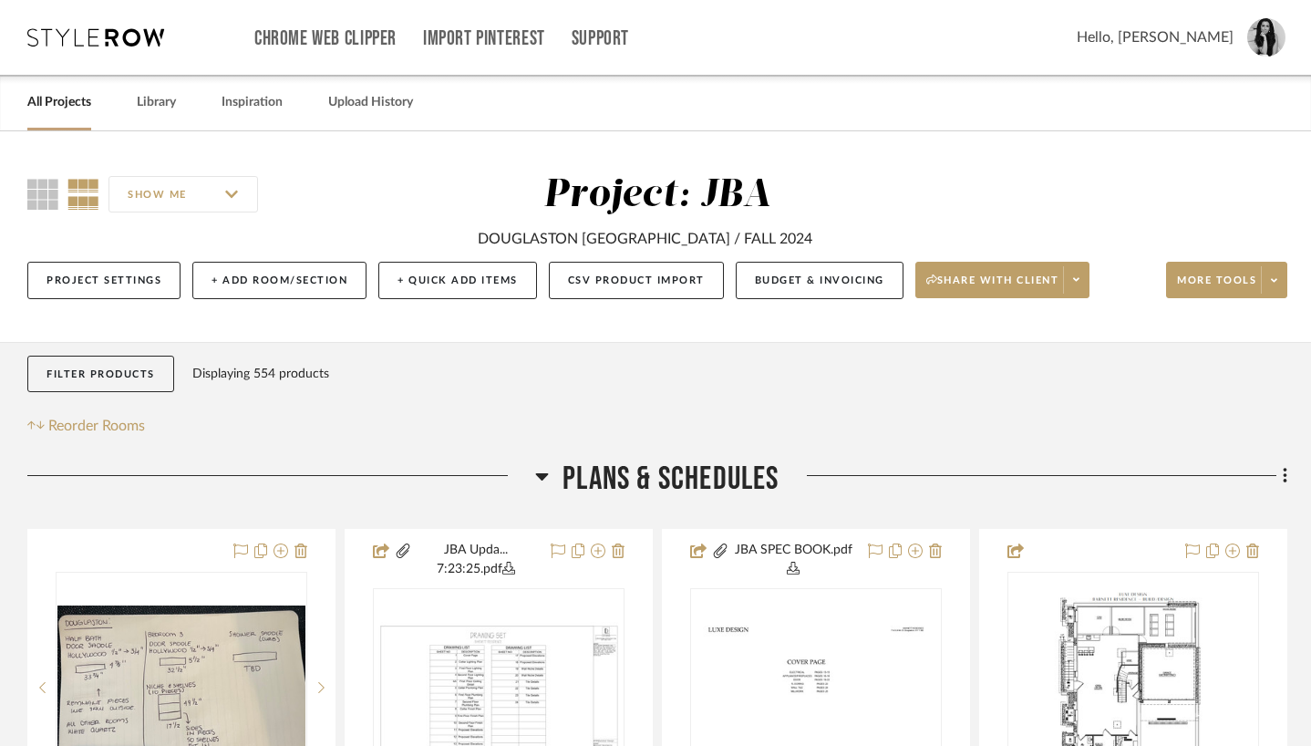
click at [53, 101] on link "All Projects" at bounding box center [59, 102] width 64 height 25
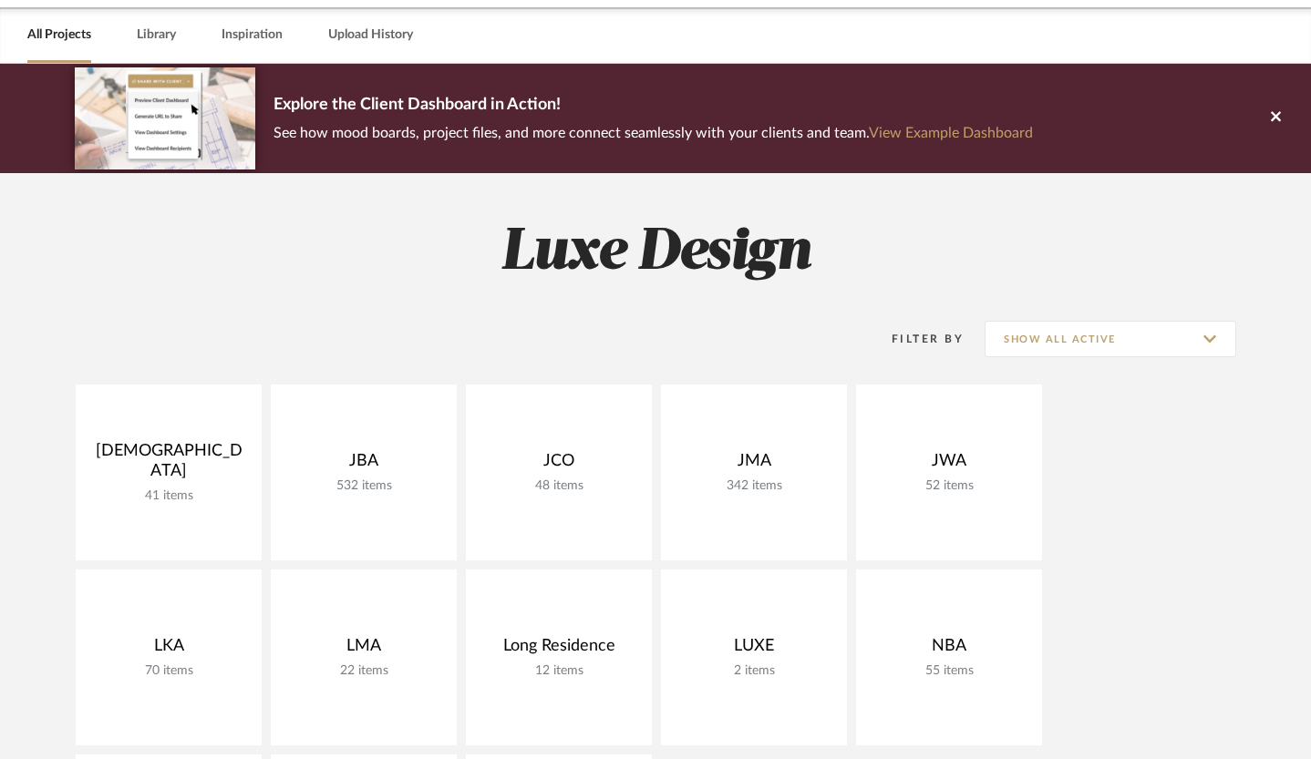
scroll to position [307, 0]
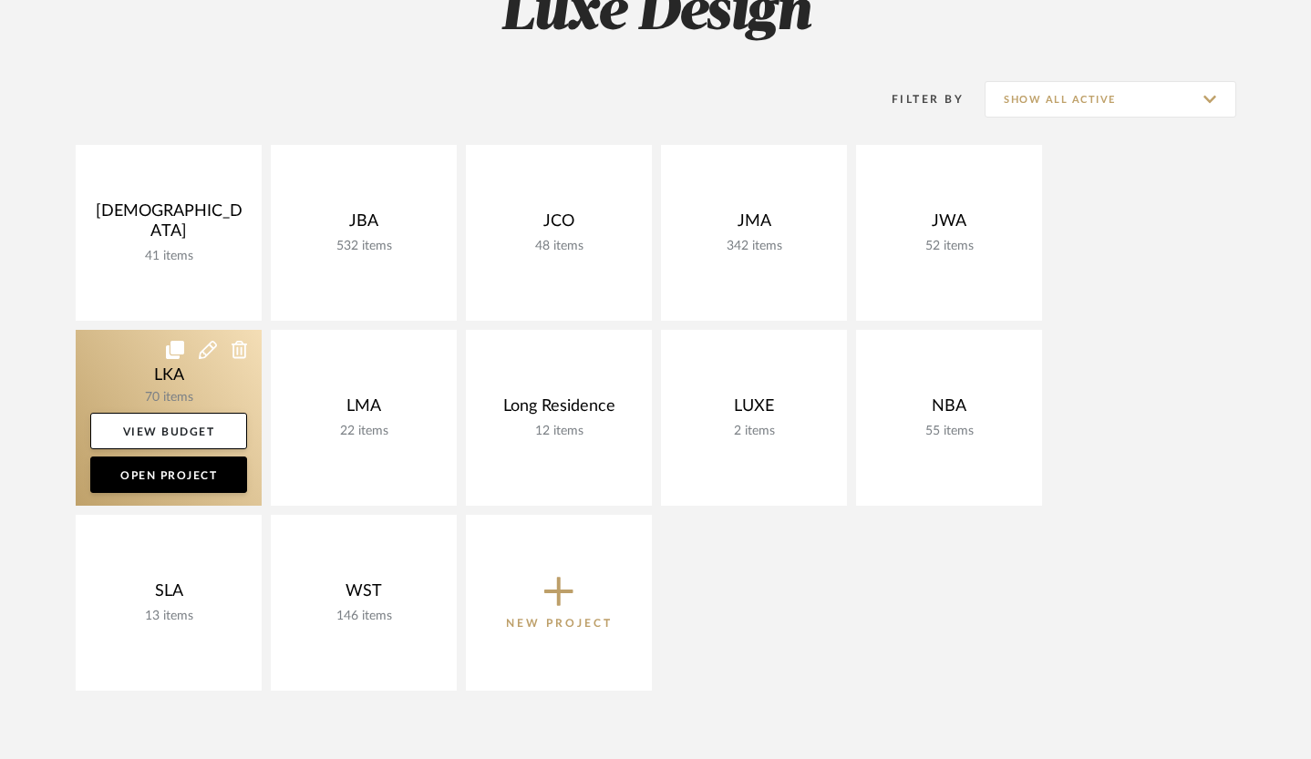
click at [214, 400] on link at bounding box center [169, 418] width 186 height 176
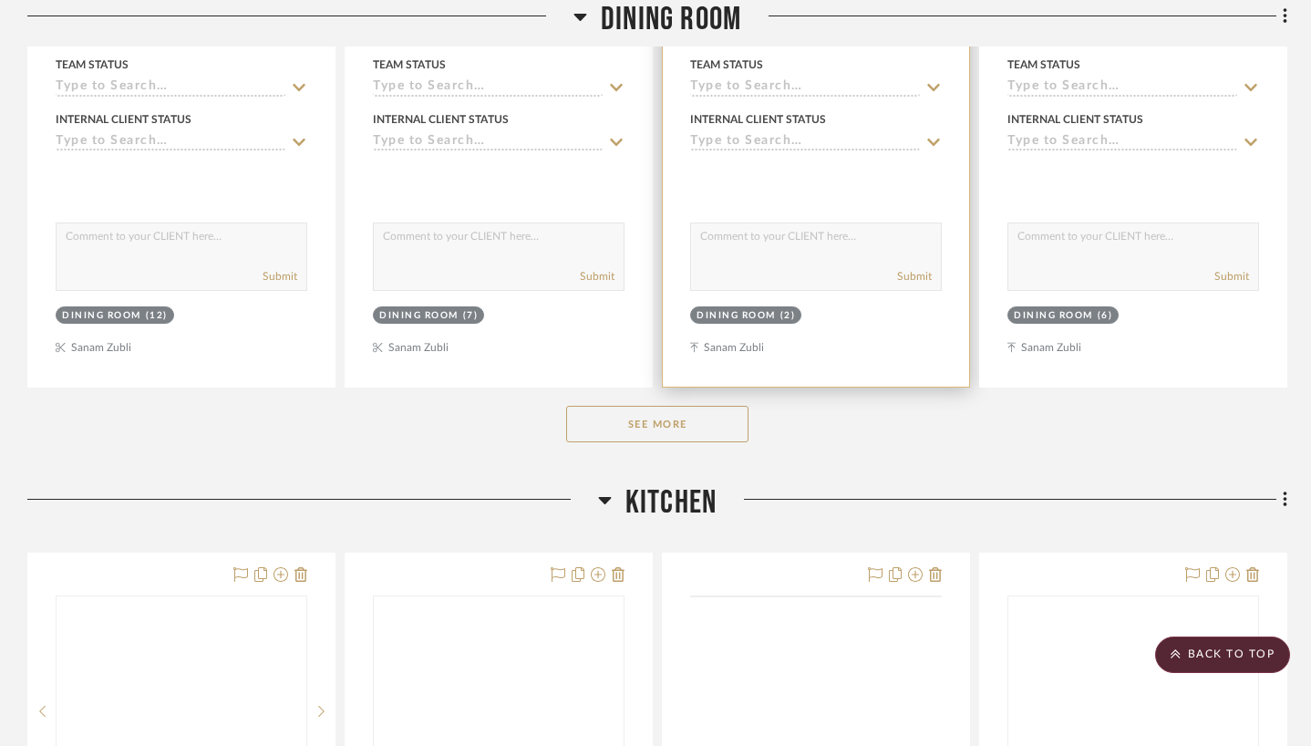
scroll to position [1181, 0]
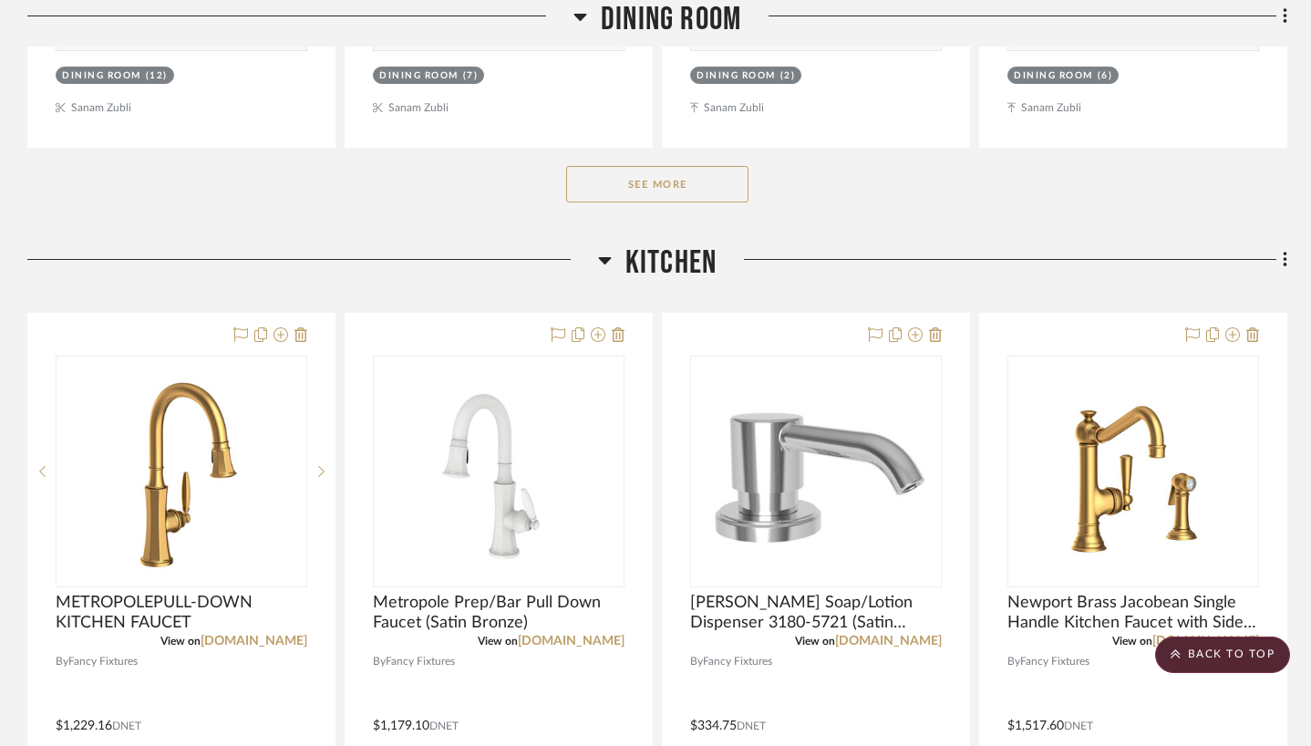
click at [702, 191] on button "See More" at bounding box center [657, 184] width 182 height 36
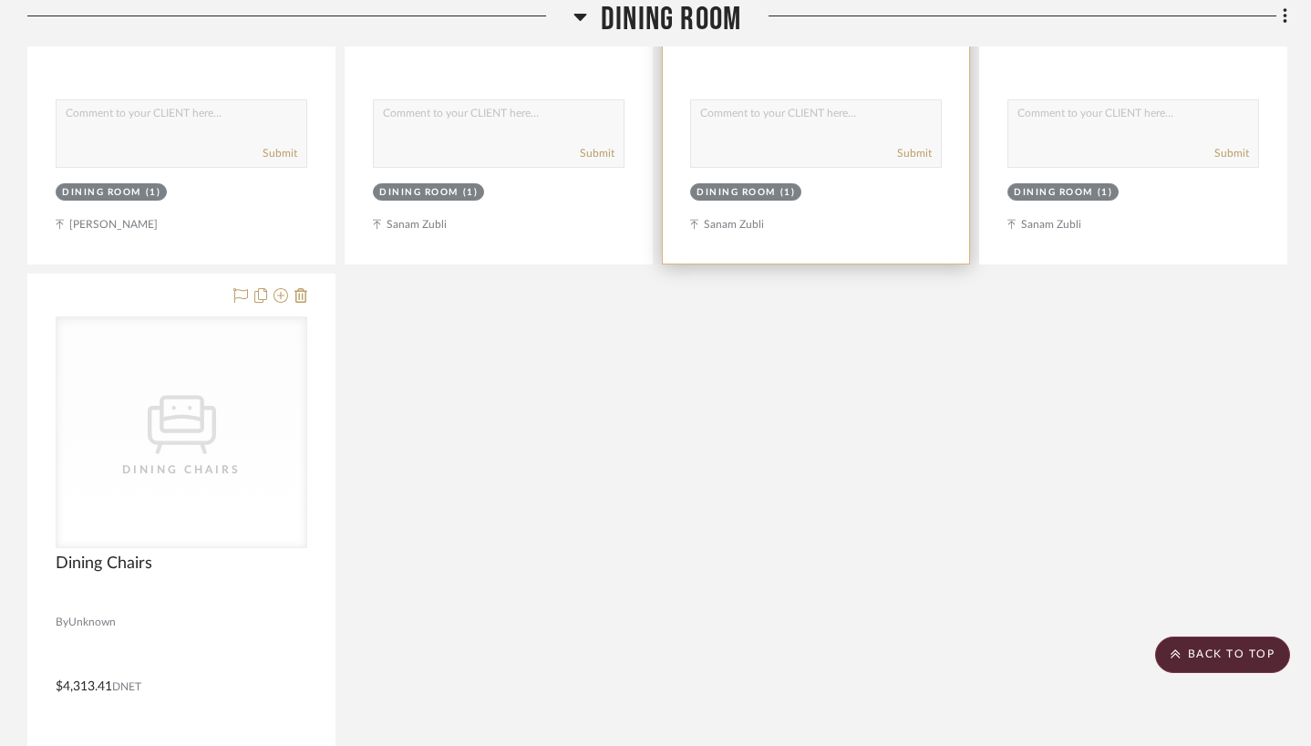
scroll to position [2063, 0]
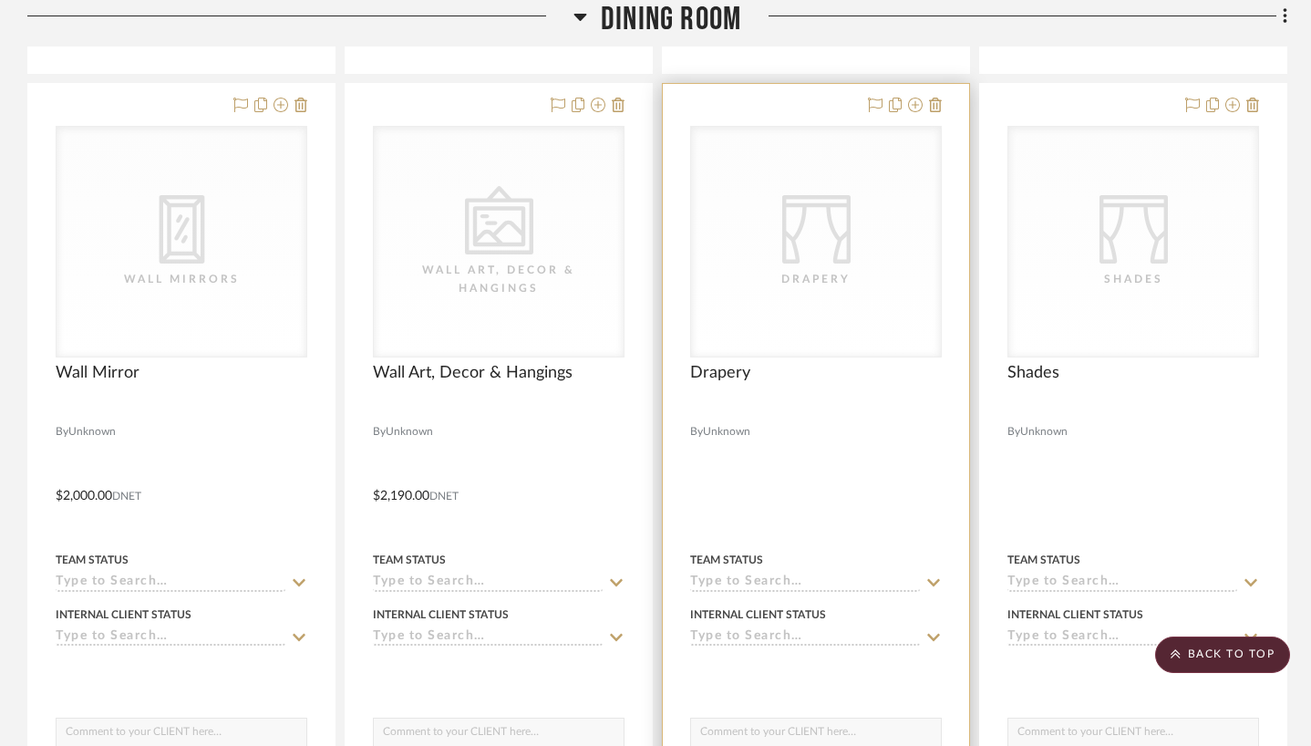
click at [837, 335] on div "CategoryIconFabrics Created with Sketch. Drapery" at bounding box center [816, 242] width 250 height 230
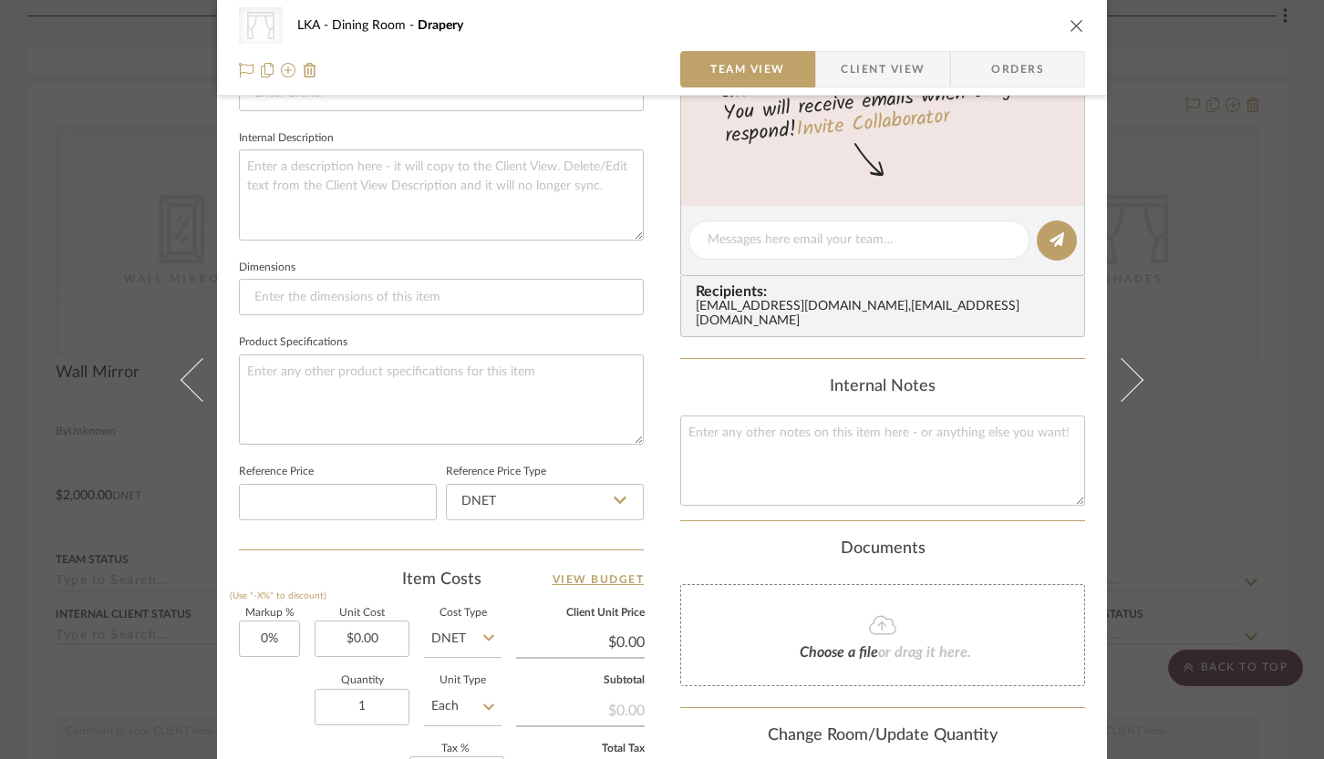
scroll to position [718, 0]
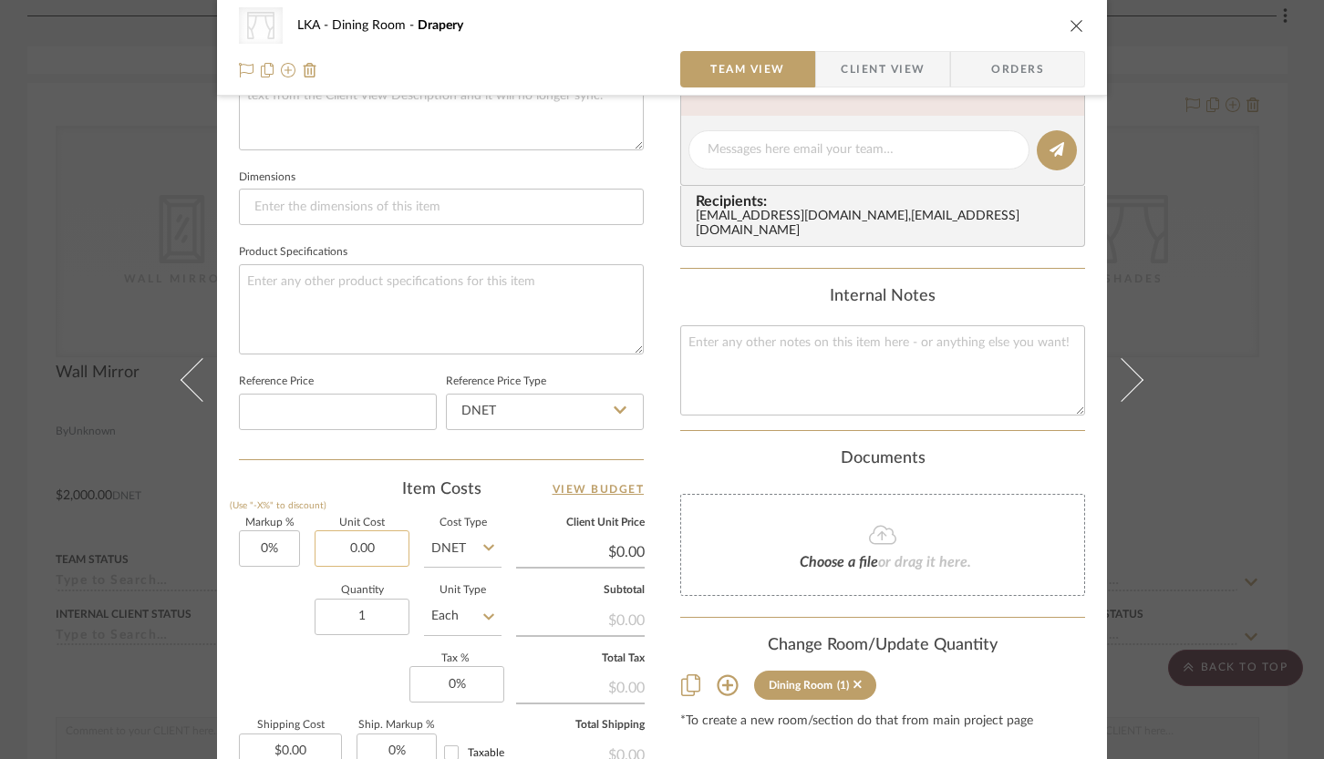
click at [365, 545] on input "0.00" at bounding box center [362, 549] width 95 height 36
type input "$4,896.00"
click at [252, 665] on div "Markup % (Use "-X%" to discount) 0% Unit Cost $4,896.00 Cost Type DNET Client U…" at bounding box center [441, 652] width 405 height 266
type input "$4,896.00"
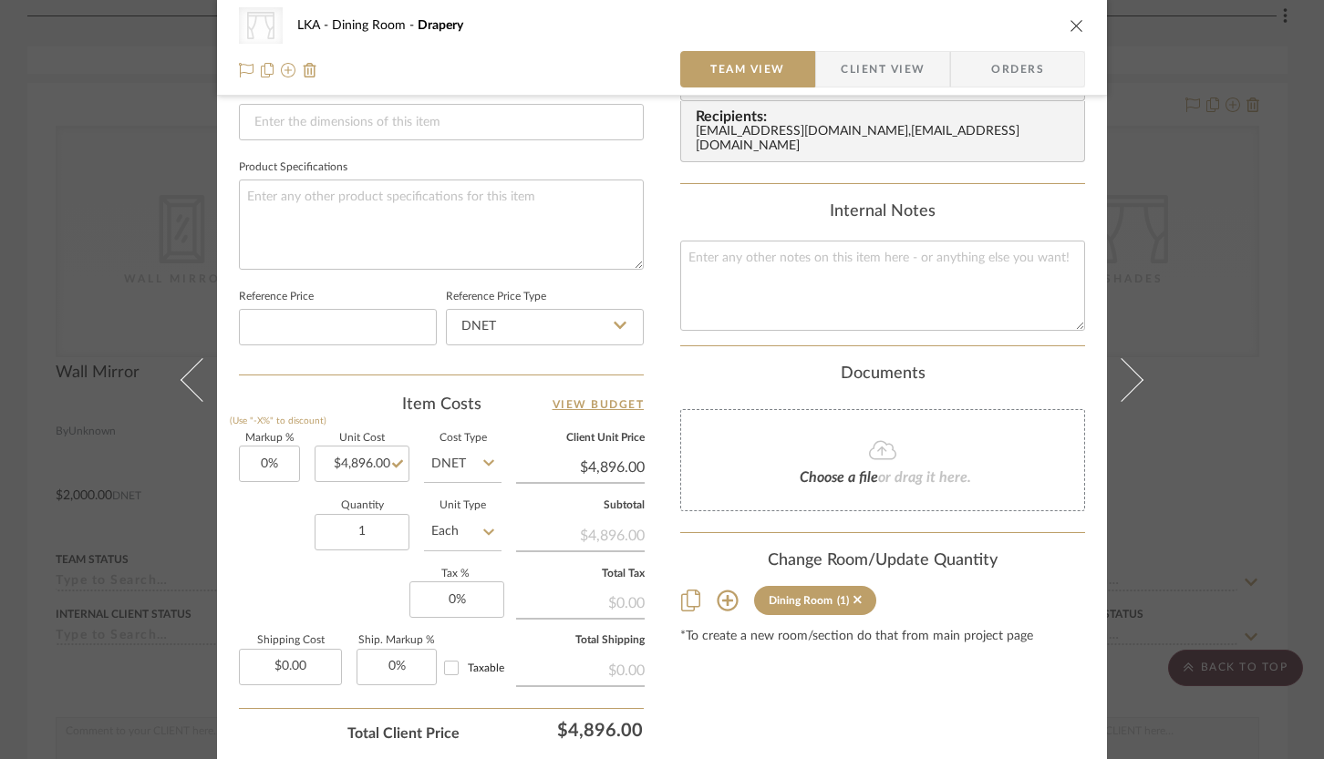
scroll to position [864, 0]
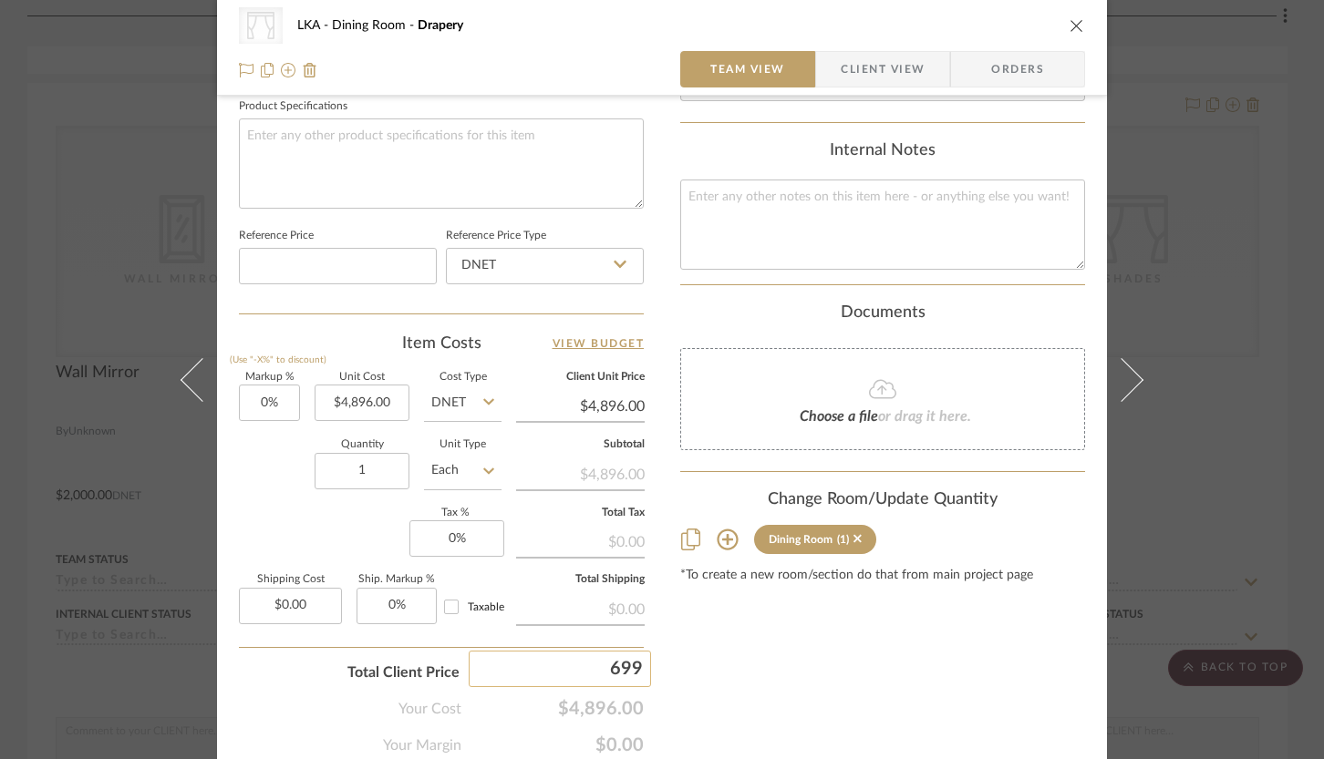
type input "6995"
click at [684, 685] on div "CategoryIconFabrics Created with Sketch. Drapery LKA Dining Room Drapery Team V…" at bounding box center [662, 379] width 1324 height 759
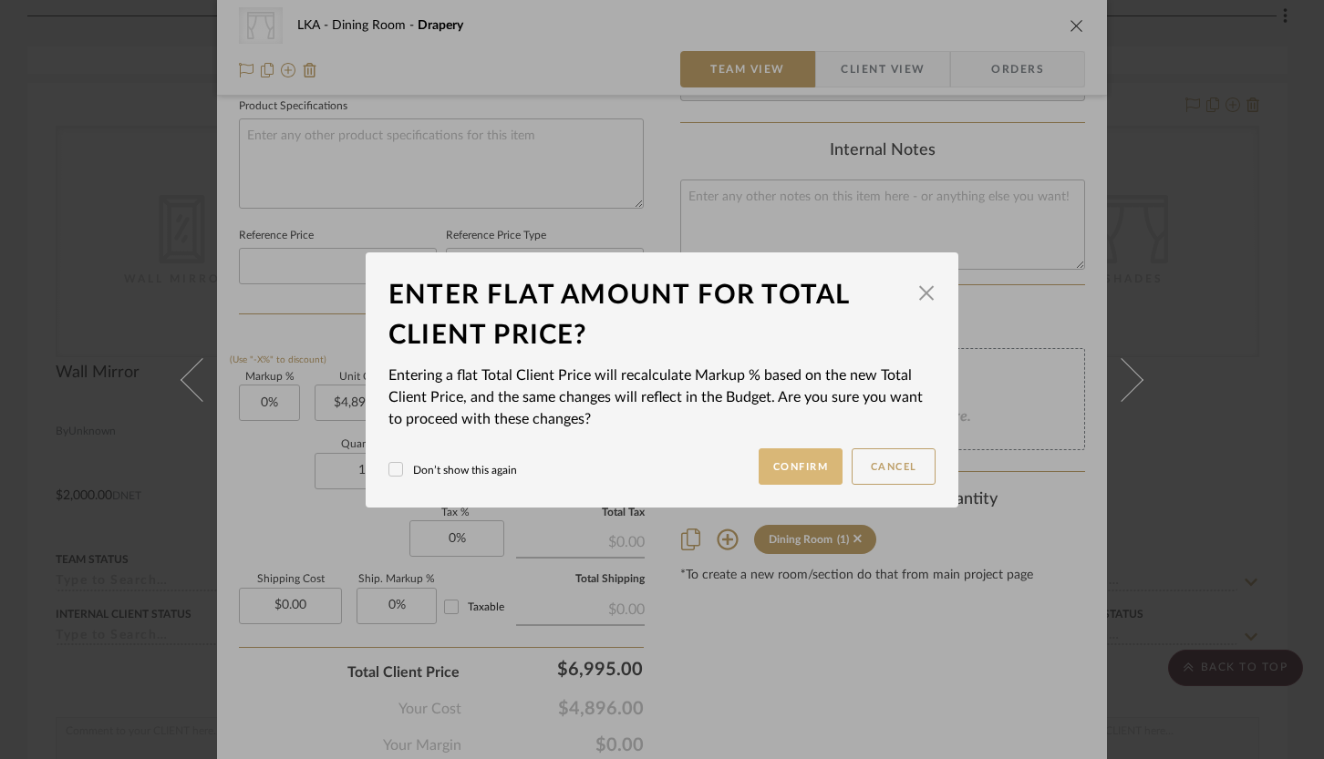
click at [801, 475] on button "Confirm" at bounding box center [800, 467] width 85 height 36
type input "42.87%"
type input "$6,995.00"
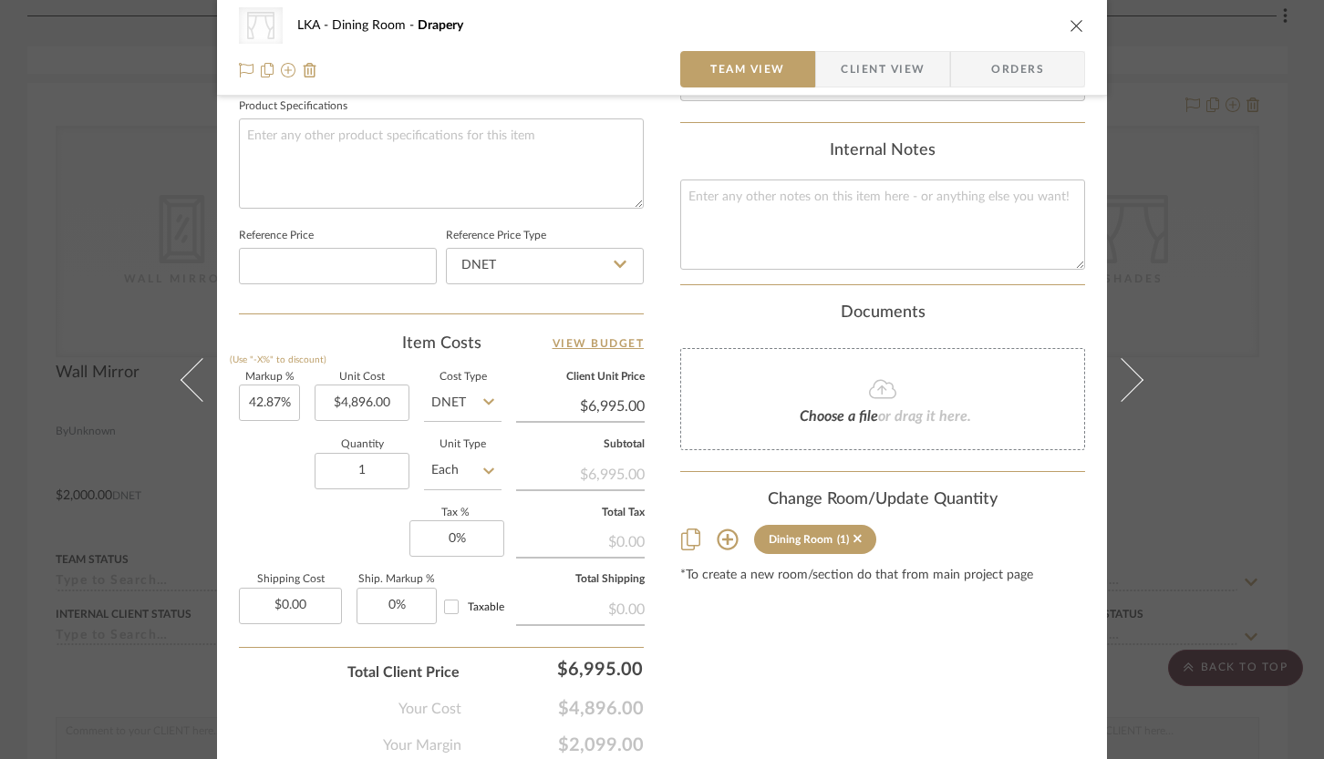
click at [1069, 26] on icon "close" at bounding box center [1076, 25] width 15 height 15
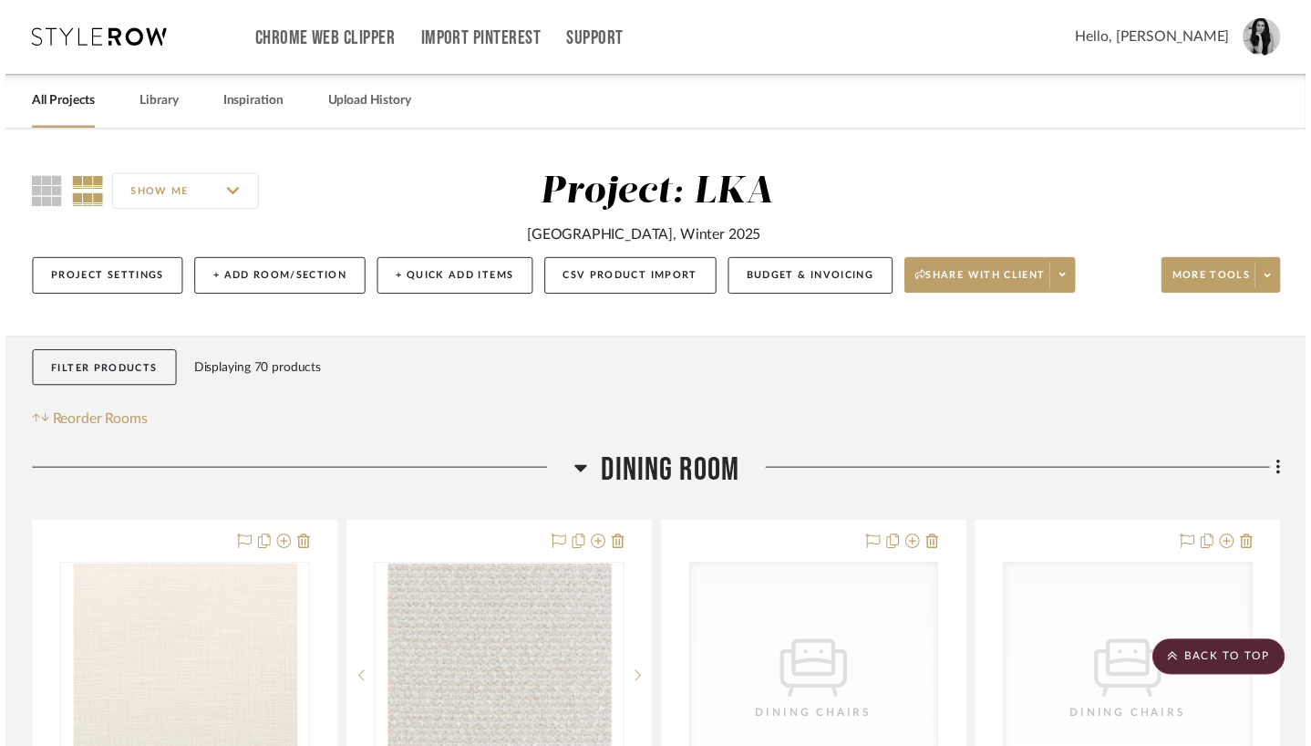
scroll to position [2063, 0]
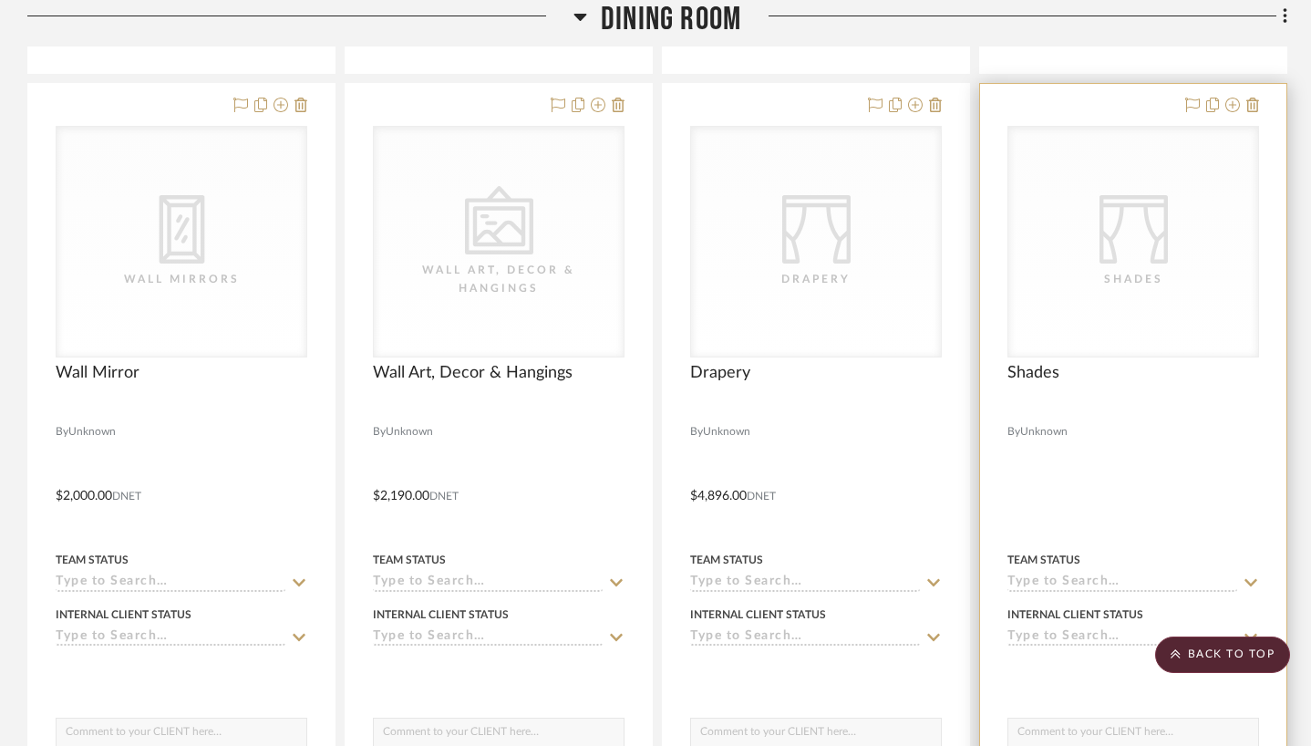
click at [1144, 247] on icon "CategoryIconFabrics Created with Sketch." at bounding box center [1133, 229] width 68 height 68
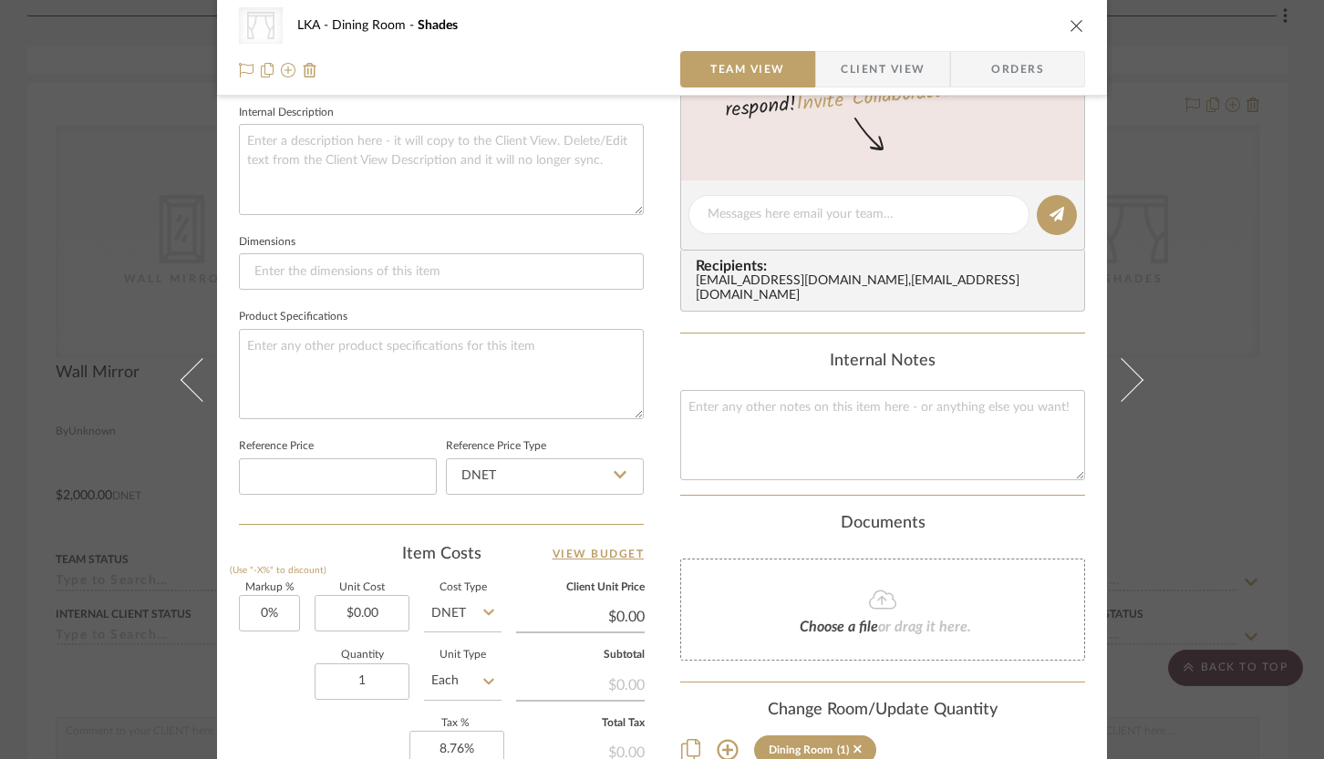
scroll to position [730, 0]
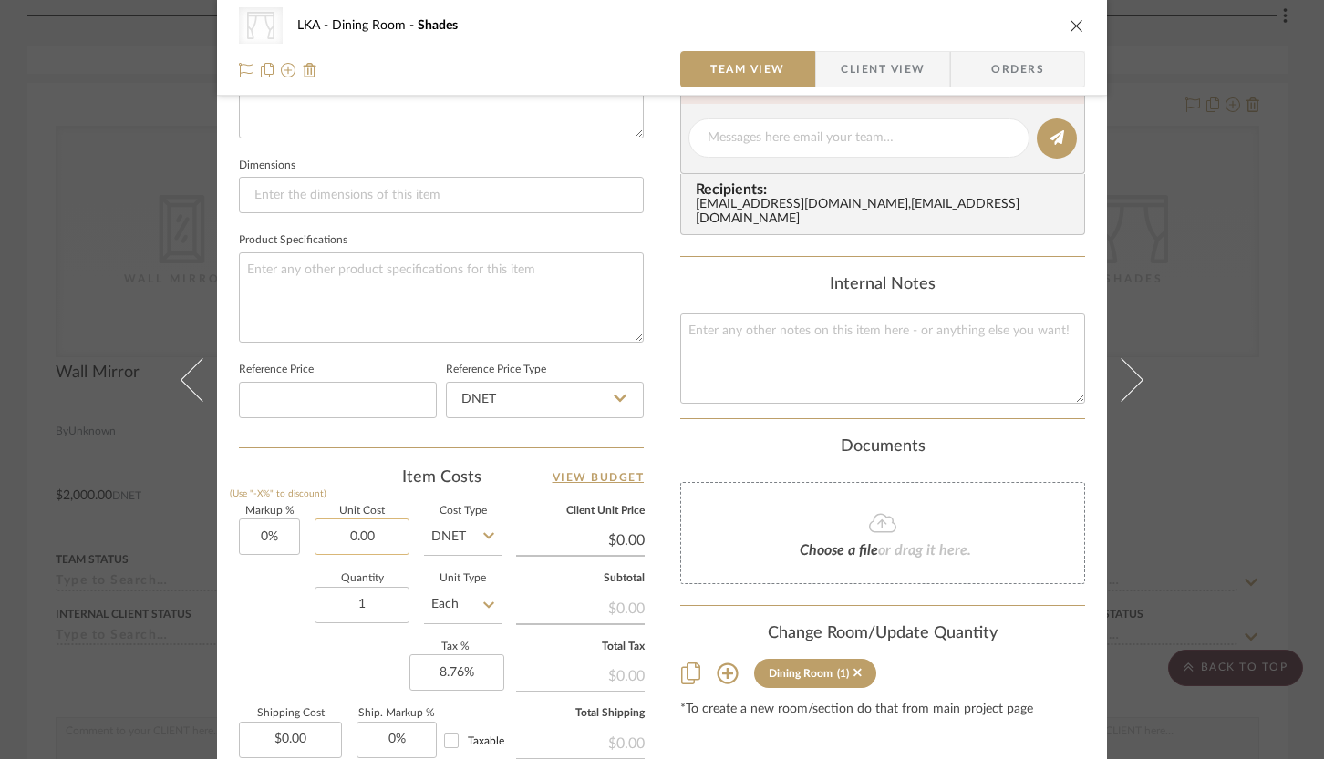
click at [363, 536] on input "0.00" at bounding box center [362, 537] width 95 height 36
type input "$4,777.00"
click at [286, 621] on div "Quantity 1 Unit Type Each" at bounding box center [370, 606] width 263 height 65
type input "$4,777.00"
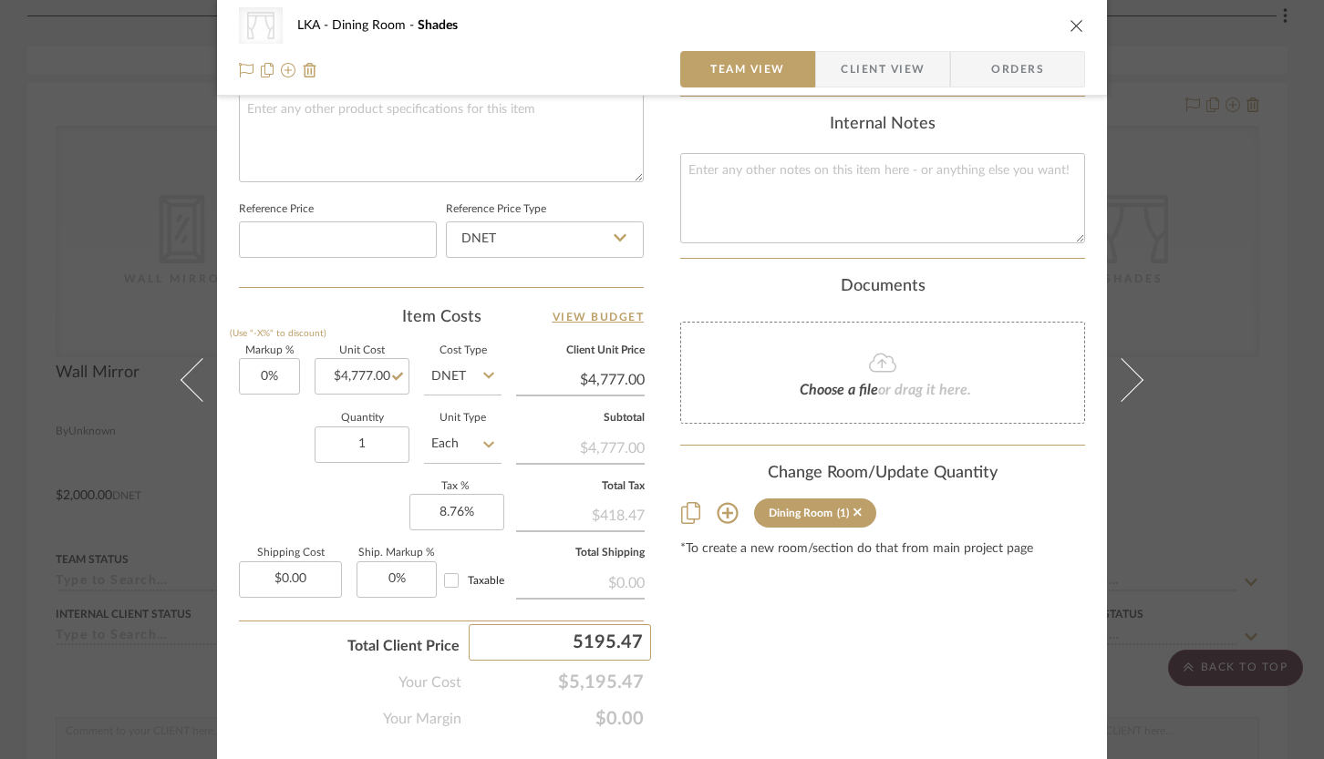
click at [596, 649] on input "5195.47" at bounding box center [560, 642] width 182 height 36
type input "6825"
click at [710, 669] on div "CategoryIconFabrics Created with Sketch. Shades LKA Dining Room Shades Team Vie…" at bounding box center [662, 379] width 1324 height 759
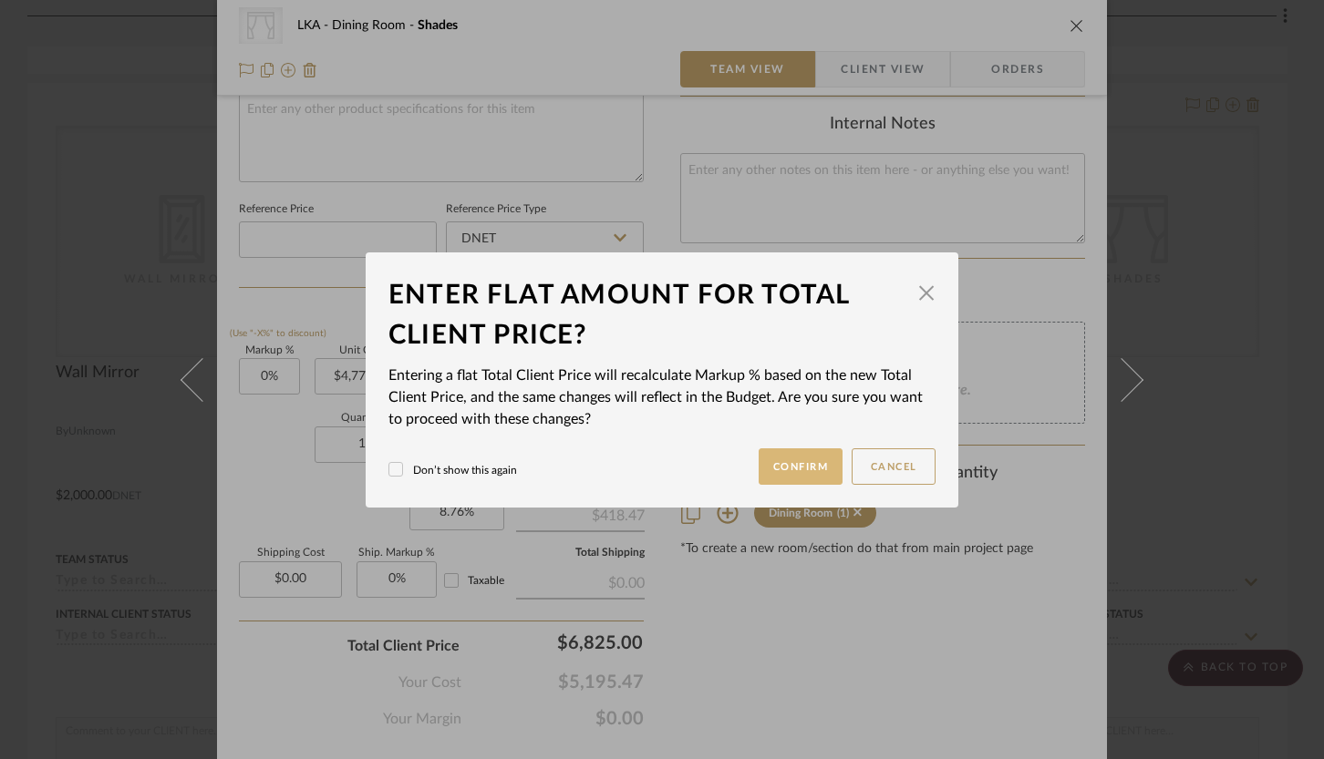
click at [779, 475] on button "Confirm" at bounding box center [800, 467] width 85 height 36
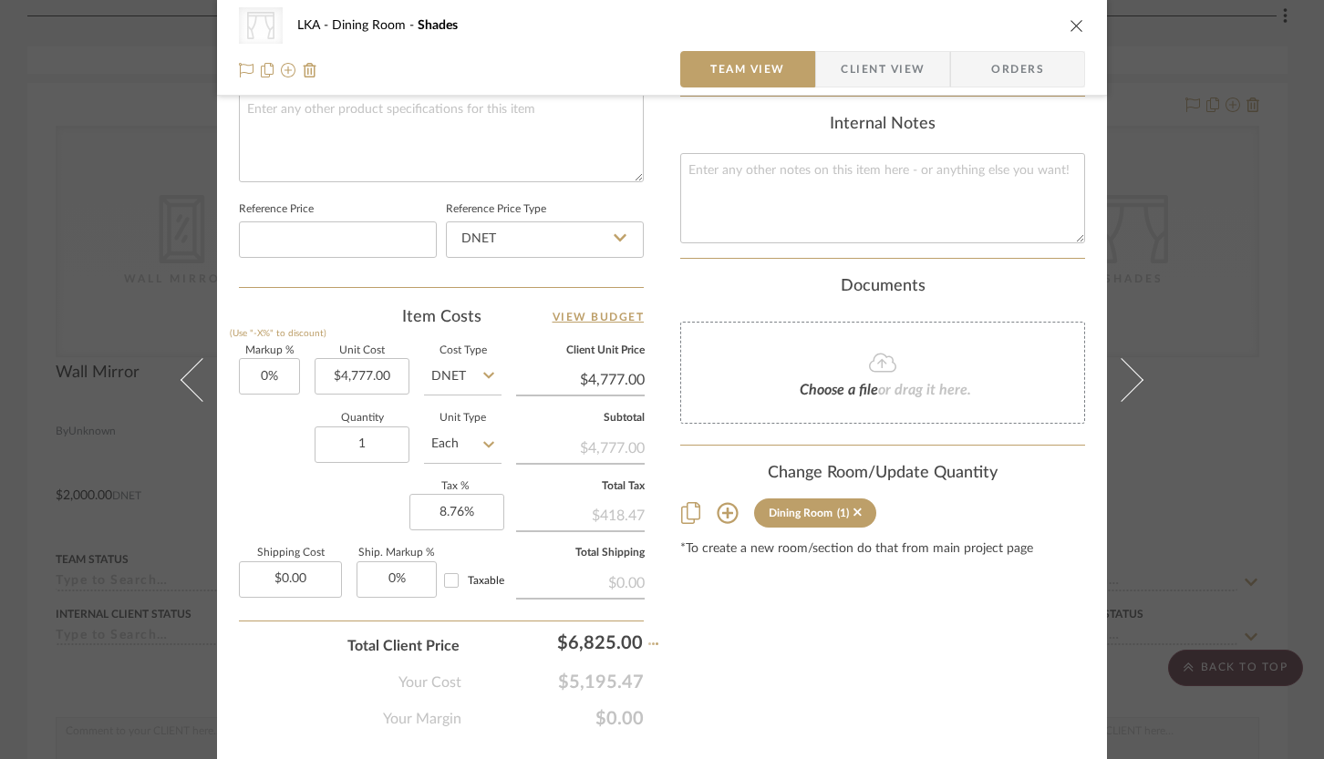
type input "42.87%"
type input "$6,825.00"
type input "0%"
click at [1069, 28] on icon "close" at bounding box center [1076, 25] width 15 height 15
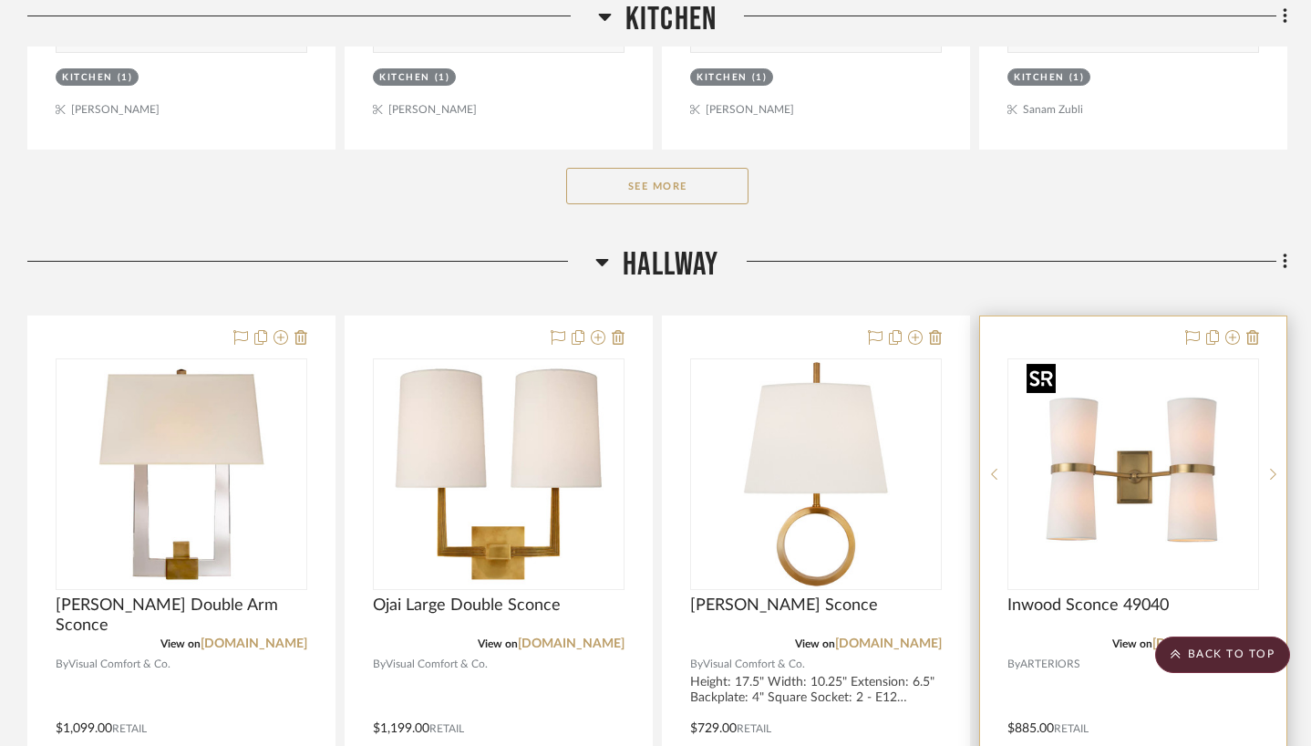
scroll to position [4473, 0]
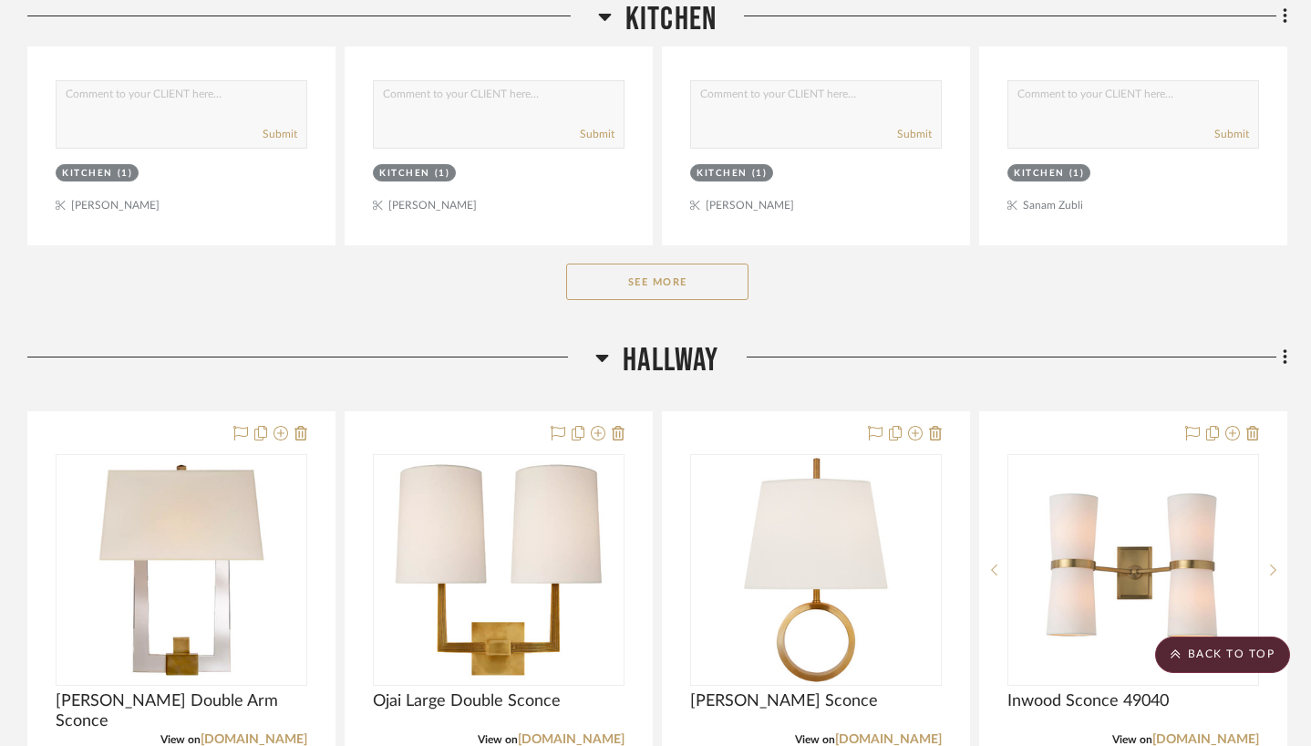
click at [710, 280] on button "See More" at bounding box center [657, 281] width 182 height 36
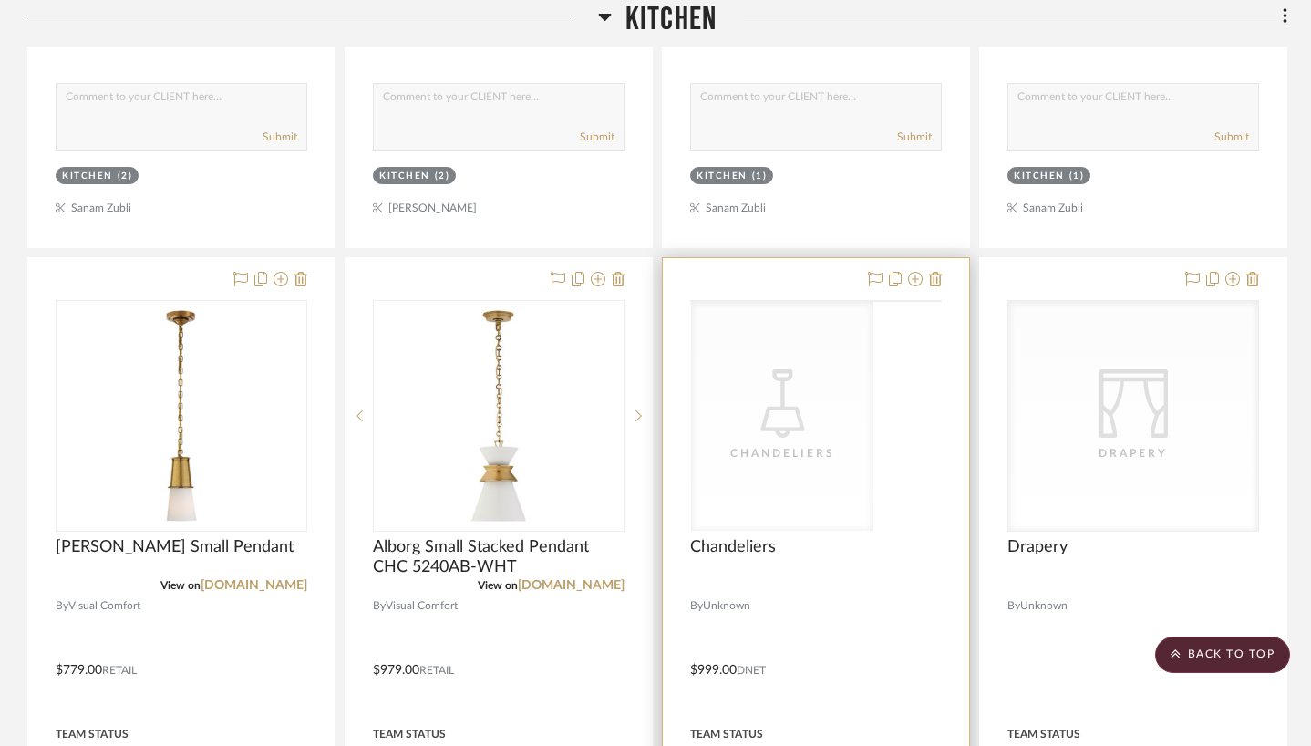
scroll to position [7860, 0]
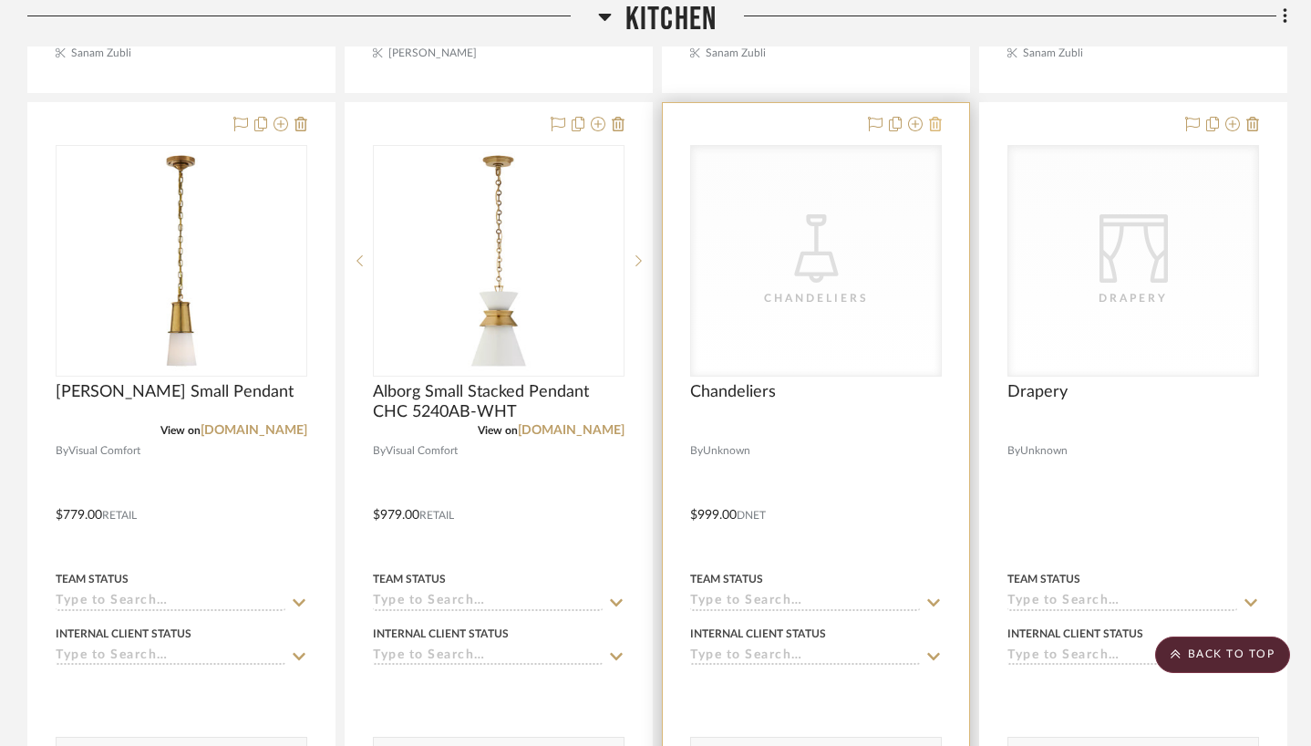
click at [939, 117] on icon at bounding box center [935, 124] width 13 height 15
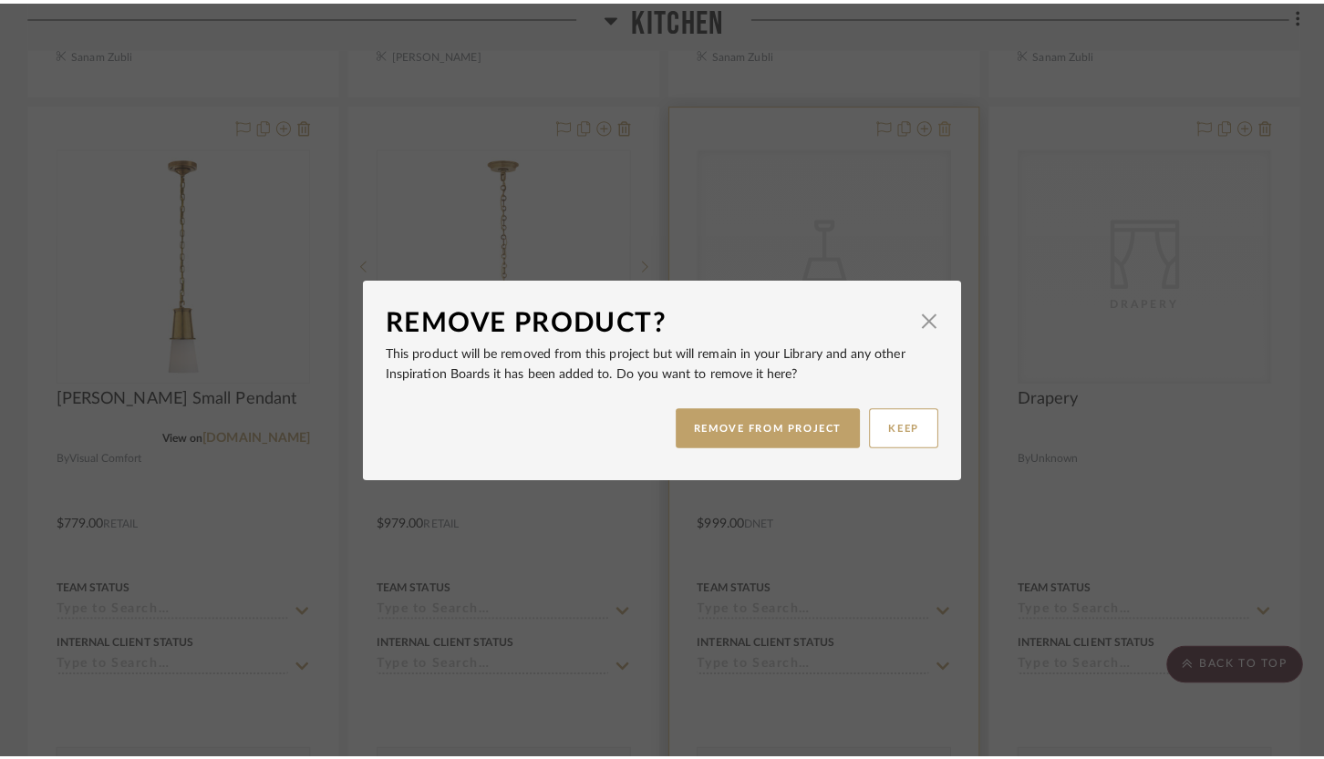
scroll to position [0, 0]
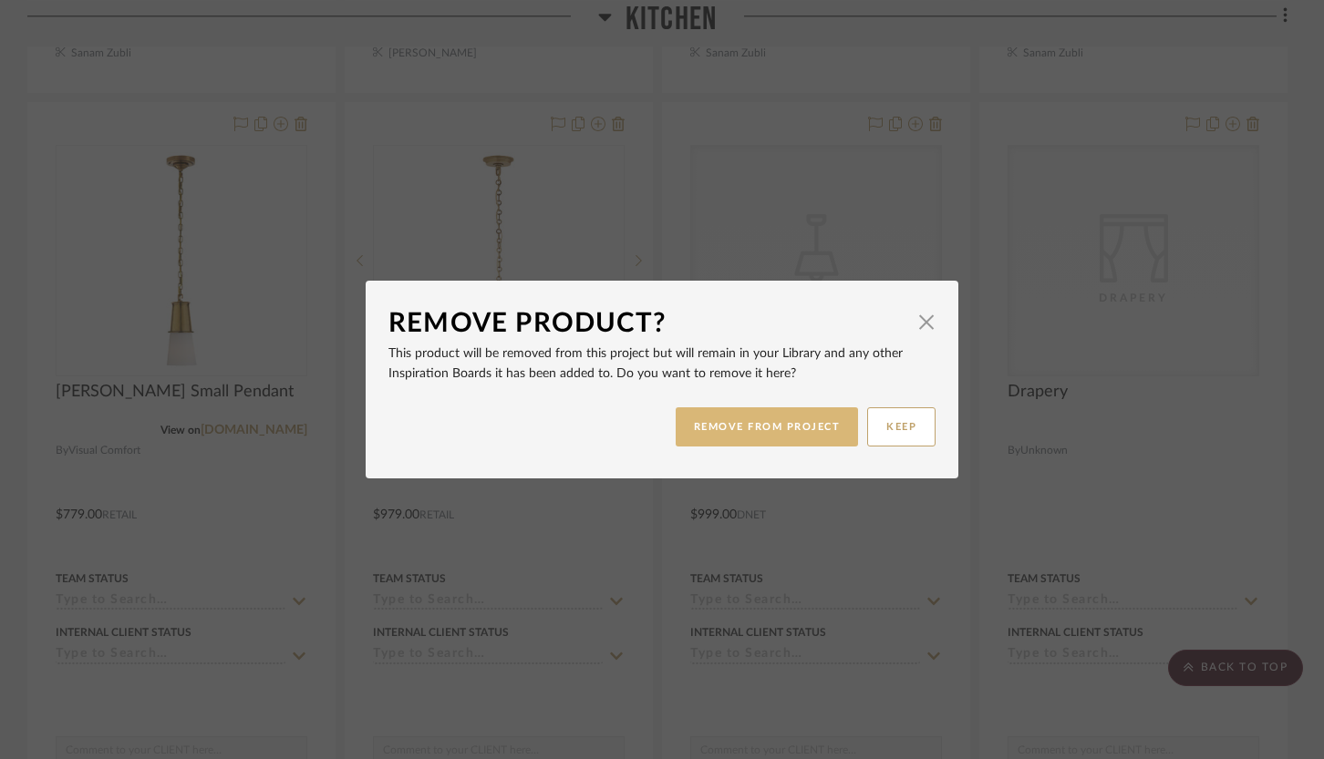
click at [770, 421] on button "REMOVE FROM PROJECT" at bounding box center [767, 426] width 183 height 39
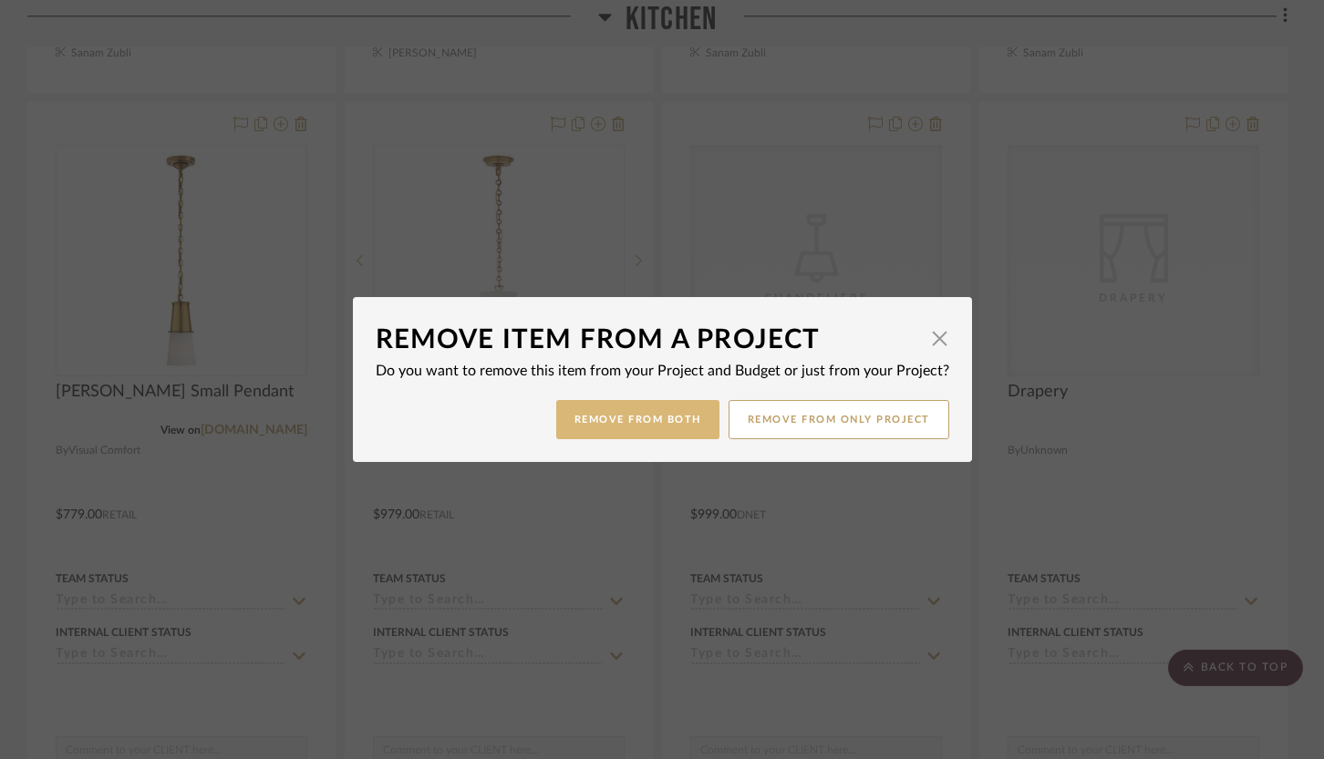
click at [665, 419] on button "Remove from Both" at bounding box center [637, 419] width 163 height 39
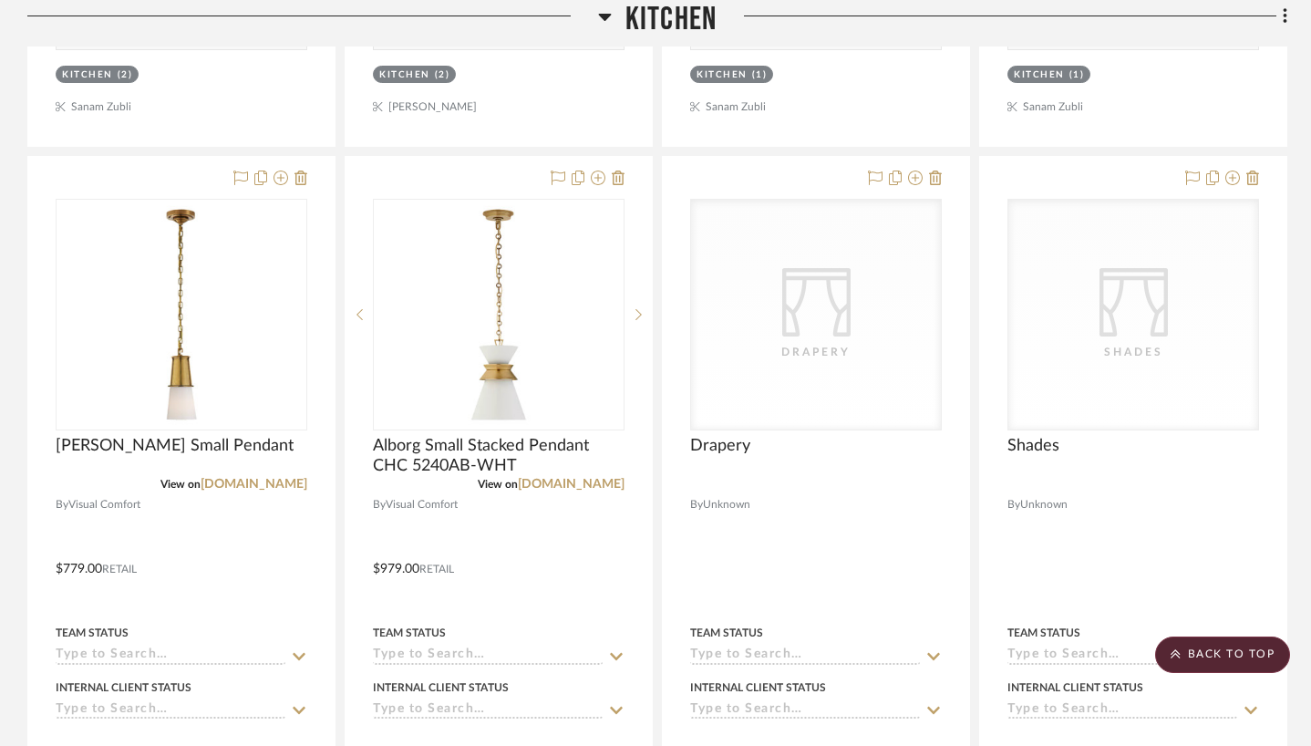
scroll to position [7930, 0]
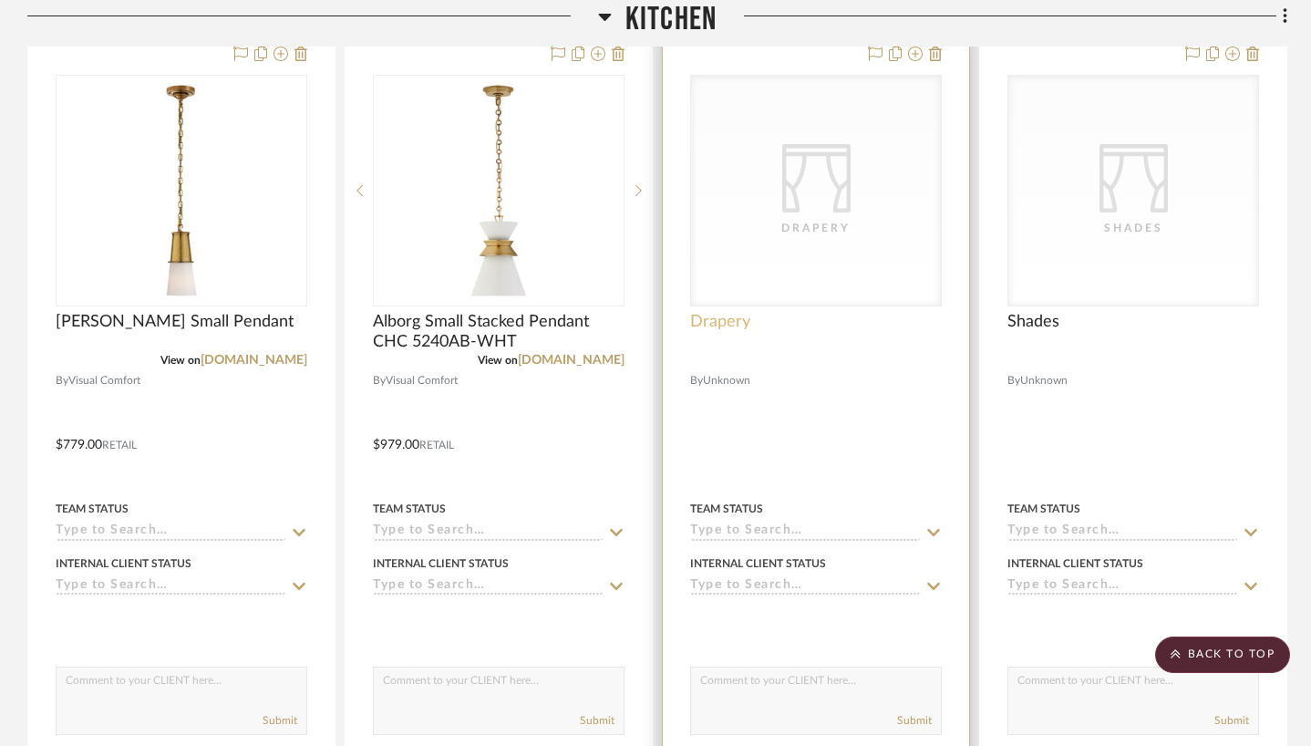
click at [729, 312] on span "Drapery" at bounding box center [720, 322] width 60 height 20
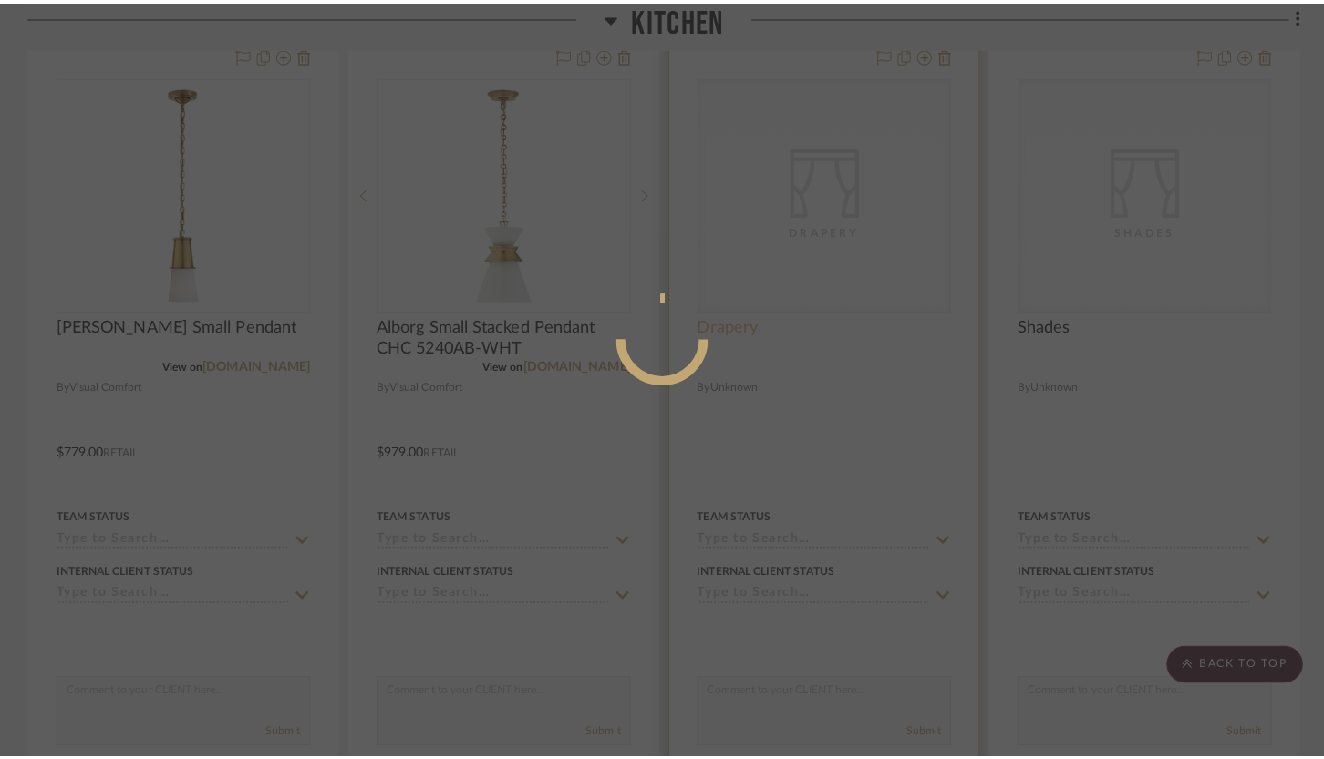
scroll to position [0, 0]
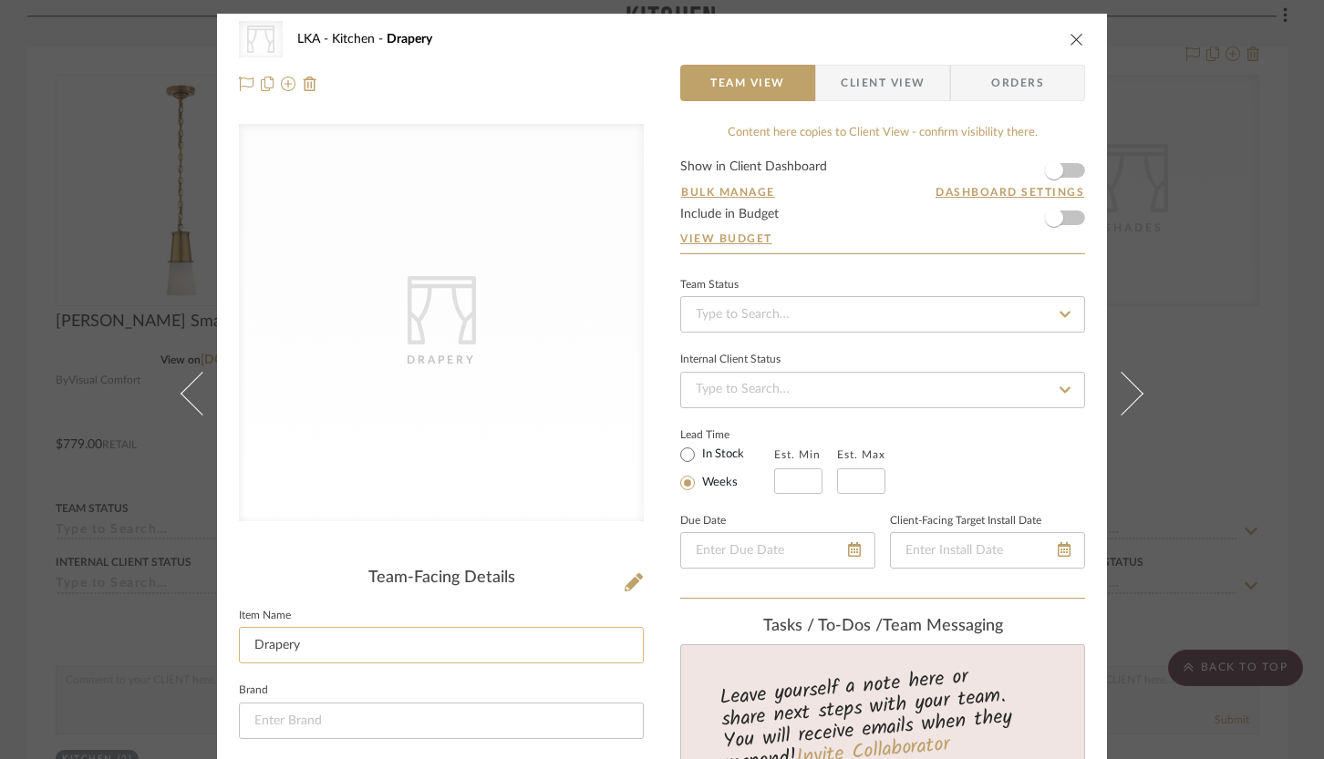
click at [279, 645] on input "Drapery" at bounding box center [441, 645] width 405 height 36
type input "Cornices"
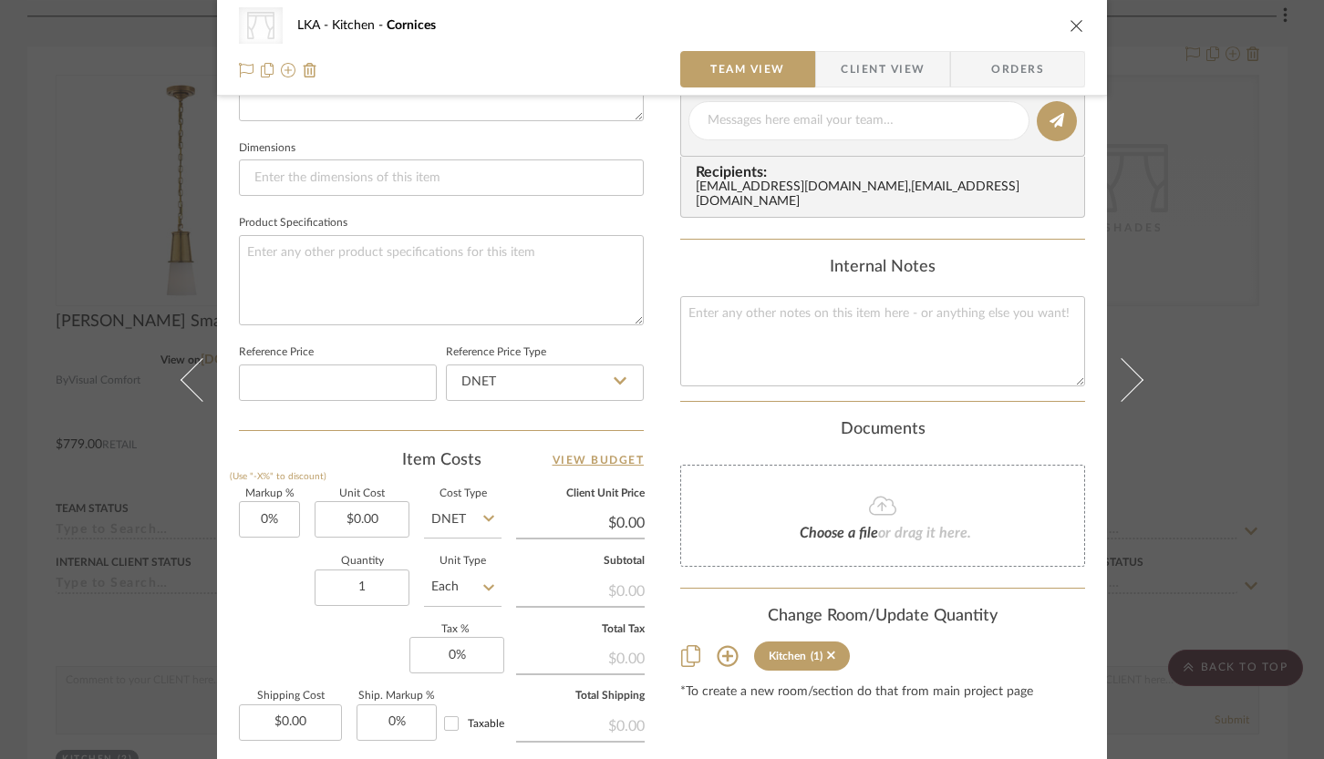
scroll to position [771, 0]
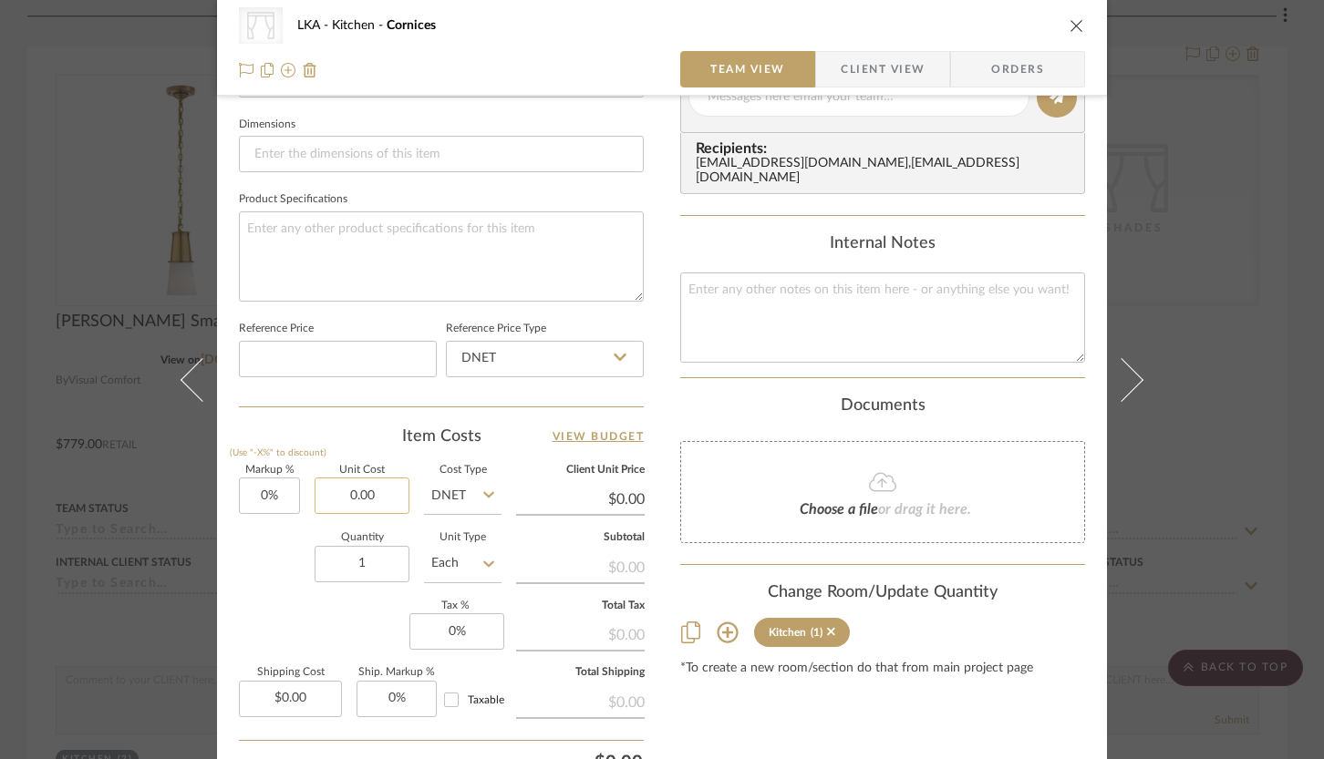
click at [366, 490] on input "0.00" at bounding box center [362, 496] width 95 height 36
type input "$3,240.00"
click at [315, 593] on sr-form-field "Quantity 1" at bounding box center [362, 565] width 95 height 65
type input "$3,240.00"
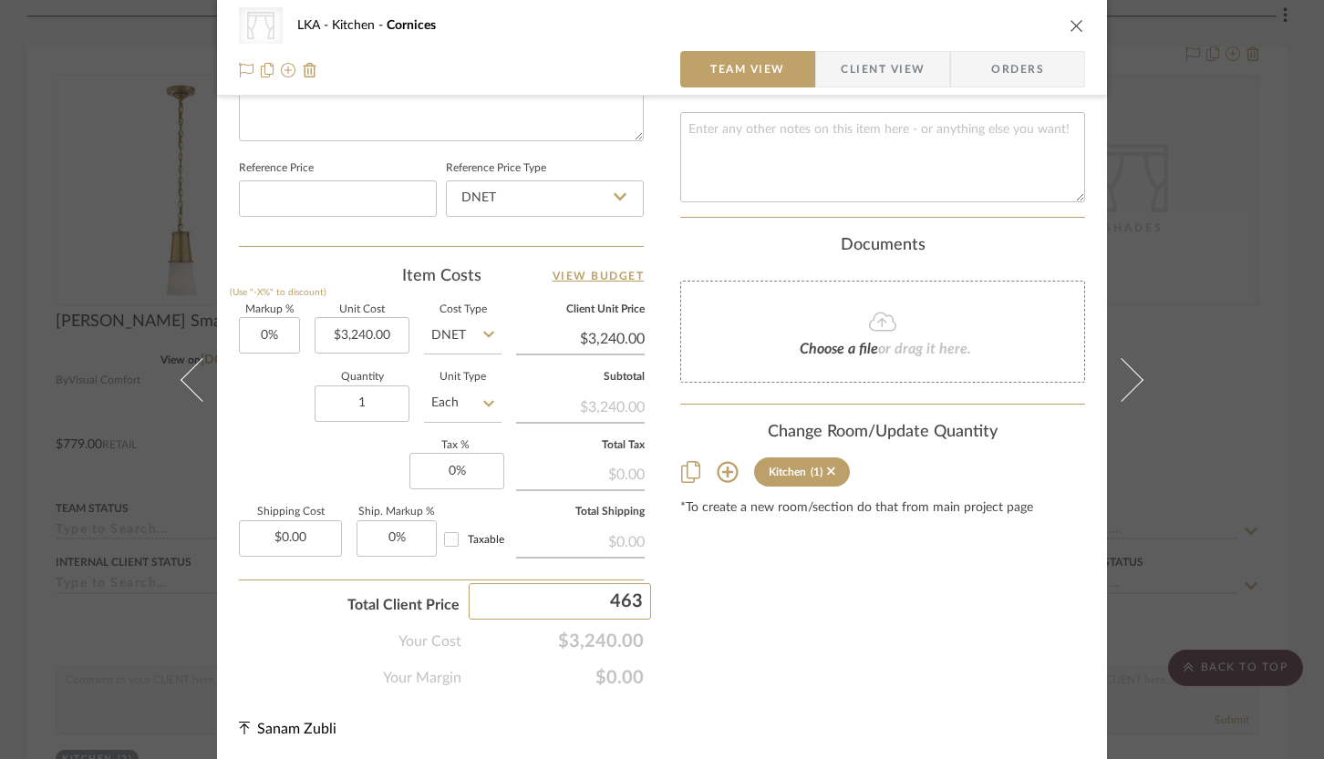
type input "4630"
click at [709, 605] on div "CategoryIconFabrics Created with Sketch. Drapery LKA Kitchen Cornices Team View…" at bounding box center [662, 379] width 1324 height 759
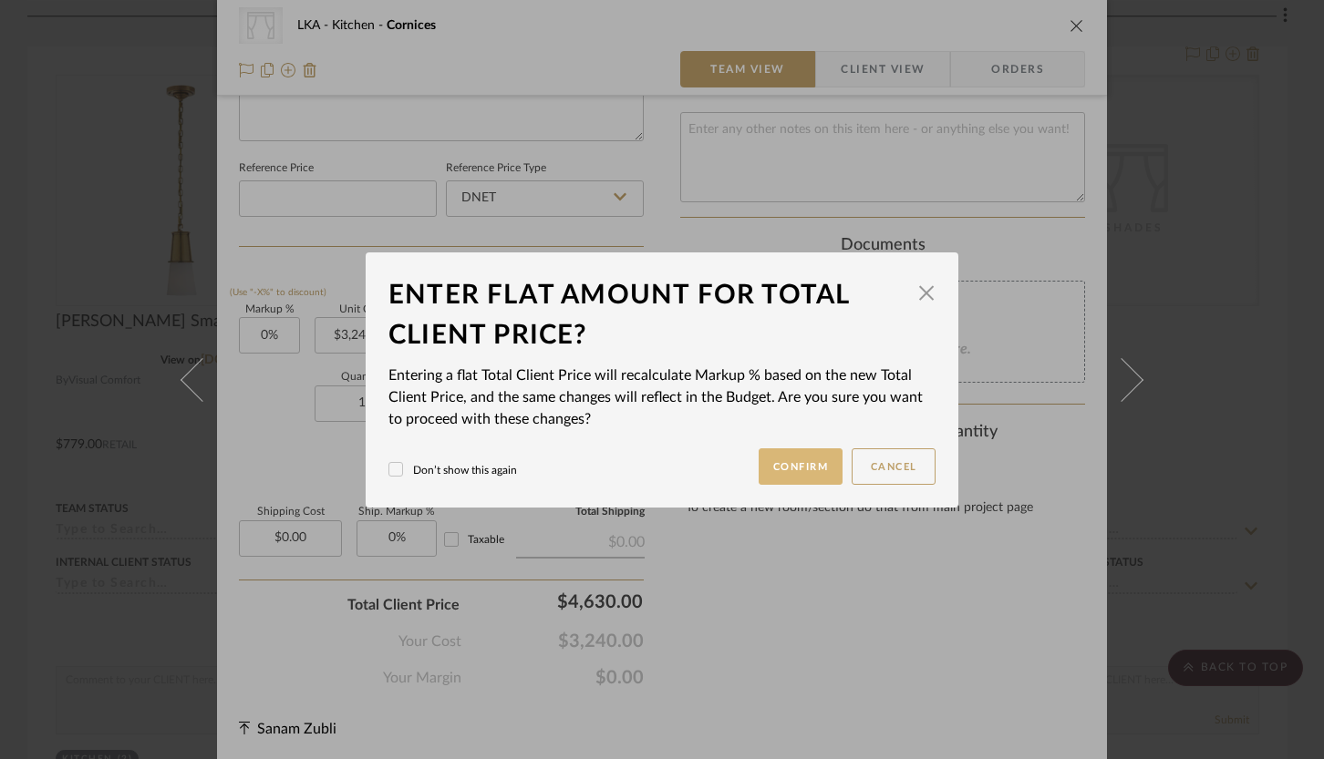
click at [792, 464] on button "Confirm" at bounding box center [800, 467] width 85 height 36
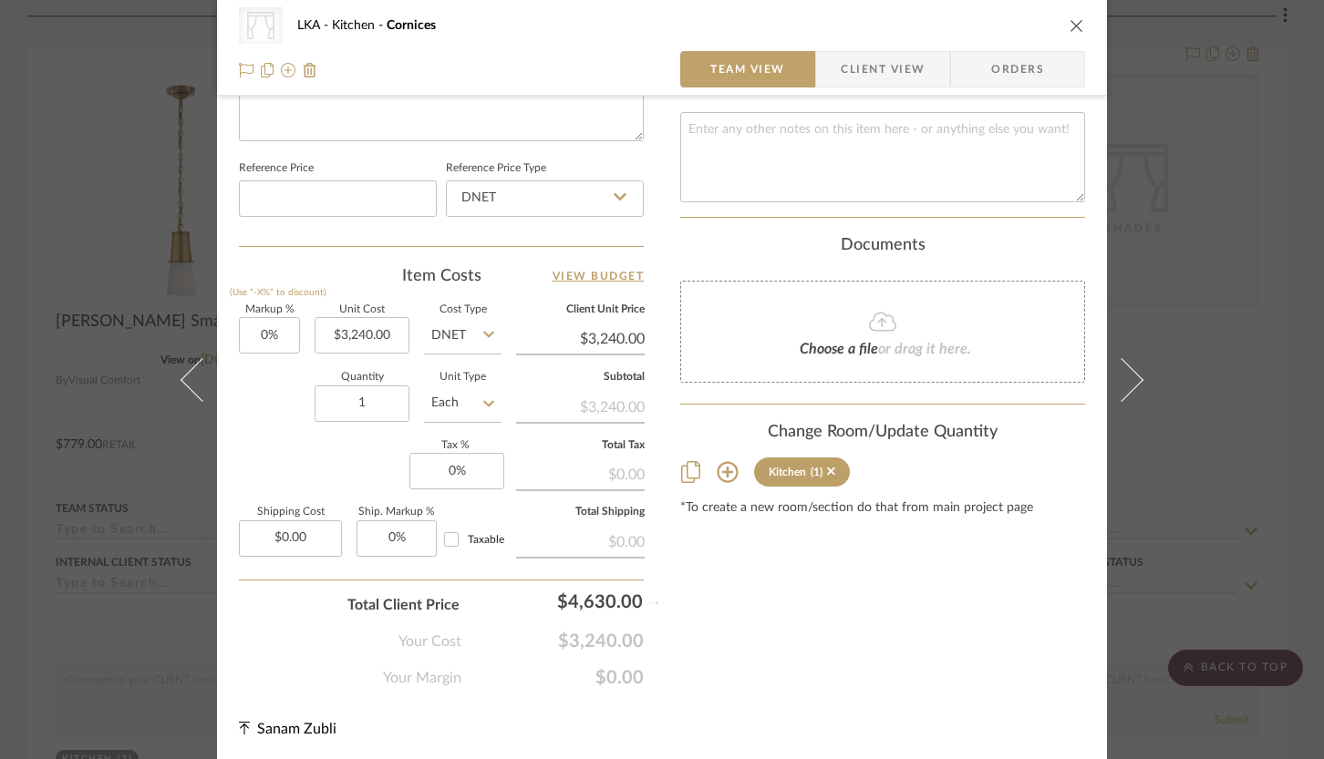
type input "42.9%"
type input "$4,630.00"
click at [1069, 24] on icon "close" at bounding box center [1076, 25] width 15 height 15
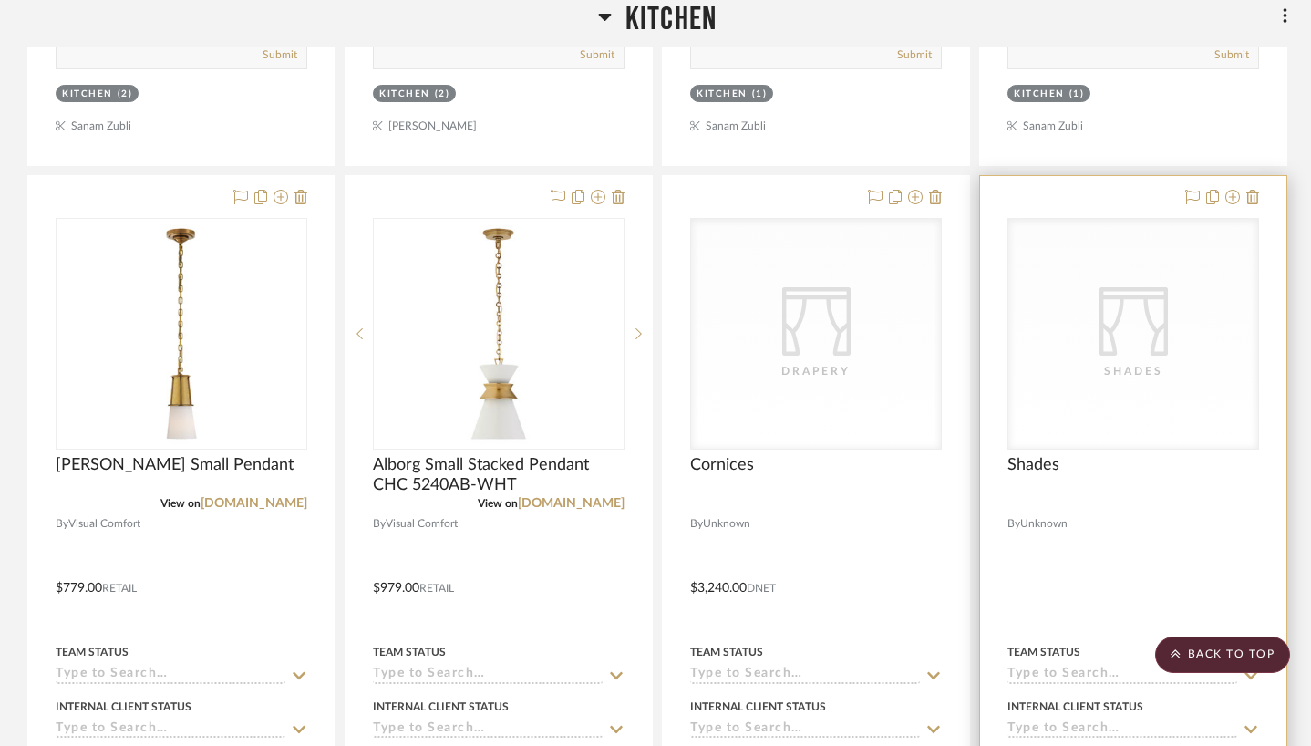
scroll to position [7785, 0]
click at [1250, 193] on icon at bounding box center [1252, 198] width 13 height 15
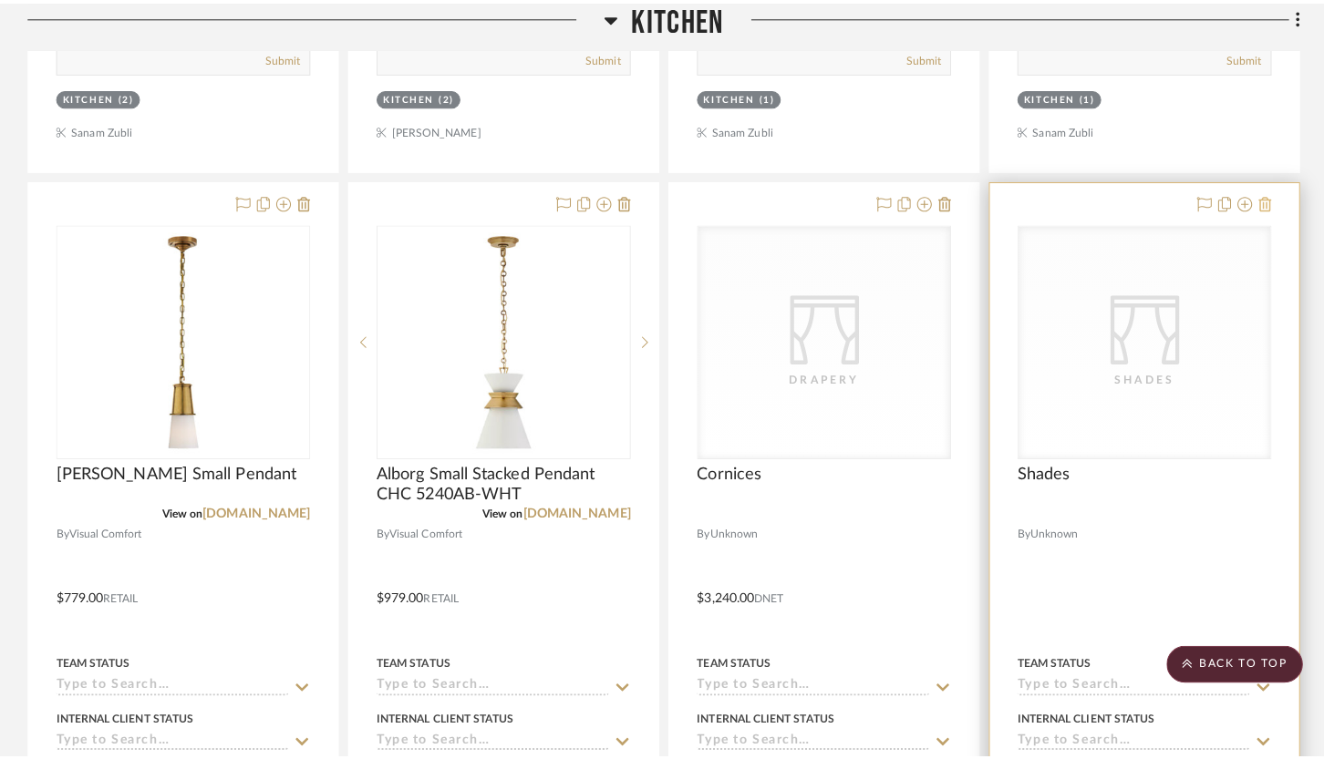
scroll to position [0, 0]
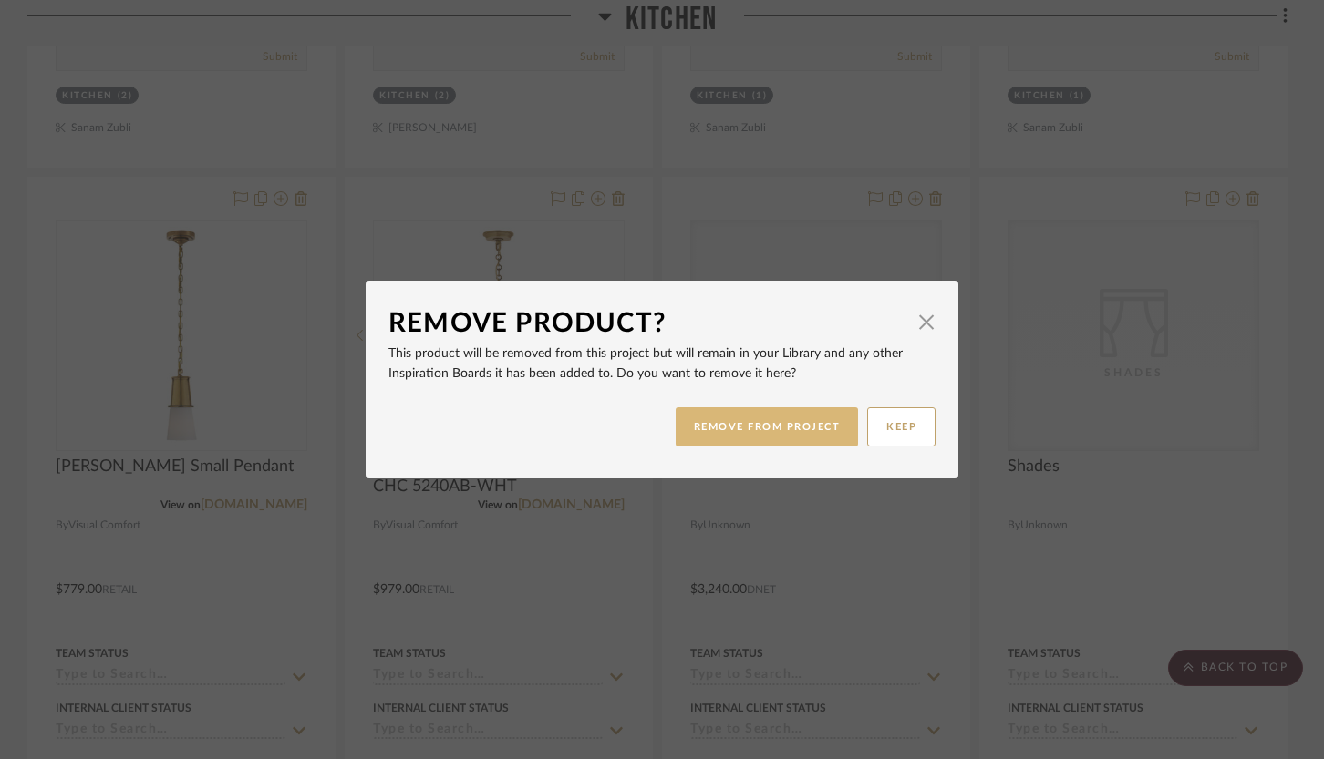
click at [835, 416] on button "REMOVE FROM PROJECT" at bounding box center [767, 426] width 183 height 39
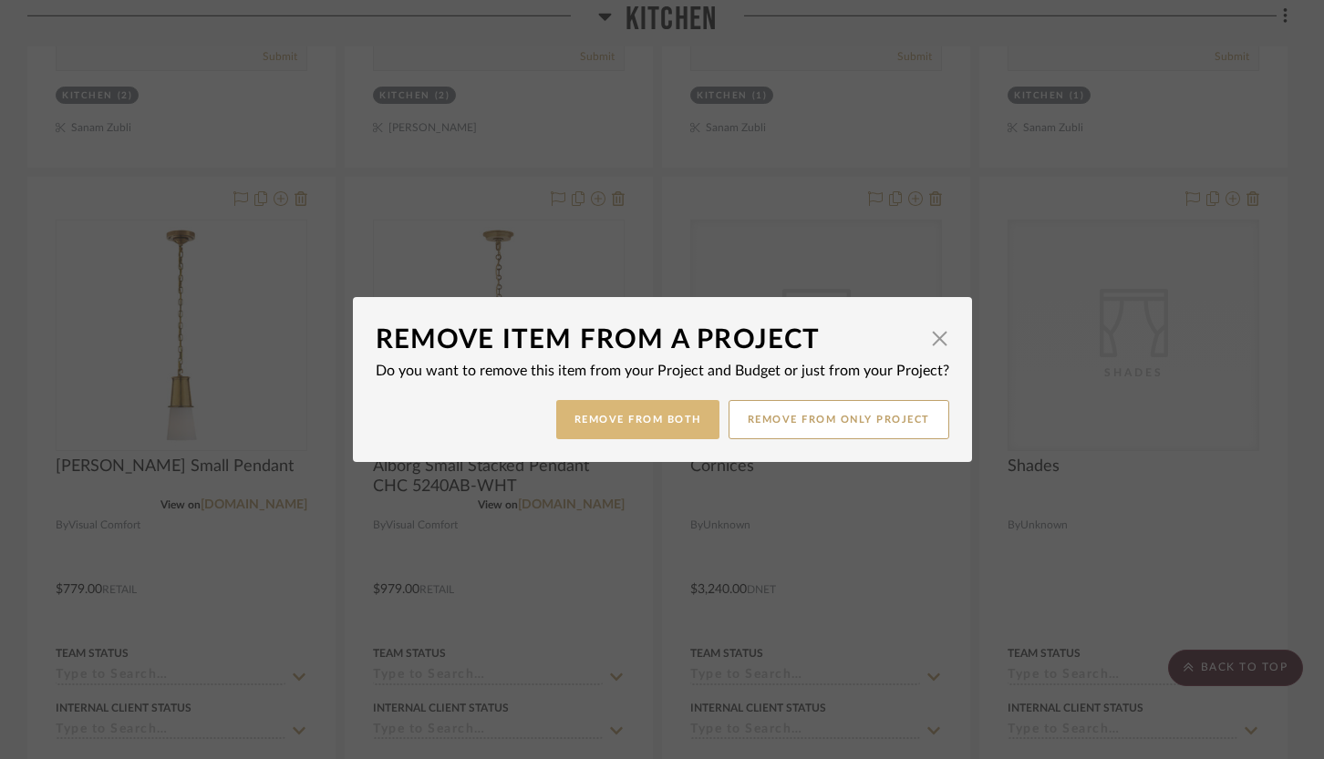
click at [684, 419] on button "Remove from Both" at bounding box center [637, 419] width 163 height 39
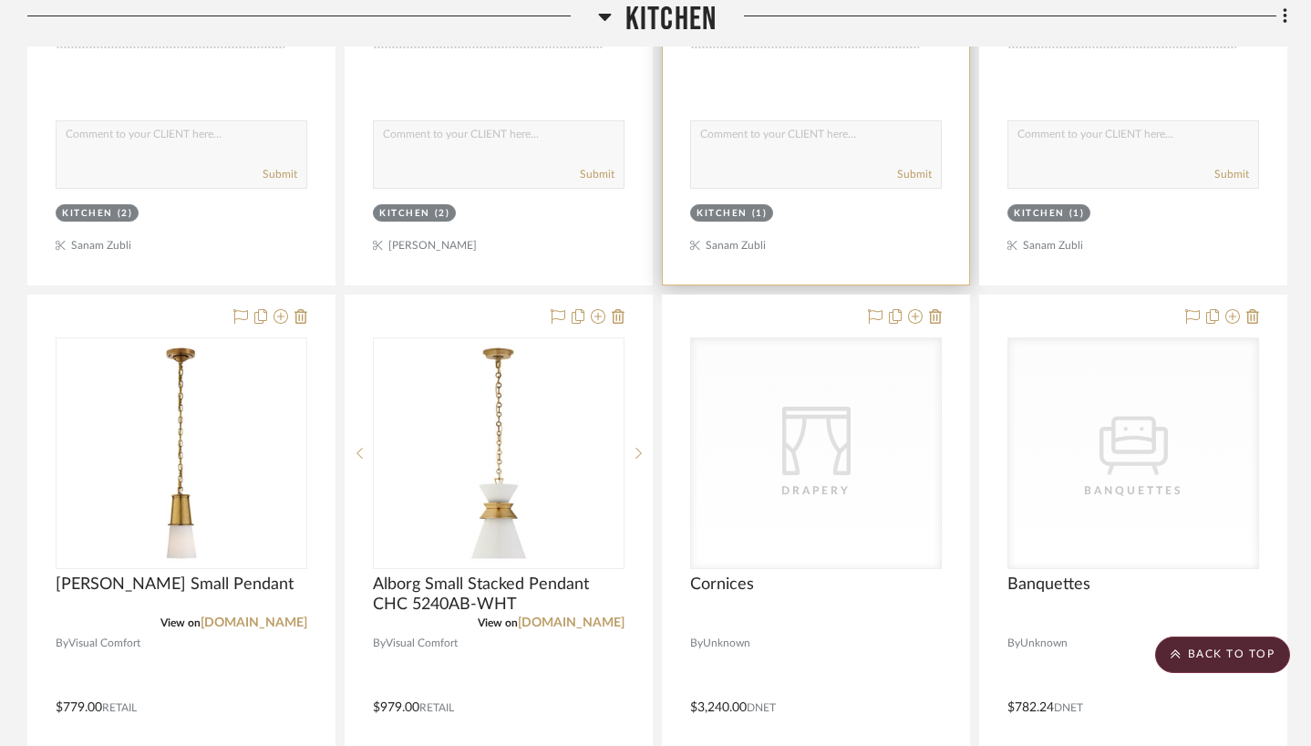
scroll to position [7339, 0]
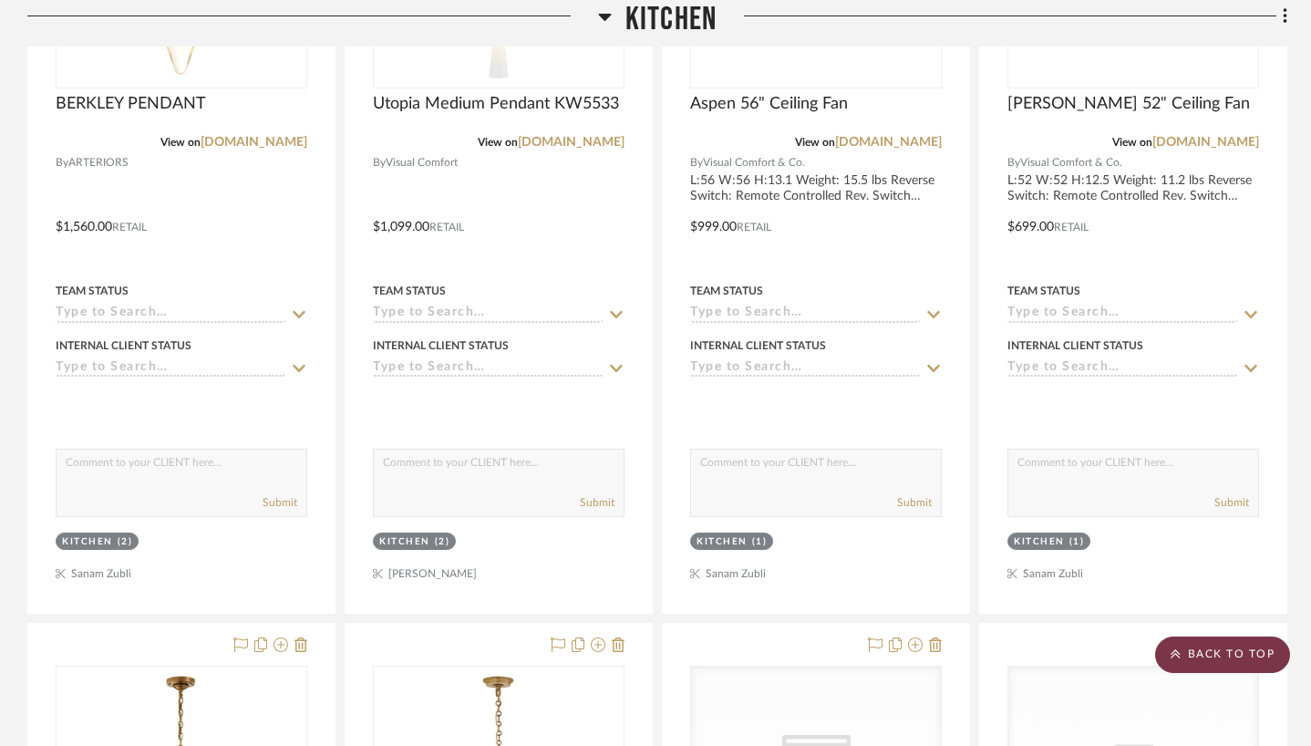
click at [1183, 644] on scroll-to-top-button "BACK TO TOP" at bounding box center [1222, 654] width 135 height 36
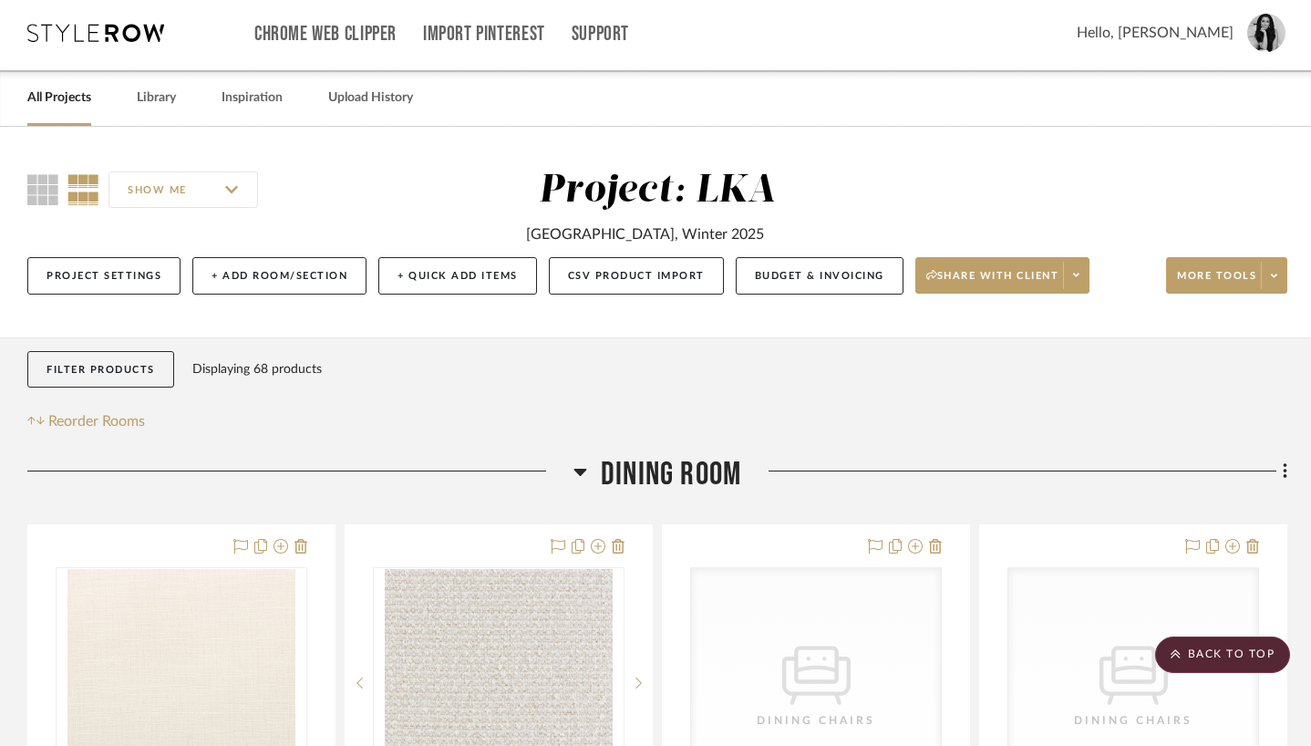
scroll to position [0, 0]
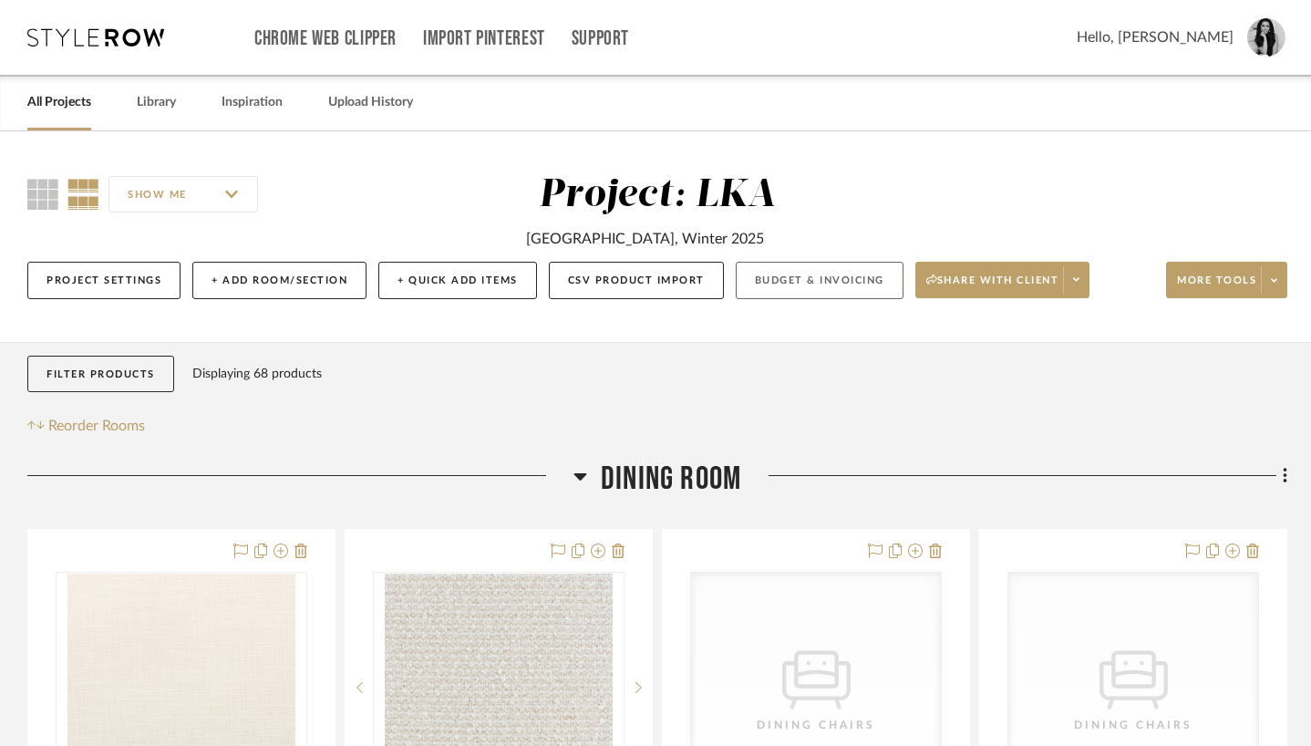
click at [806, 274] on button "Budget & Invoicing" at bounding box center [820, 280] width 168 height 37
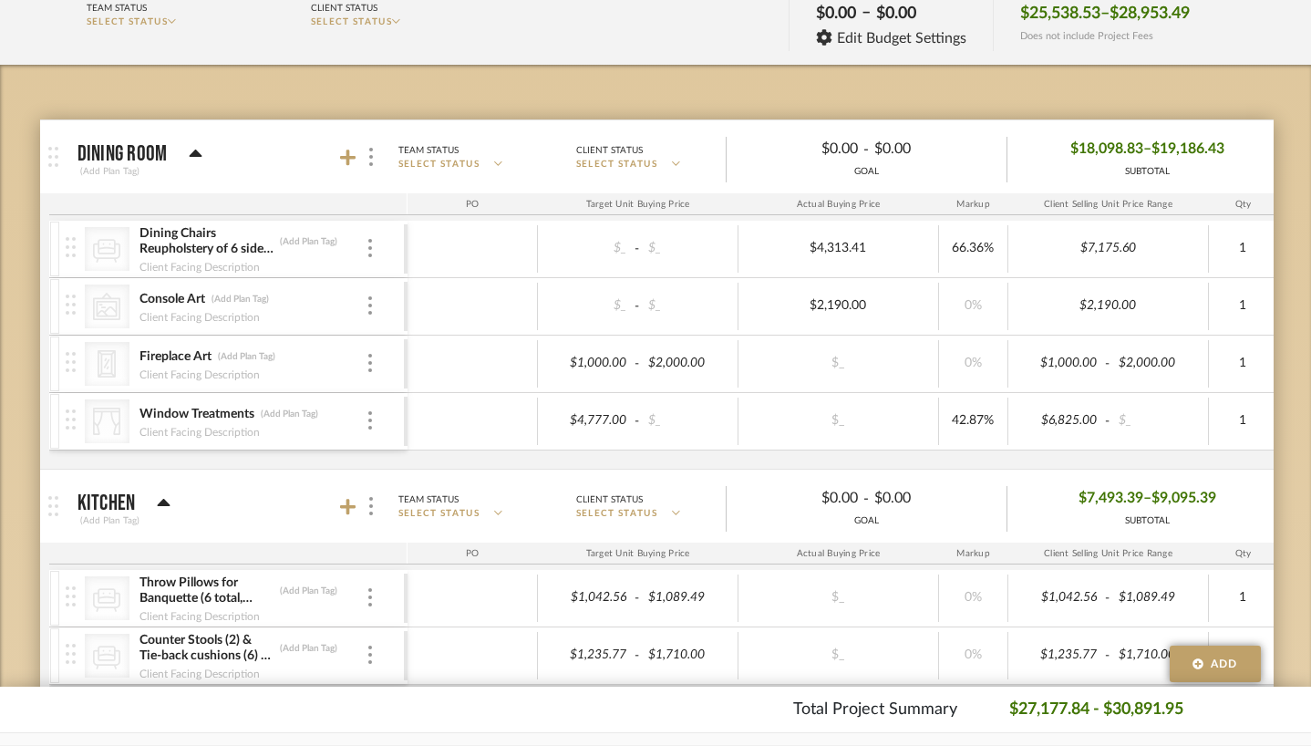
scroll to position [241, 0]
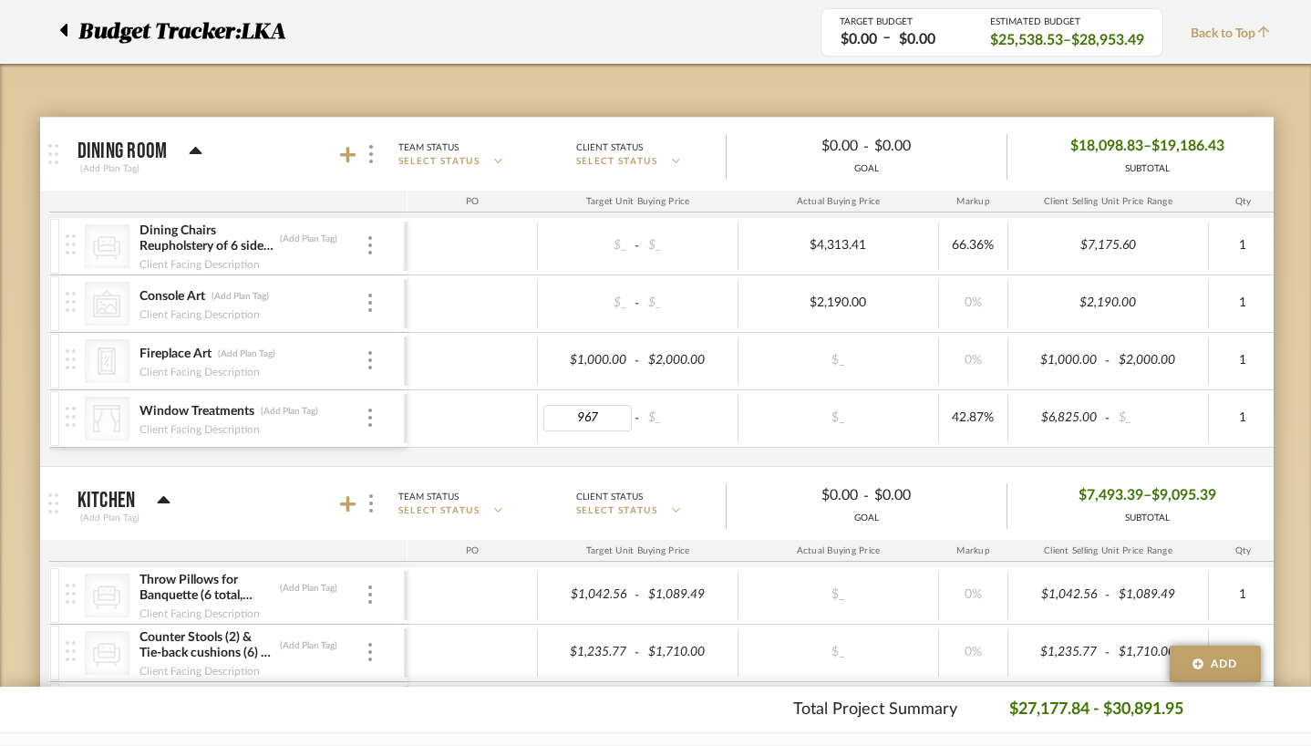
type input "9673"
click at [529, 450] on div "CategoryIconSeating Created with Sketch. Dining Chairs Reupholstery of 6 side c…" at bounding box center [991, 342] width 1885 height 248
type input "13820"
click at [1065, 453] on div "CategoryIconSeating Created with Sketch. Dining Chairs Reupholstery of 6 side c…" at bounding box center [991, 342] width 1885 height 248
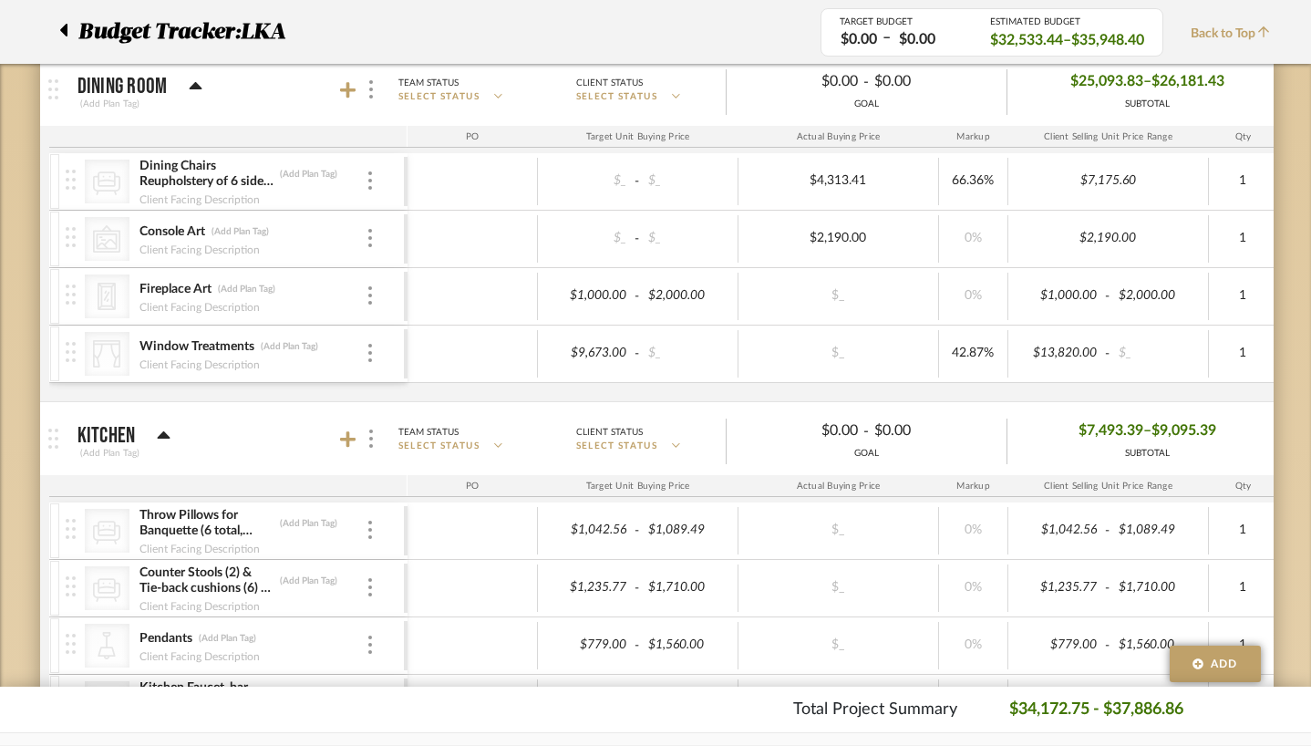
scroll to position [74, 0]
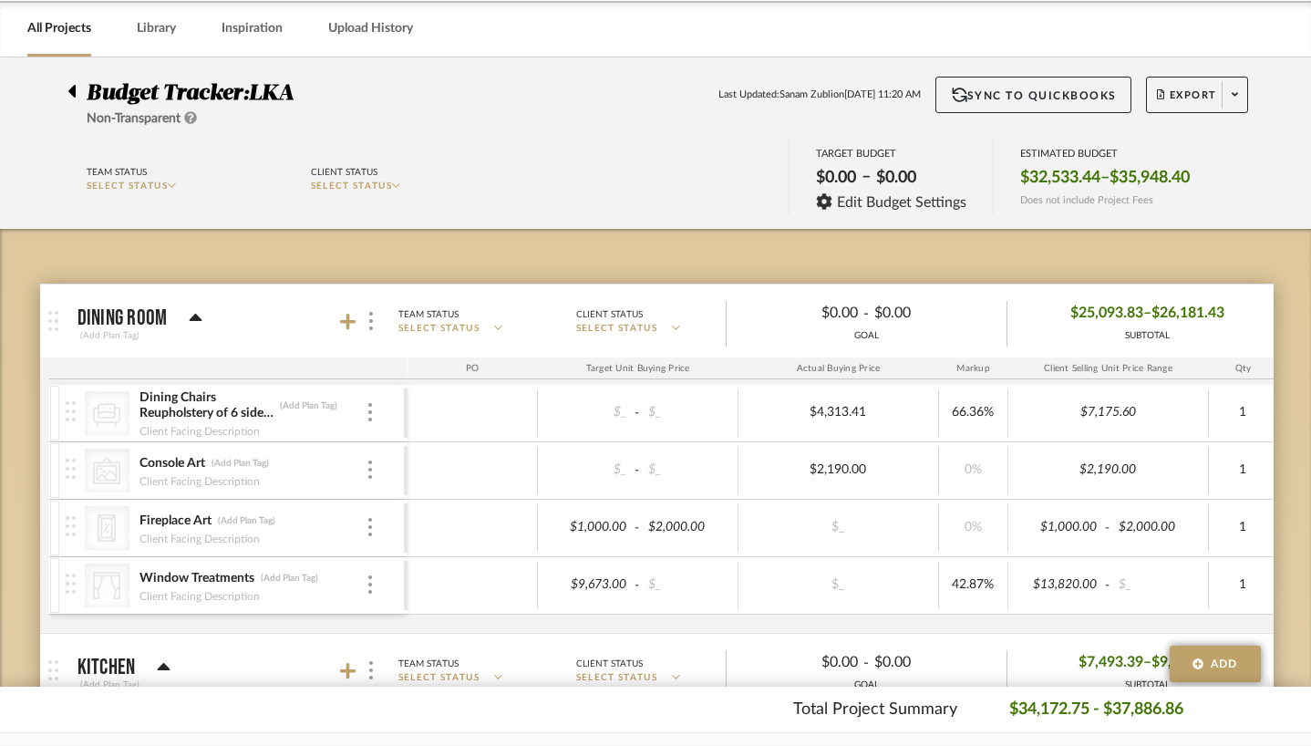
click at [68, 82] on div at bounding box center [76, 88] width 19 height 22
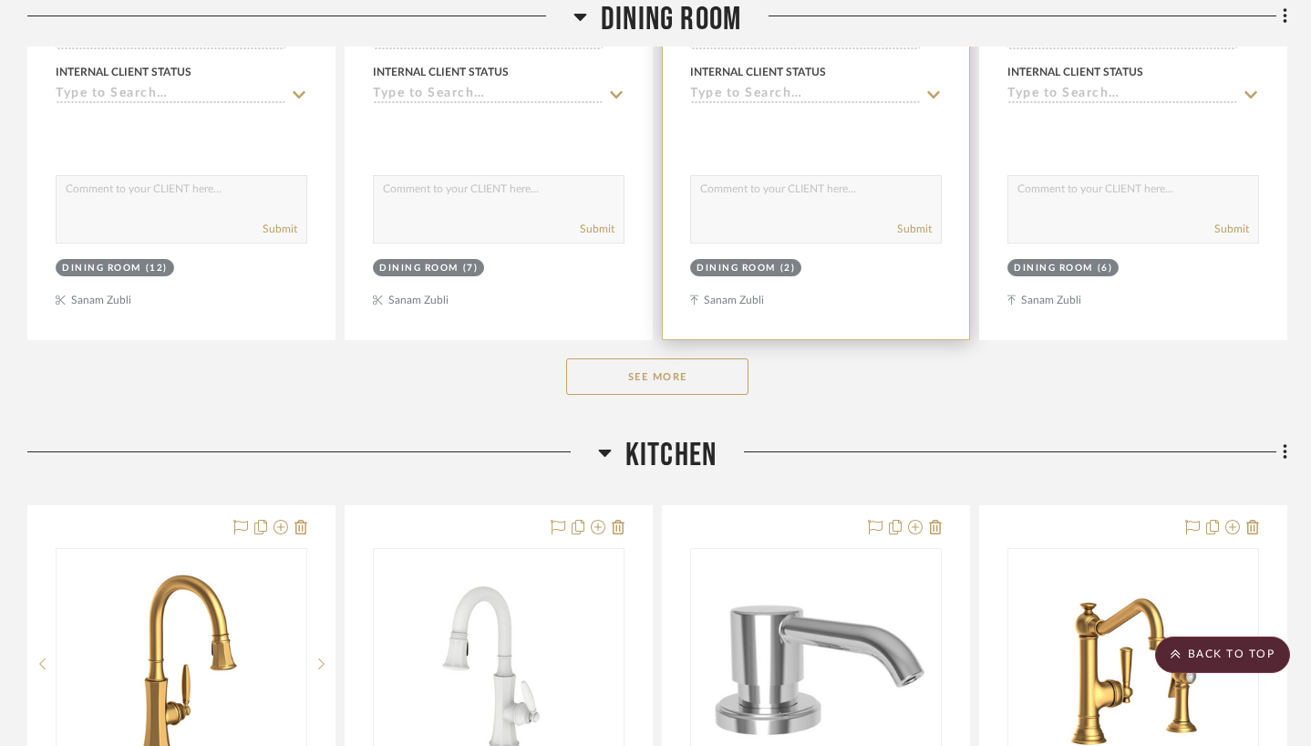
scroll to position [1615, 0]
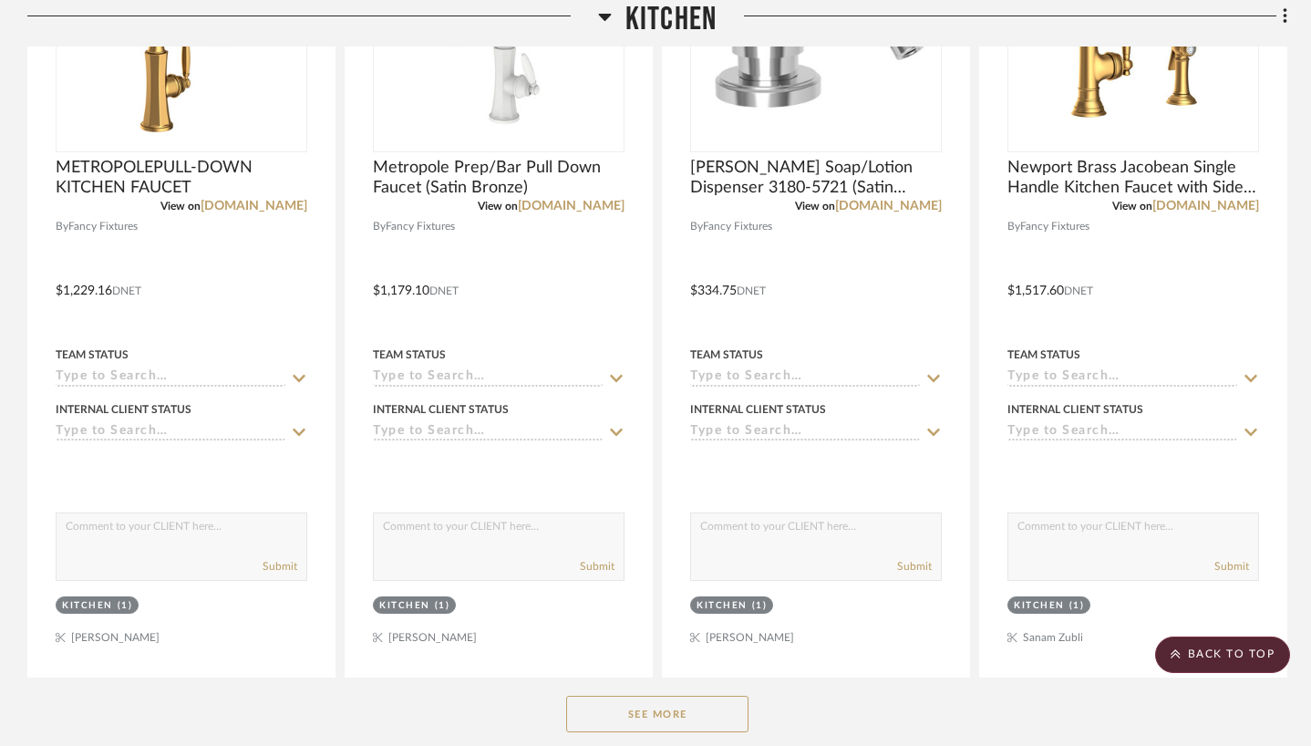
click at [686, 714] on button "See More" at bounding box center [657, 714] width 182 height 36
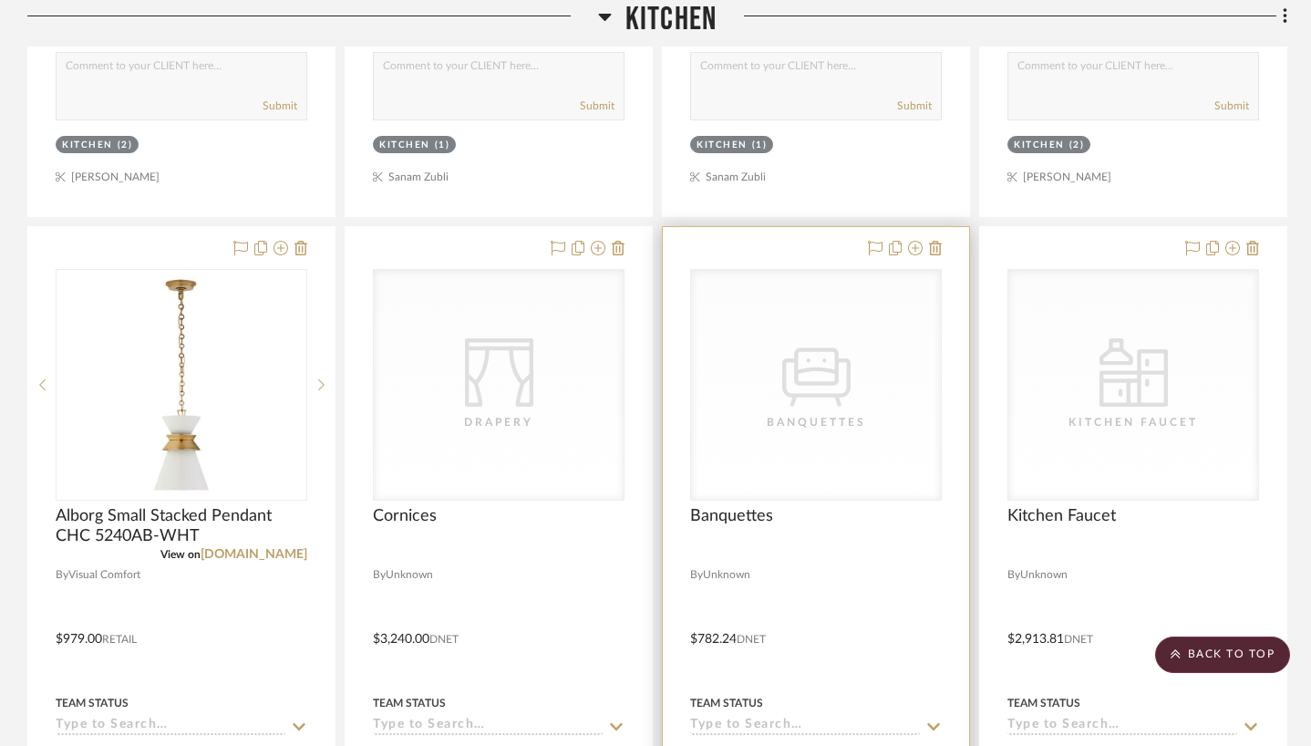
scroll to position [5310, 0]
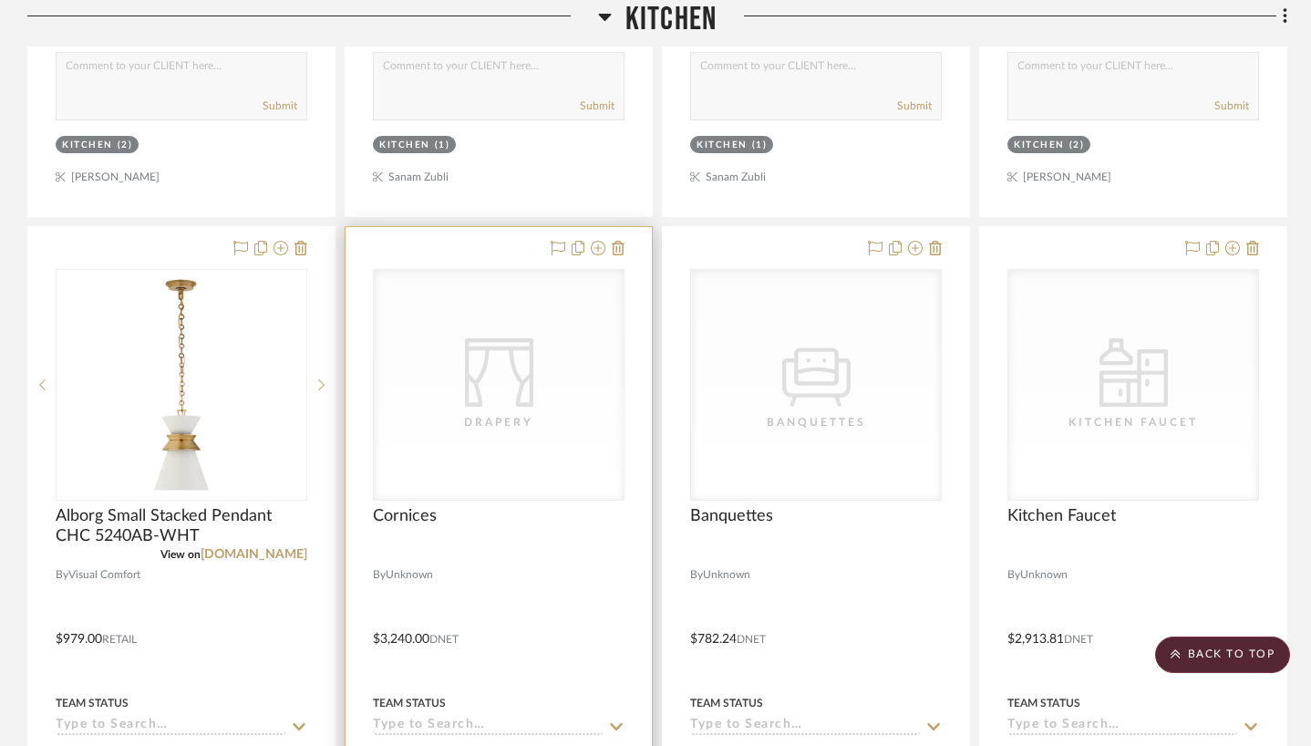
click at [540, 335] on div "CategoryIconFabrics Created with Sketch. Drapery" at bounding box center [499, 385] width 250 height 230
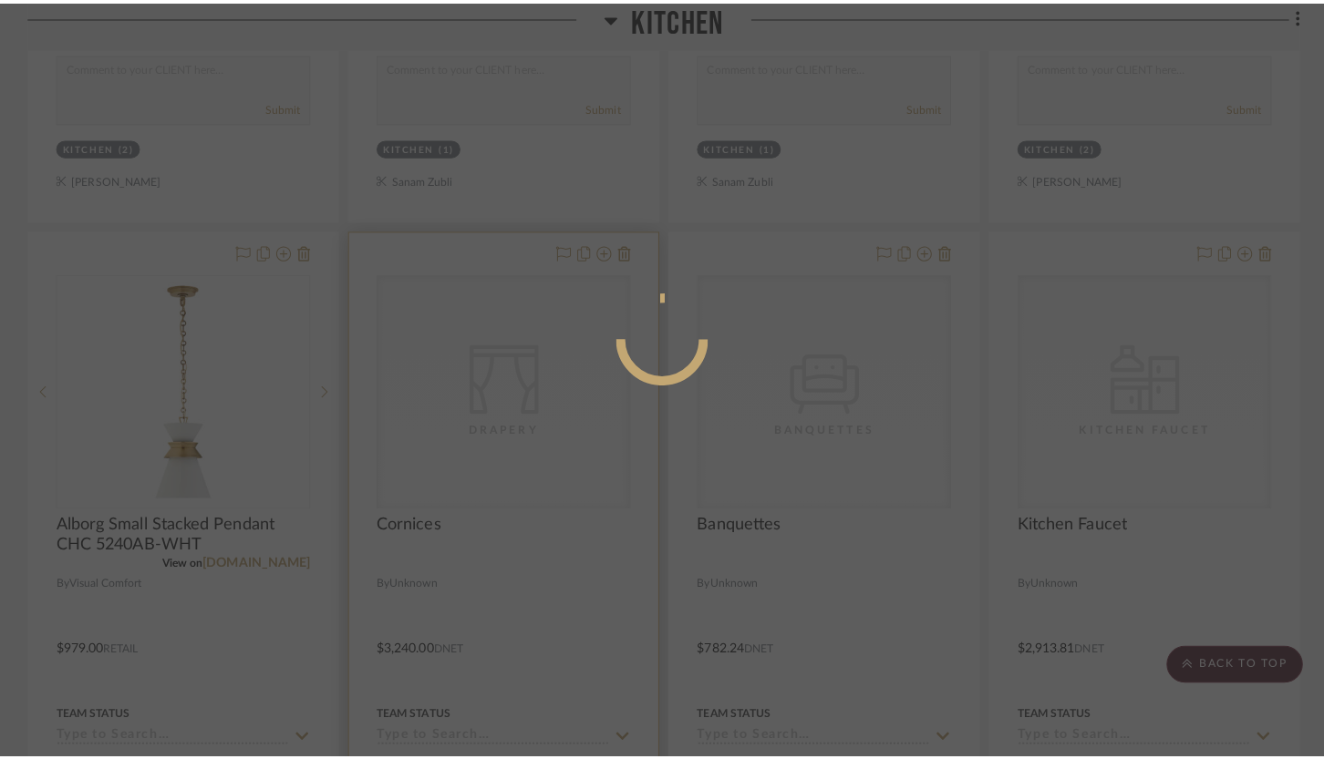
scroll to position [0, 0]
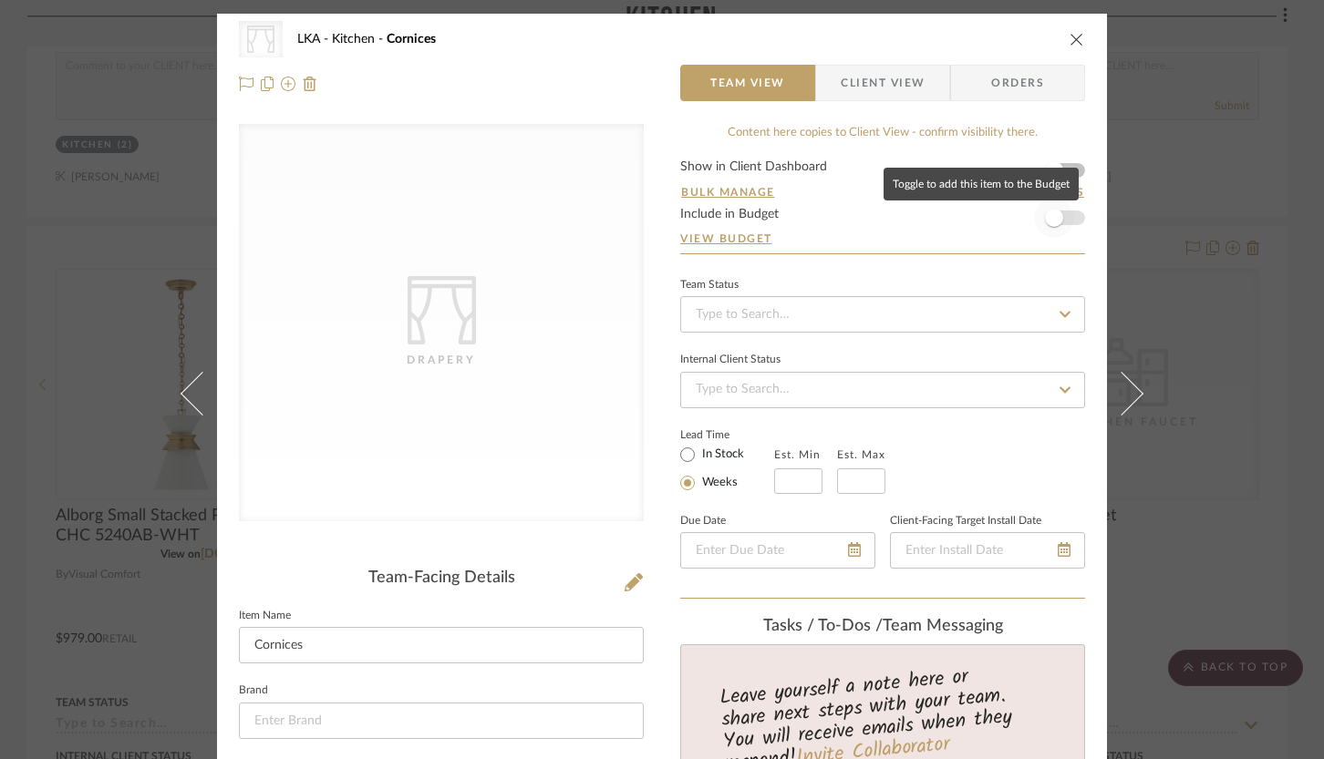
click at [1045, 220] on span "button" at bounding box center [1054, 218] width 18 height 18
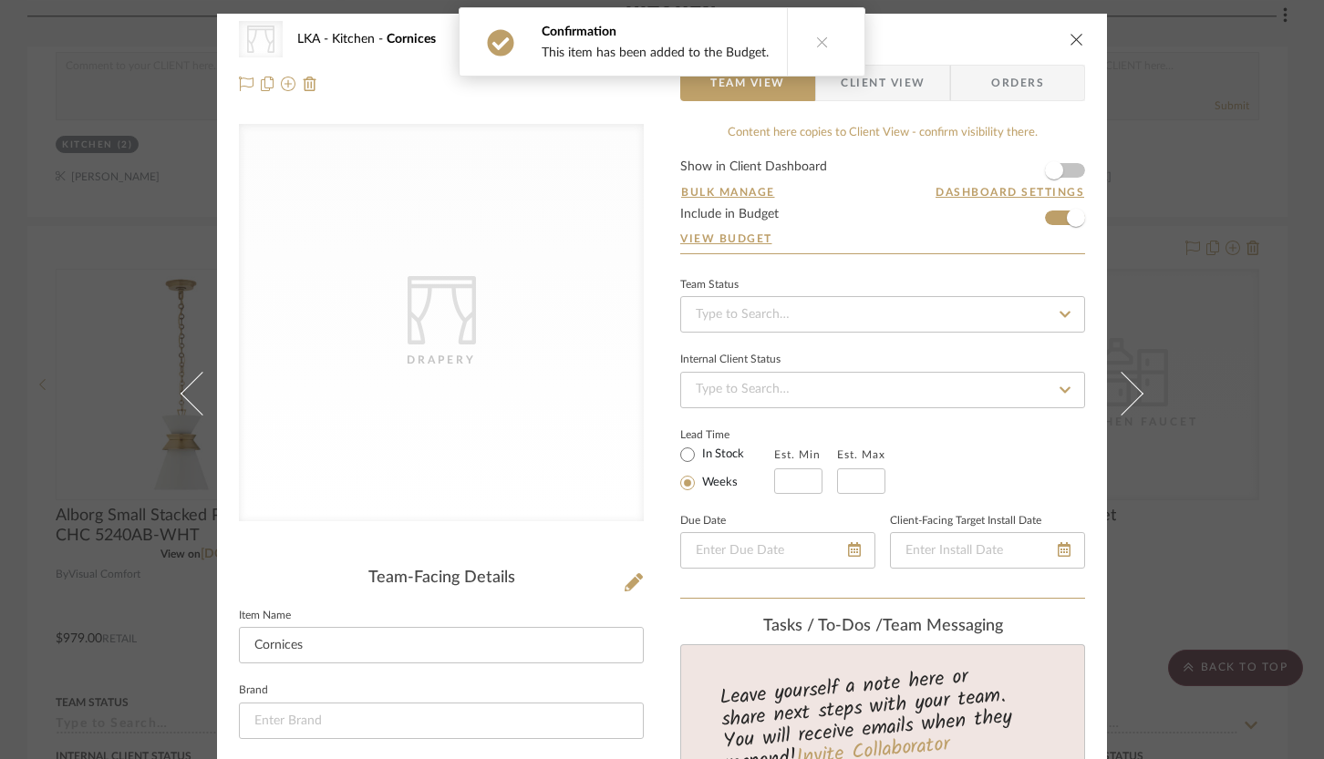
click at [817, 50] on button at bounding box center [822, 41] width 70 height 67
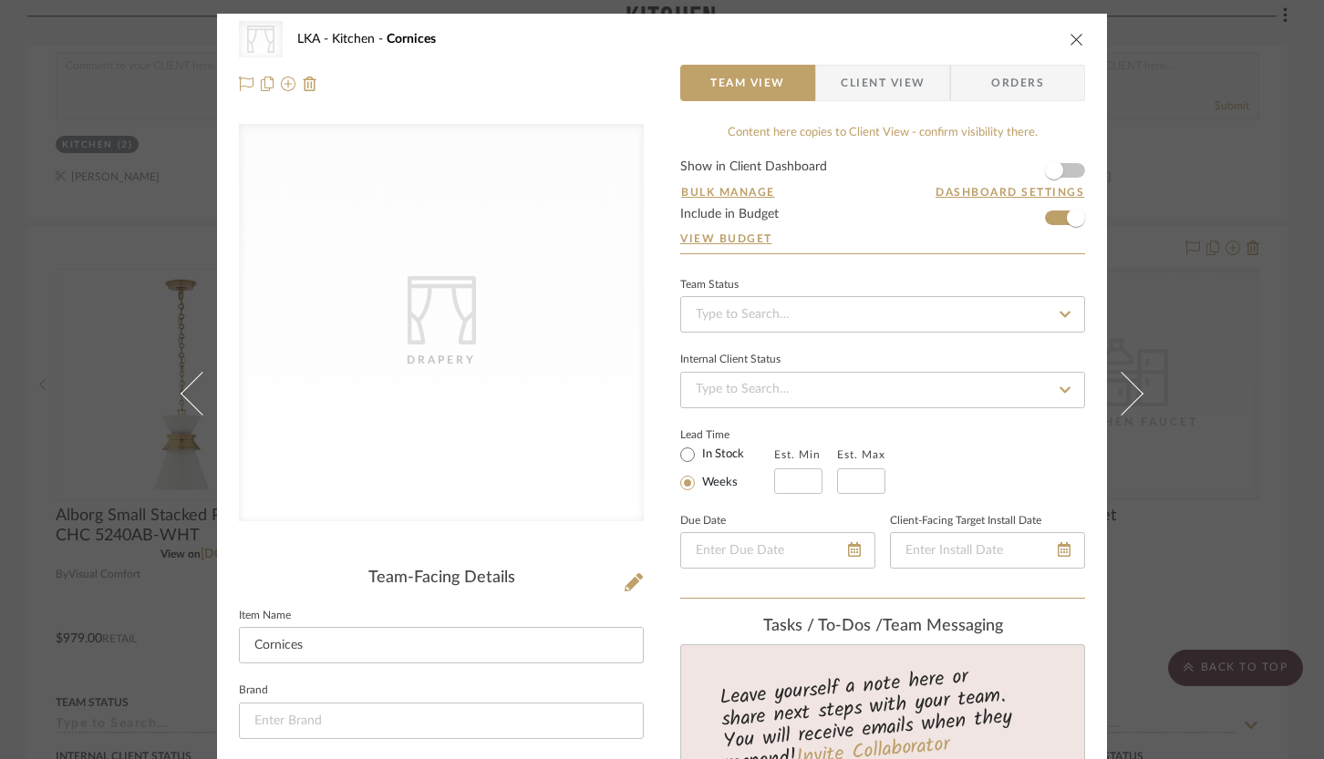
click at [1073, 37] on icon "close" at bounding box center [1076, 39] width 15 height 15
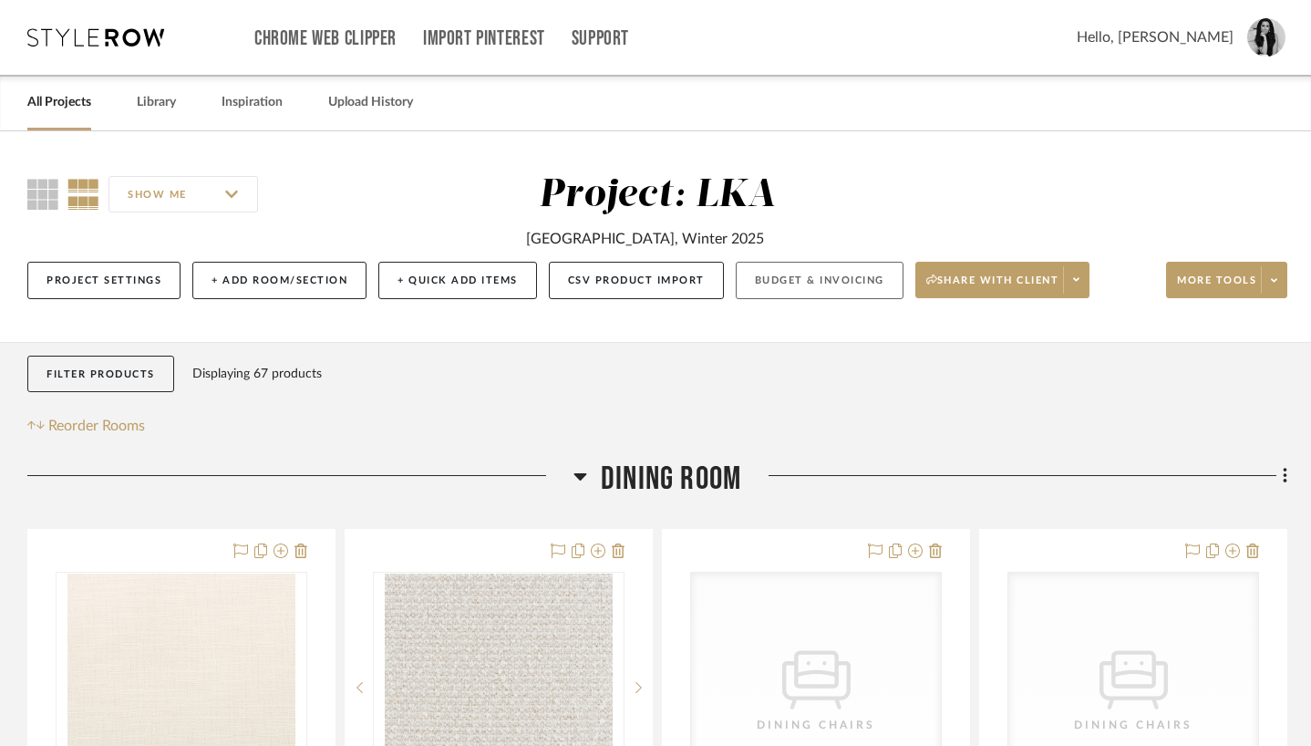
click at [748, 263] on button "Budget & Invoicing" at bounding box center [820, 280] width 168 height 37
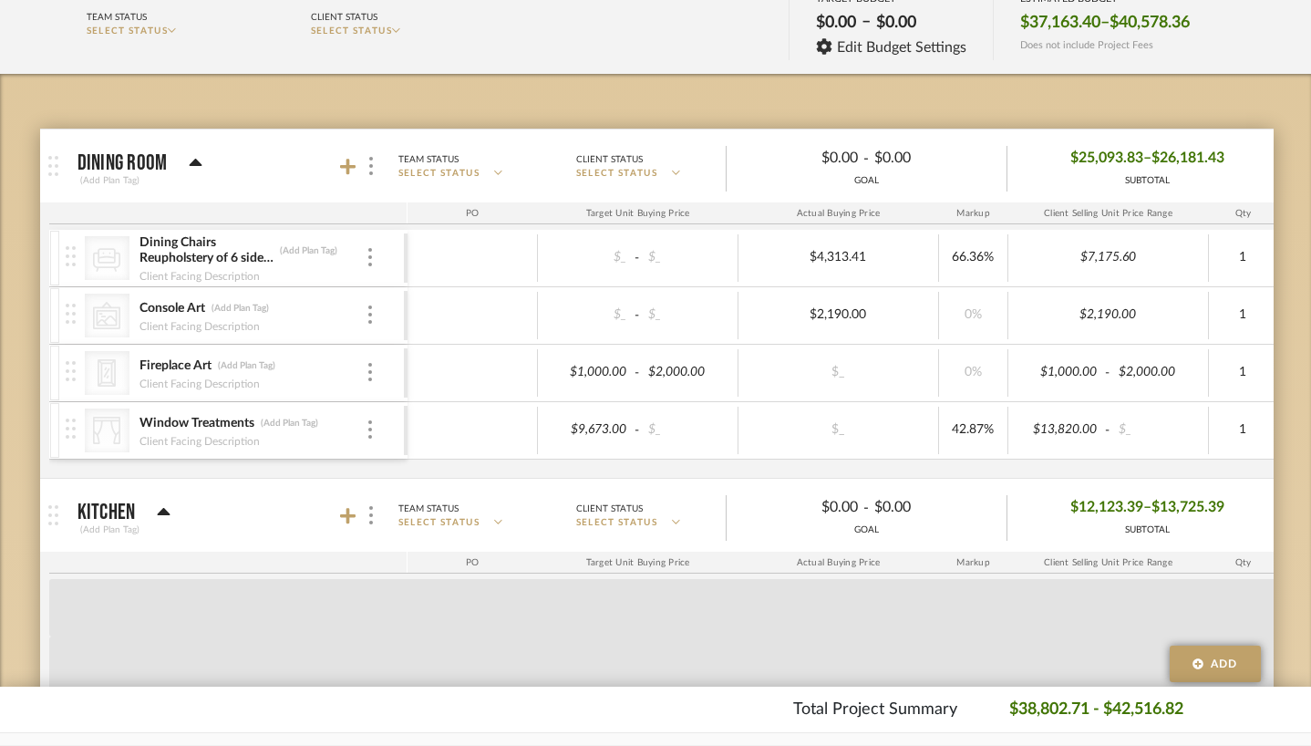
scroll to position [561, 0]
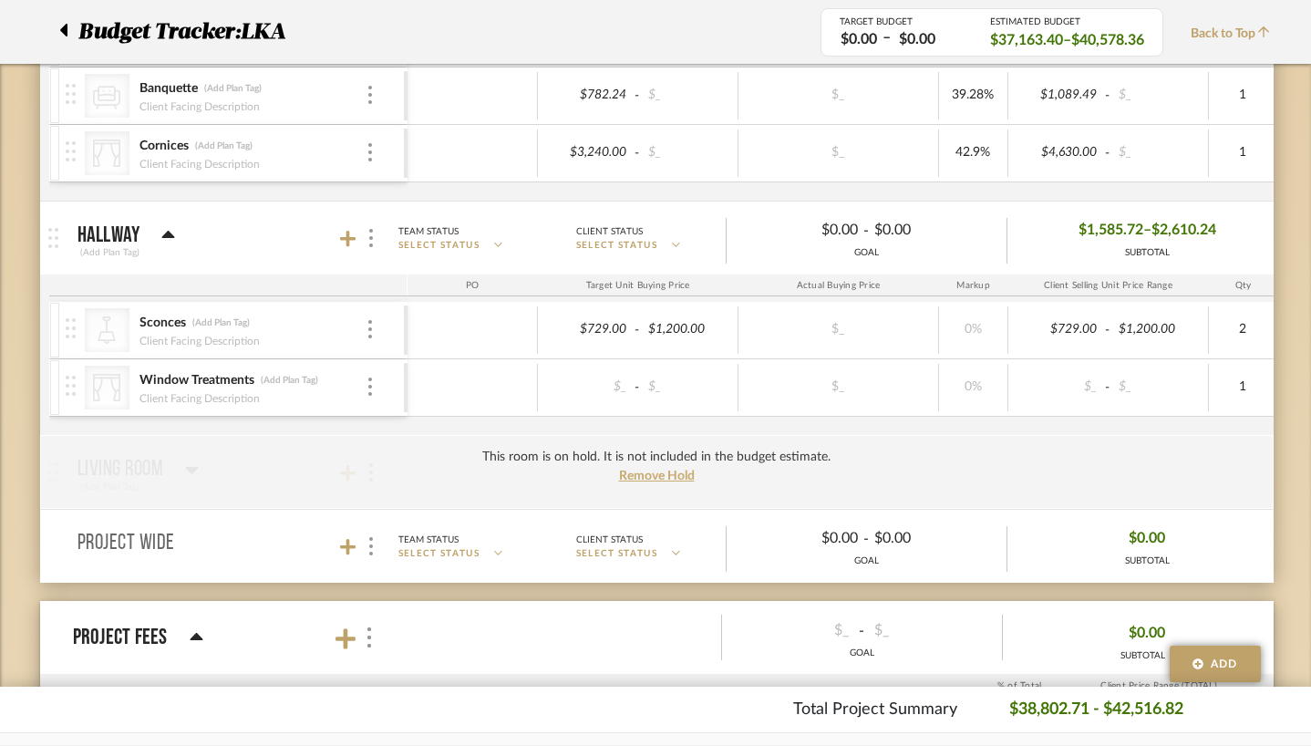
scroll to position [1026, 0]
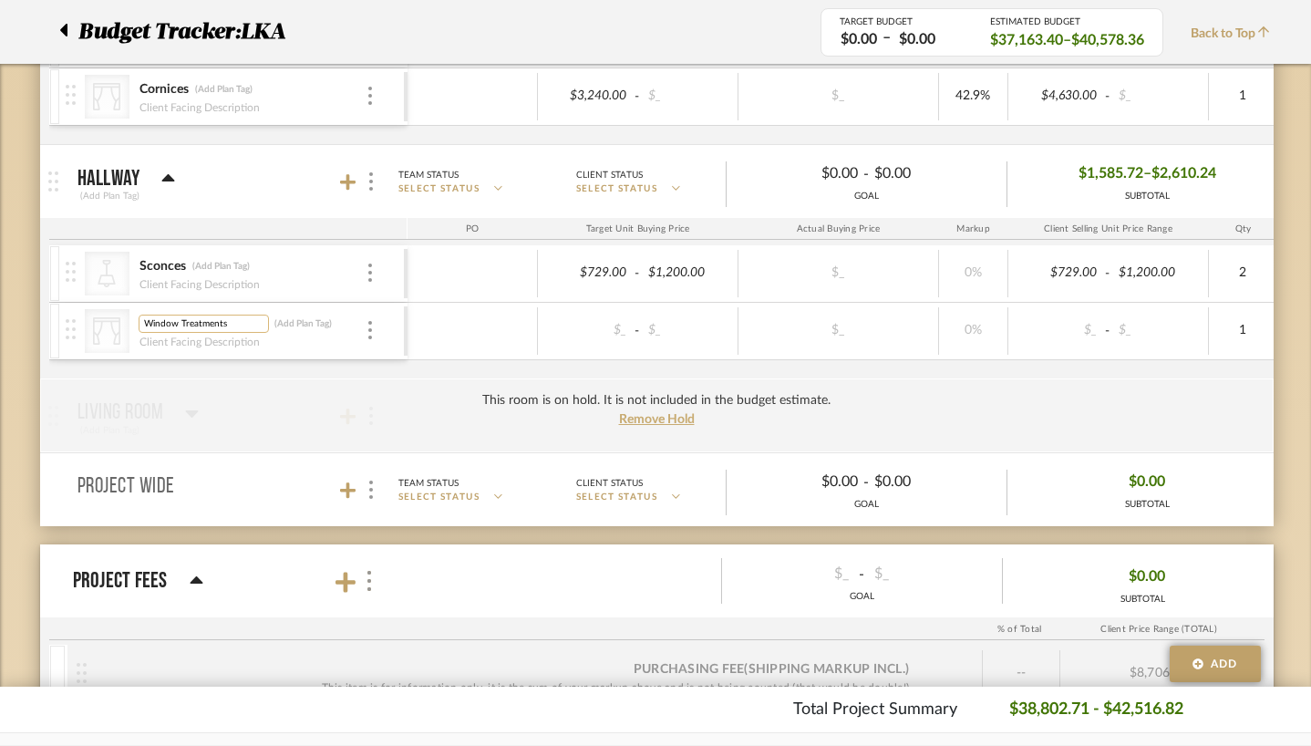
click at [193, 321] on input "Window Treatments" at bounding box center [204, 324] width 130 height 18
type input "Shades"
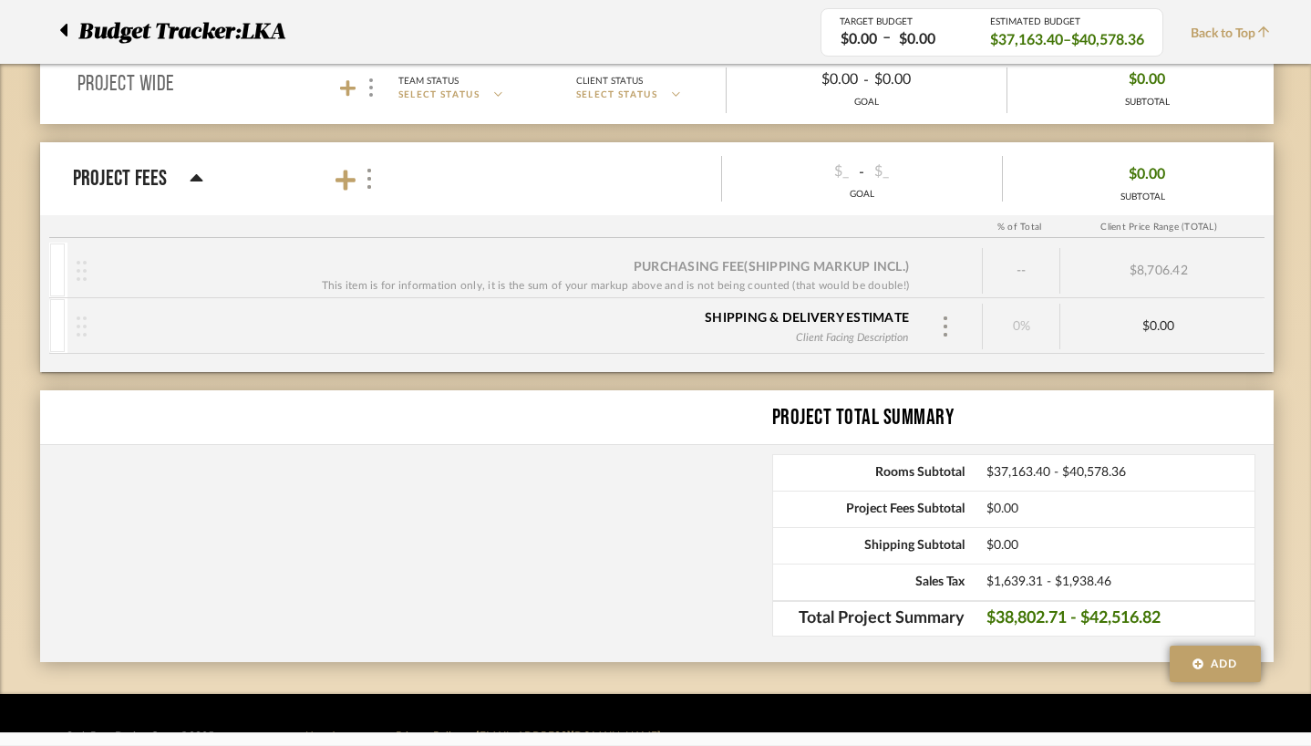
scroll to position [1460, 0]
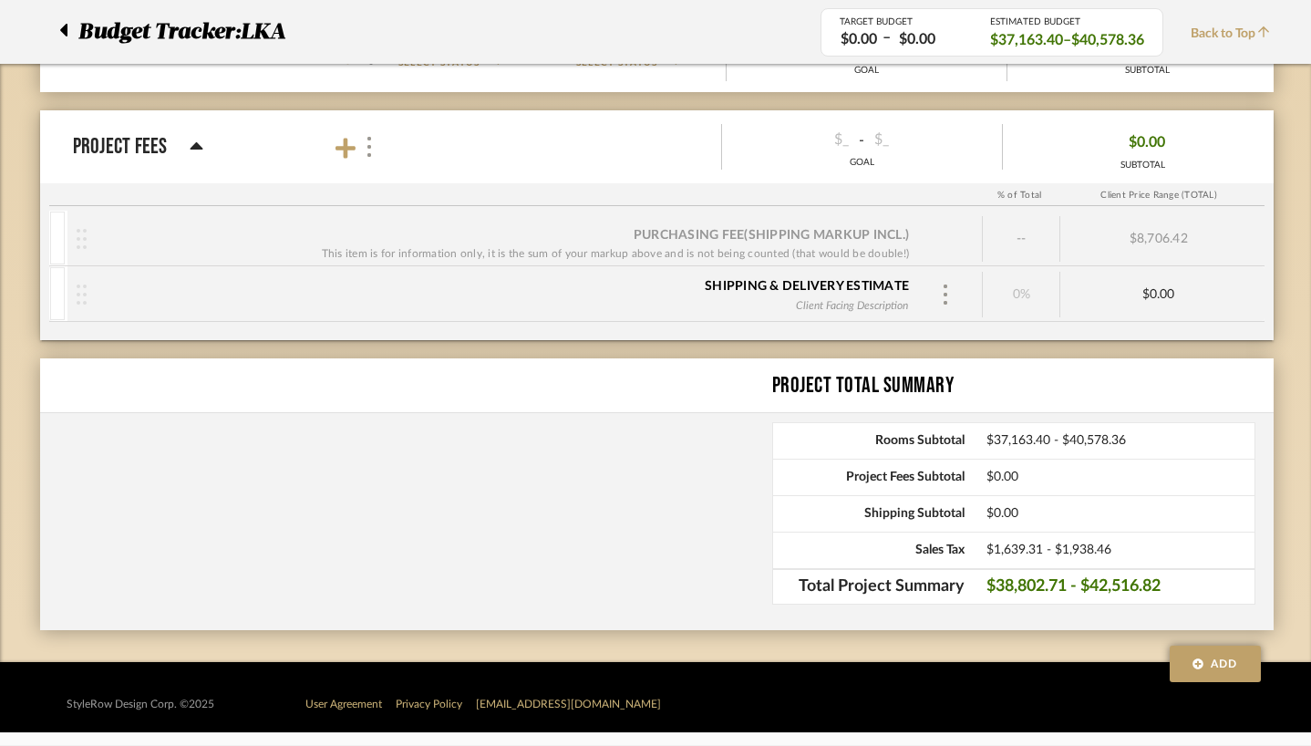
click at [447, 440] on div "Project Total Summary Rooms Subtotal $37,163.40 - $40,578.36 Project Fees Subto…" at bounding box center [656, 494] width 1233 height 272
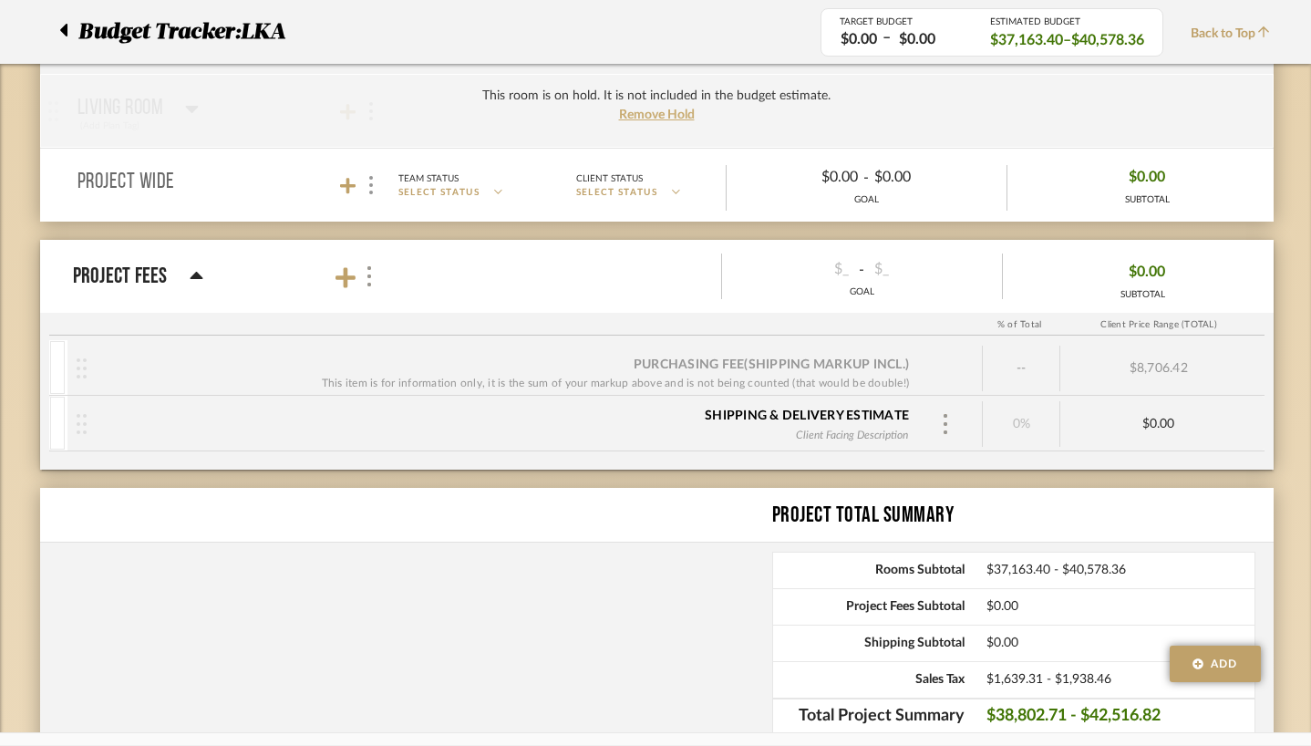
scroll to position [0, 0]
click at [169, 532] on div "Project Total Summary" at bounding box center [656, 515] width 1233 height 55
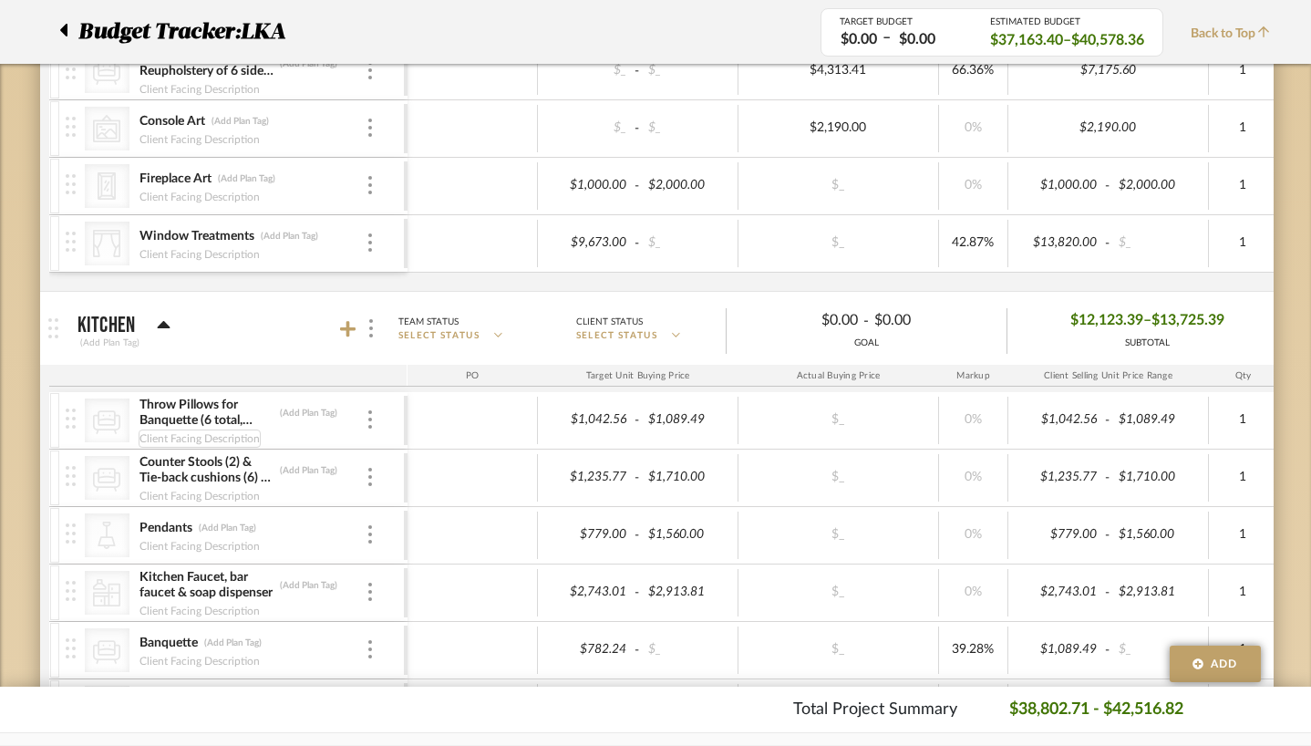
scroll to position [333, 0]
